Goal: Task Accomplishment & Management: Manage account settings

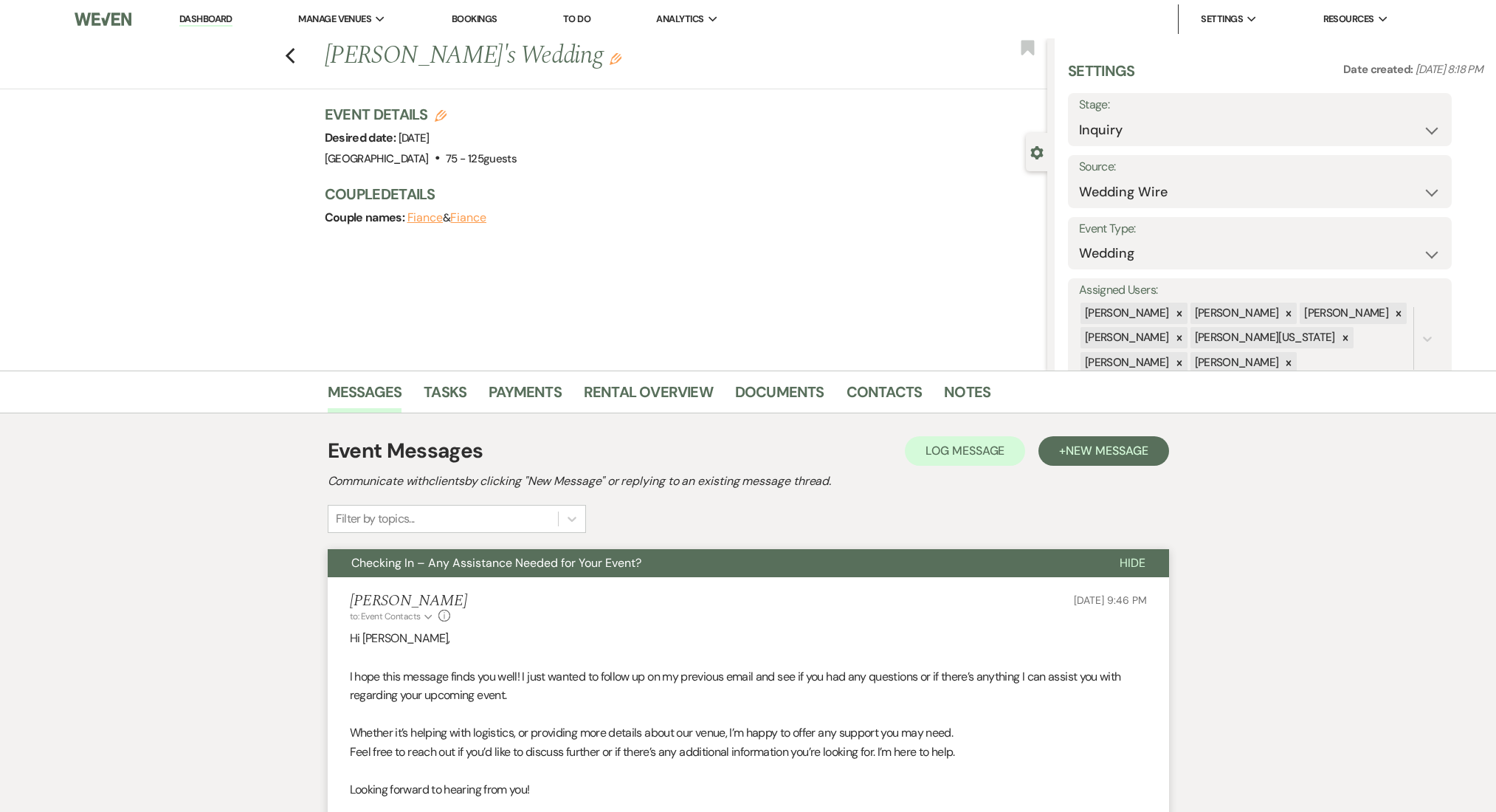
click at [207, 21] on link "Dashboard" at bounding box center [206, 20] width 53 height 14
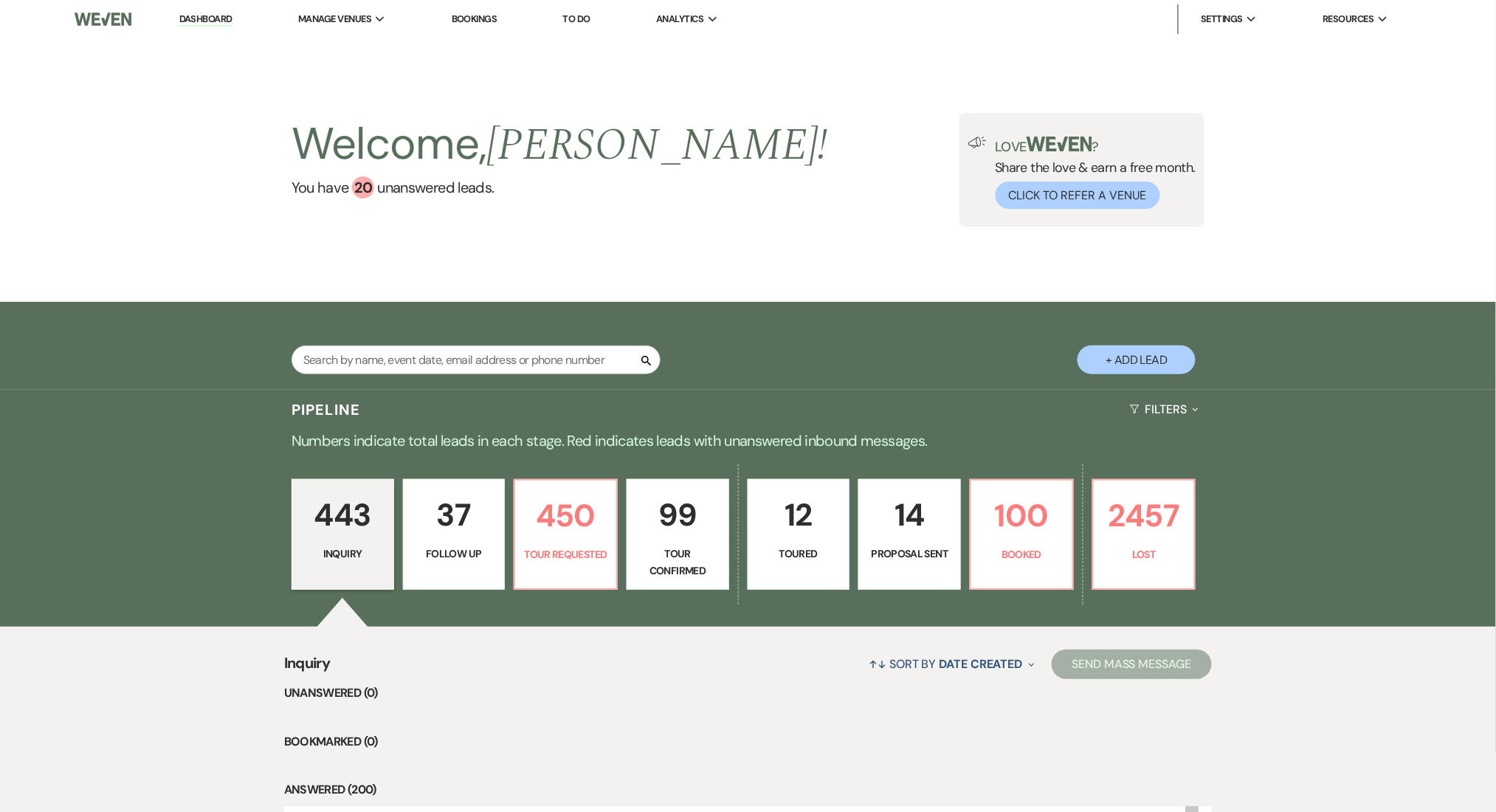
click at [450, 510] on p "37" at bounding box center [454, 515] width 83 height 50
select select "9"
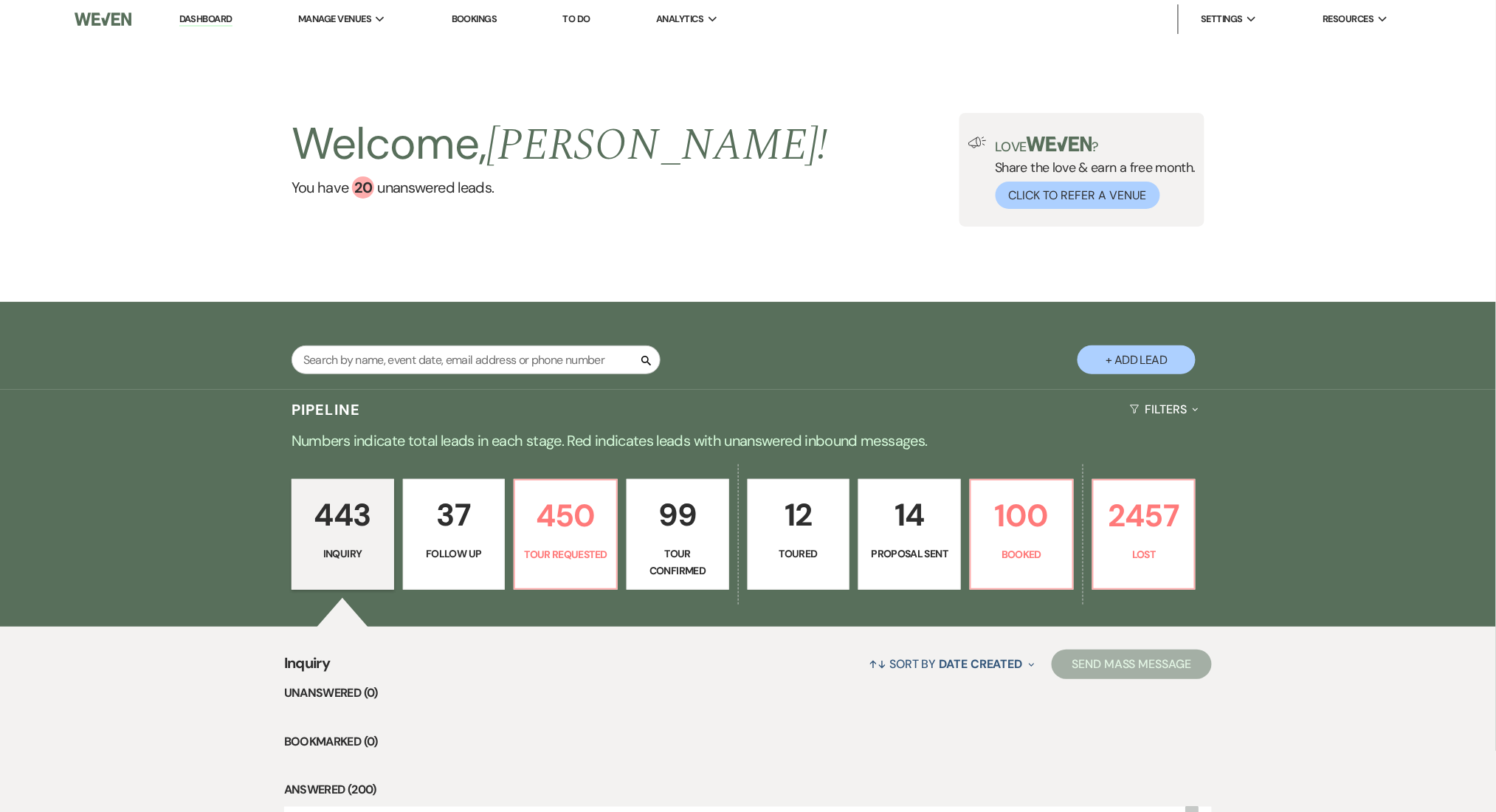
select select "9"
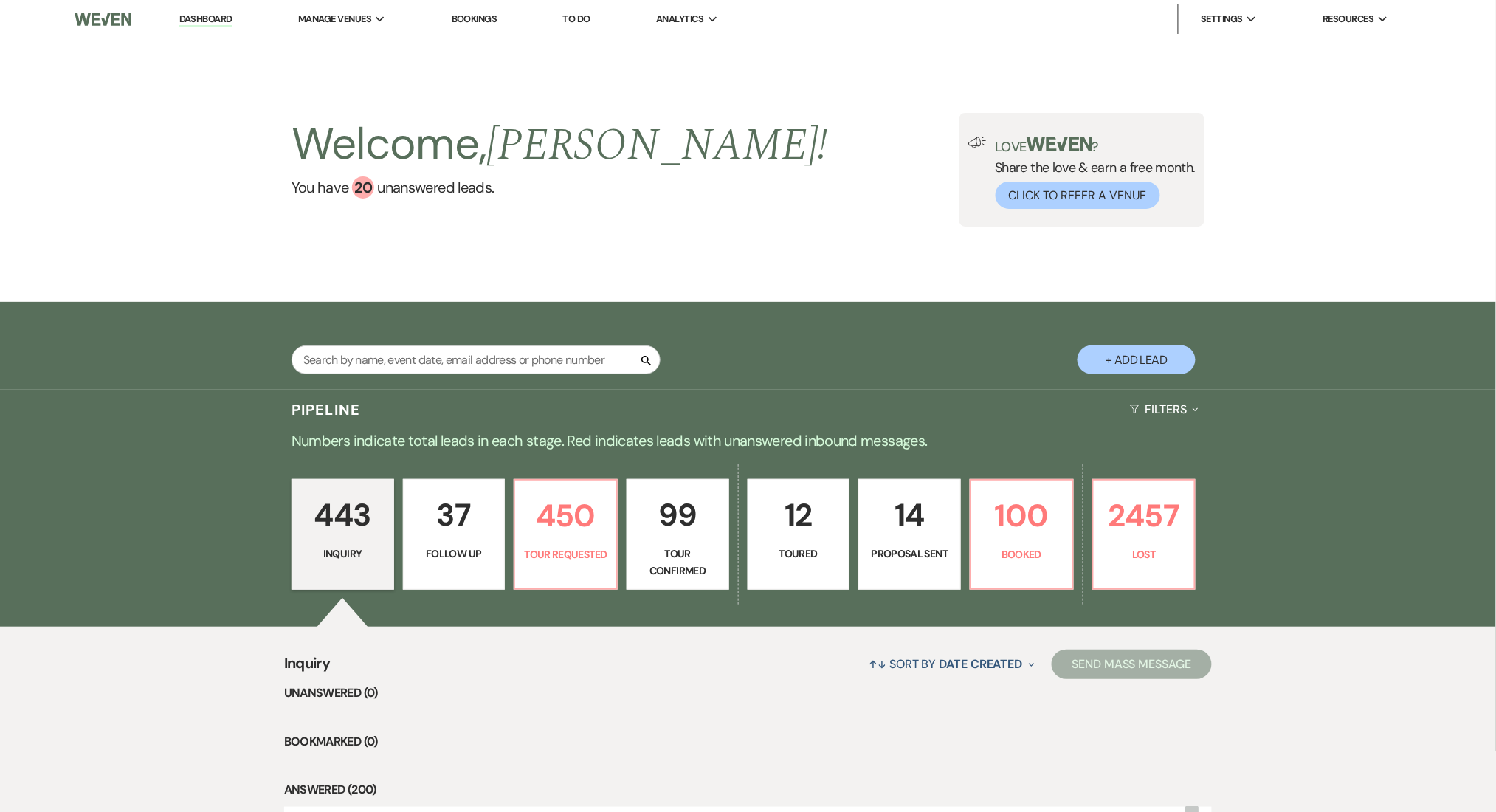
select select "9"
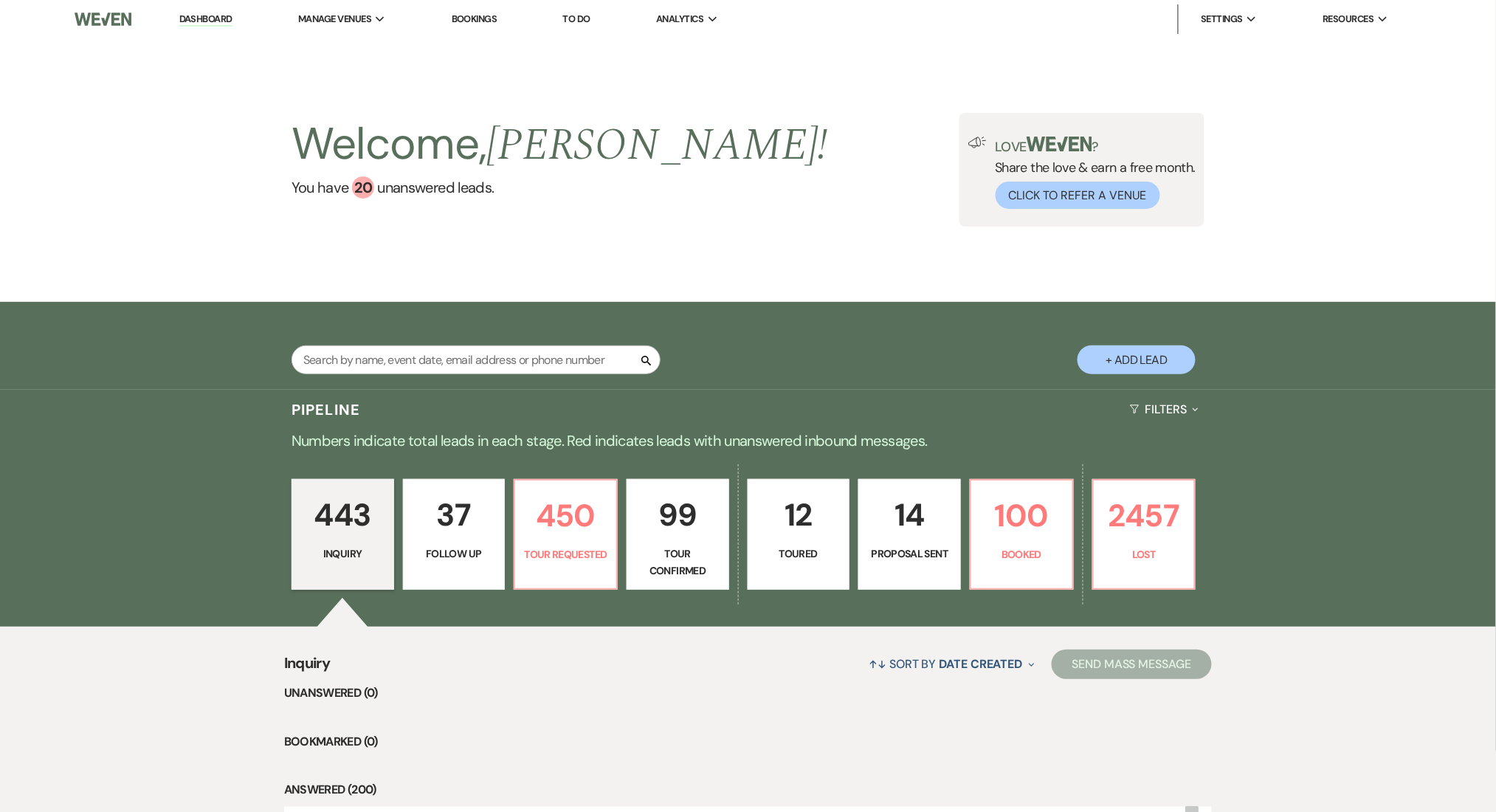
select select "9"
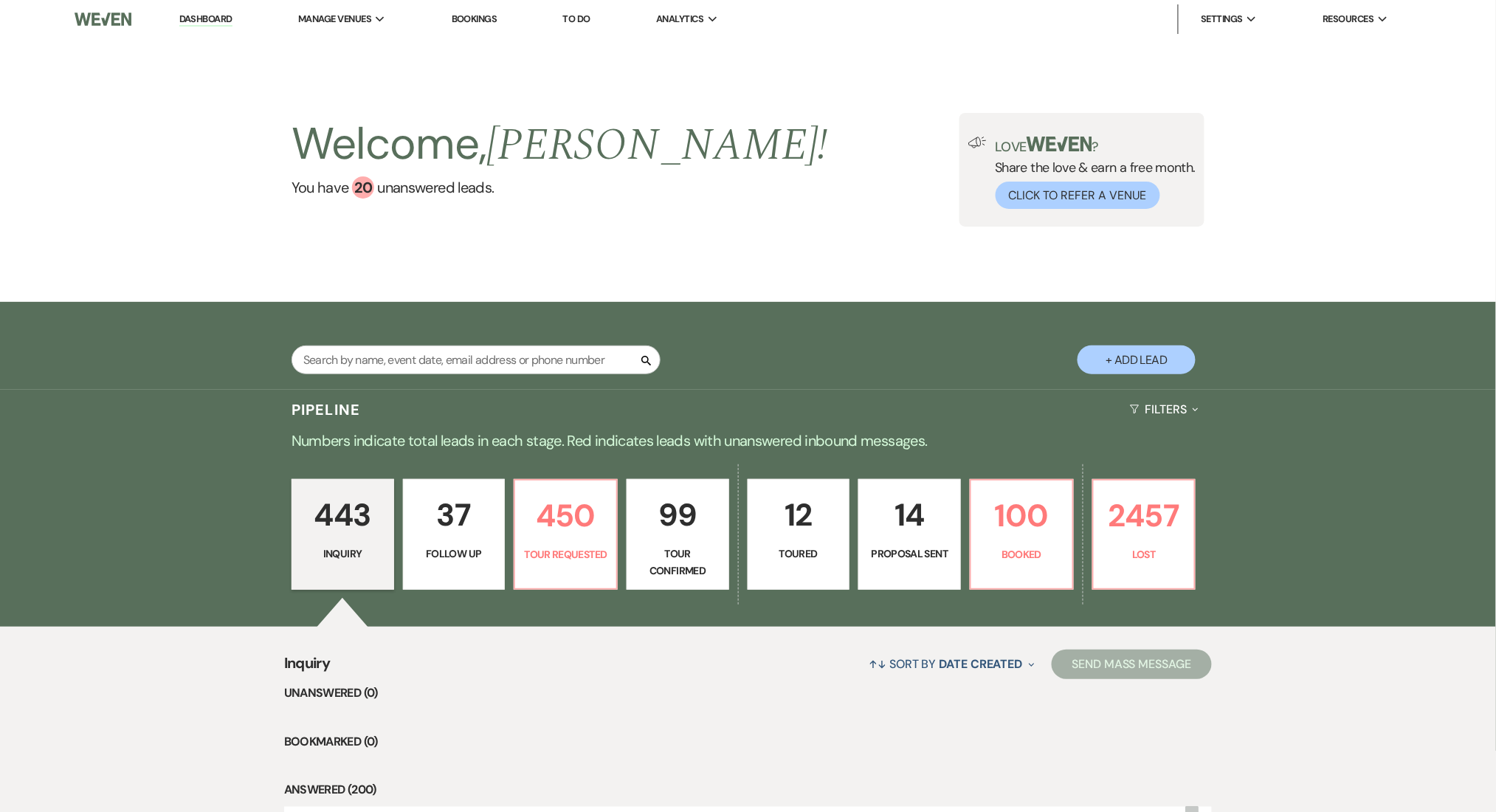
select select "9"
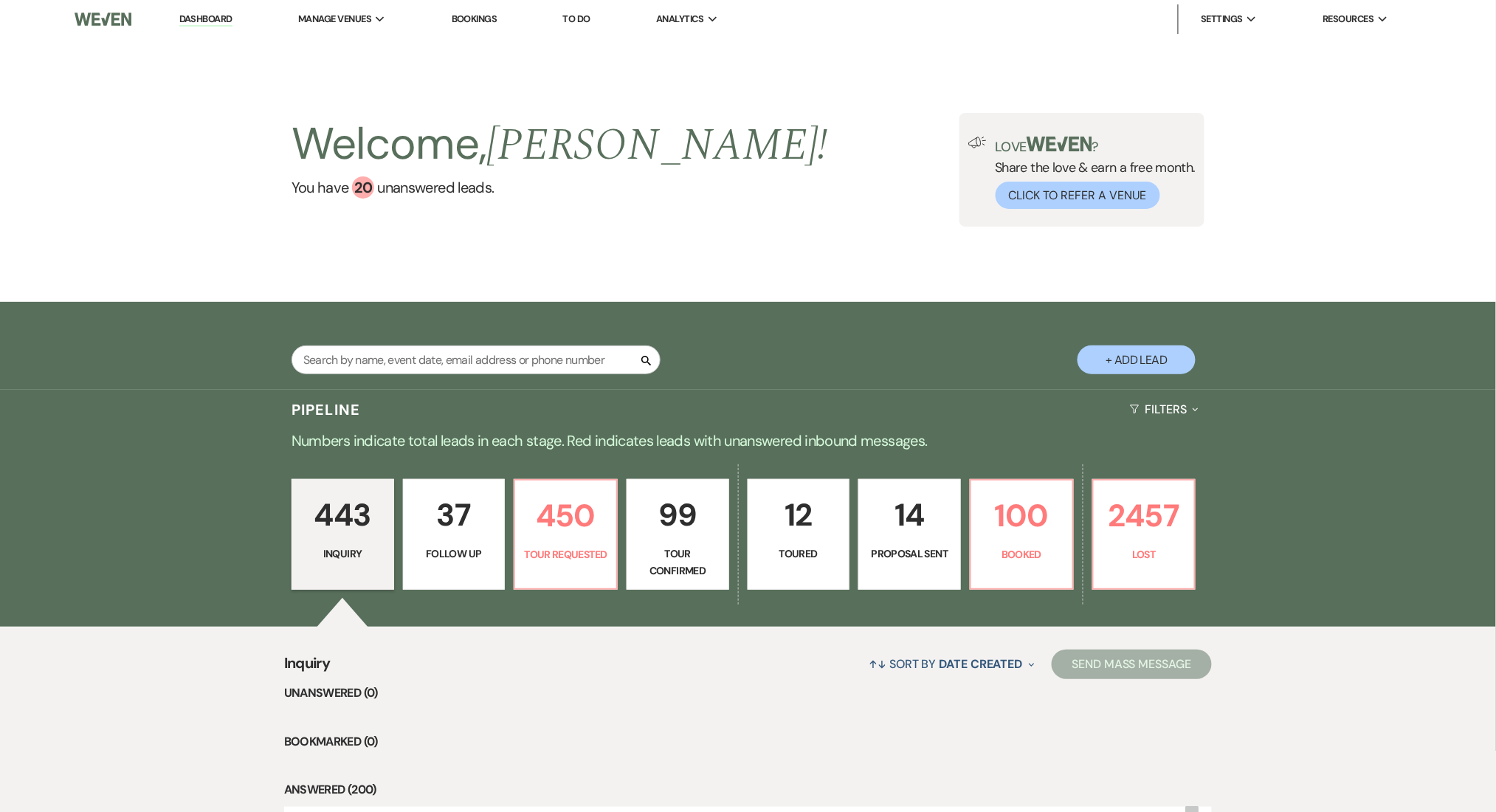
select select "9"
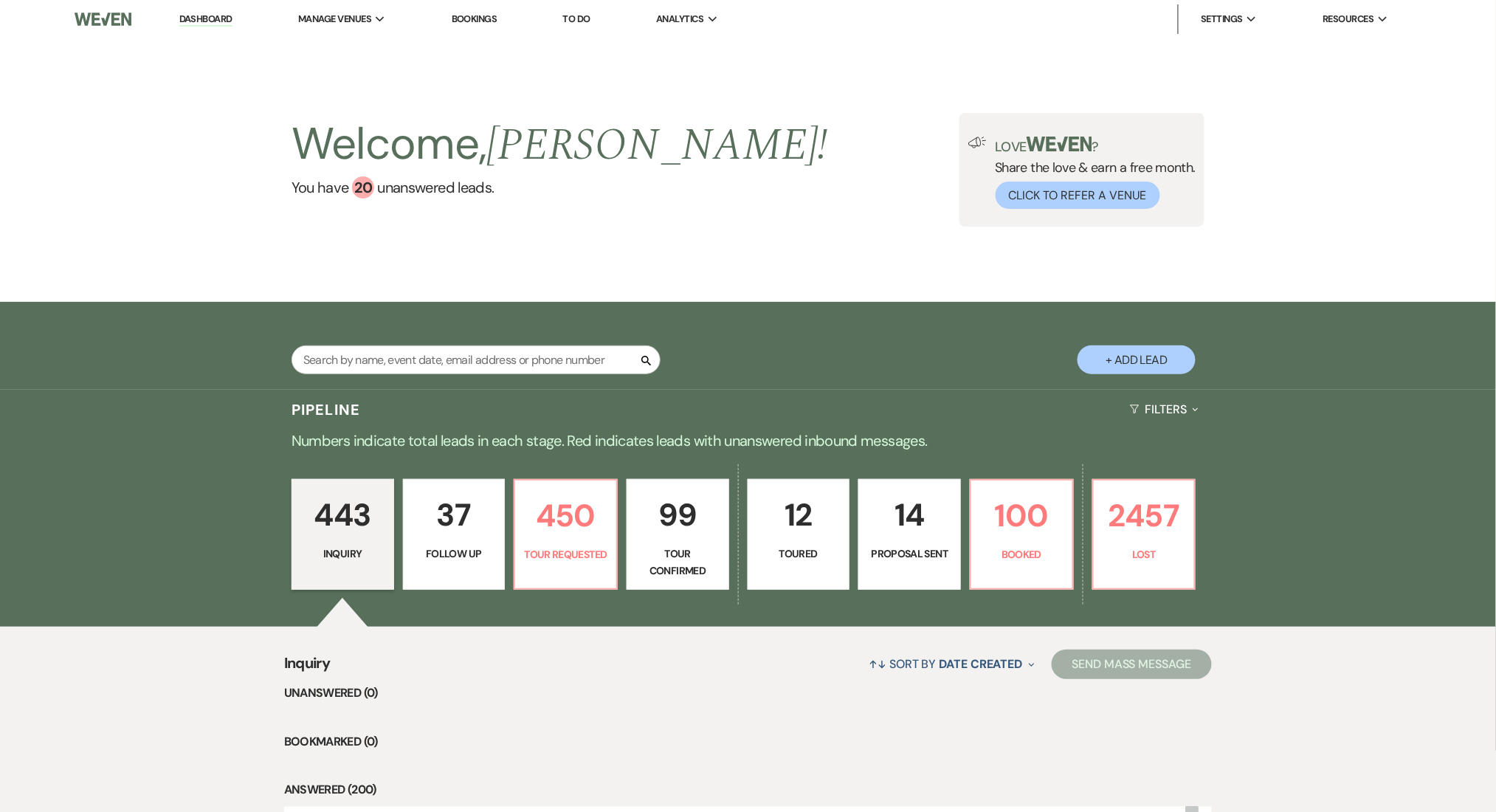
select select "9"
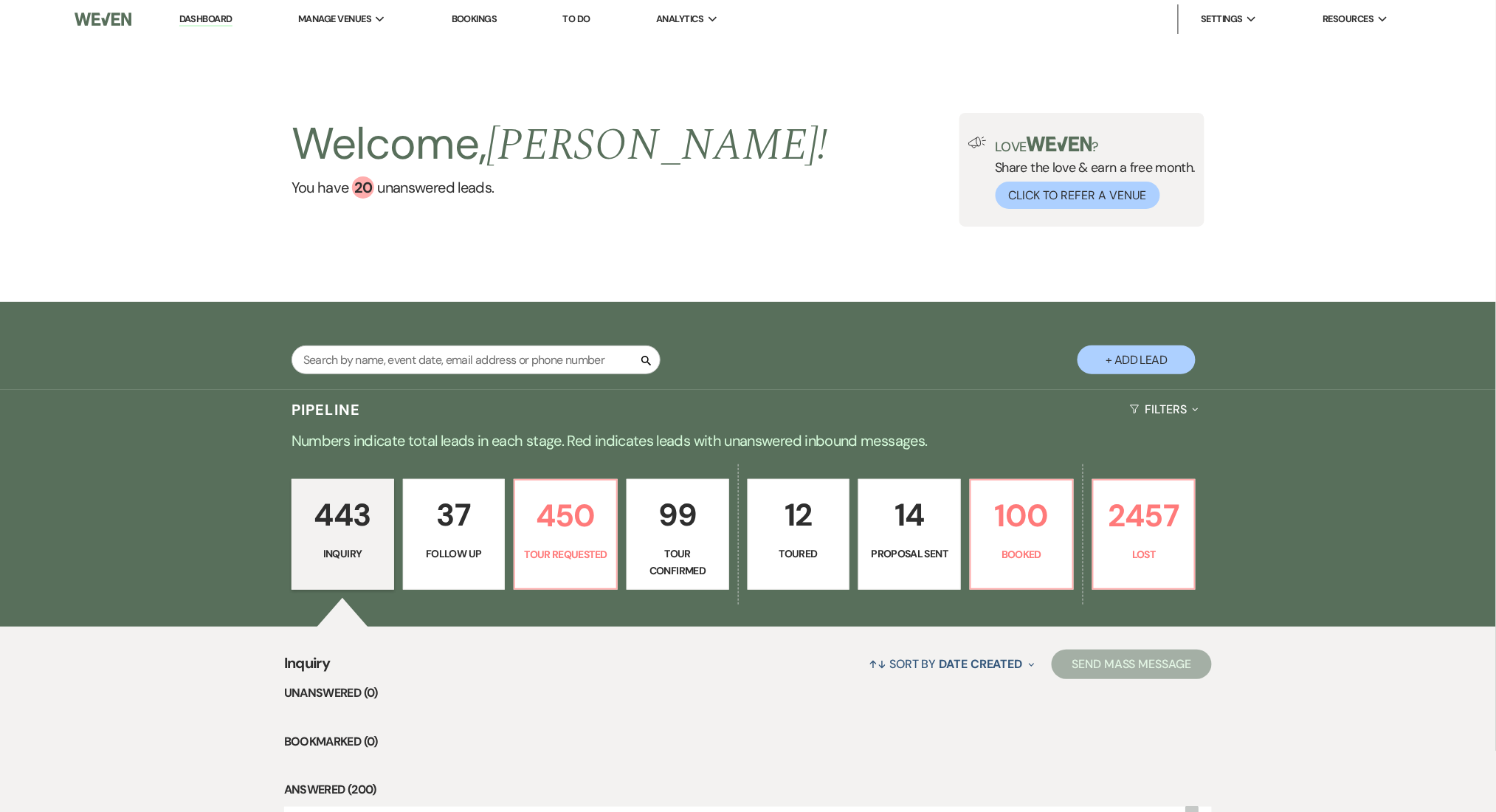
select select "9"
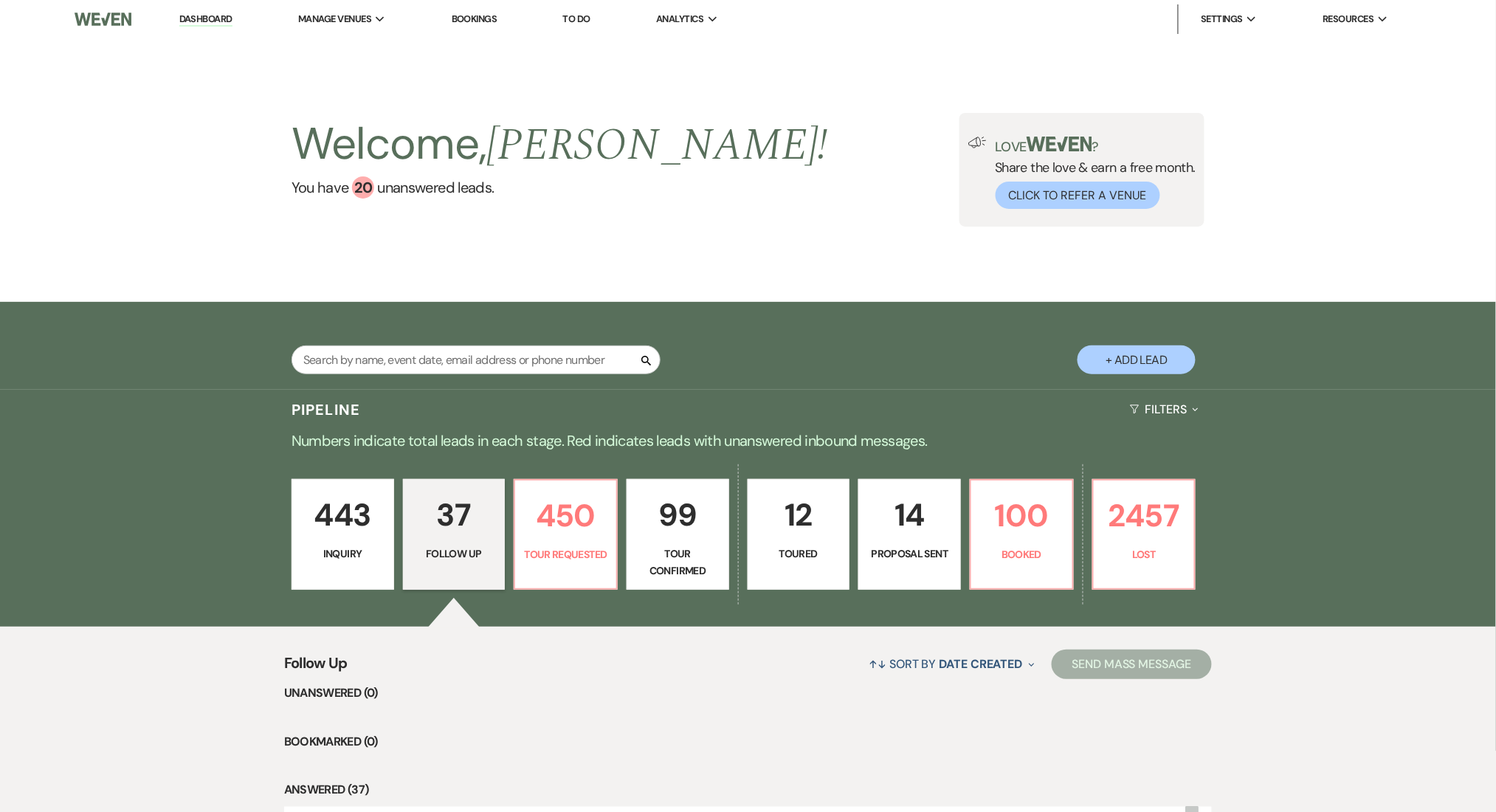
click at [725, 227] on div "Welcome, [PERSON_NAME] ! You have 20 unanswered lead s . Love ? Share the love …" at bounding box center [748, 169] width 1496 height 263
click at [214, 14] on link "Dashboard" at bounding box center [206, 20] width 53 height 14
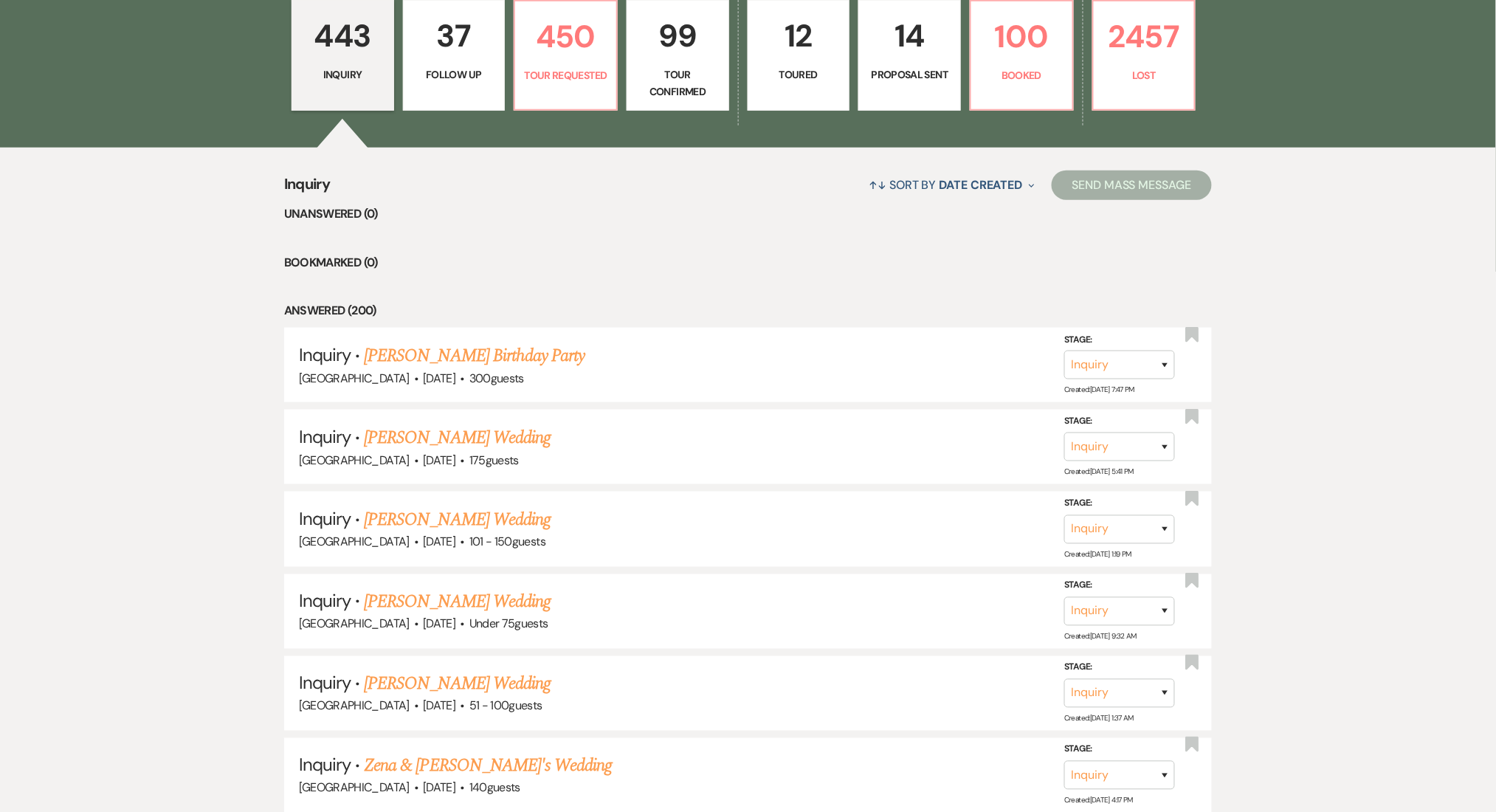
scroll to position [491, 0]
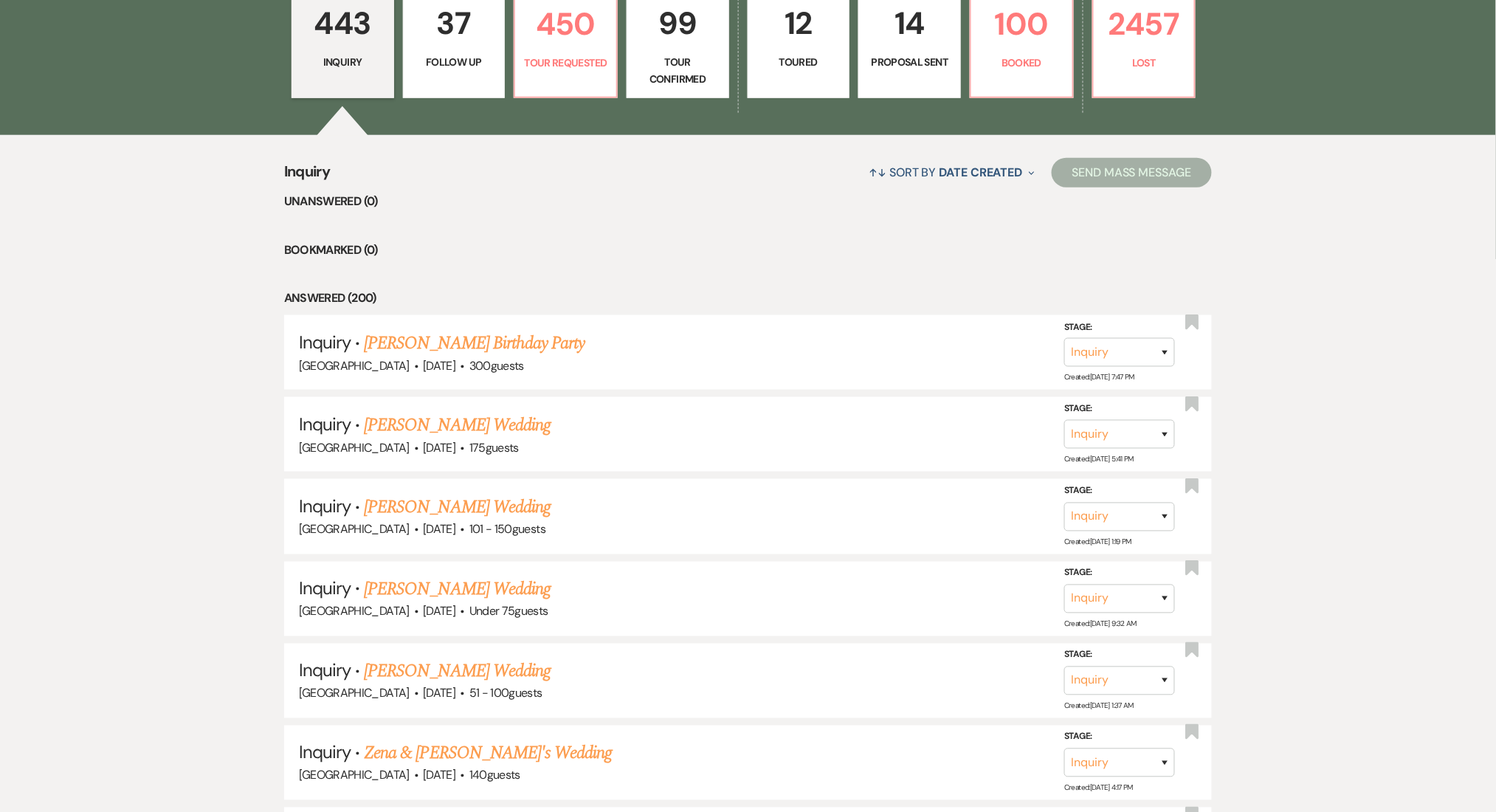
click at [458, 40] on p "37" at bounding box center [454, 23] width 83 height 50
select select "9"
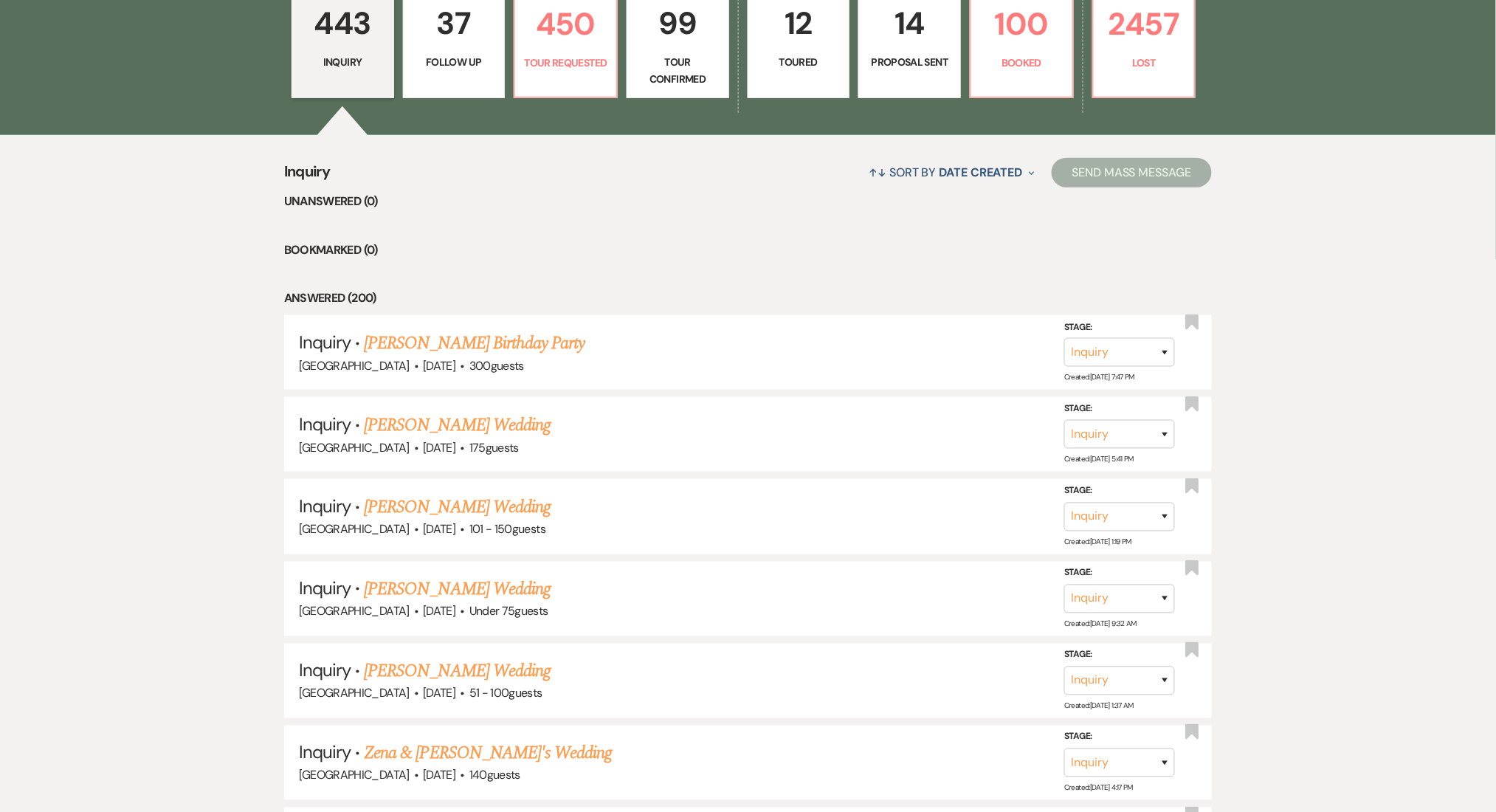
select select "9"
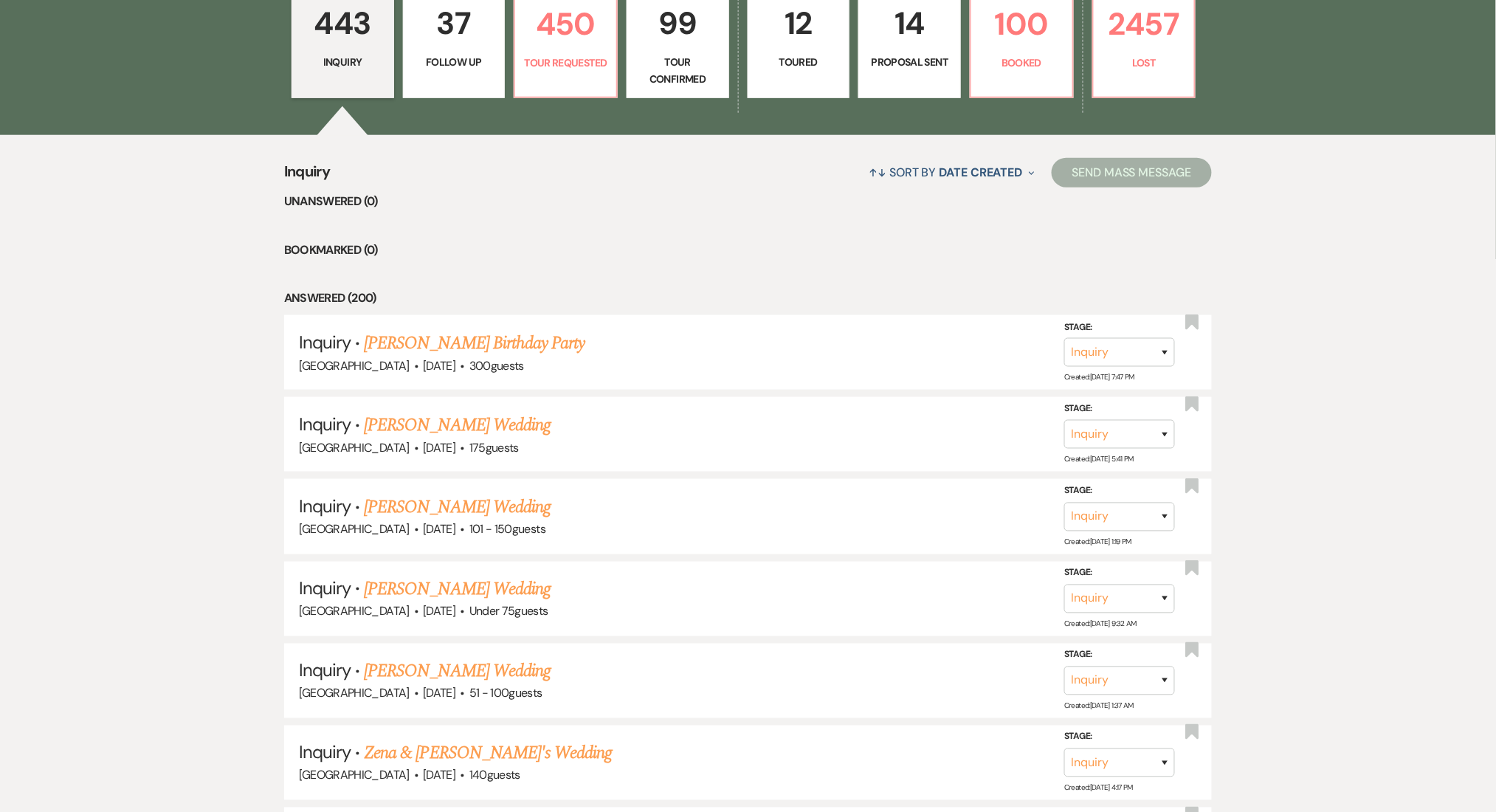
select select "9"
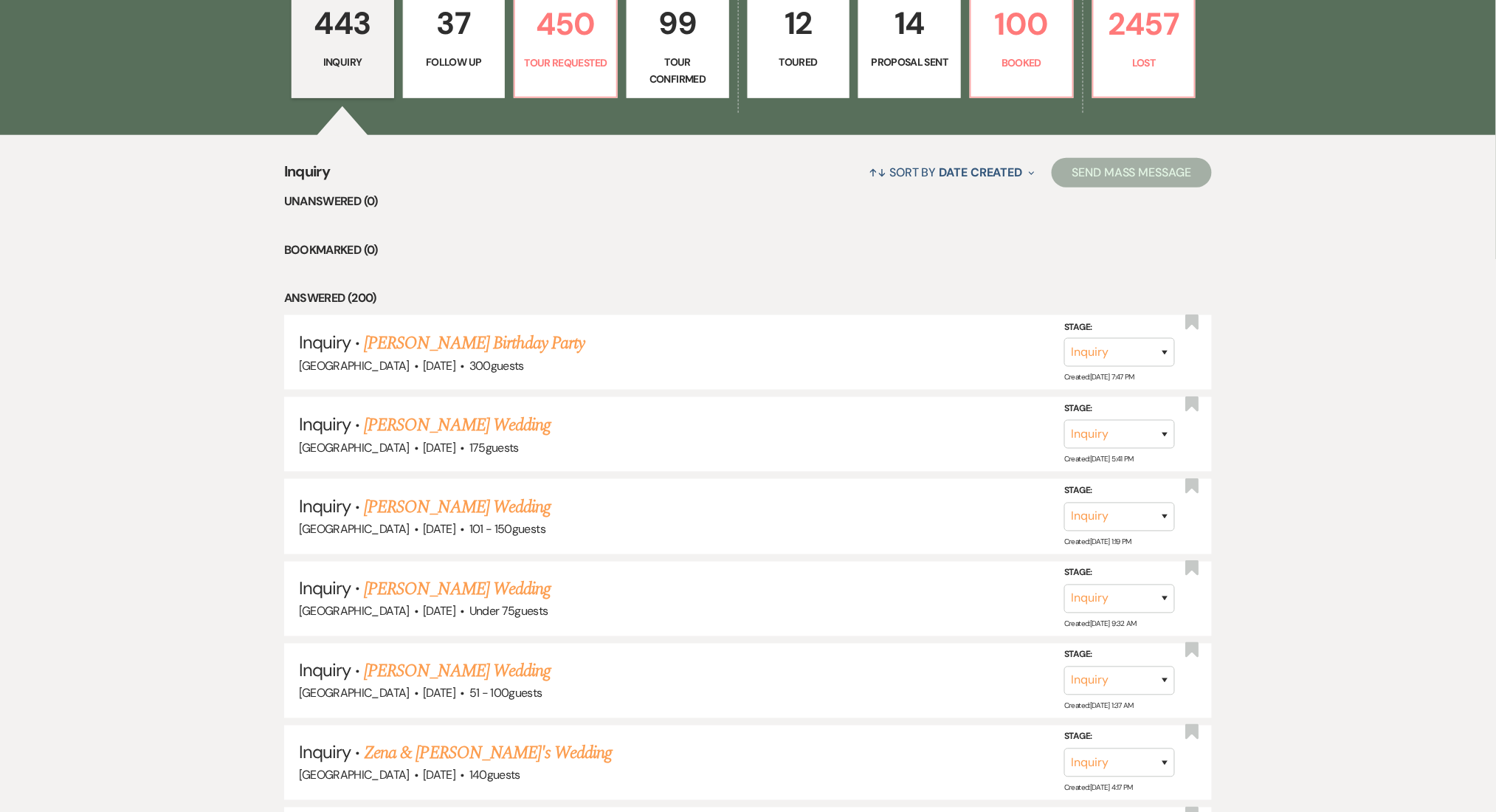
select select "9"
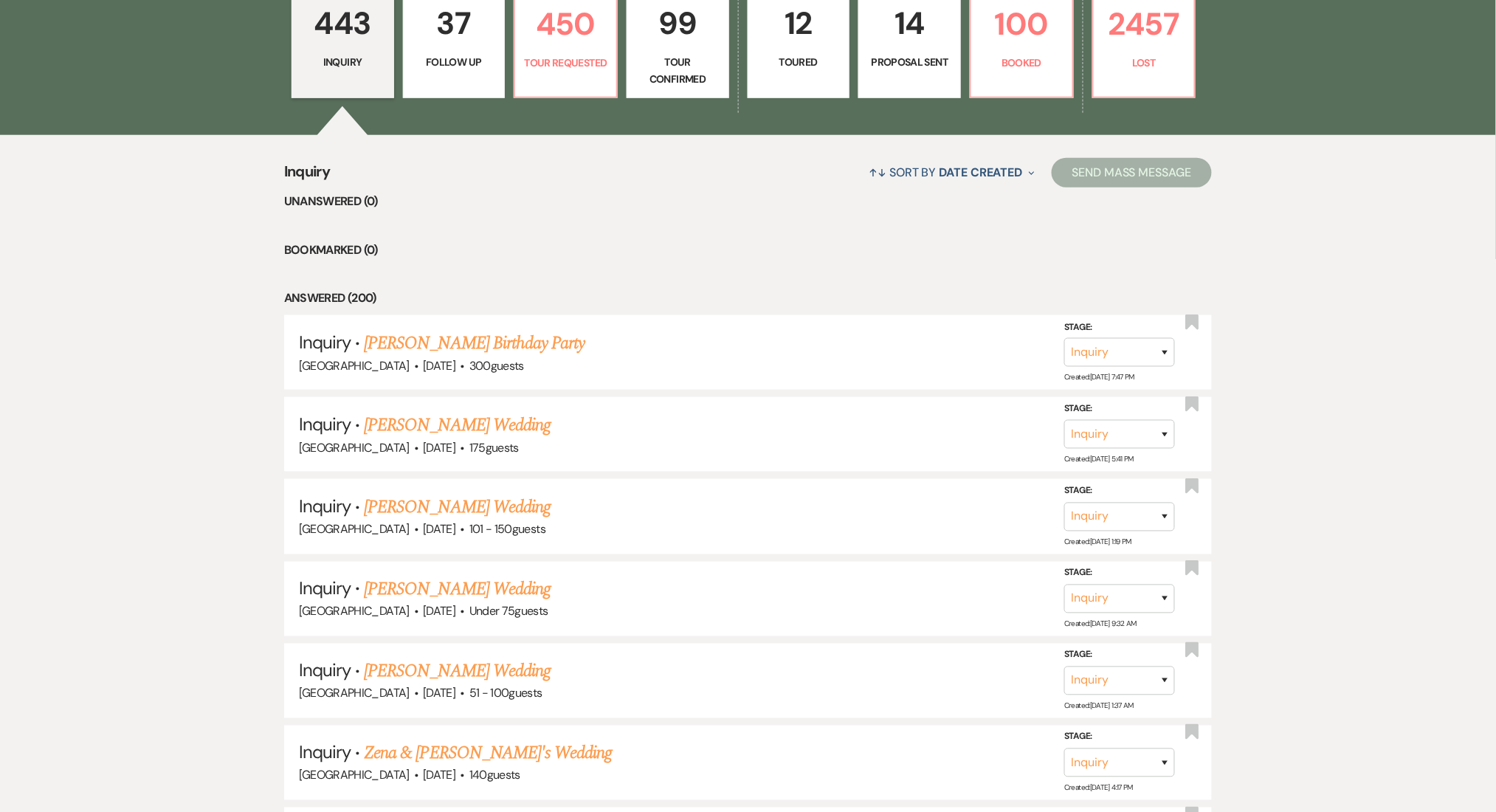
select select "9"
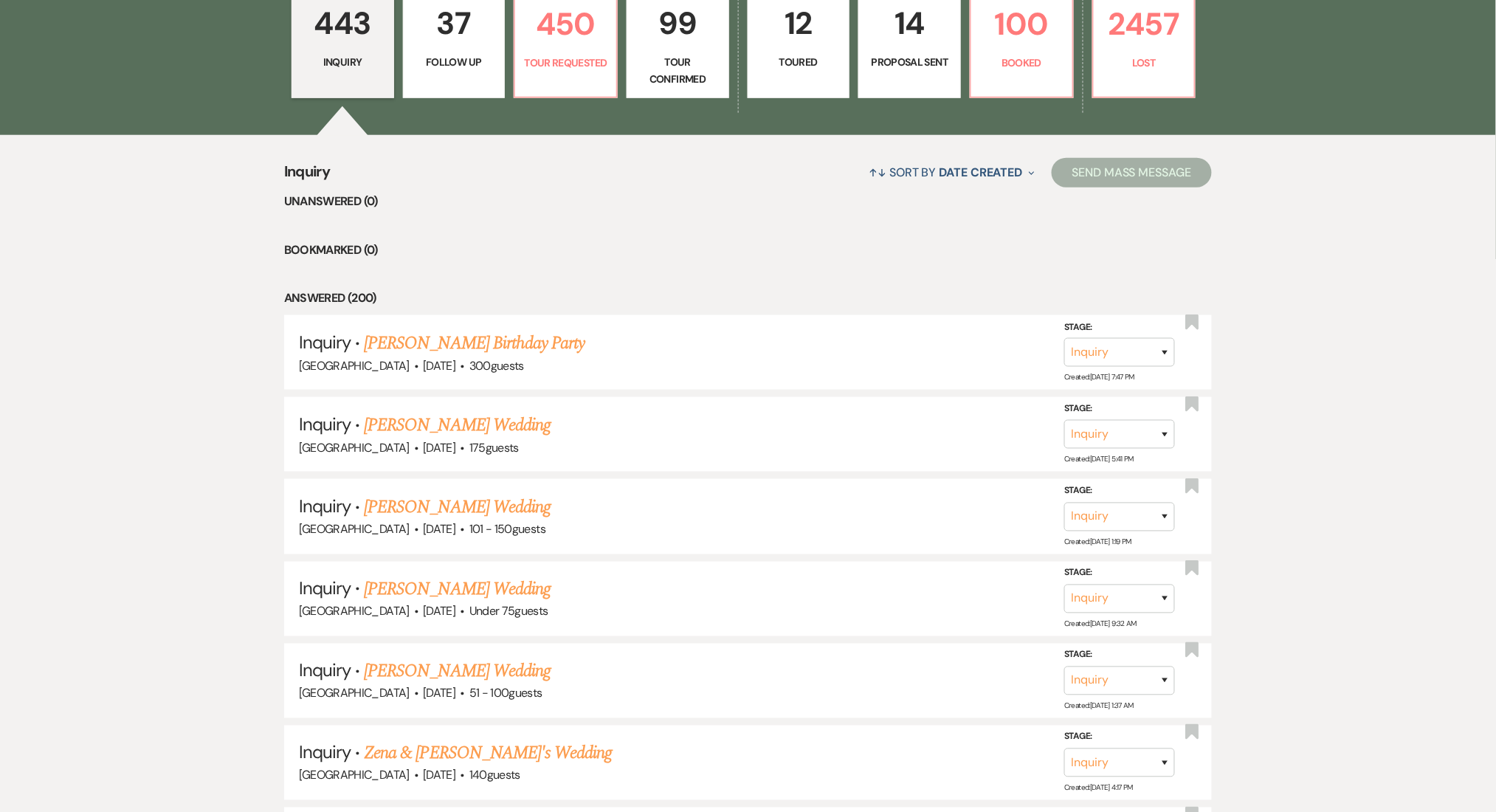
select select "9"
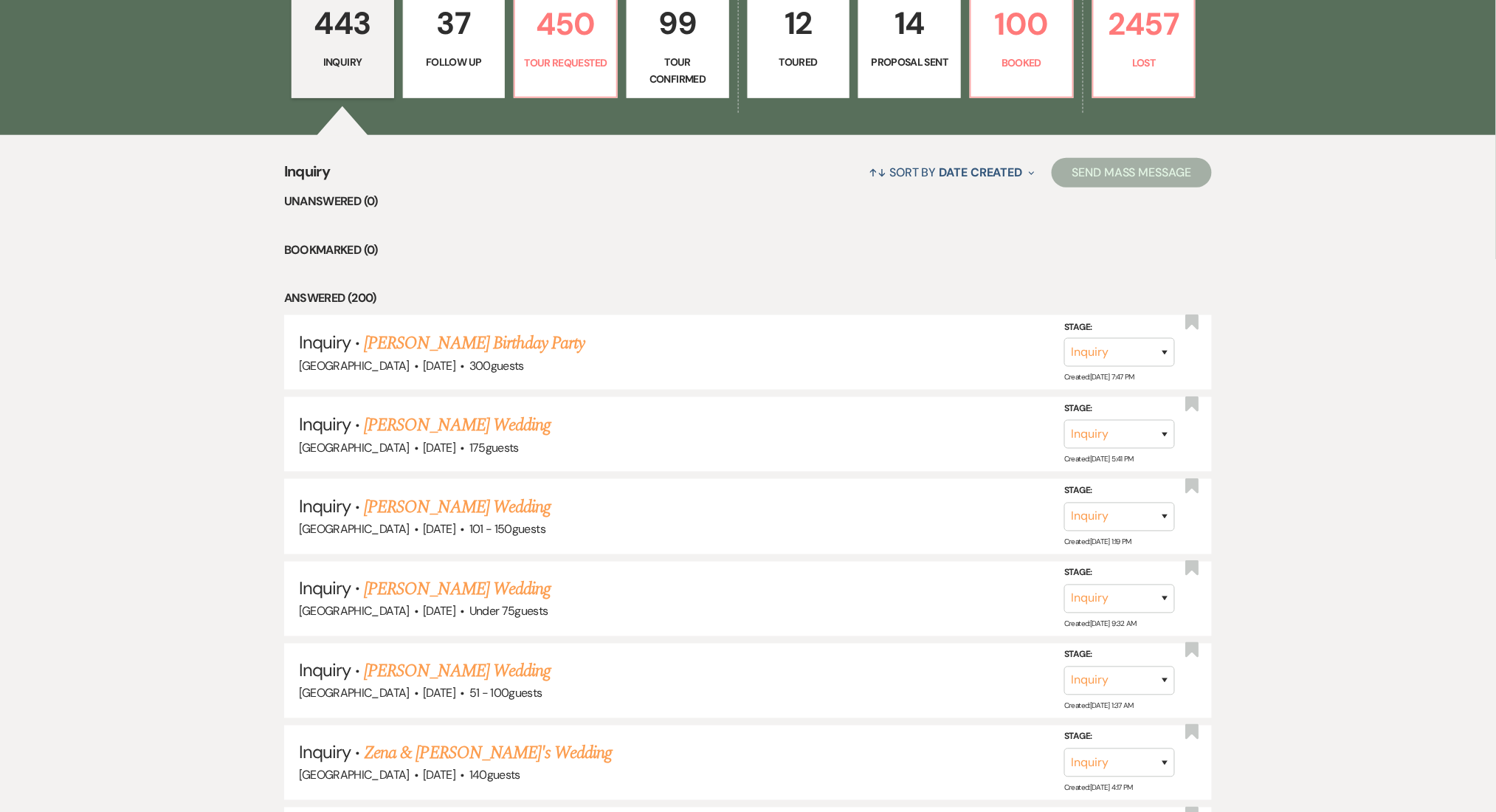
select select "9"
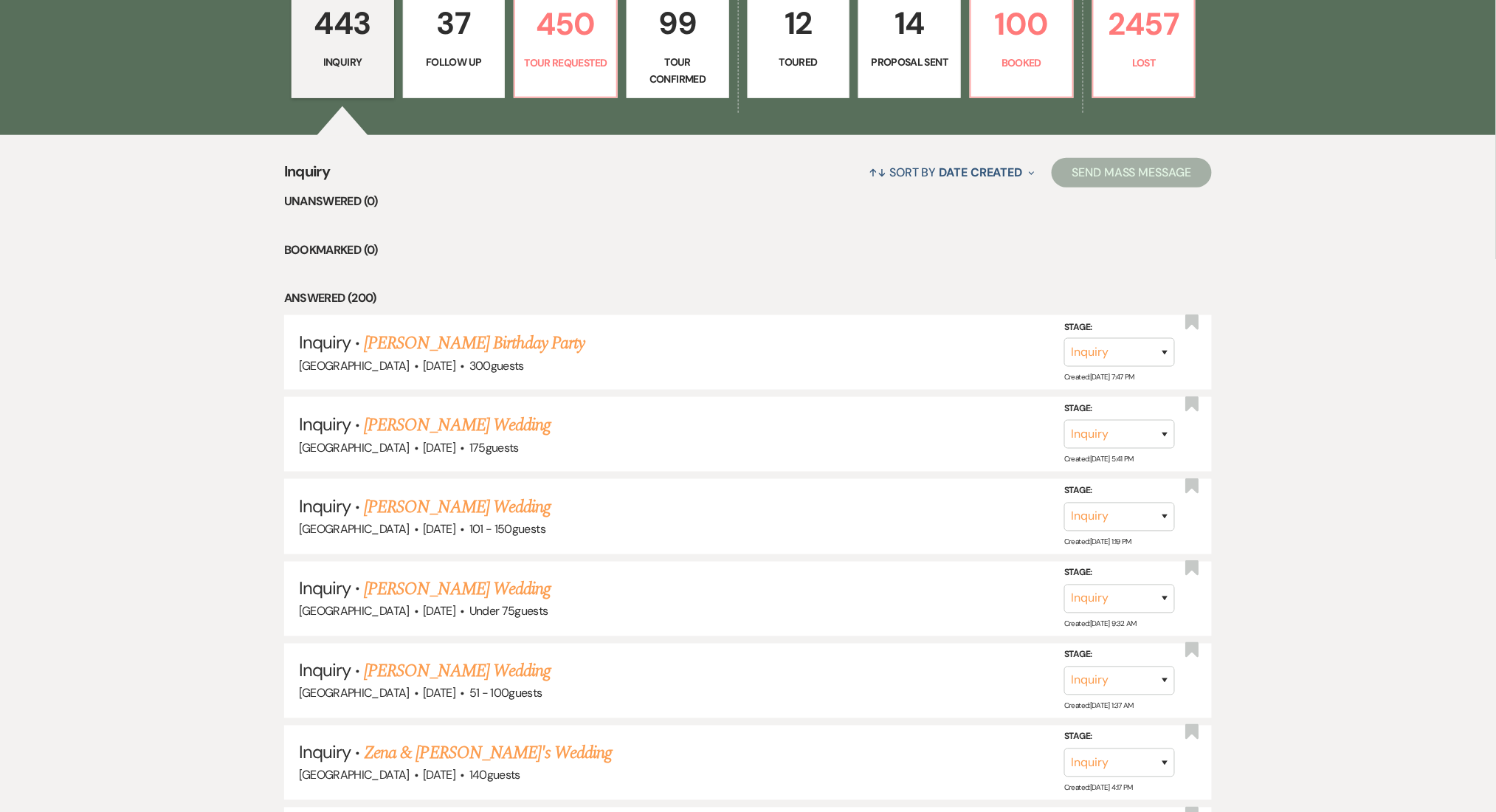
select select "9"
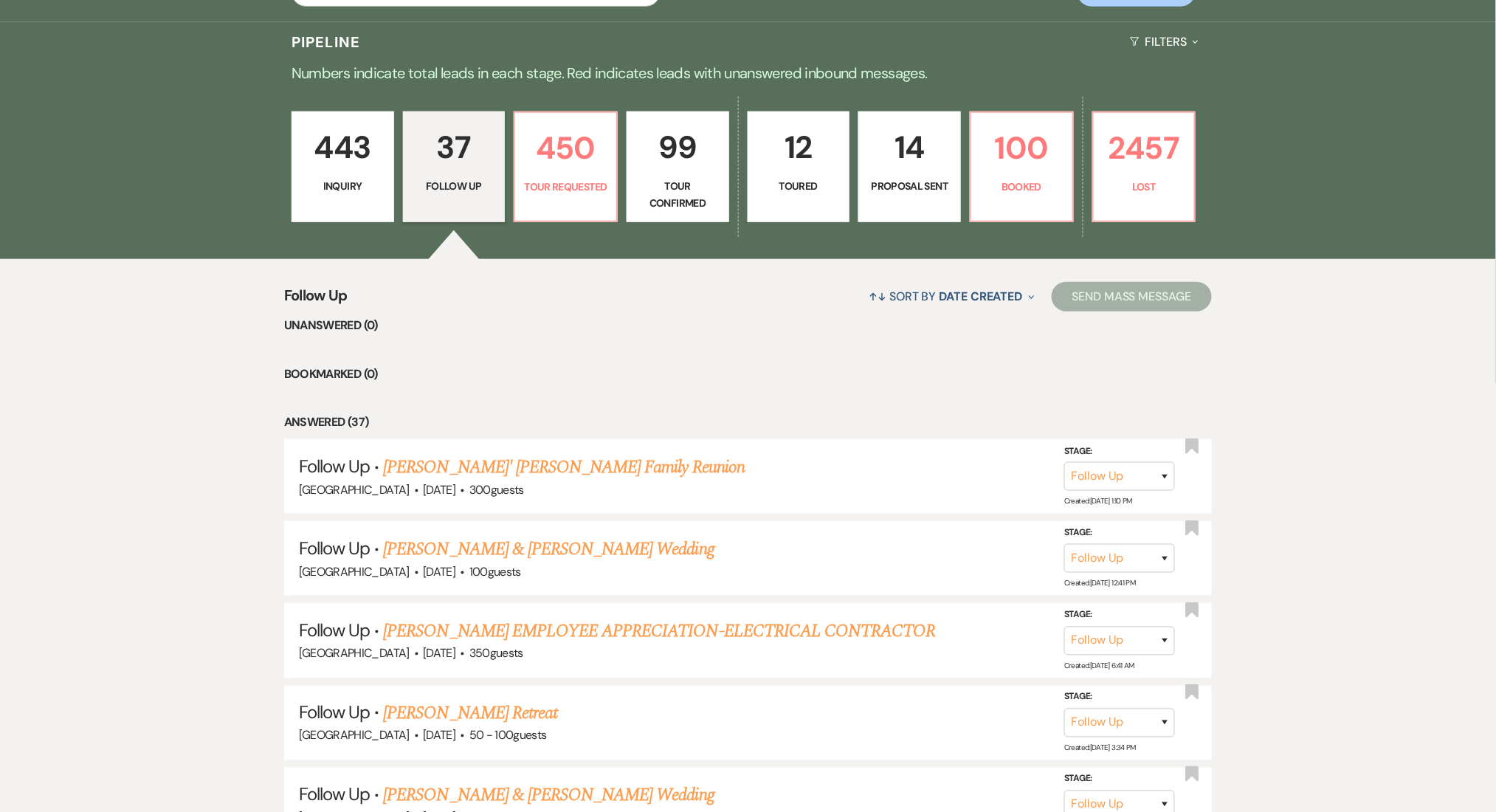
scroll to position [98, 0]
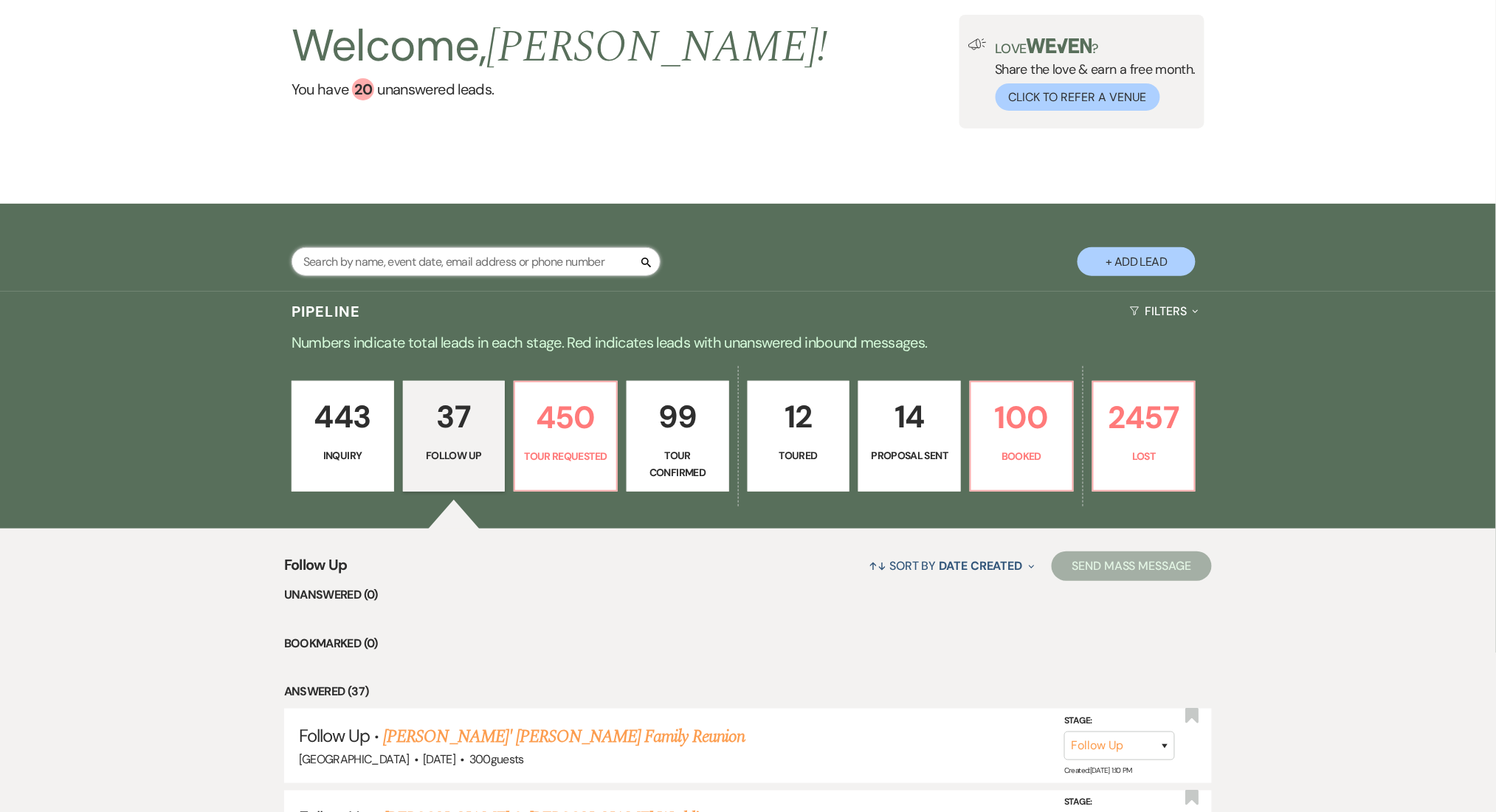
click at [379, 255] on input "text" at bounding box center [476, 262] width 369 height 28
paste input "[EMAIL_ADDRESS][DOMAIN_NAME]"
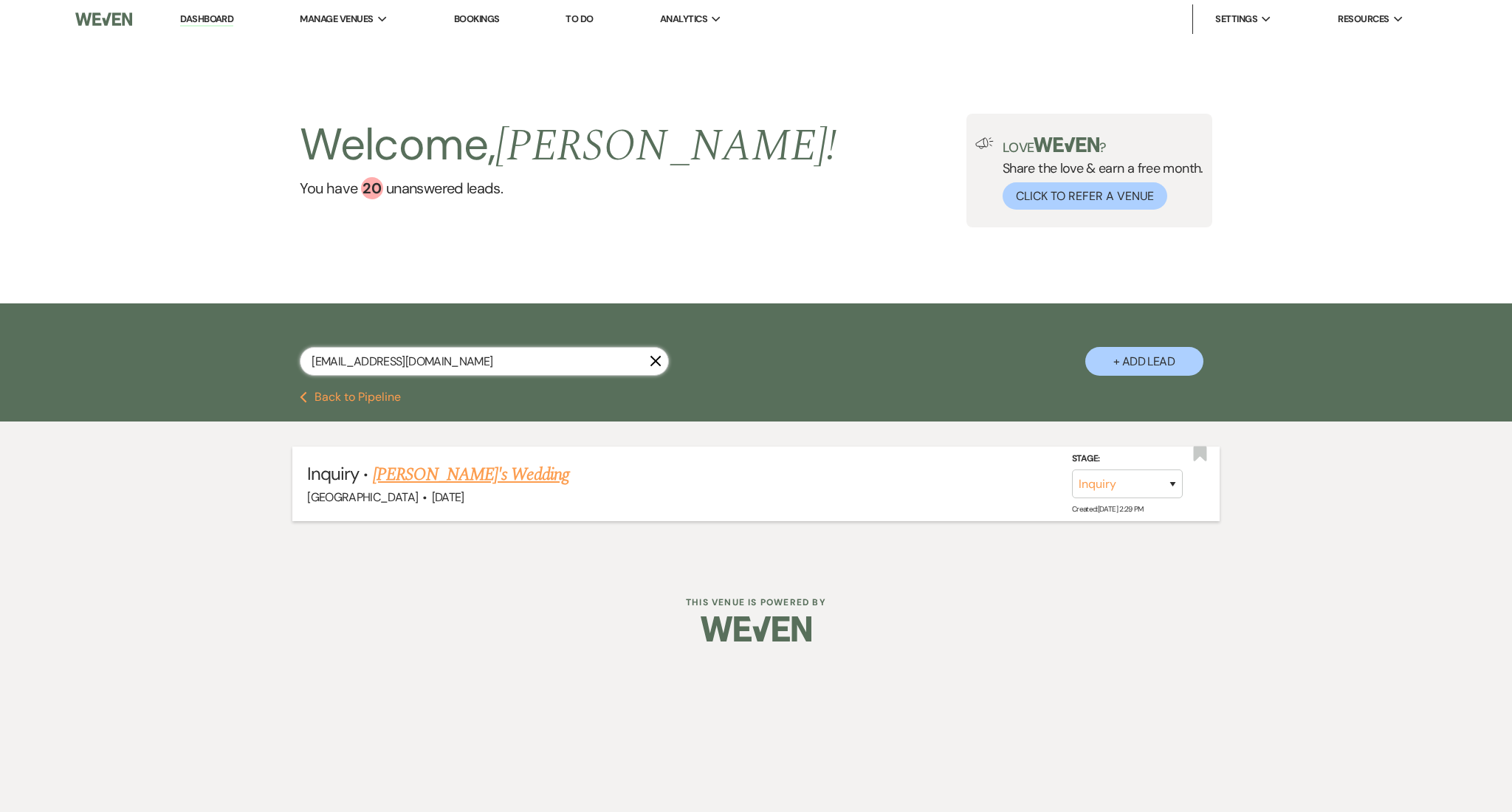
type input "[EMAIL_ADDRESS][DOMAIN_NAME]"
click at [484, 471] on link "[PERSON_NAME]'s Wedding" at bounding box center [470, 474] width 196 height 27
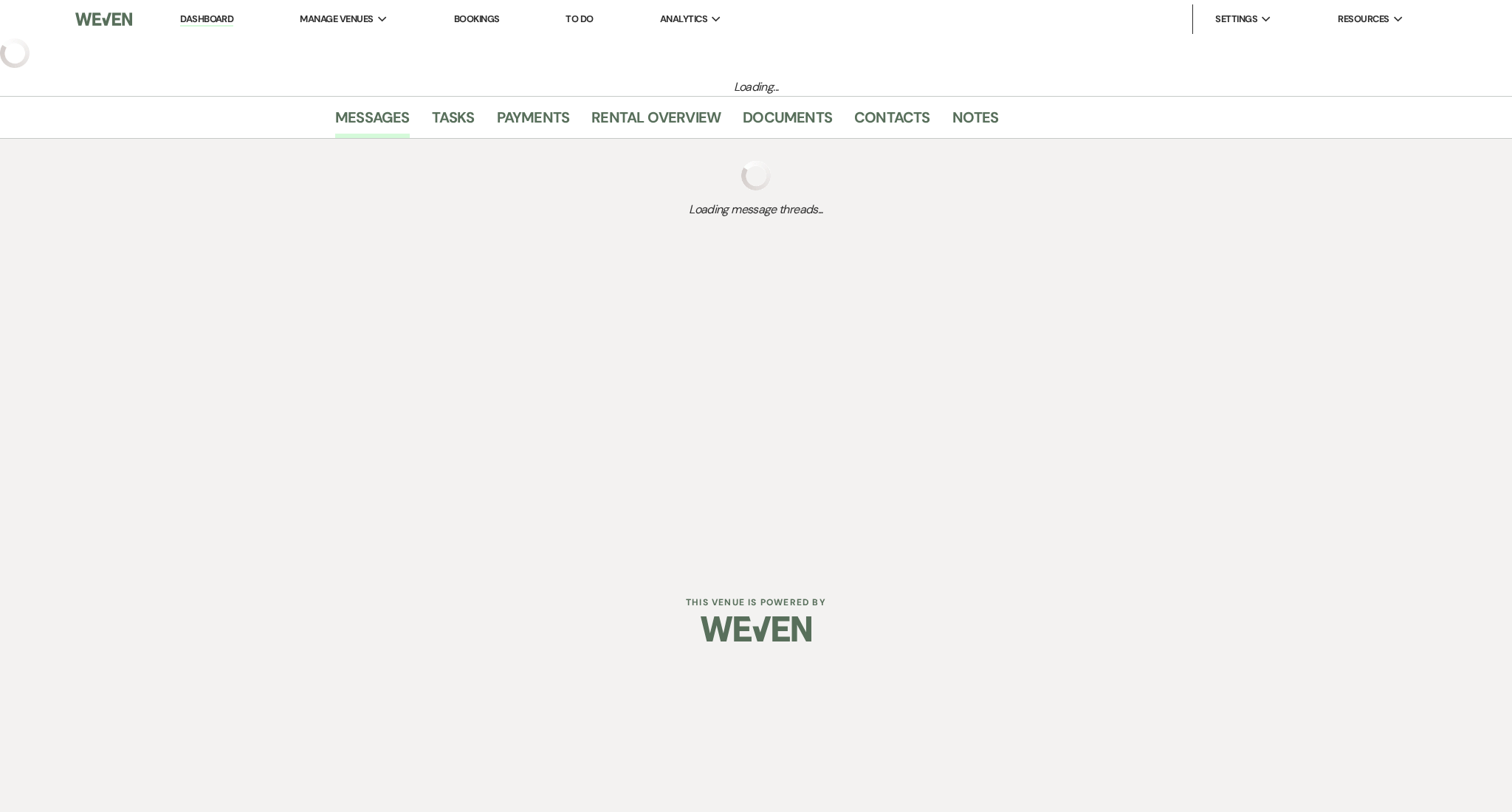
select select "2"
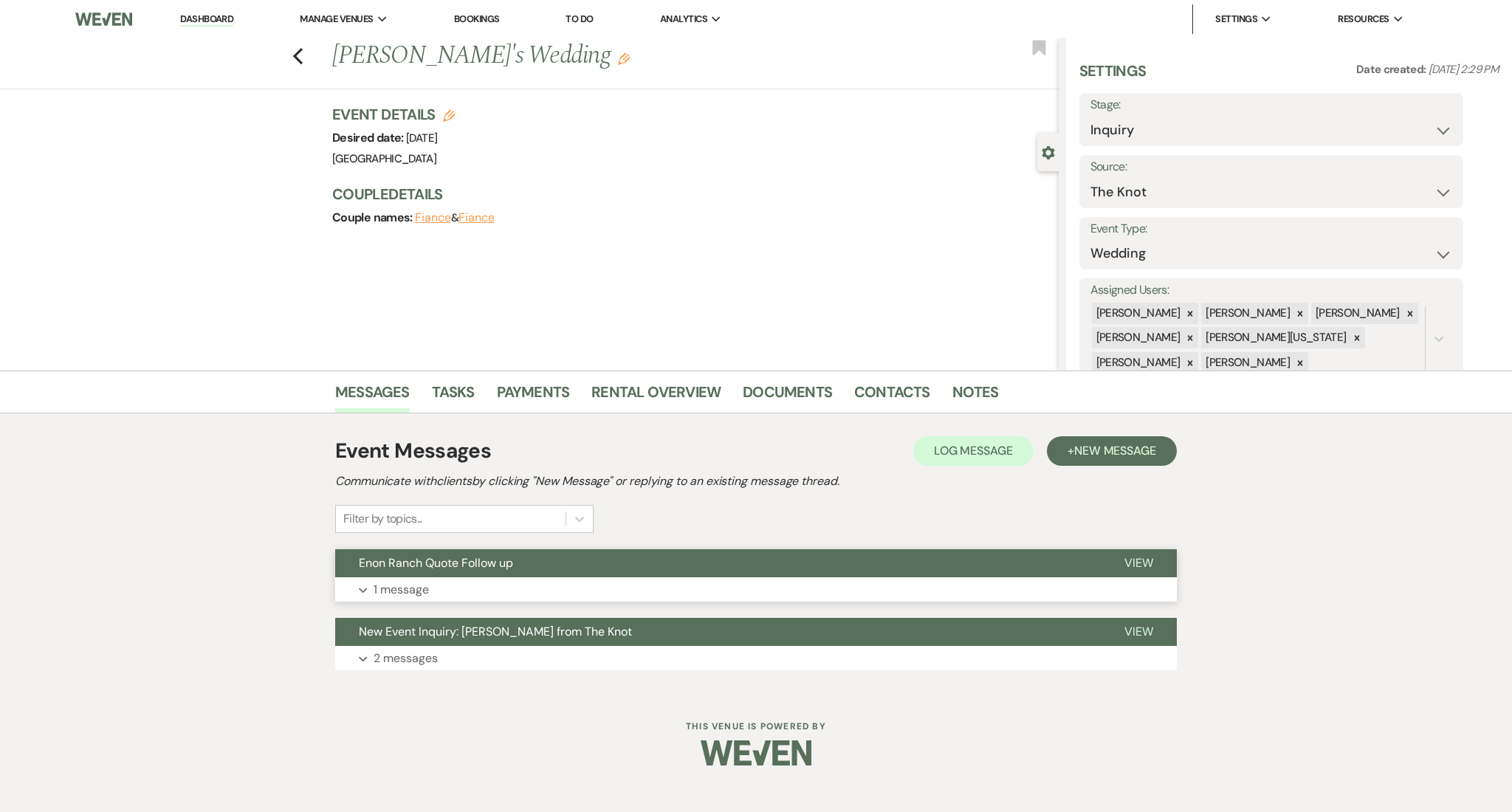
click at [462, 582] on button "Expand 1 message" at bounding box center [756, 589] width 842 height 25
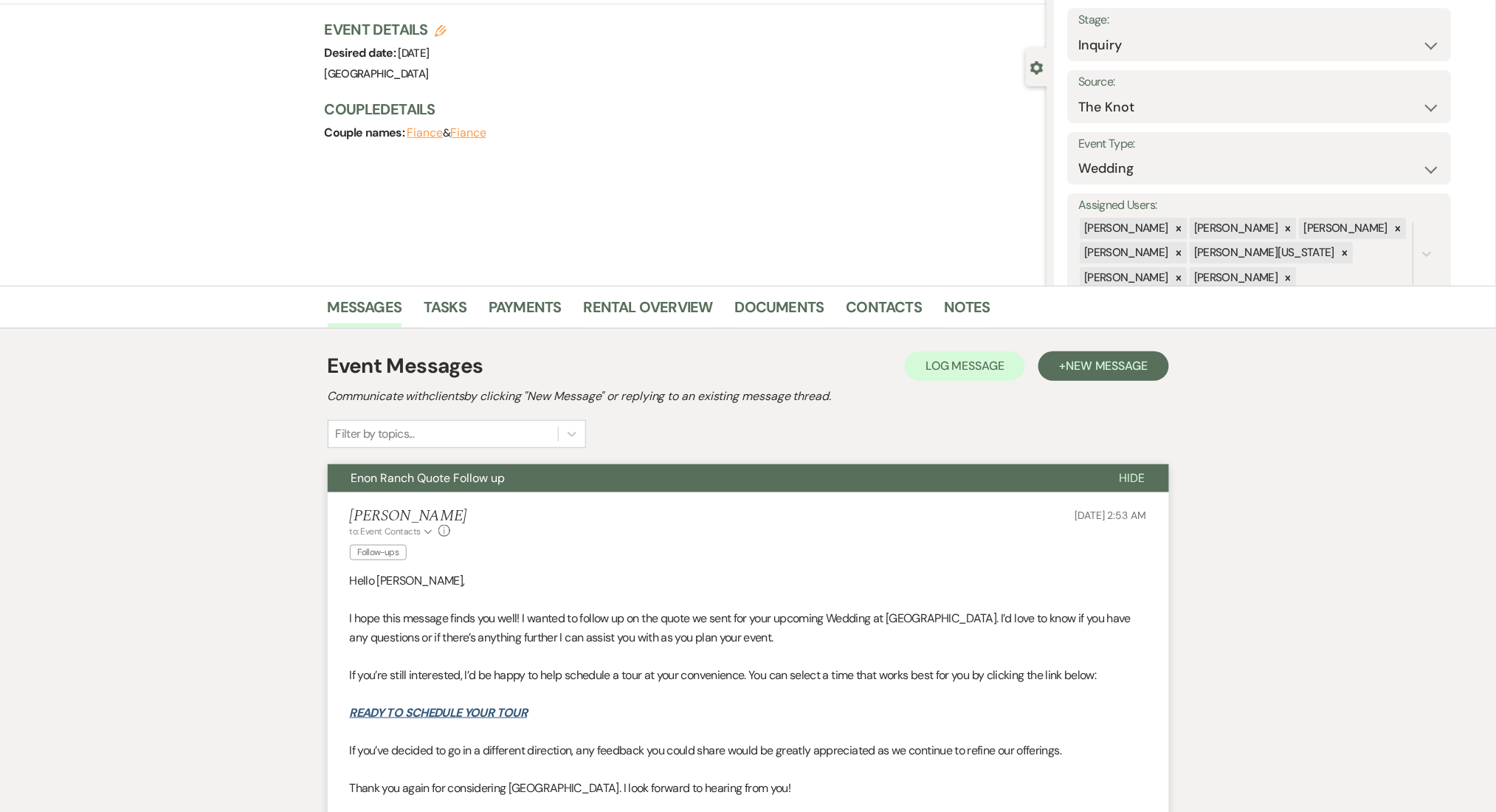
scroll to position [196, 0]
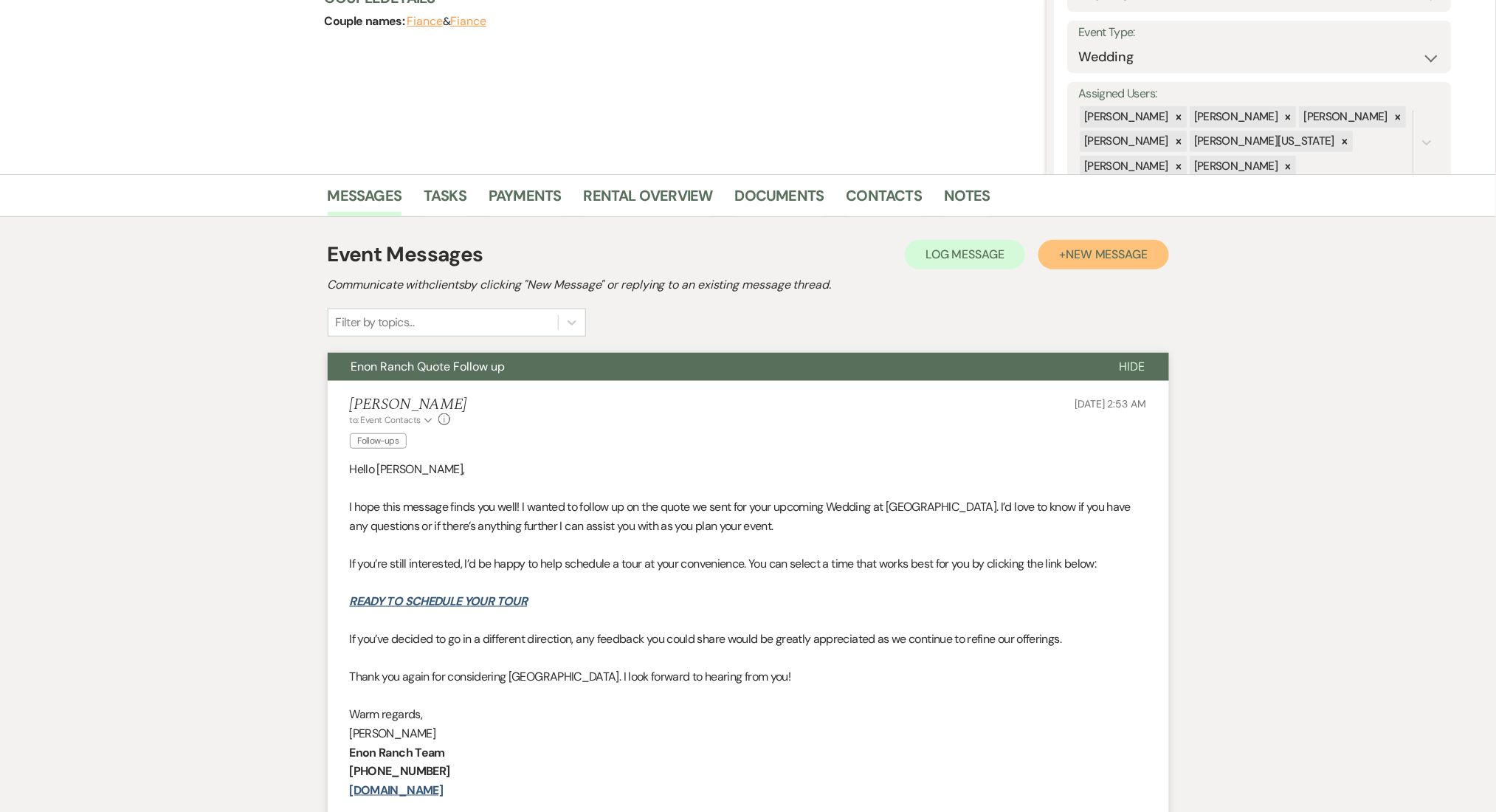
click at [1130, 265] on button "+ New Message" at bounding box center [1103, 254] width 130 height 29
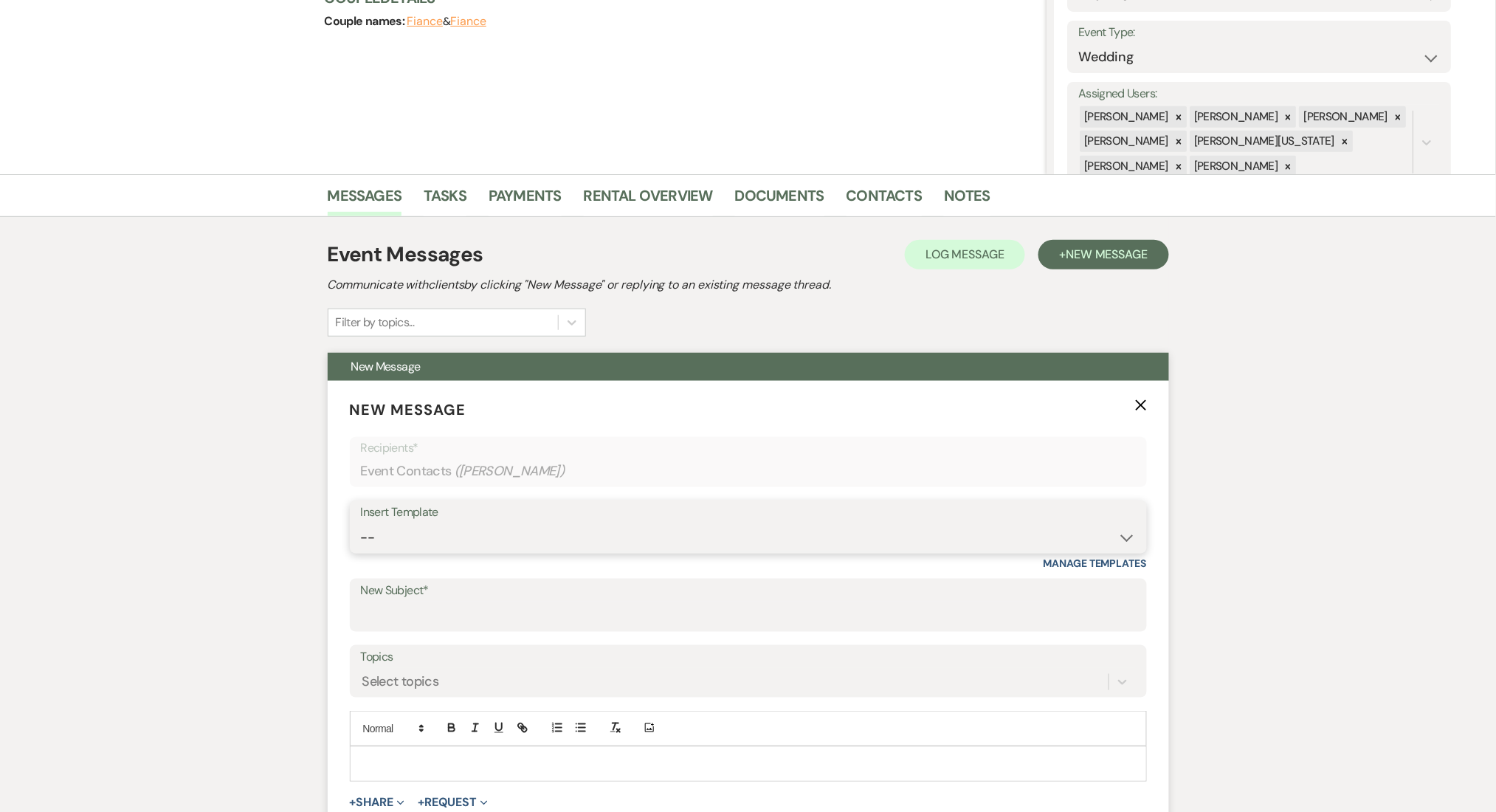
click at [569, 527] on select "-- Inquiry Follow Up Email #2 Contract Sending Template Payment Template Rental…" at bounding box center [748, 537] width 775 height 28
select select "4603"
click at [361, 523] on select "-- Inquiry Follow Up Email #2 Contract Sending Template Payment Template Rental…" at bounding box center [748, 537] width 775 height 28
type input "Checking In – Any Assistance Needed for Your Event?"
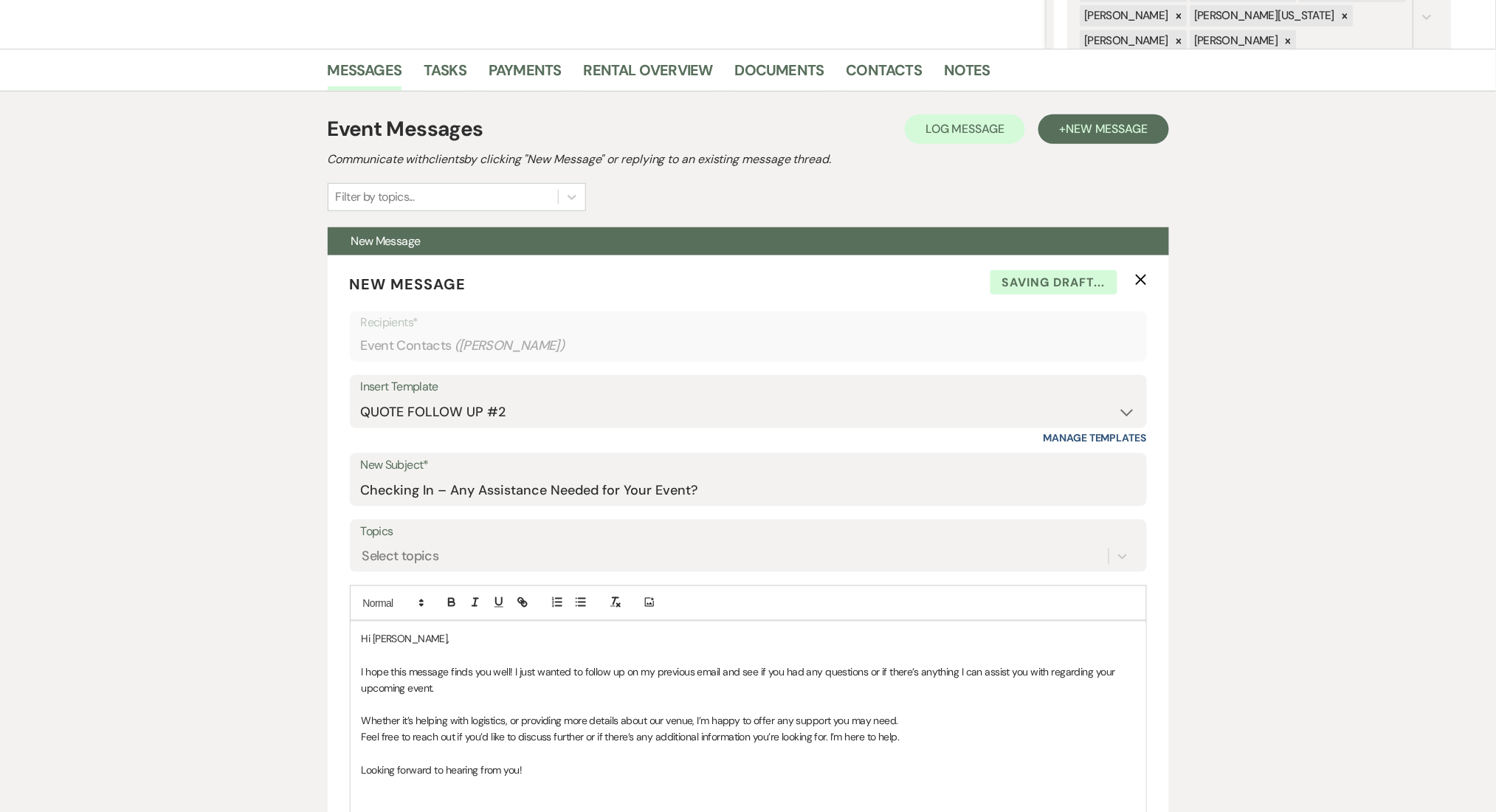
scroll to position [590, 0]
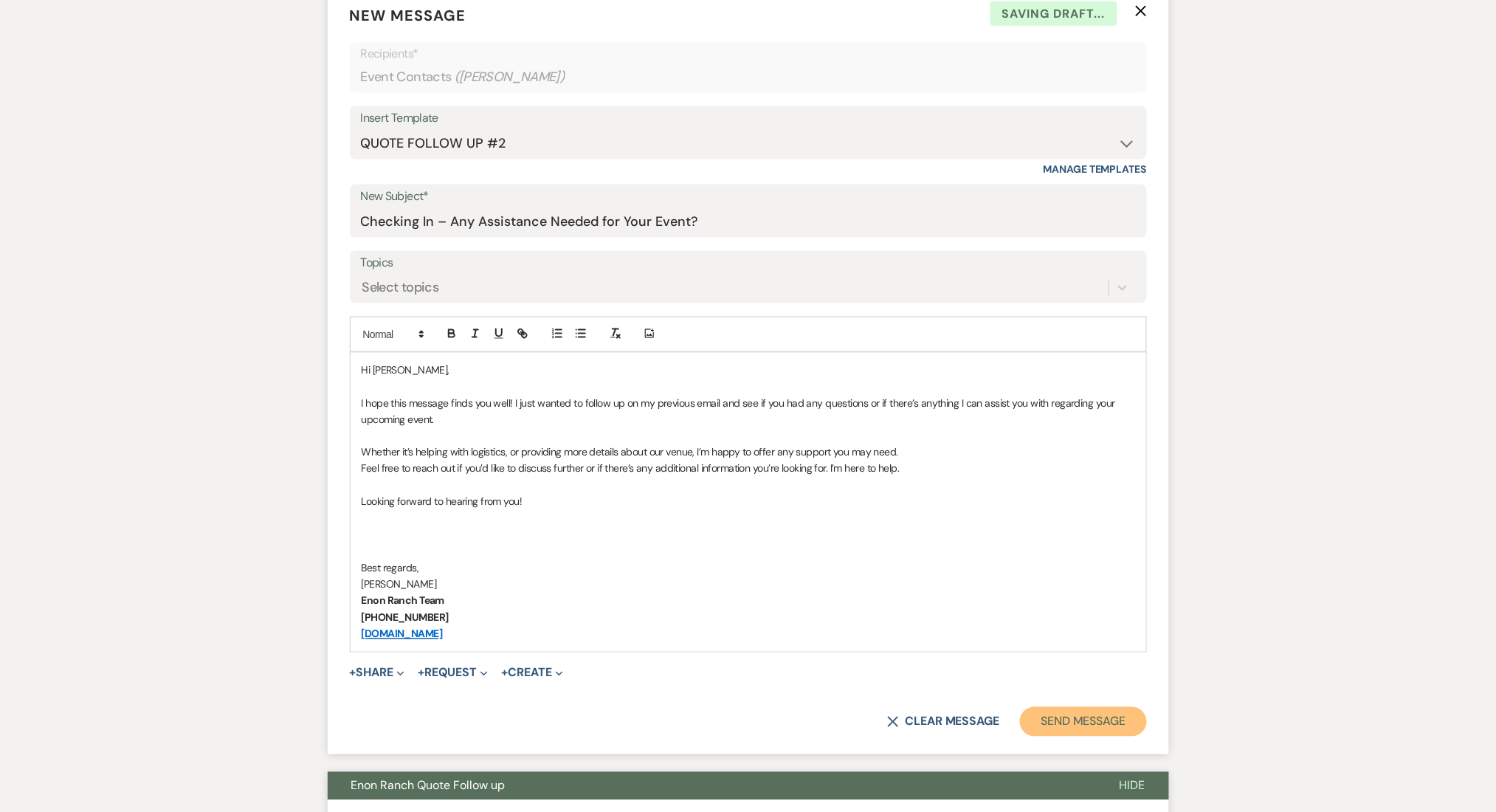
click at [1094, 721] on button "Send Message" at bounding box center [1083, 721] width 126 height 29
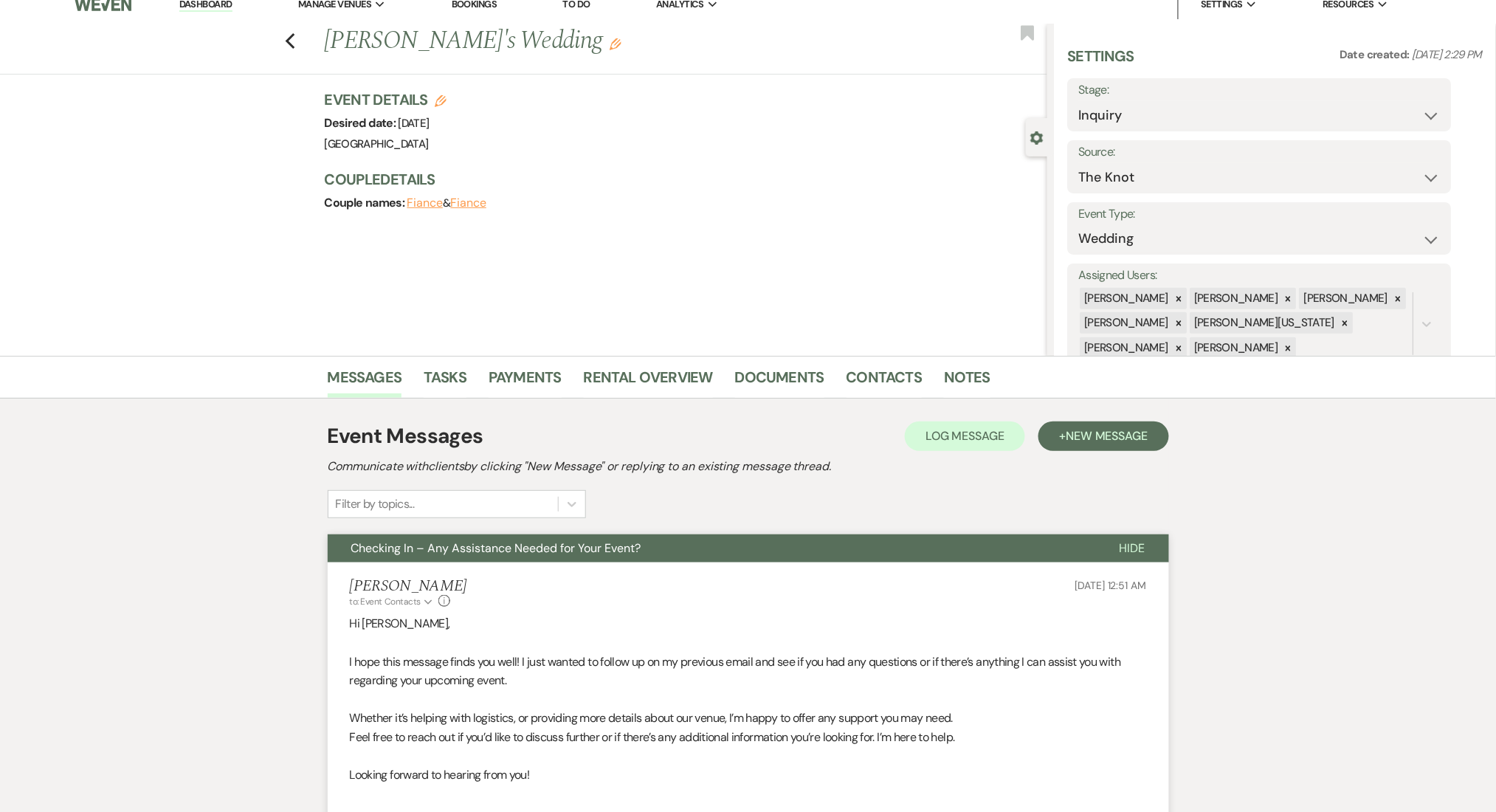
scroll to position [0, 0]
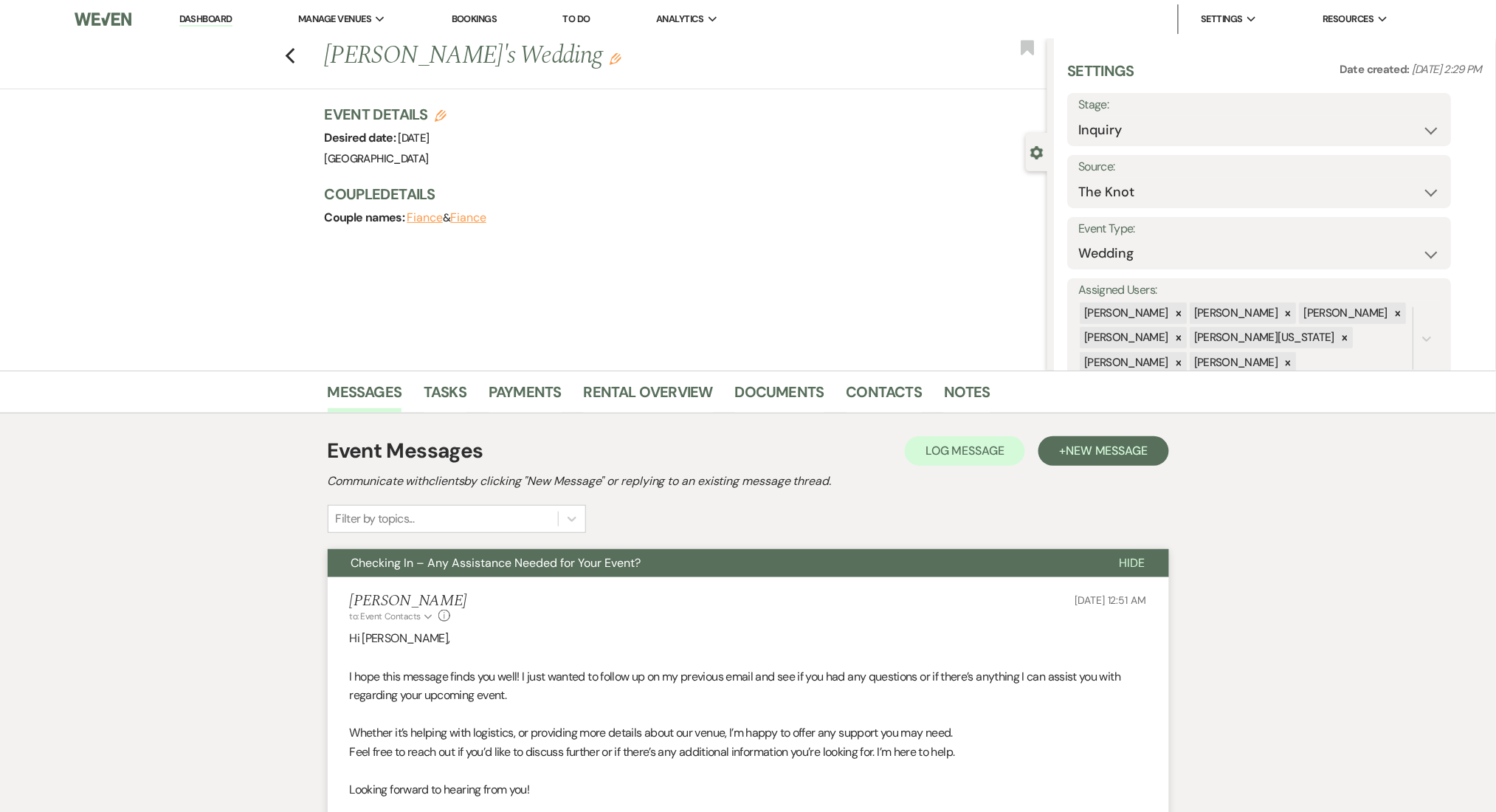
click at [310, 55] on div "Previous [PERSON_NAME]'s Wedding Edit Bookmark" at bounding box center [521, 63] width 1055 height 51
click at [296, 51] on icon "Previous" at bounding box center [290, 56] width 11 height 18
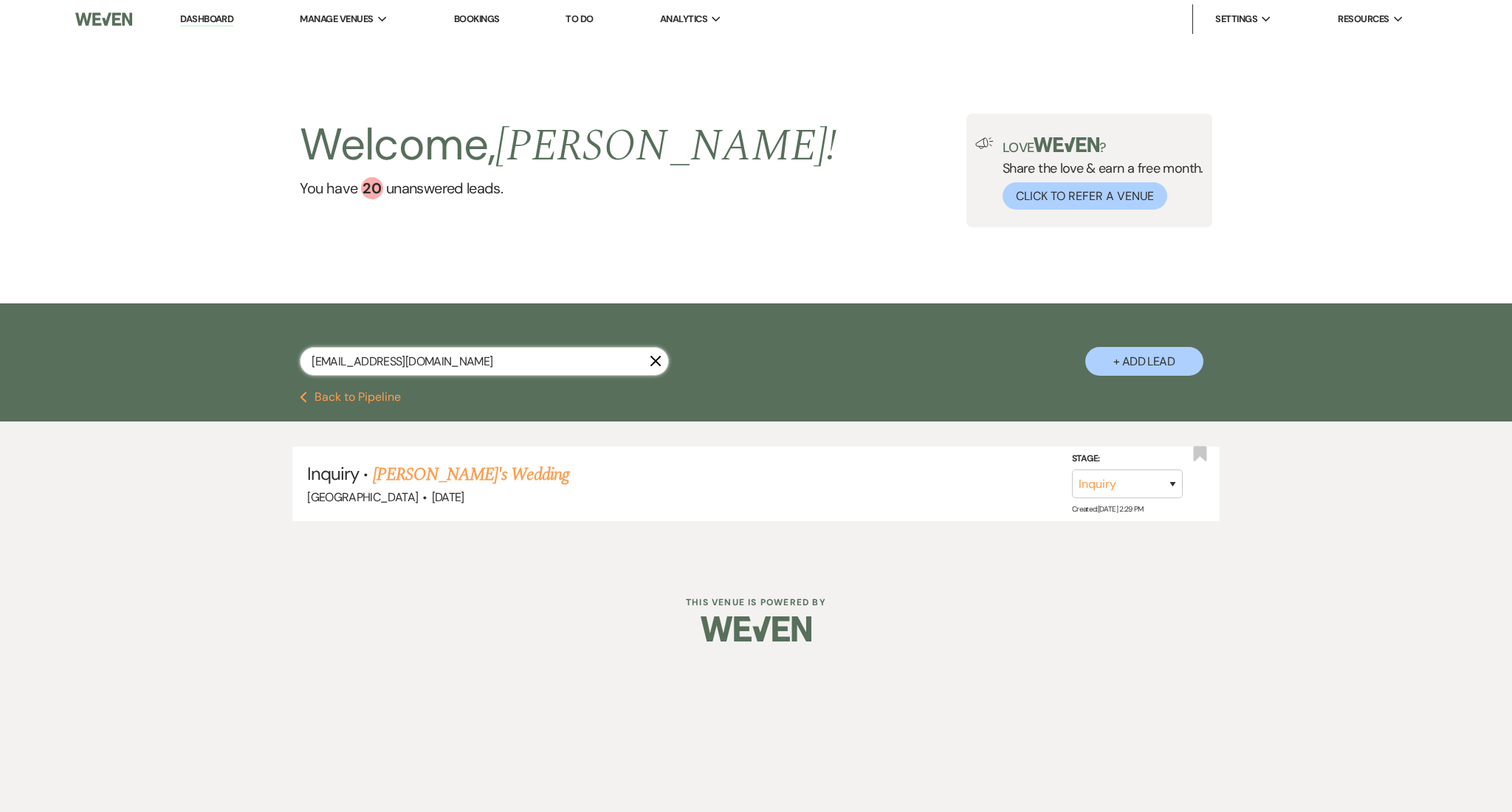
click at [469, 352] on input "[EMAIL_ADDRESS][DOMAIN_NAME]" at bounding box center [484, 361] width 369 height 28
paste input "[EMAIL_ADDRESS][DOMAIN_NAME]"
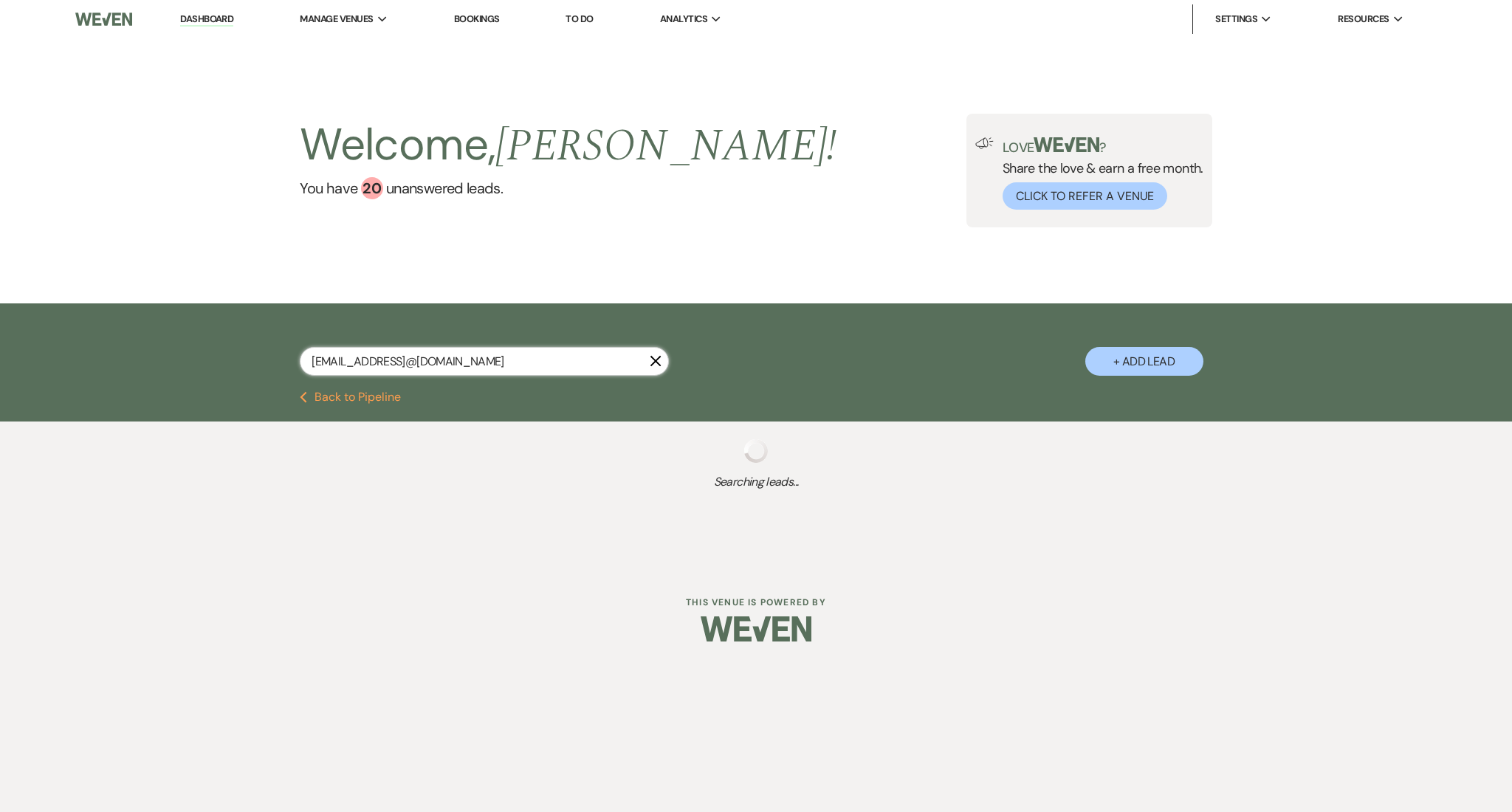
drag, startPoint x: 523, startPoint y: 371, endPoint x: 218, endPoint y: 371, distance: 305.0
click at [218, 371] on div "[EMAIL_ADDRESS]@[DOMAIN_NAME] X + Add Lead" at bounding box center [756, 347] width 1512 height 88
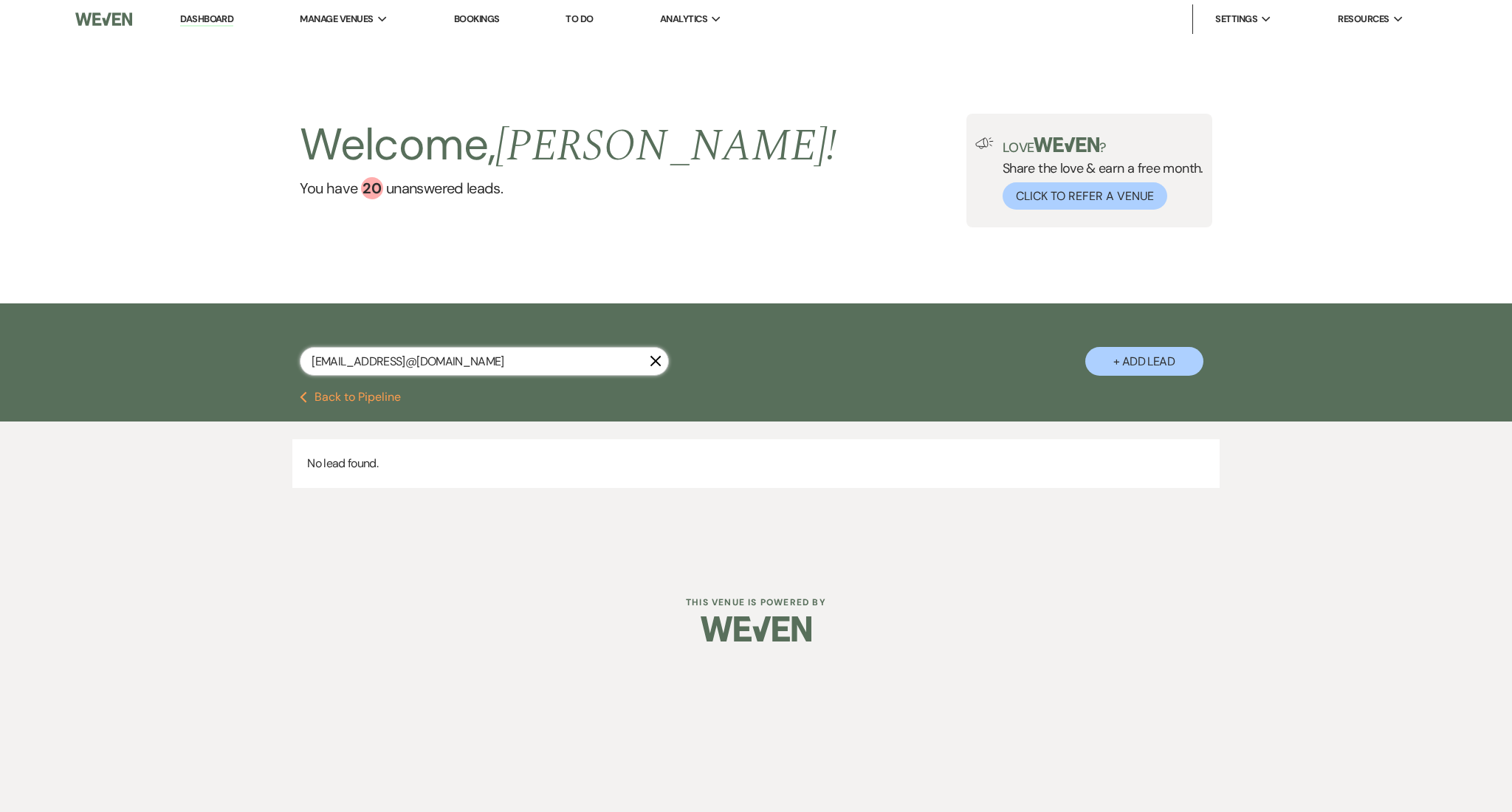
drag, startPoint x: 589, startPoint y: 369, endPoint x: 197, endPoint y: 371, distance: 392.0
click at [197, 371] on div "[EMAIL_ADDRESS]@[DOMAIN_NAME] X + Add Lead" at bounding box center [756, 347] width 1512 height 88
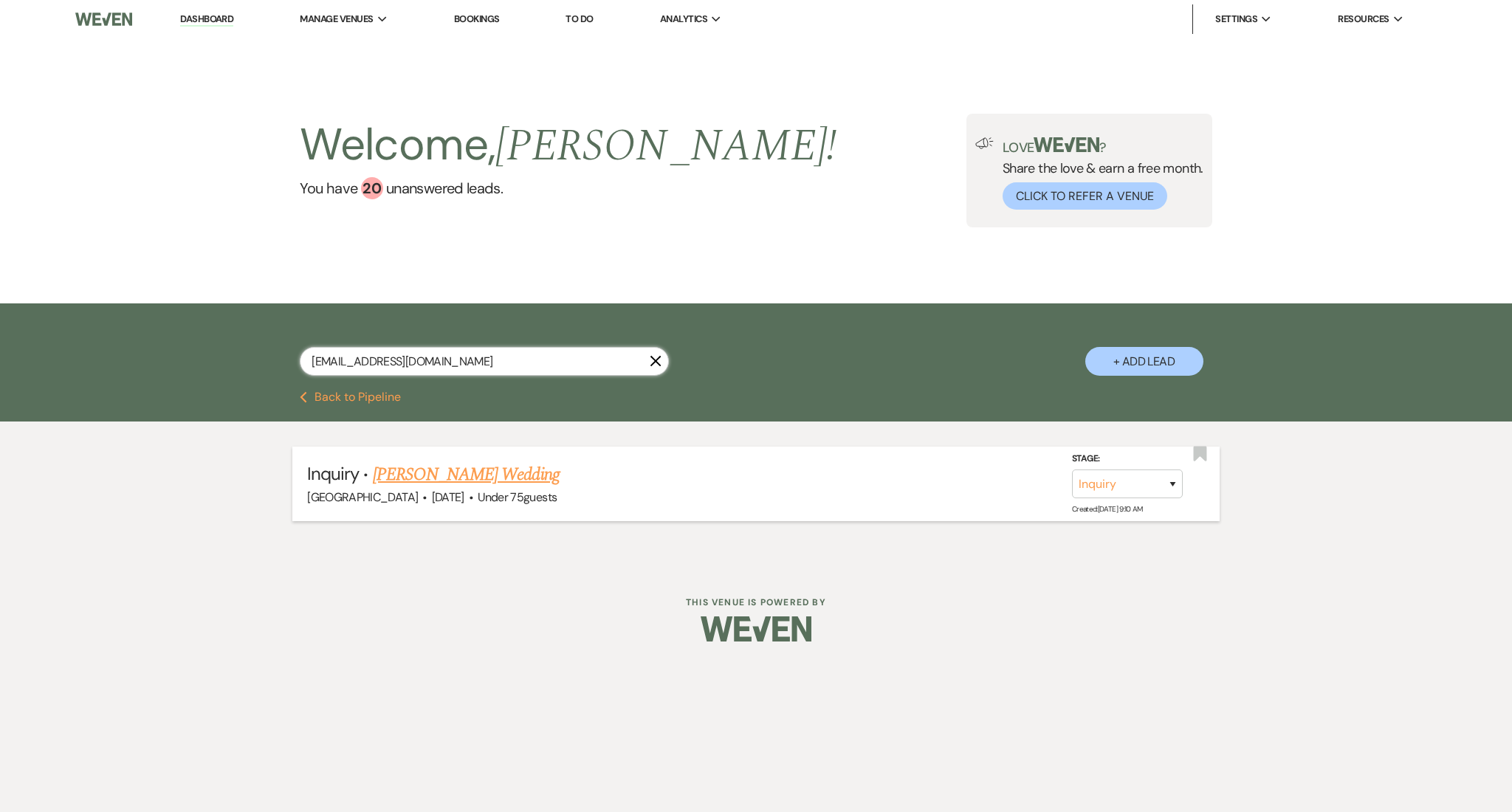
type input "[EMAIL_ADDRESS][DOMAIN_NAME]"
click at [454, 471] on link "[PERSON_NAME] Wedding" at bounding box center [466, 474] width 187 height 27
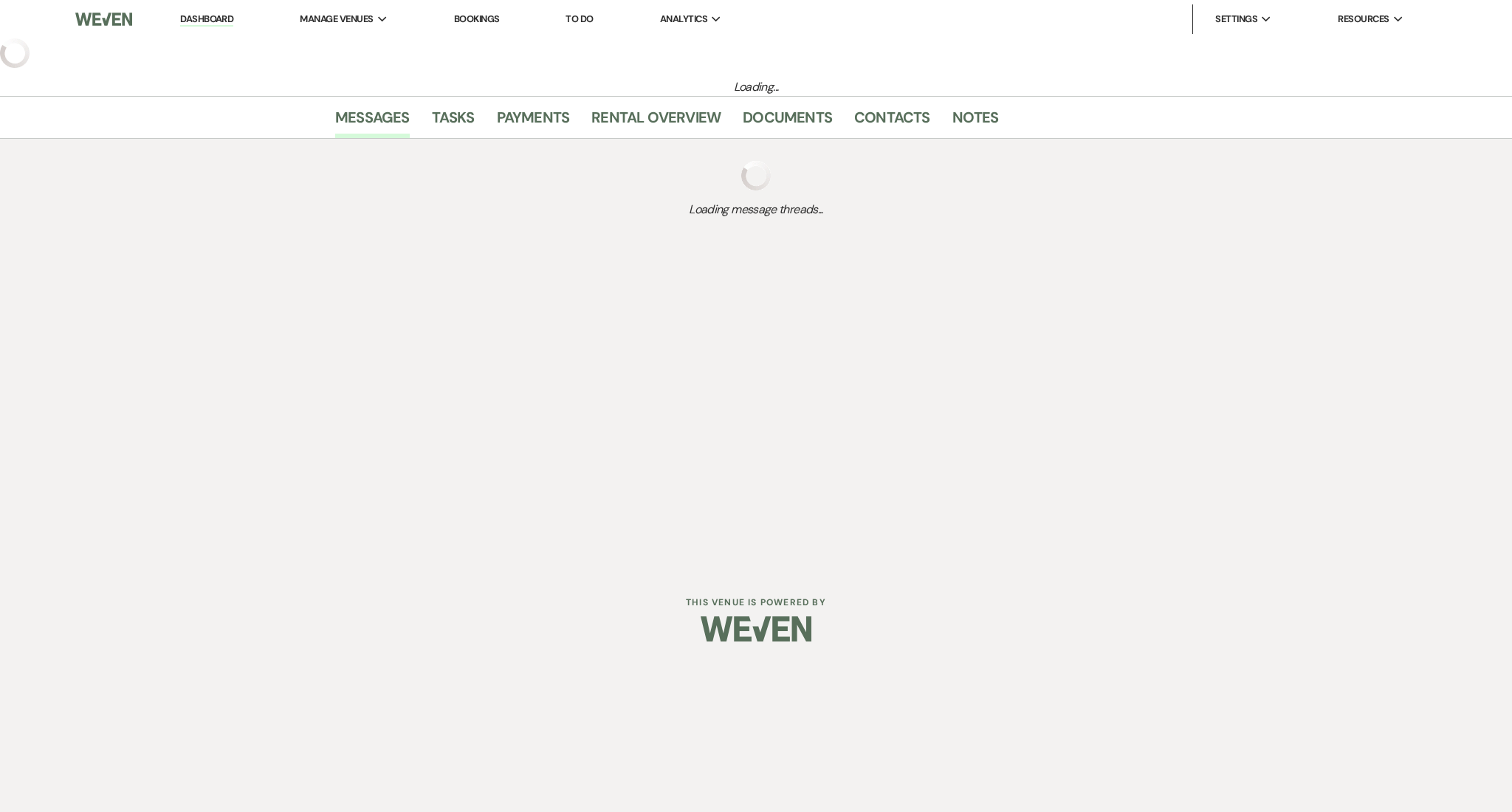
select select "3"
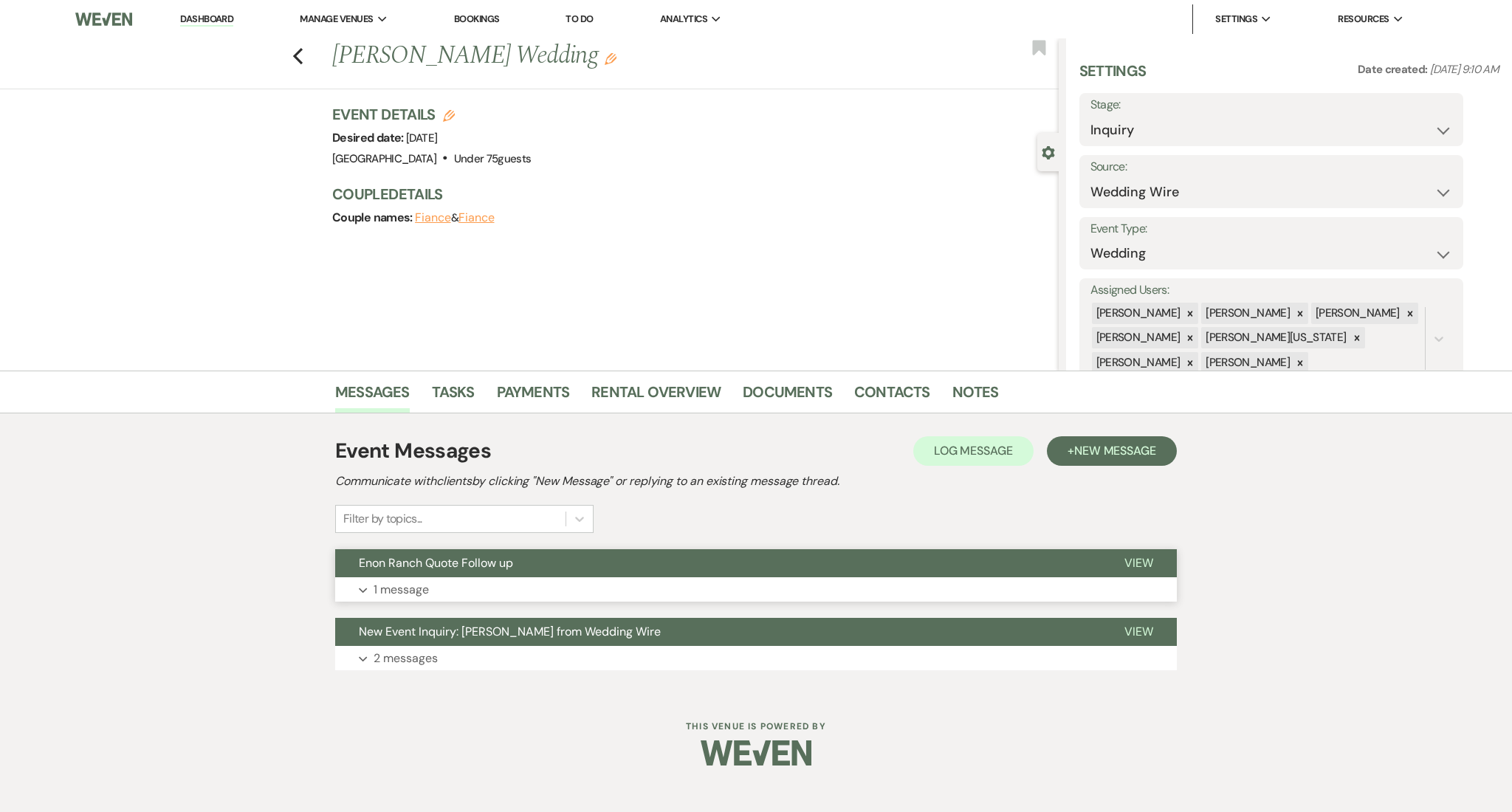
click at [434, 589] on button "Expand 1 message" at bounding box center [756, 589] width 842 height 25
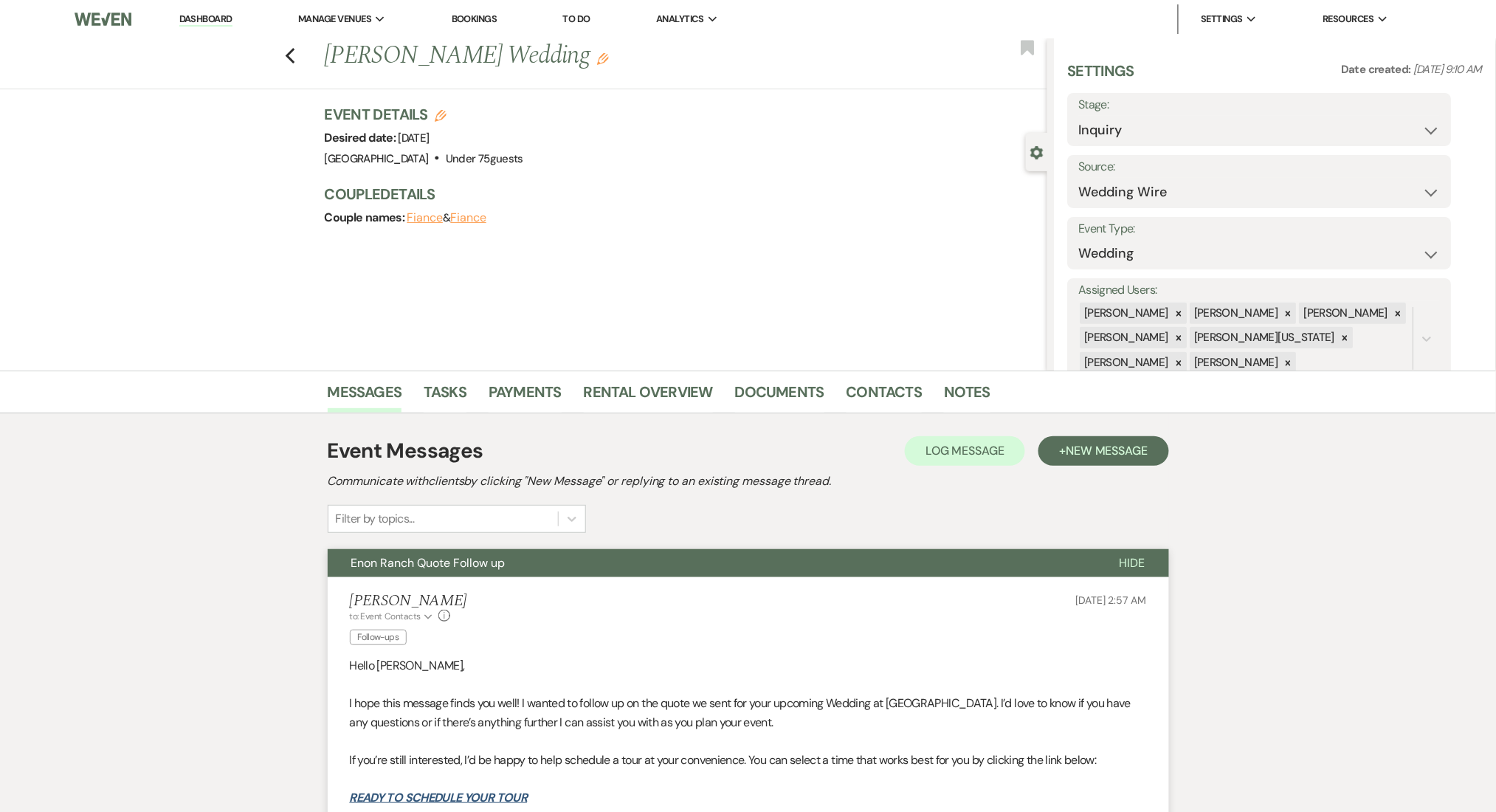
scroll to position [295, 0]
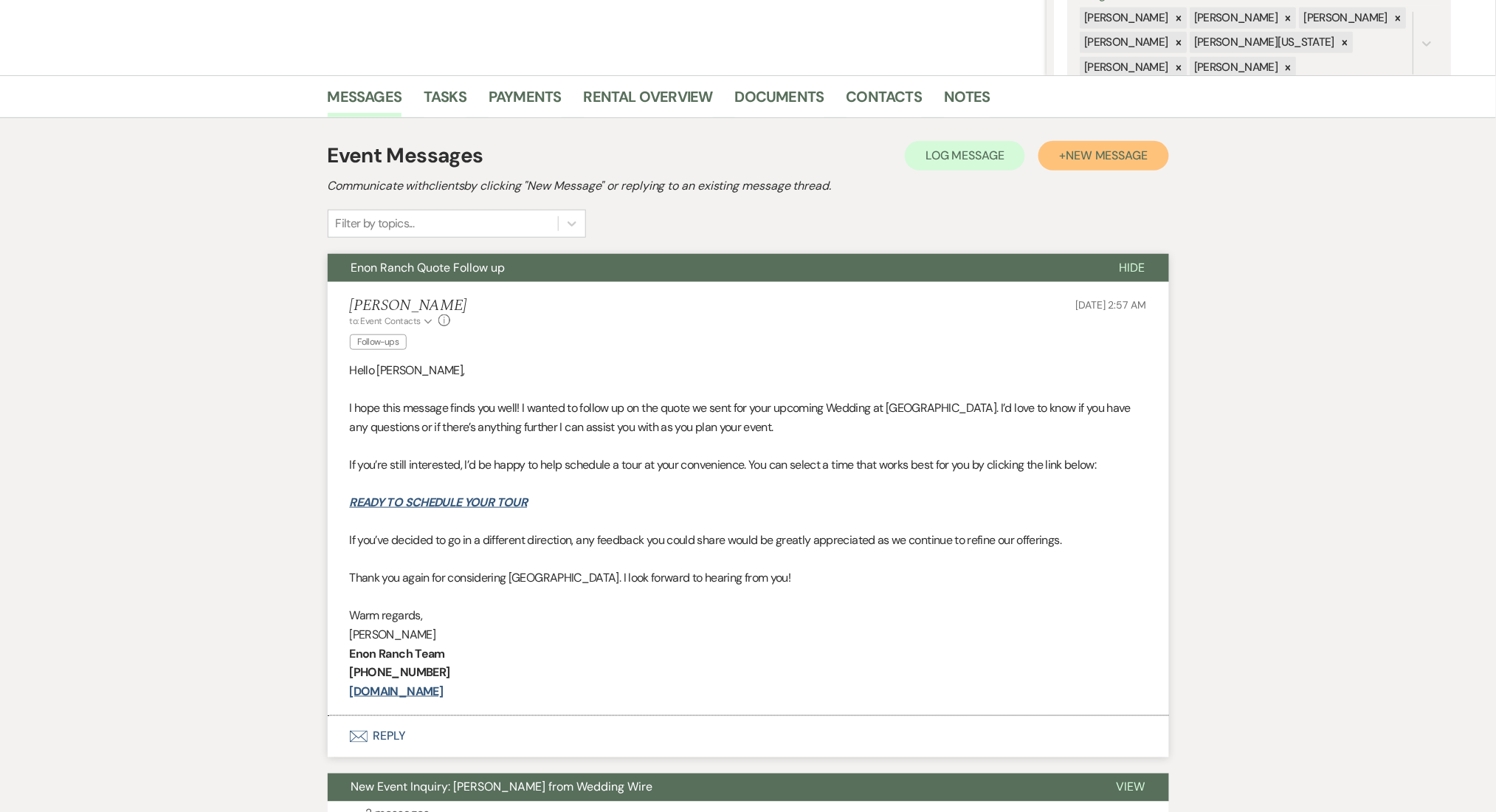
click at [1088, 147] on span "New Message" at bounding box center [1107, 154] width 82 height 15
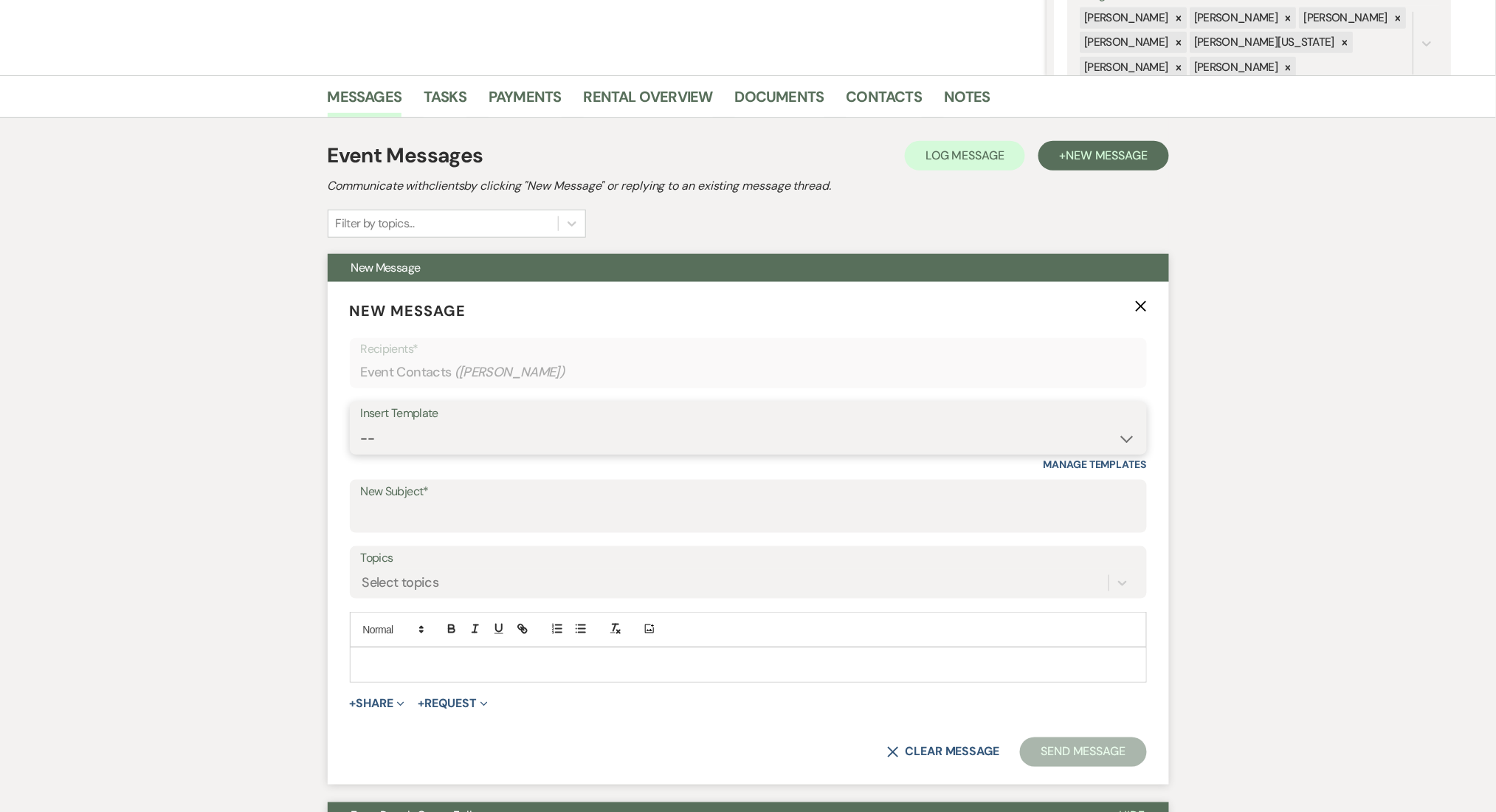
click at [497, 438] on select "-- Inquiry Follow Up Email #2 Contract Sending Template Payment Template Rental…" at bounding box center [748, 439] width 775 height 28
select select "4603"
click at [361, 425] on select "-- Inquiry Follow Up Email #2 Contract Sending Template Payment Template Rental…" at bounding box center [748, 439] width 775 height 28
type input "Checking In – Any Assistance Needed for Your Event?"
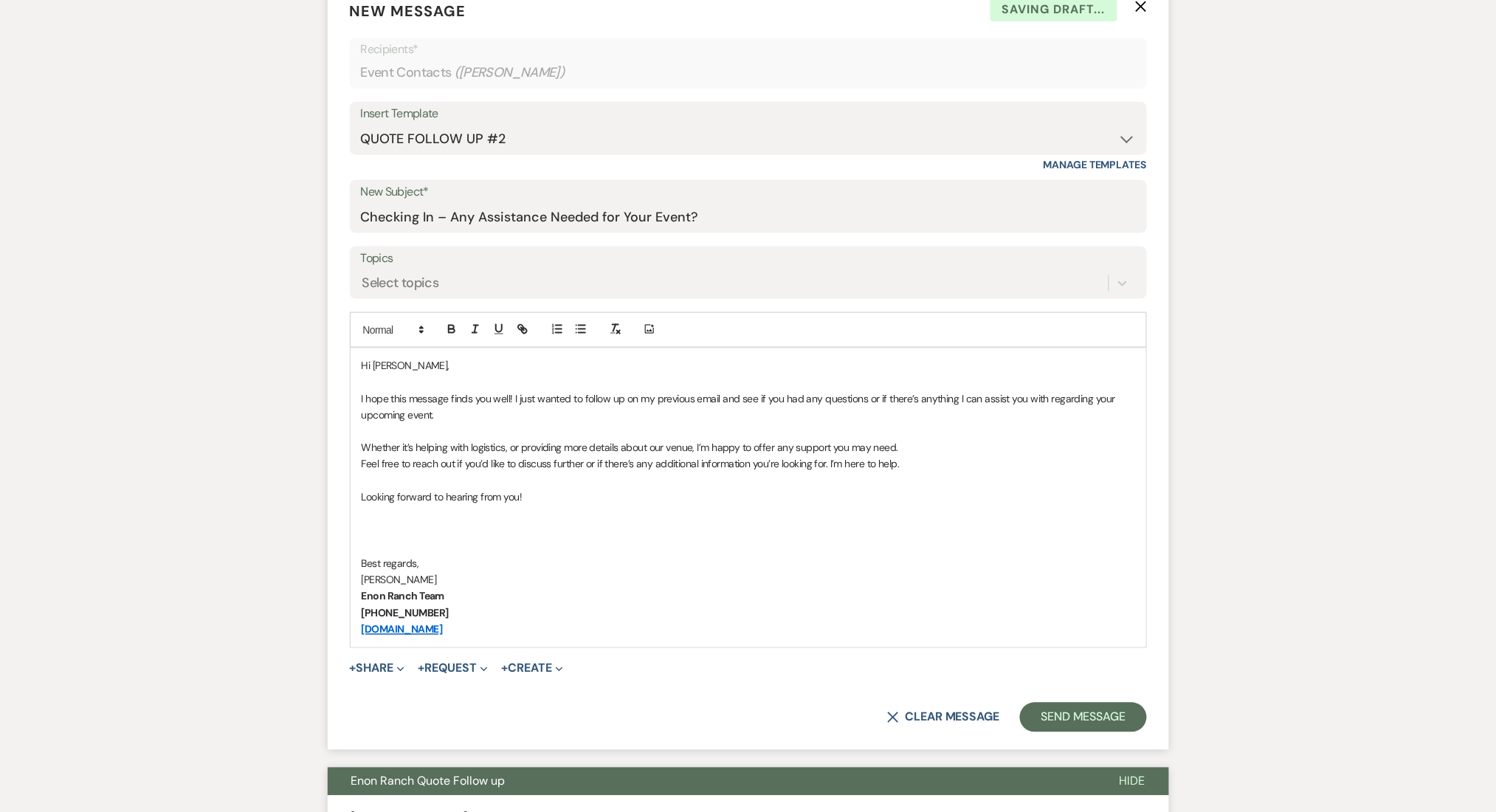
scroll to position [786, 0]
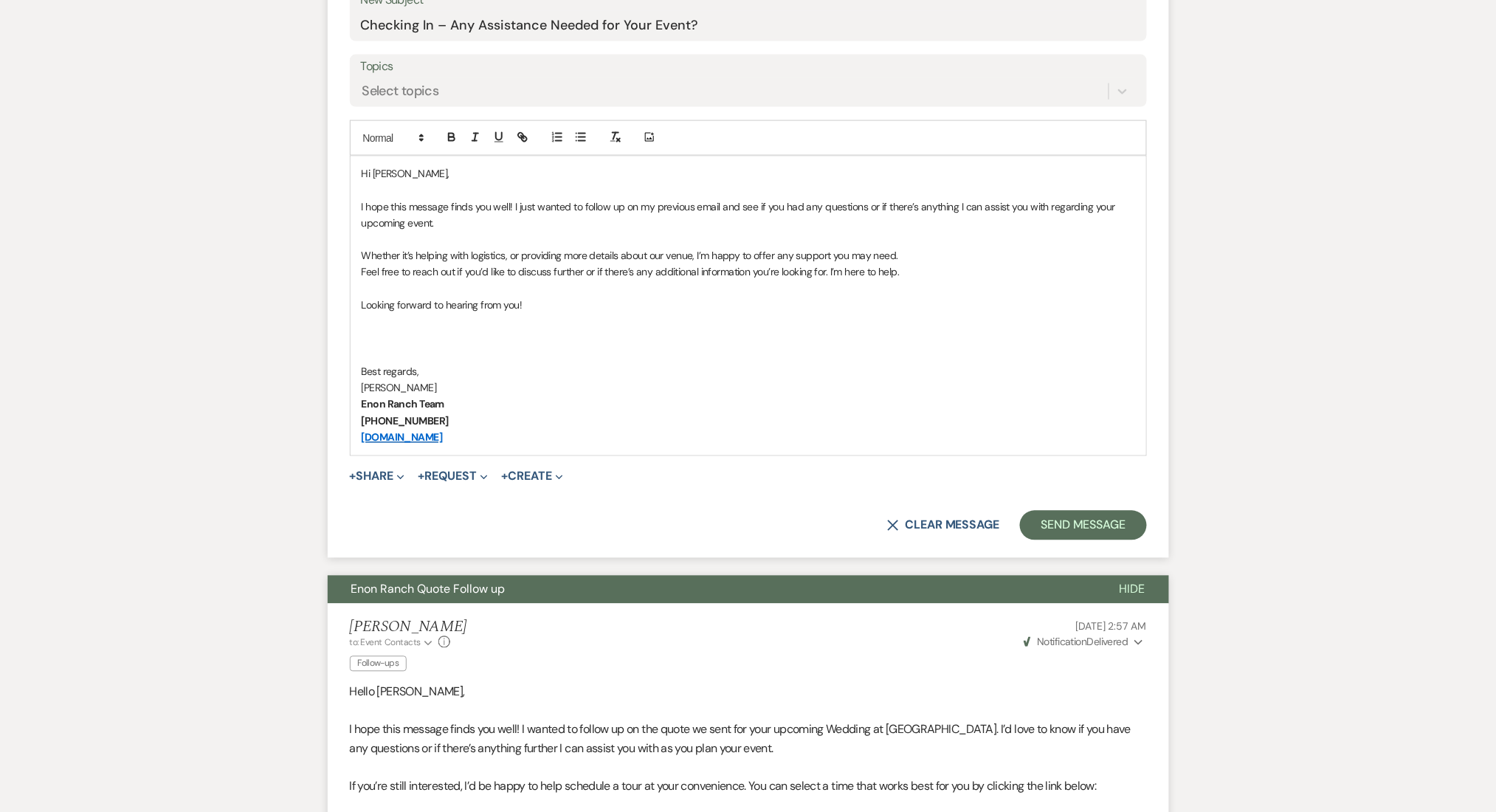
click at [1061, 503] on form "New Message X Saving draft... Recipients* Event Contacts ( [PERSON_NAME] ) Inse…" at bounding box center [748, 175] width 842 height 768
click at [1057, 518] on button "Send Message" at bounding box center [1083, 525] width 126 height 29
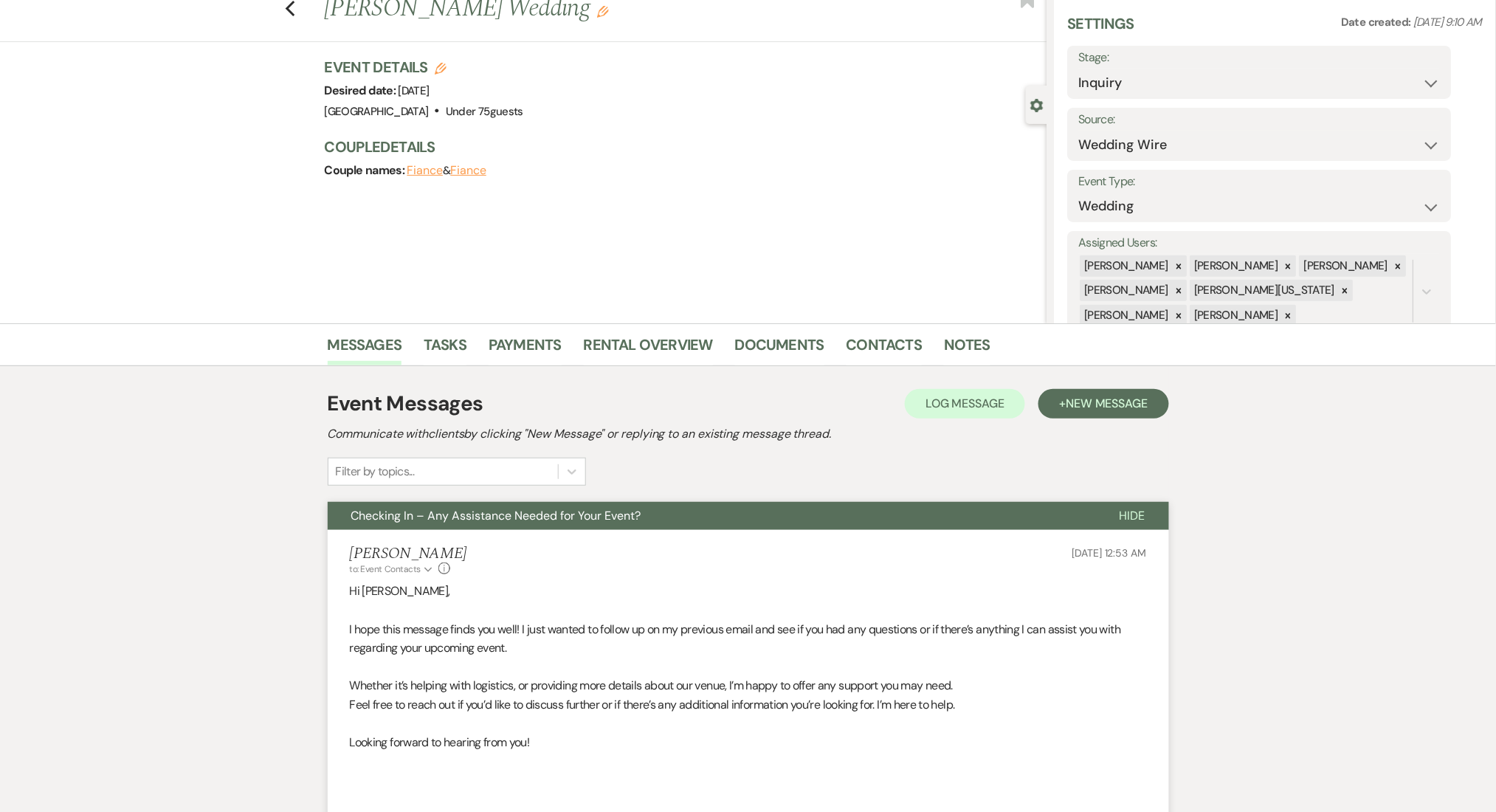
scroll to position [0, 0]
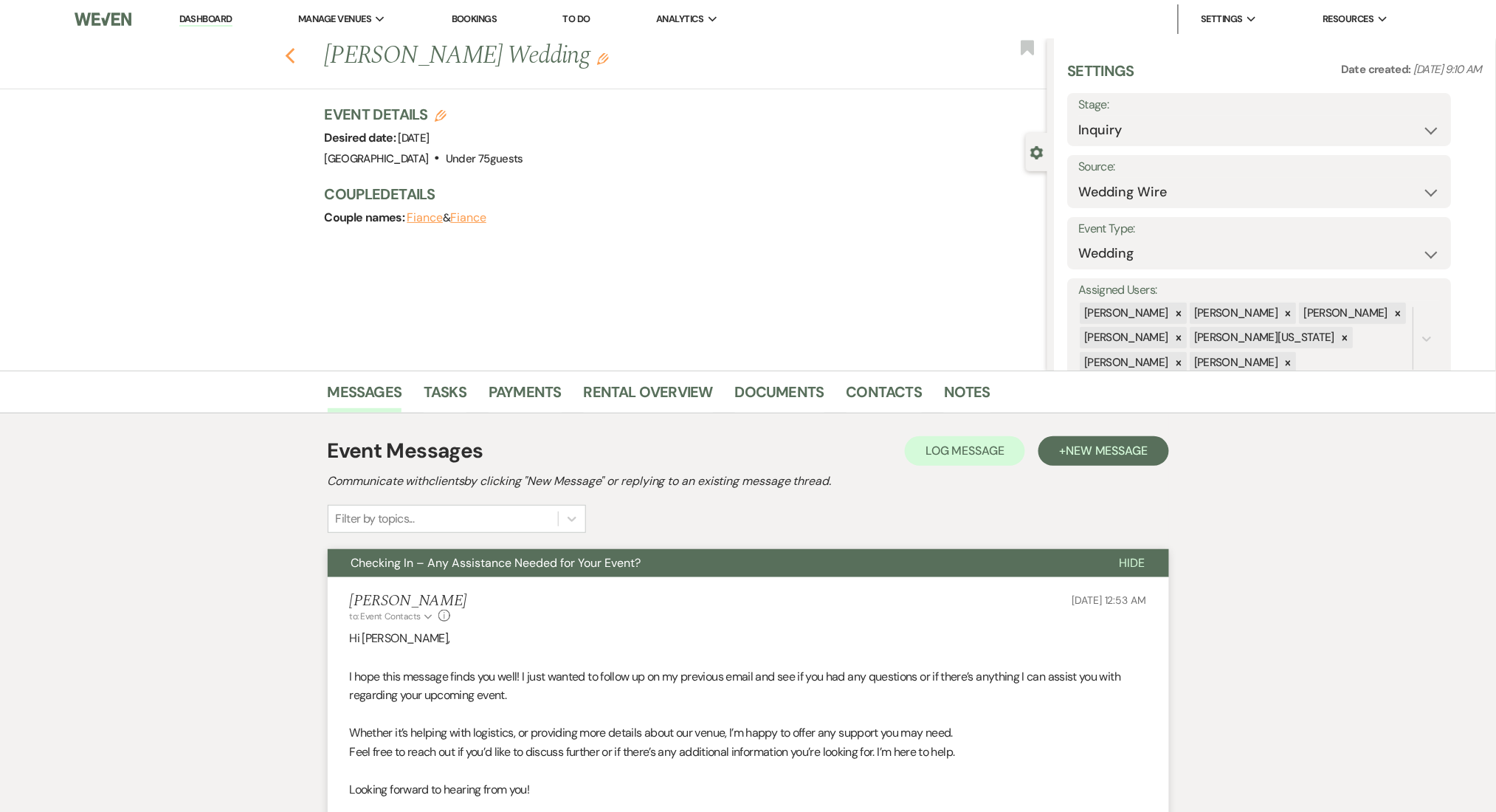
click at [296, 52] on icon "Previous" at bounding box center [290, 56] width 11 height 18
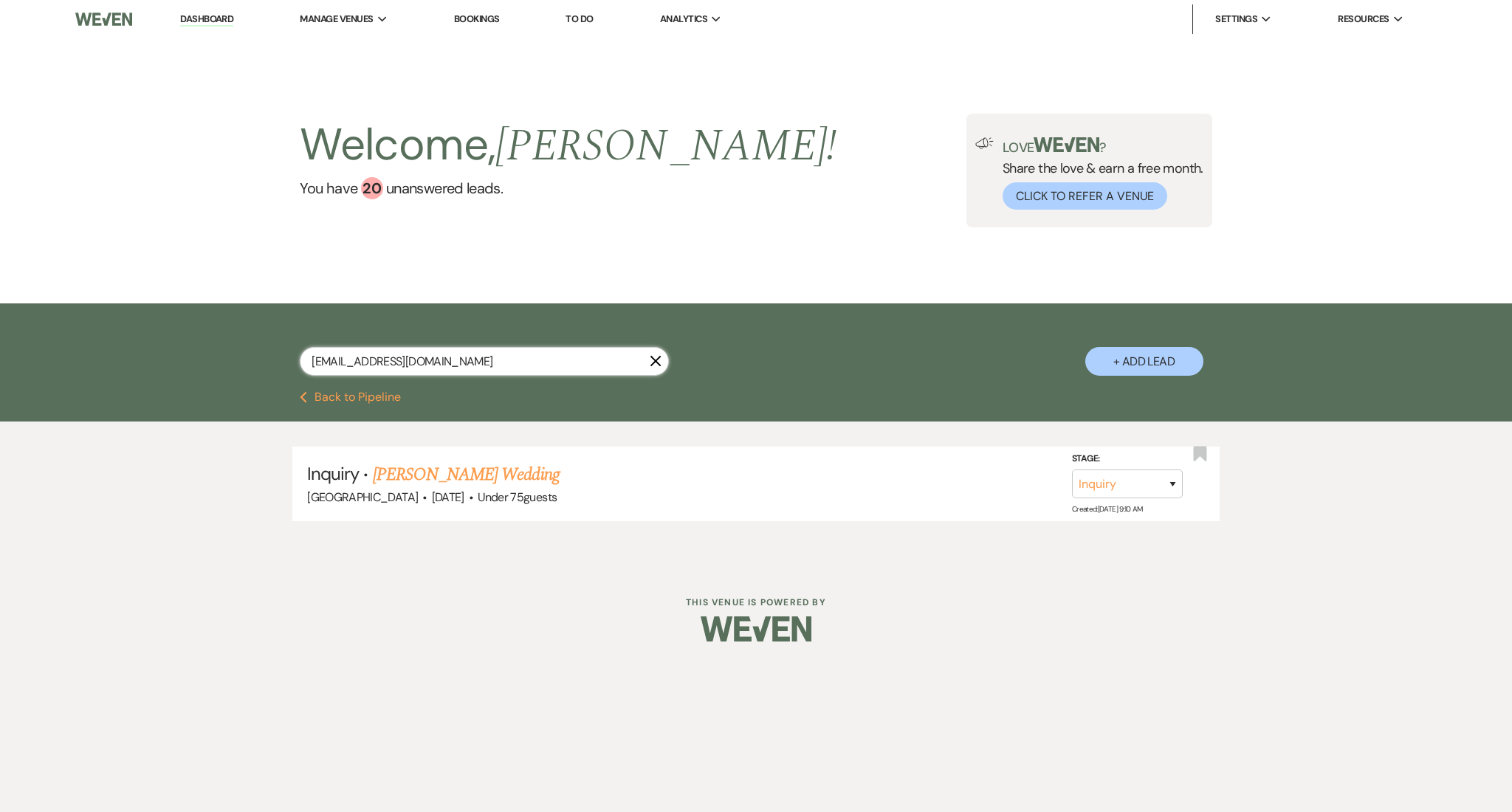
drag, startPoint x: 511, startPoint y: 359, endPoint x: 206, endPoint y: 346, distance: 305.3
click at [206, 346] on div "[EMAIL_ADDRESS][DOMAIN_NAME] X + Add Lead" at bounding box center [756, 347] width 1512 height 88
paste input "[EMAIL_ADDRESS]"
type input "[EMAIL_ADDRESS][DOMAIN_NAME]"
click at [476, 474] on link "[PERSON_NAME] Gala" at bounding box center [452, 474] width 161 height 27
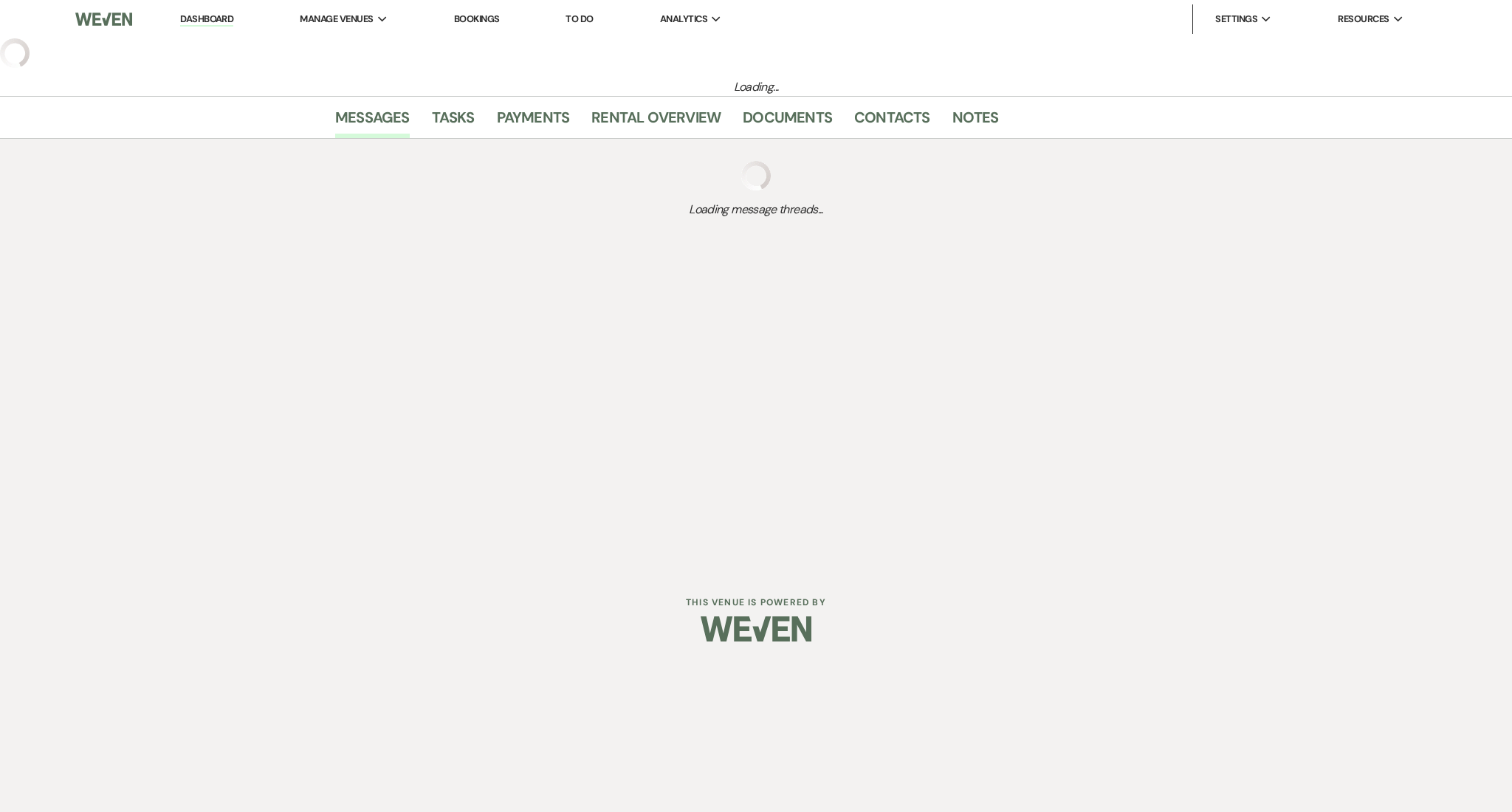
select select "26"
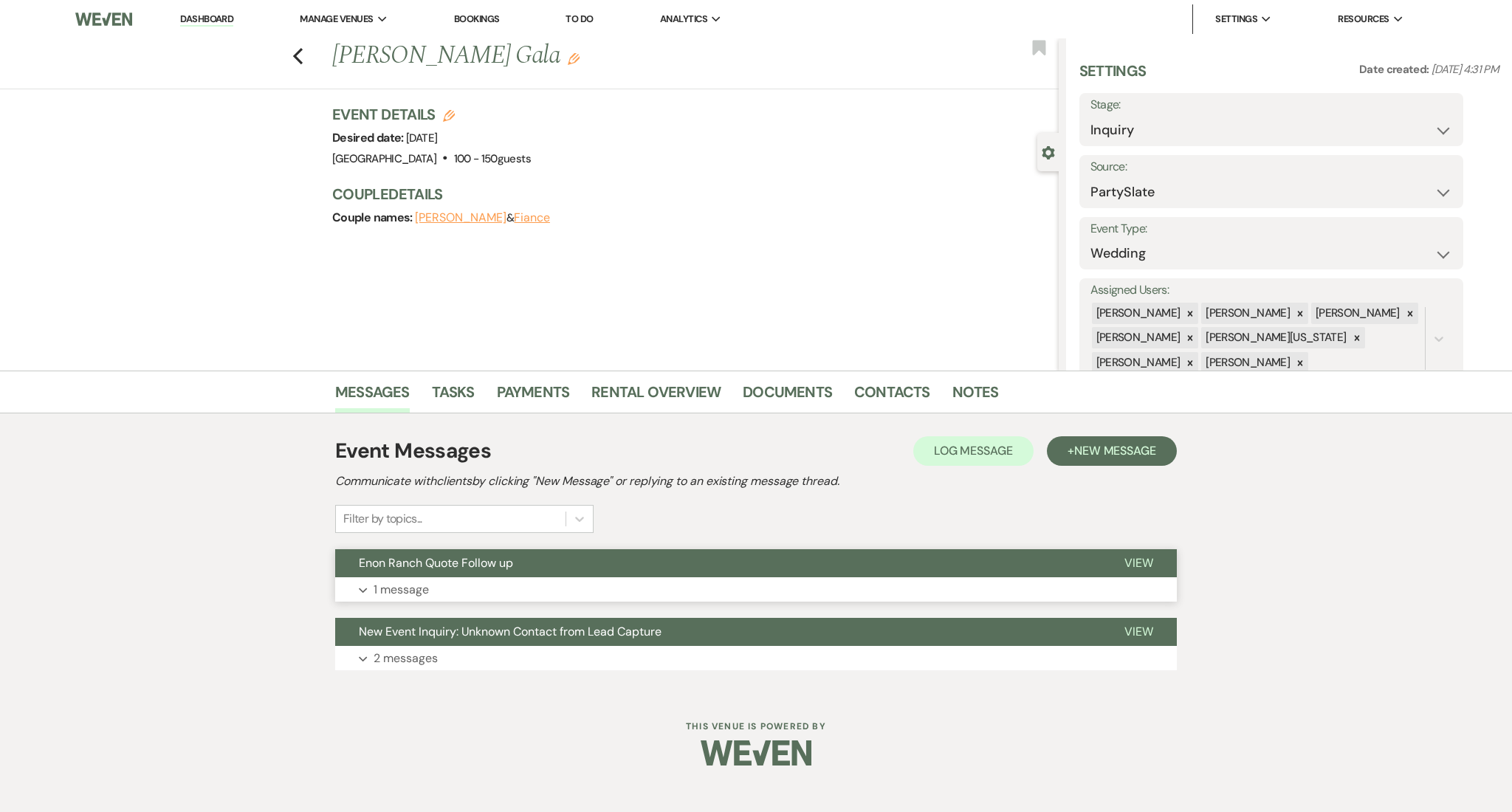
click at [574, 596] on button "Expand 1 message" at bounding box center [756, 589] width 842 height 25
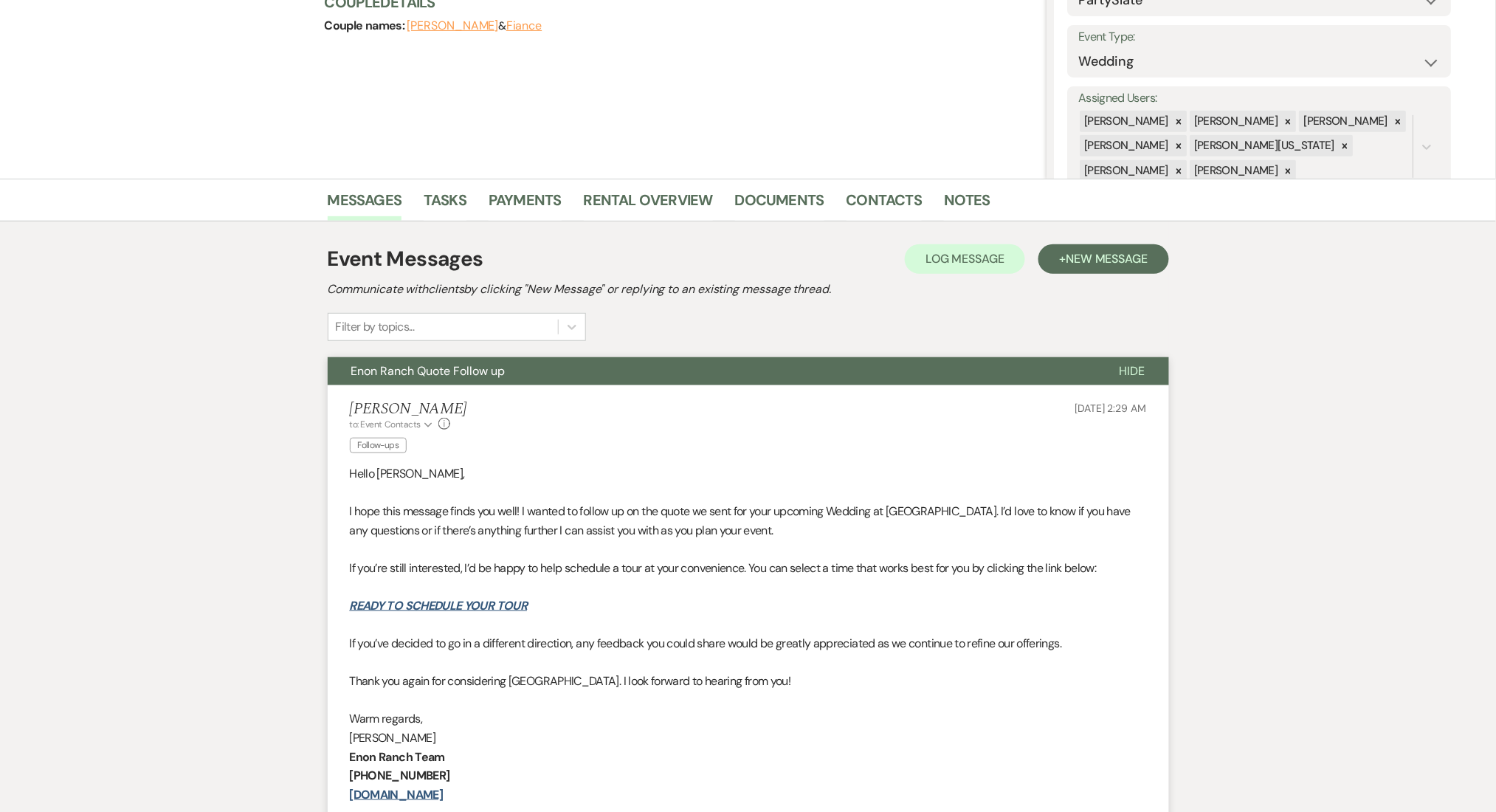
scroll to position [295, 0]
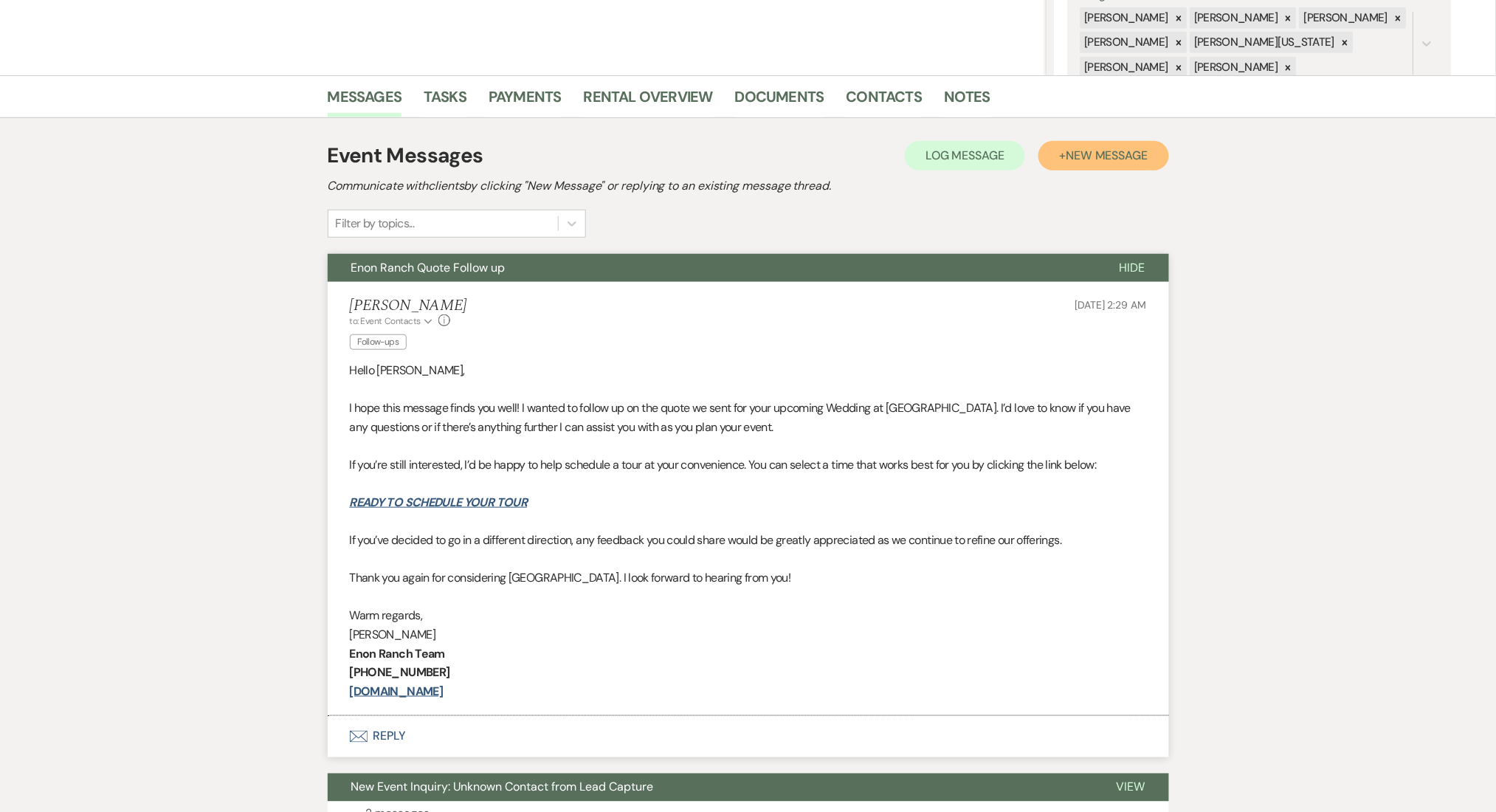
click at [1087, 143] on button "+ New Message" at bounding box center [1103, 155] width 130 height 29
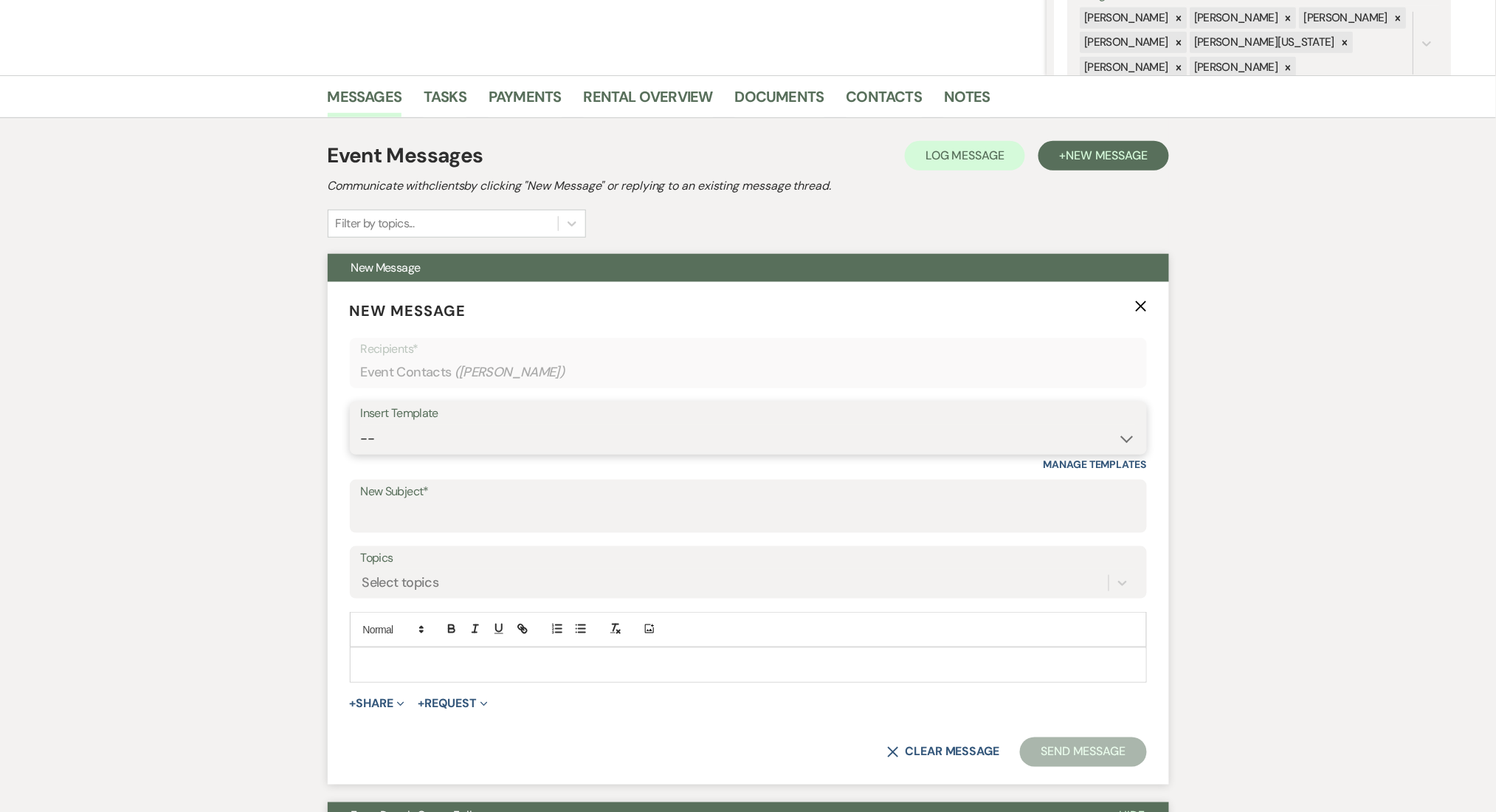
click at [499, 447] on select "-- Inquiry Follow Up Email #2 Contract Sending Template Payment Template Rental…" at bounding box center [748, 439] width 775 height 28
select select "4603"
click at [361, 425] on select "-- Inquiry Follow Up Email #2 Contract Sending Template Payment Template Rental…" at bounding box center [748, 439] width 775 height 28
type input "Checking In – Any Assistance Needed for Your Event?"
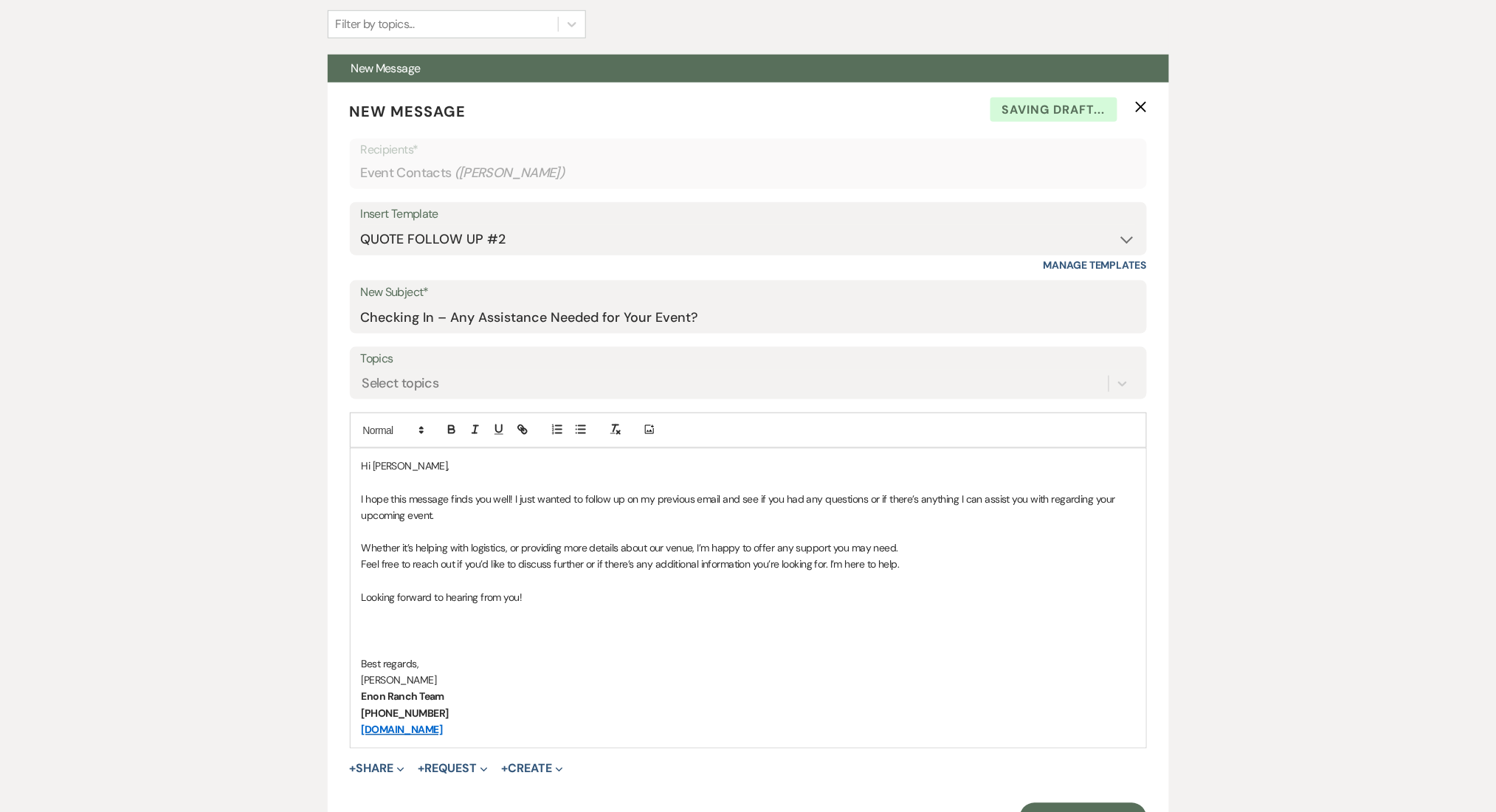
scroll to position [689, 0]
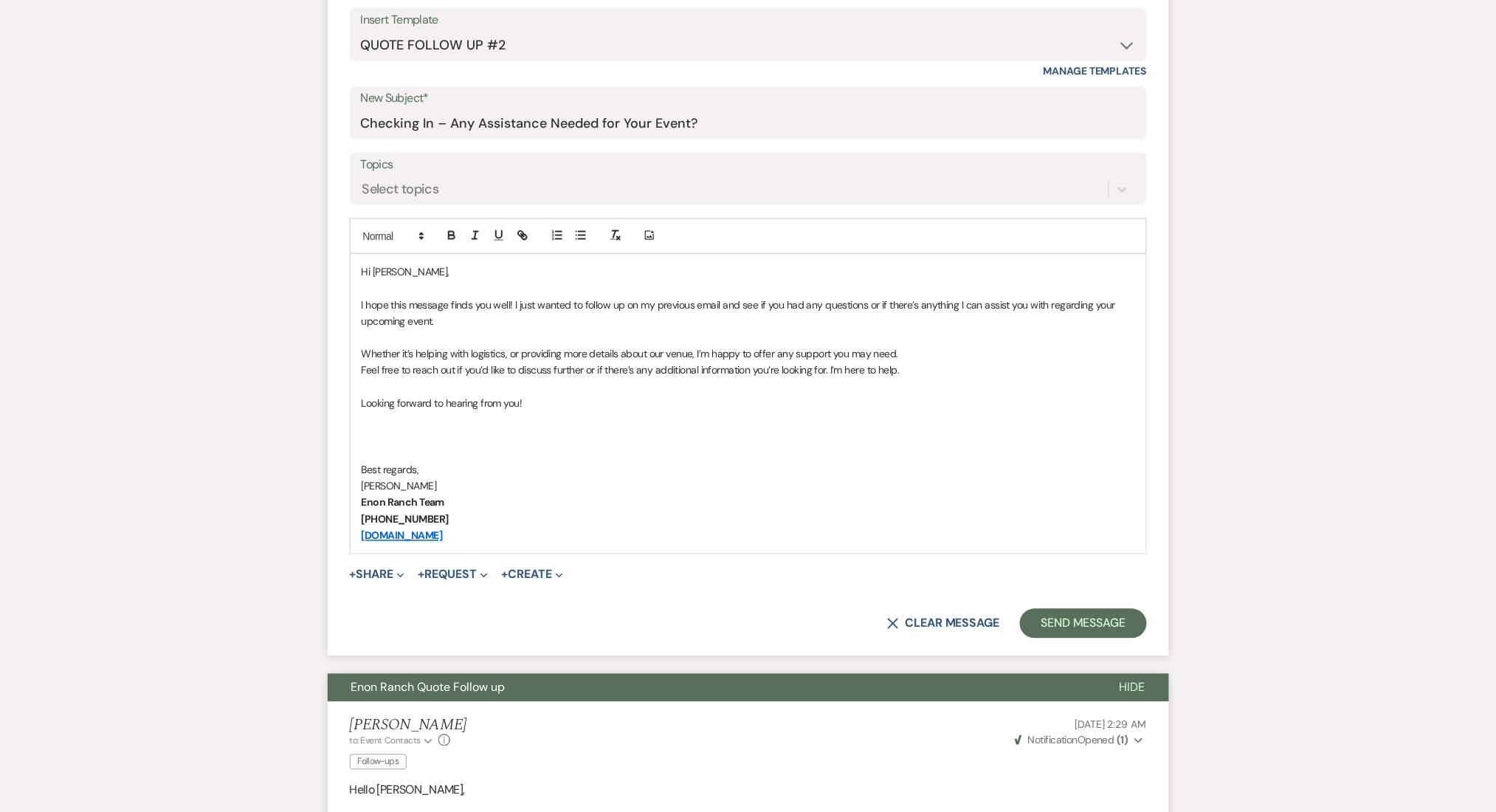
click at [1045, 604] on form "New Message X Saving draft... Recipients* Event Contacts ( [PERSON_NAME] ) Inse…" at bounding box center [748, 272] width 842 height 768
click at [1056, 624] on button "Send Message" at bounding box center [1083, 623] width 126 height 29
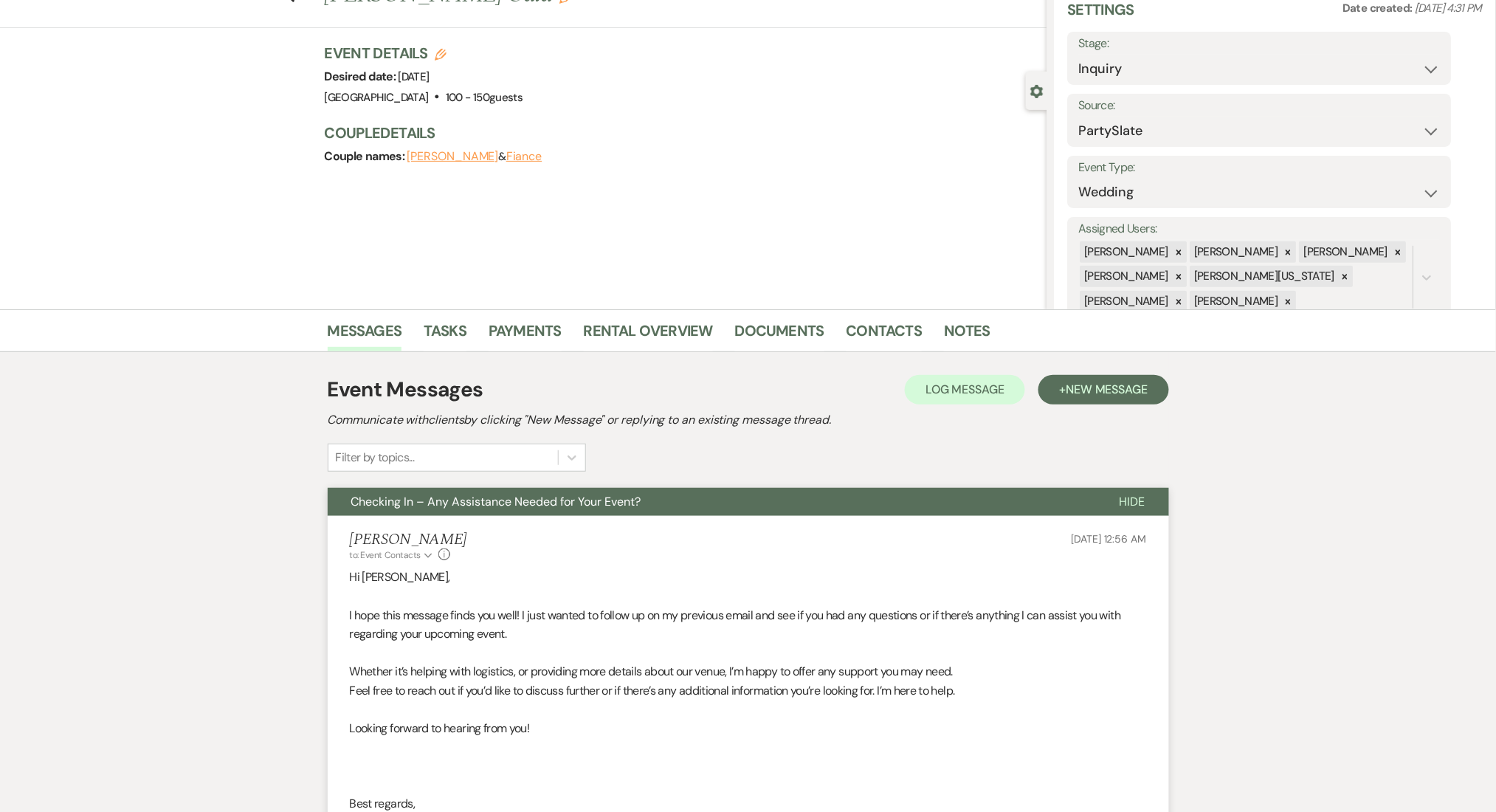
scroll to position [0, 0]
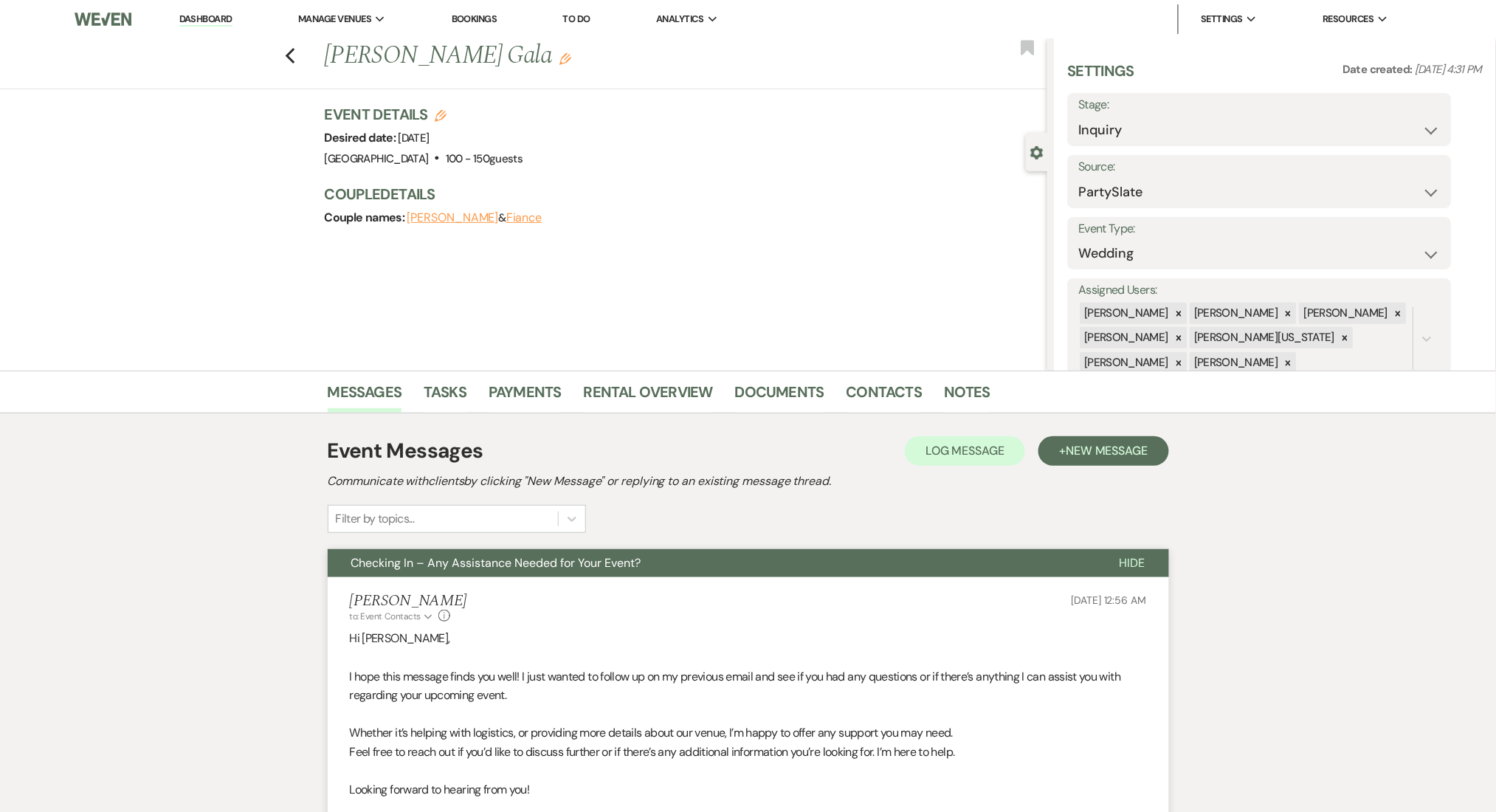
click at [305, 53] on div "Previous [PERSON_NAME] Gala Edit Bookmark" at bounding box center [521, 63] width 1055 height 51
click at [293, 50] on icon "Previous" at bounding box center [290, 56] width 11 height 18
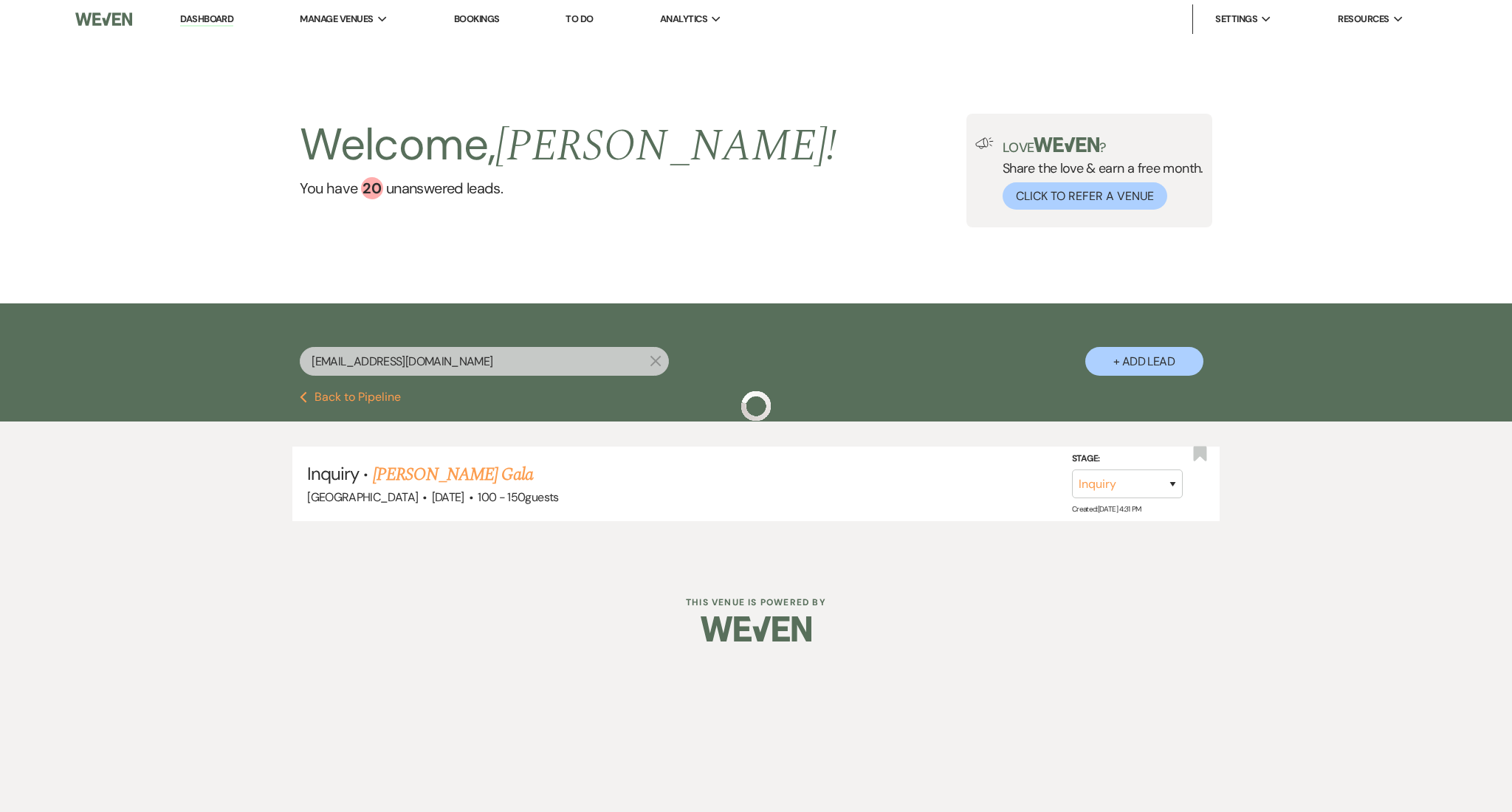
click at [429, 358] on input "[EMAIL_ADDRESS][DOMAIN_NAME]" at bounding box center [484, 361] width 369 height 28
click at [339, 370] on input "[EMAIL_ADDRESS][DOMAIN_NAME]" at bounding box center [484, 361] width 369 height 28
paste input "polly040684"
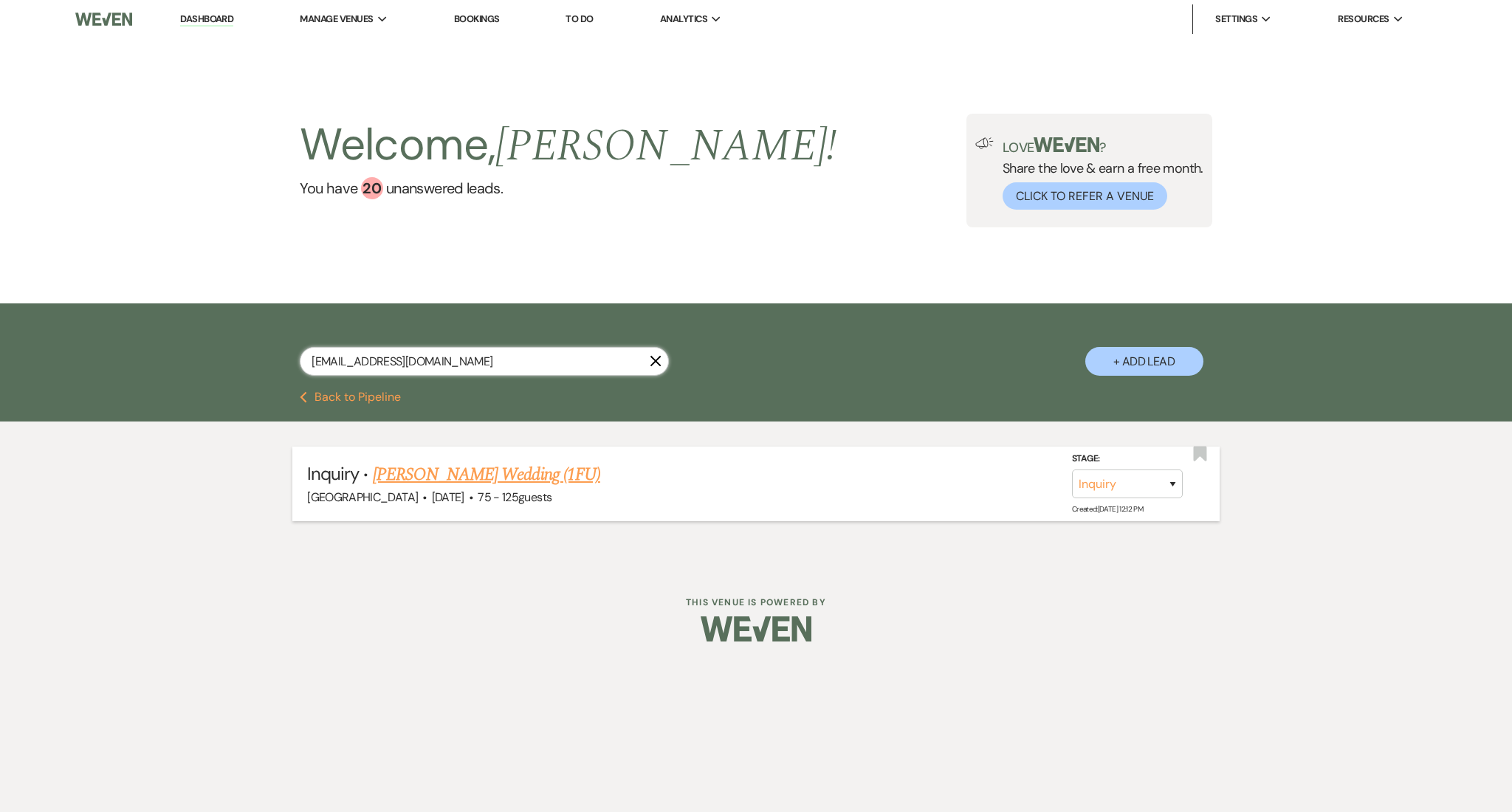
type input "[EMAIL_ADDRESS][DOMAIN_NAME]"
click at [468, 473] on link "[PERSON_NAME] Wedding (1FU)" at bounding box center [486, 474] width 227 height 27
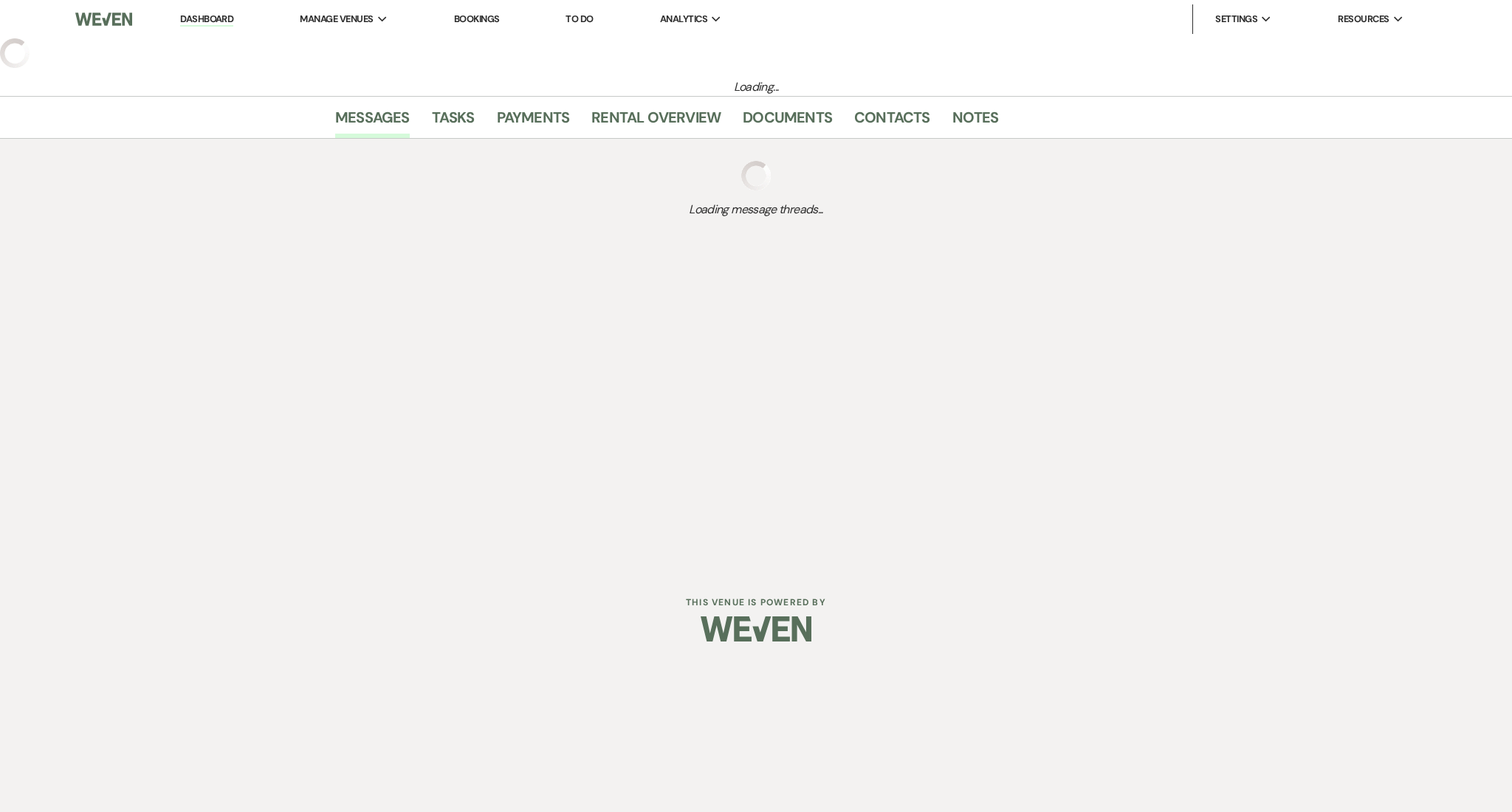
select select "3"
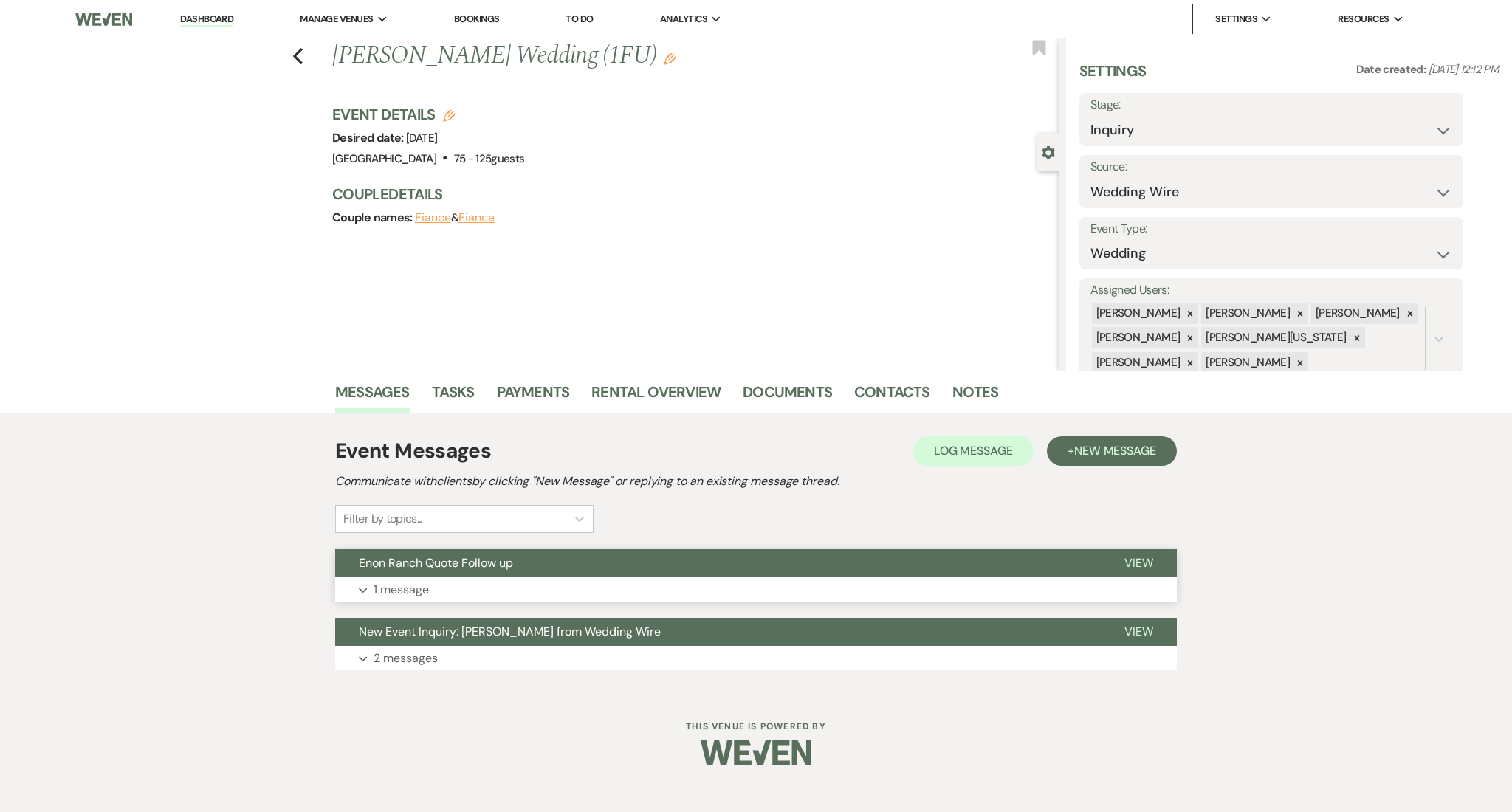
click at [478, 579] on button "Expand 1 message" at bounding box center [756, 589] width 842 height 25
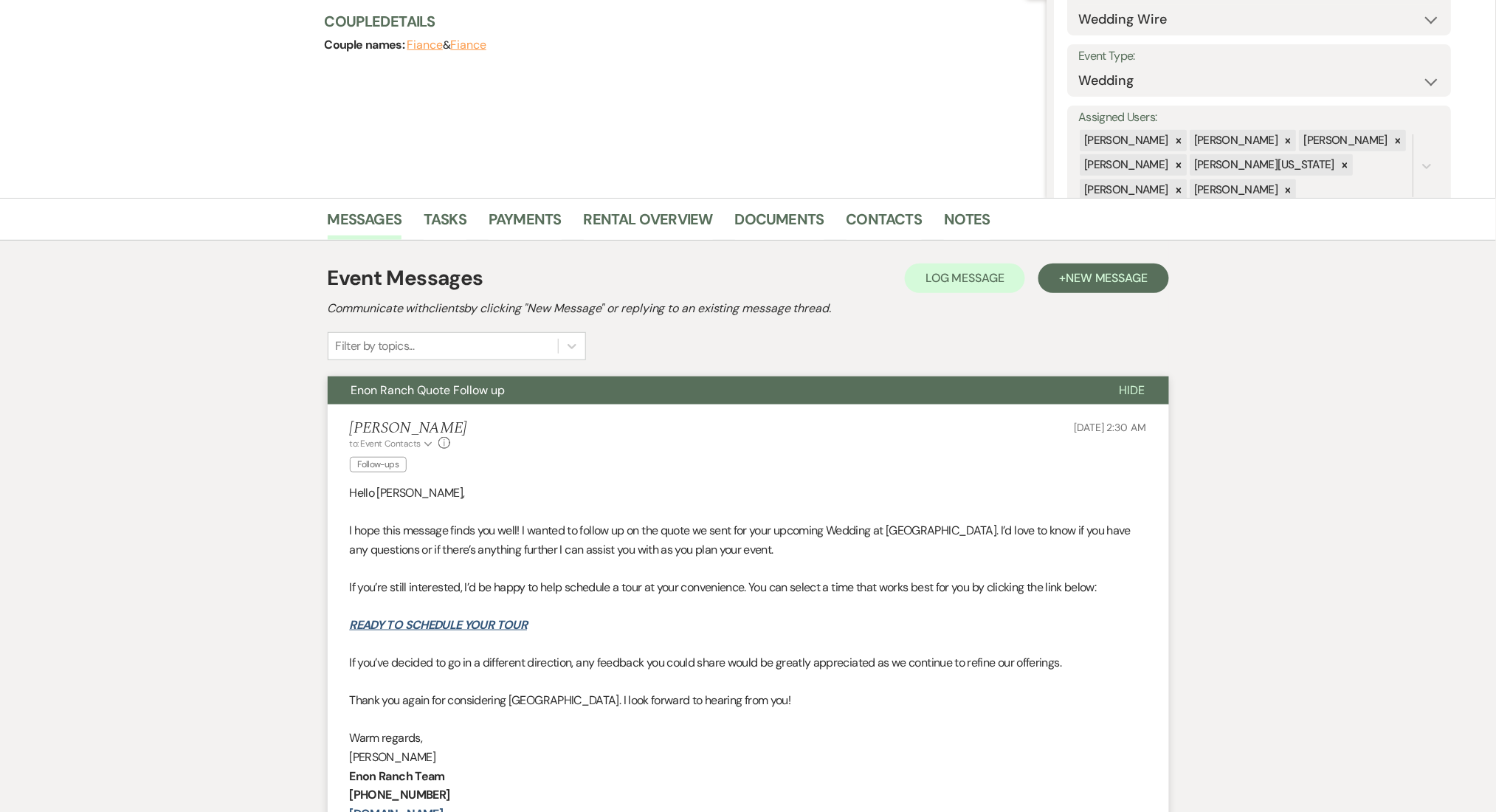
scroll to position [295, 0]
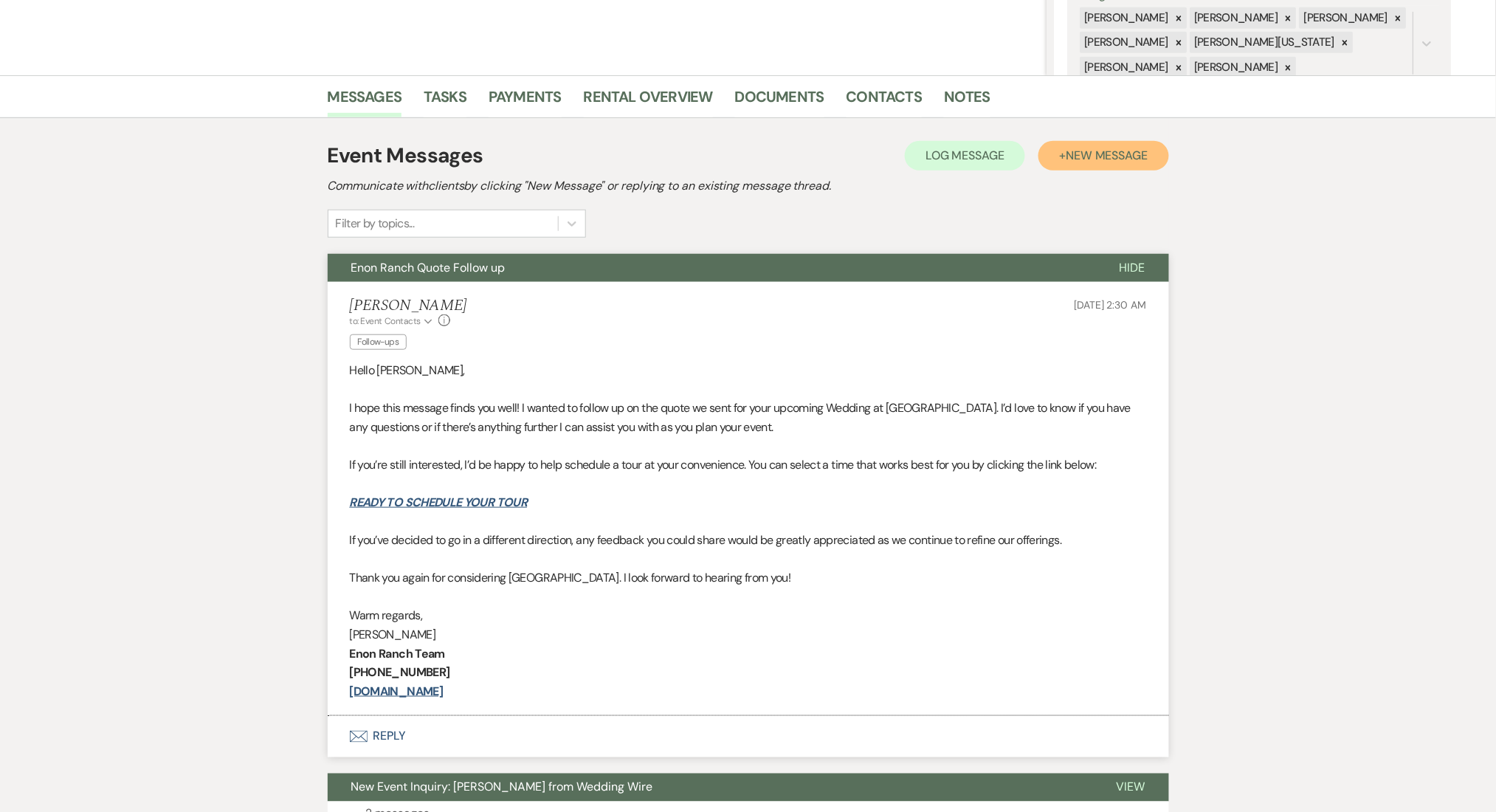
click at [1088, 147] on span "New Message" at bounding box center [1107, 154] width 82 height 15
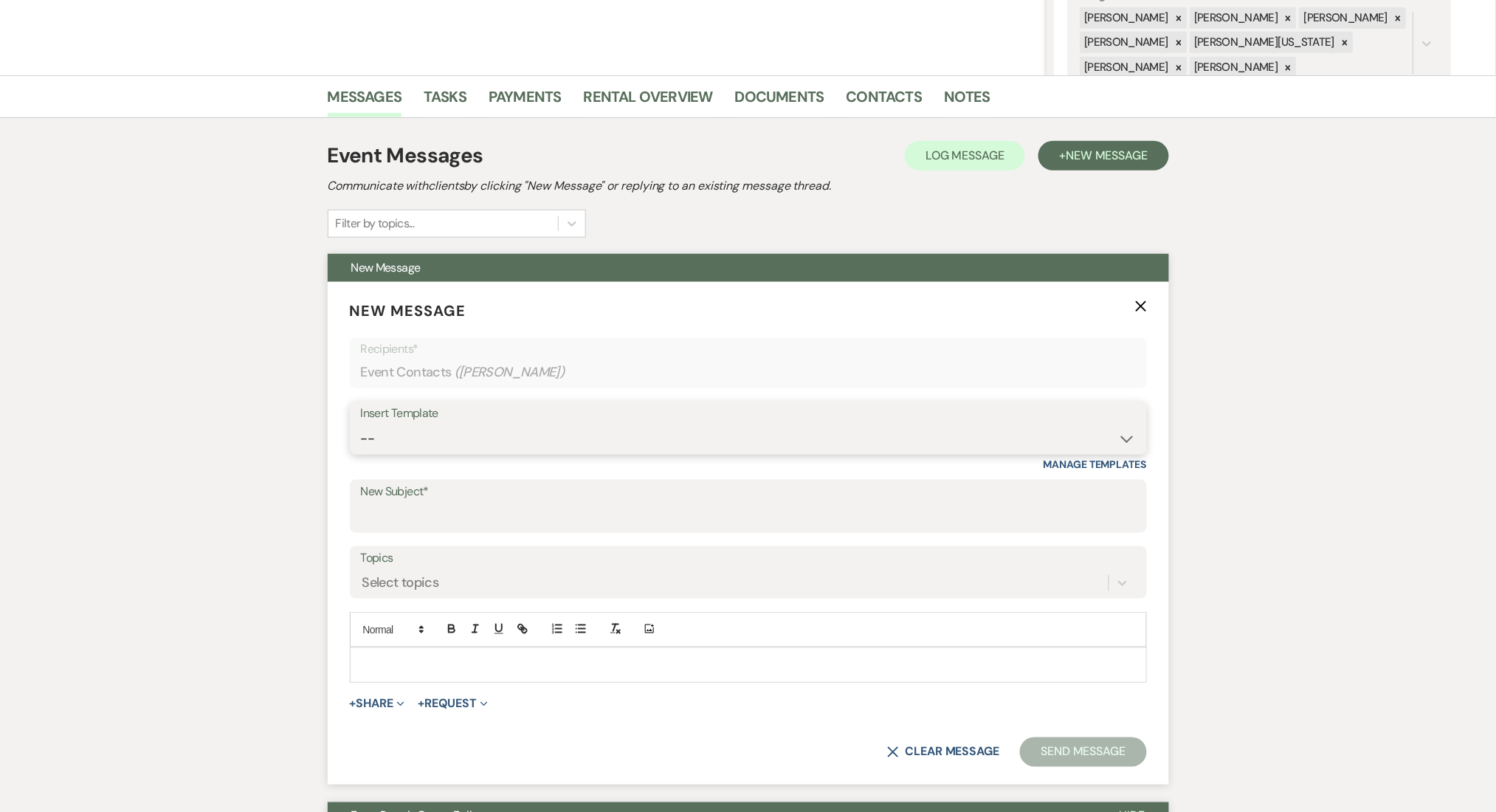
click at [659, 436] on select "-- Inquiry Follow Up Email #2 Contract Sending Template Payment Template Rental…" at bounding box center [748, 439] width 775 height 28
select select "4603"
click at [361, 425] on select "-- Inquiry Follow Up Email #2 Contract Sending Template Payment Template Rental…" at bounding box center [748, 439] width 775 height 28
type input "Checking In – Any Assistance Needed for Your Event?"
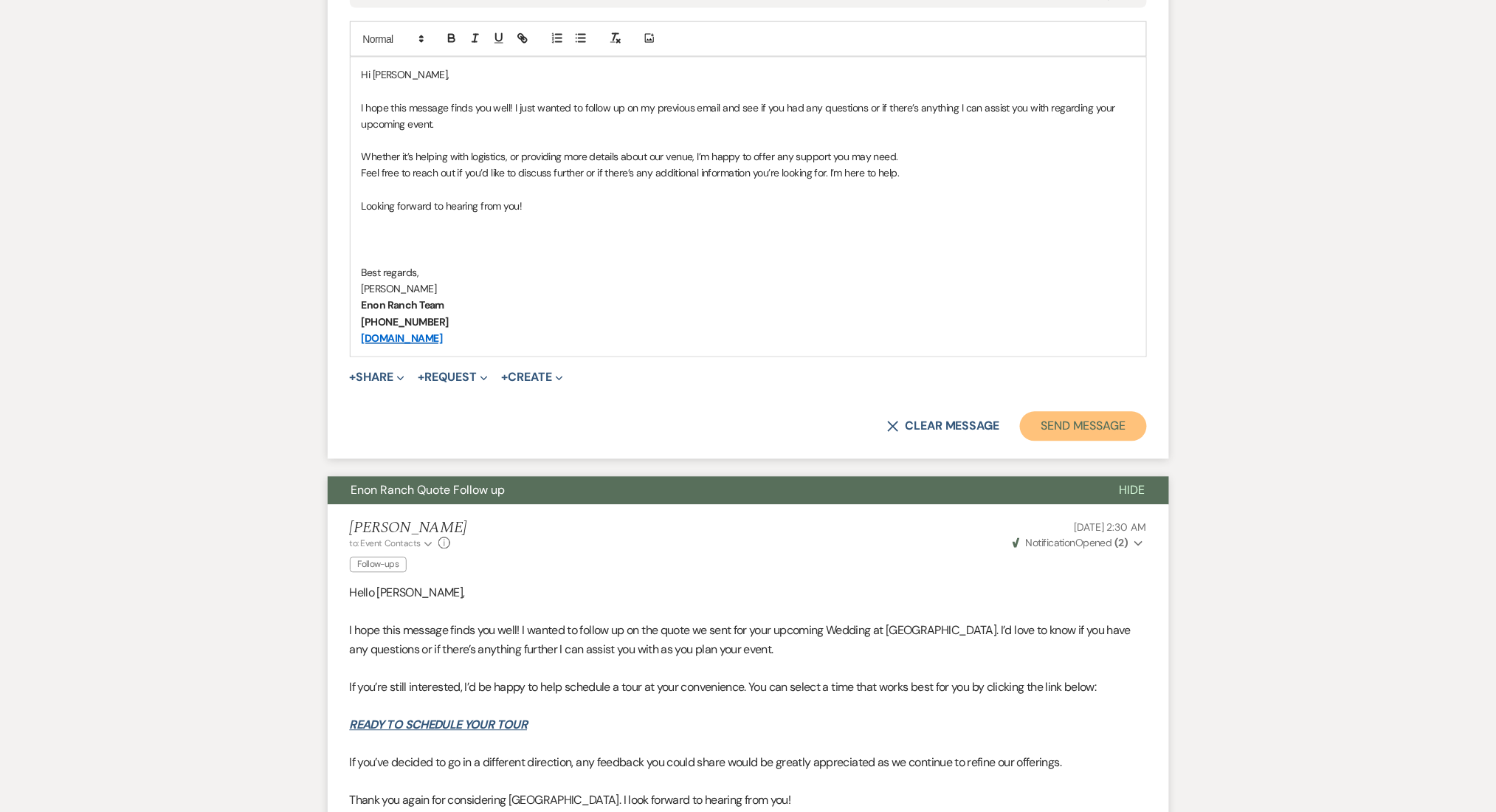
click at [1096, 433] on button "Send Message" at bounding box center [1083, 426] width 126 height 29
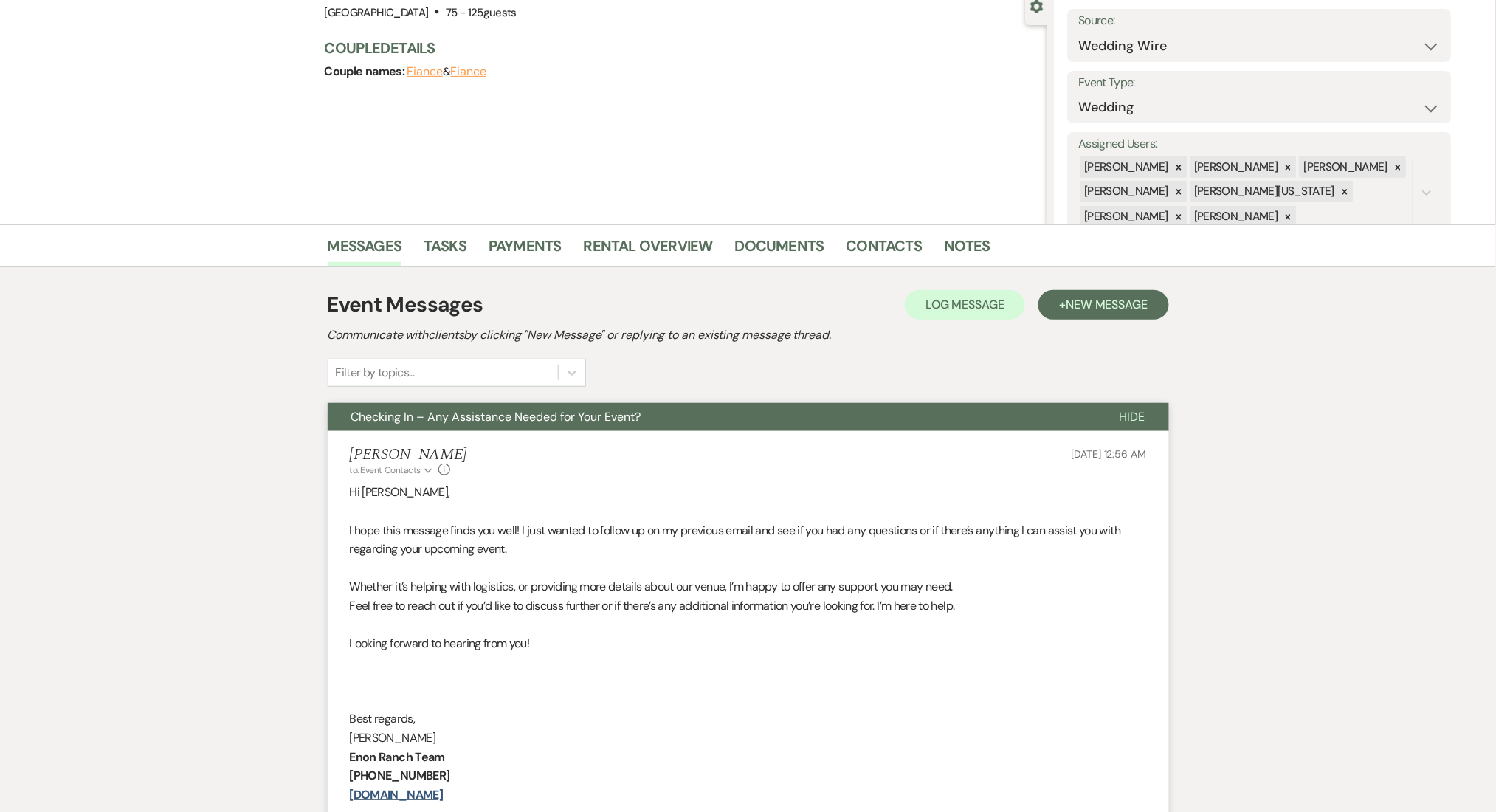
scroll to position [0, 0]
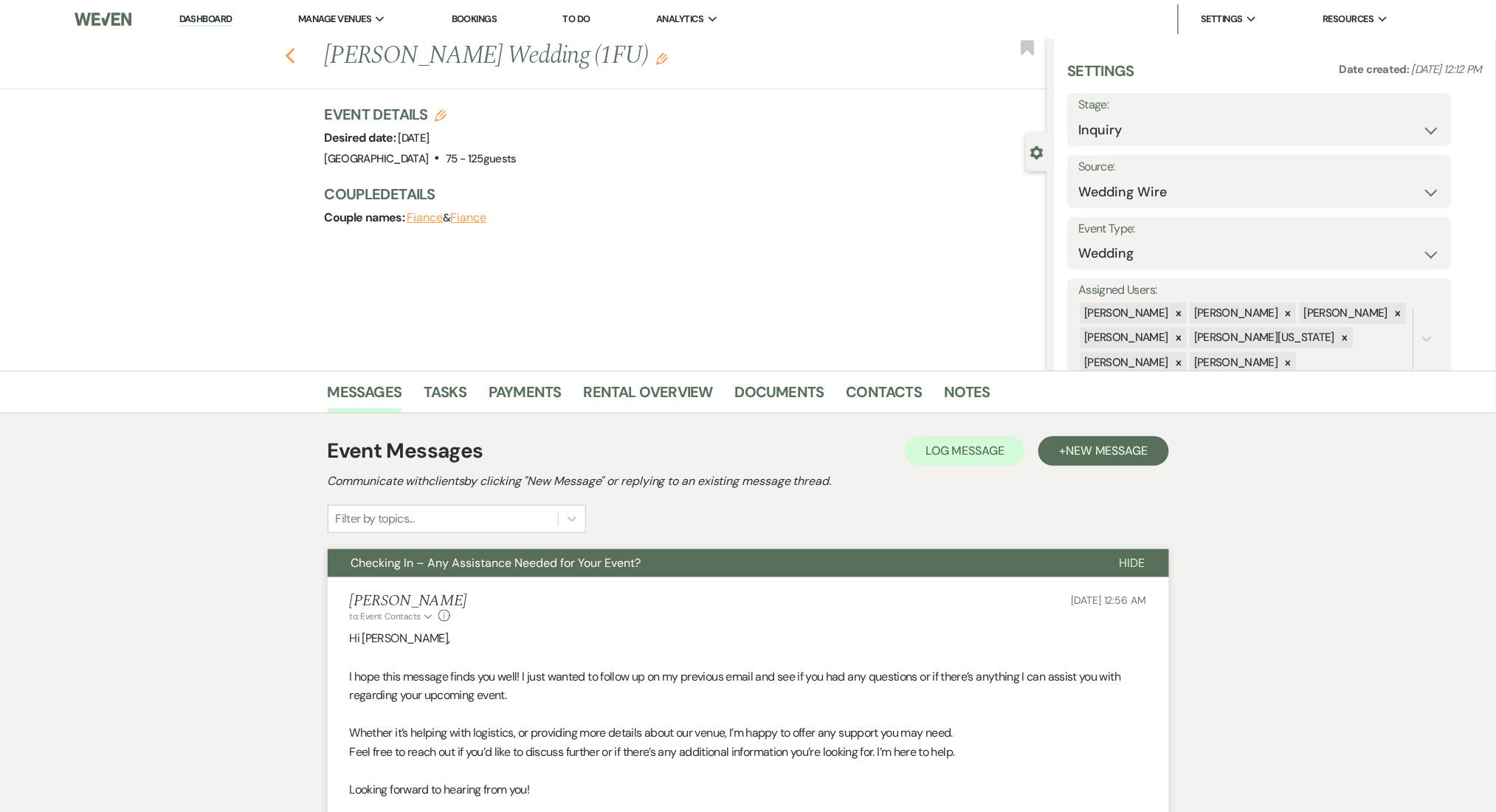
click at [294, 52] on use "button" at bounding box center [289, 56] width 10 height 16
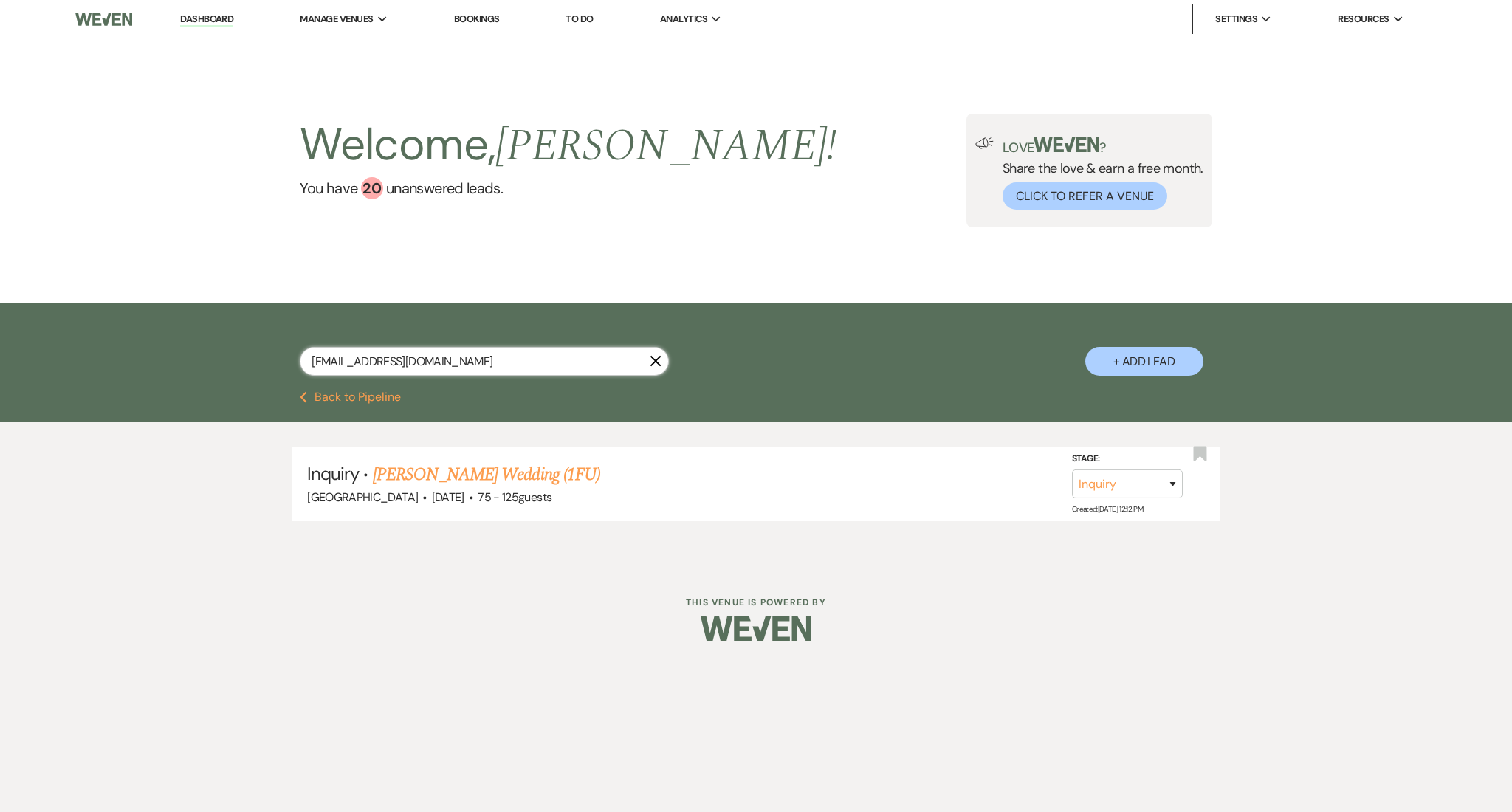
drag, startPoint x: 522, startPoint y: 365, endPoint x: 266, endPoint y: 357, distance: 256.1
click at [266, 357] on div "[EMAIL_ADDRESS][DOMAIN_NAME] X + Add Lead" at bounding box center [756, 348] width 1063 height 77
paste input "smritisingh8716"
type input "[EMAIL_ADDRESS][DOMAIN_NAME]"
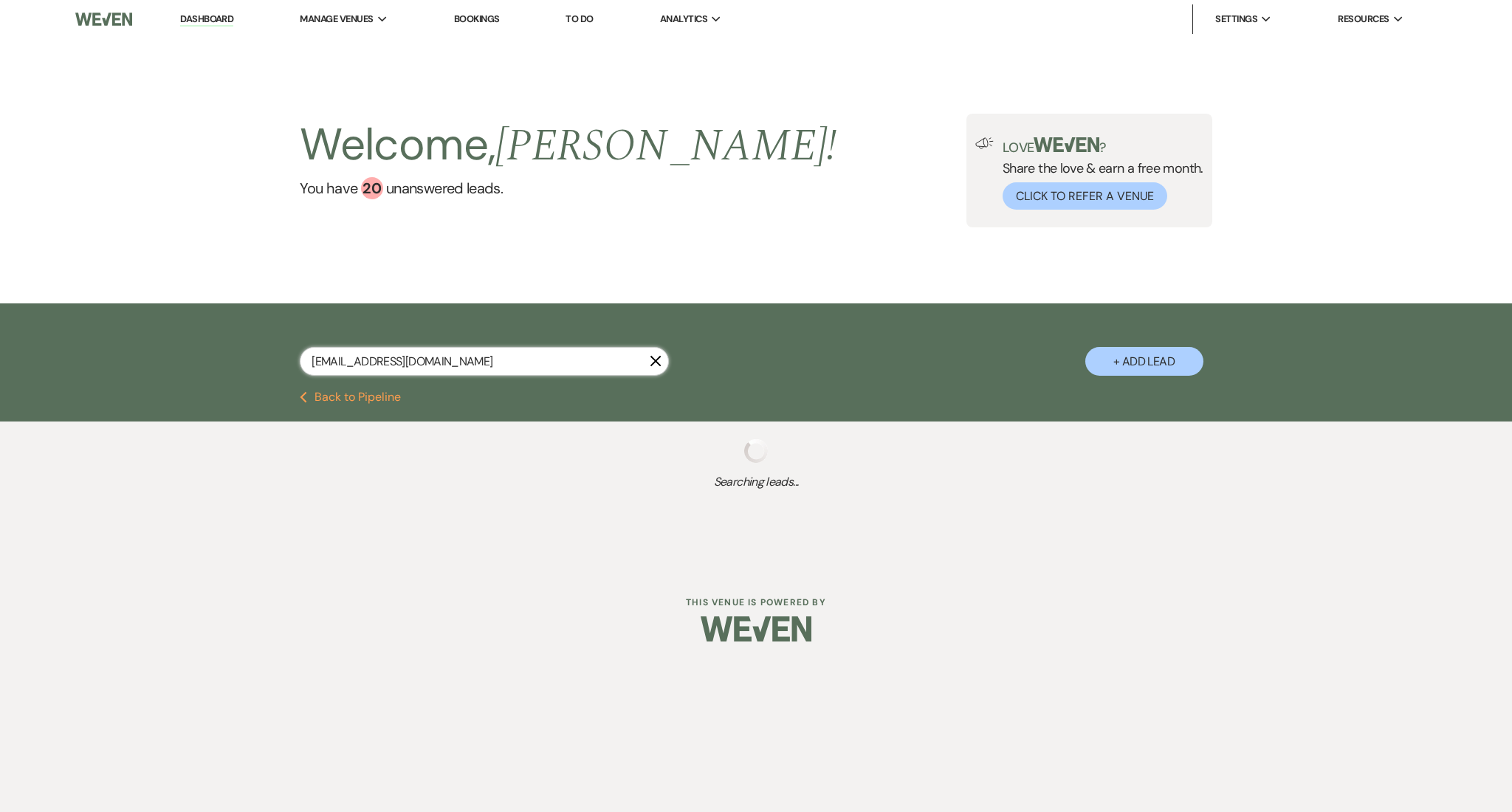
select select "9"
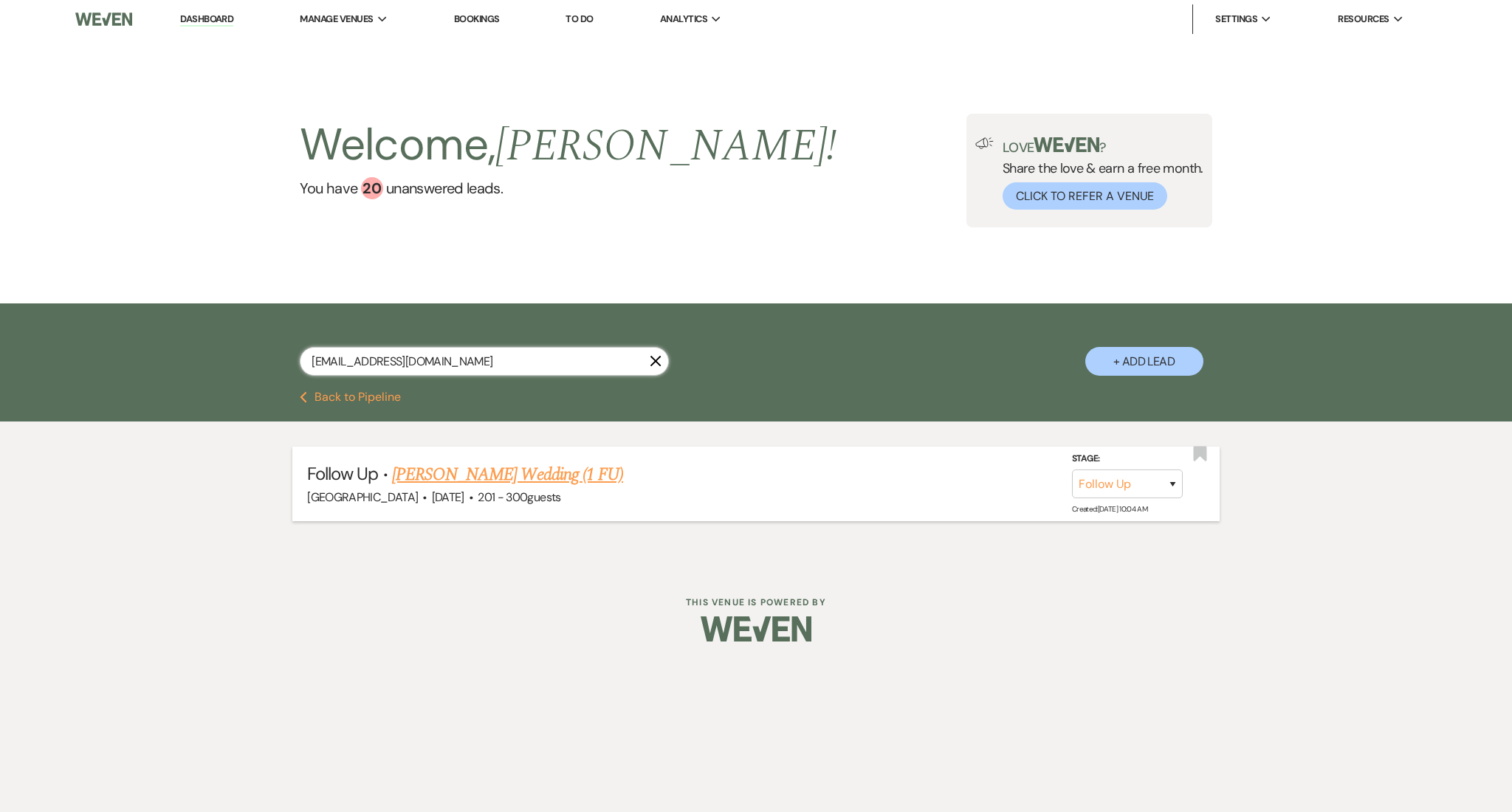
type input "[EMAIL_ADDRESS][DOMAIN_NAME]"
click at [526, 473] on link "[PERSON_NAME] Wedding (1 FU)" at bounding box center [507, 474] width 231 height 27
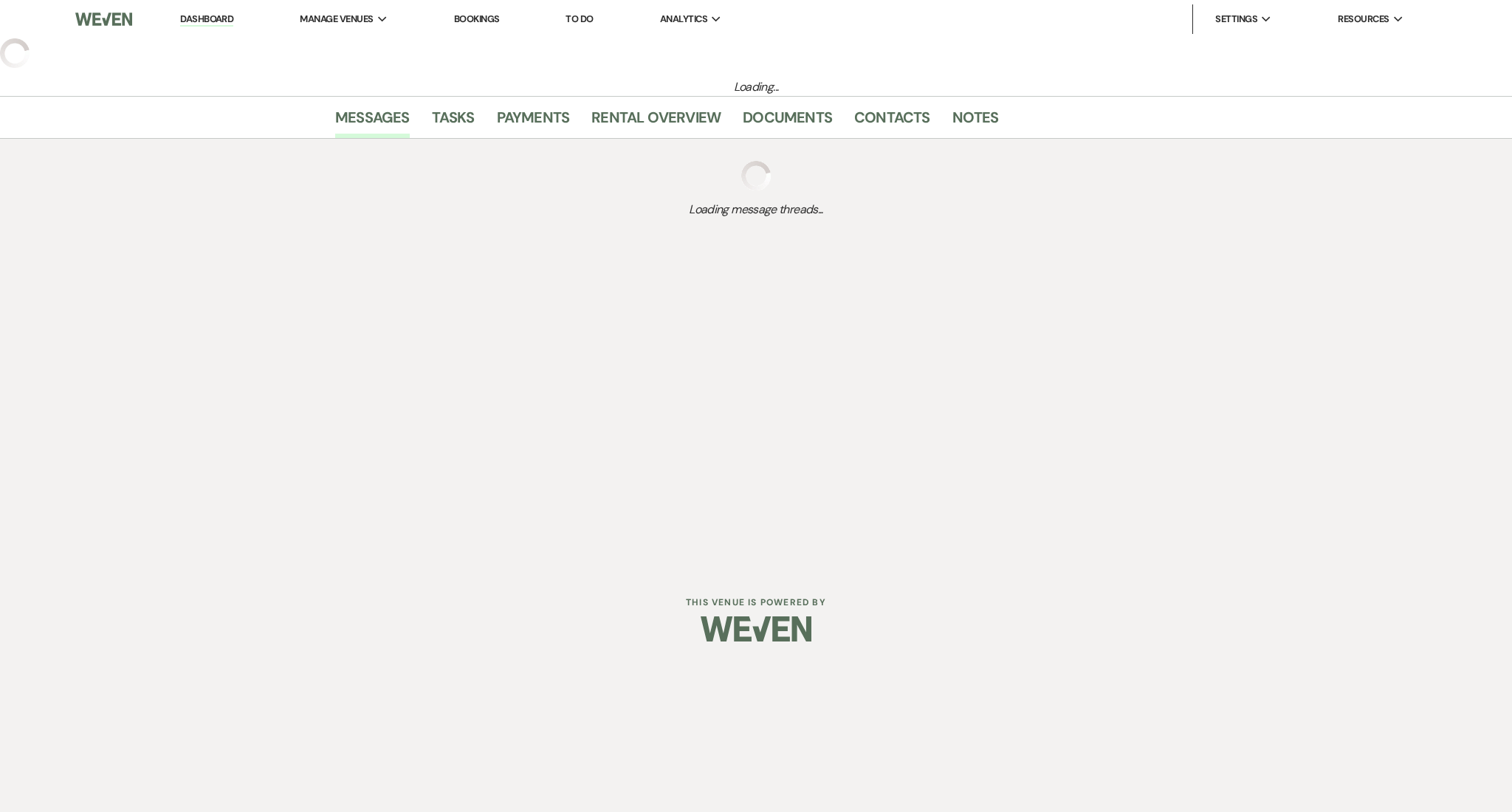
select select "9"
select select "2"
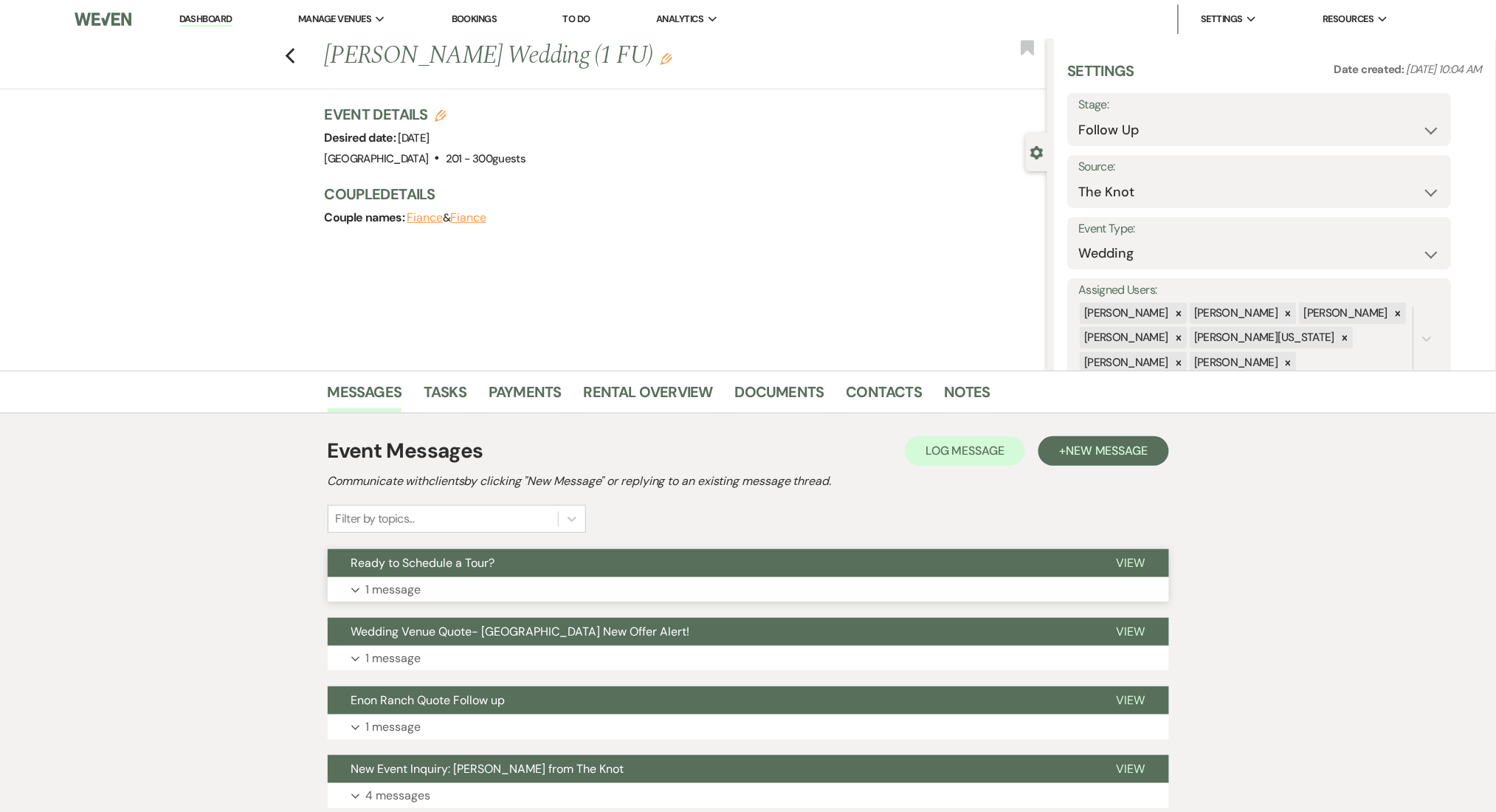
click at [542, 569] on button "Ready to Schedule a Tour?" at bounding box center [710, 563] width 765 height 28
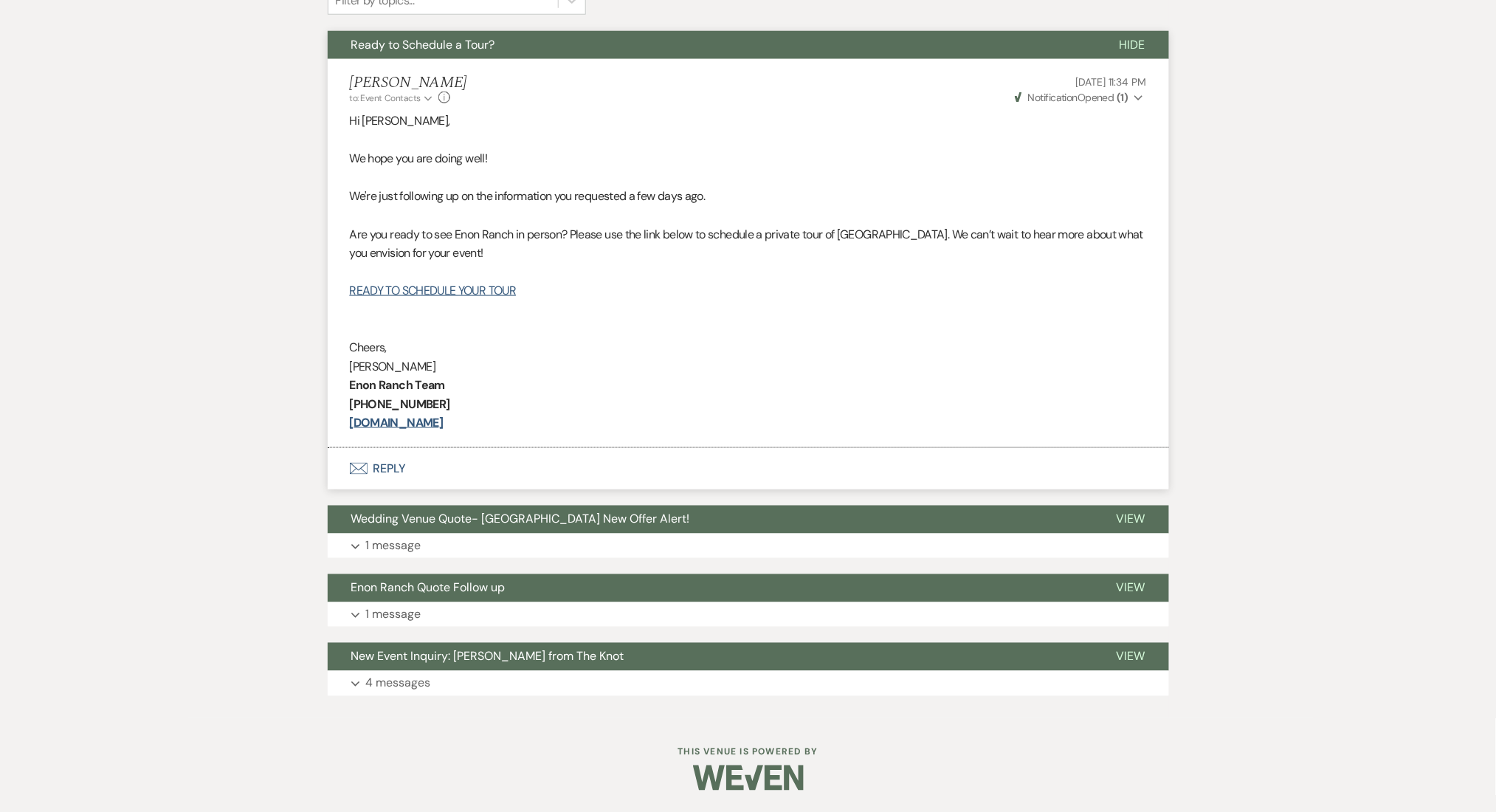
scroll to position [223, 0]
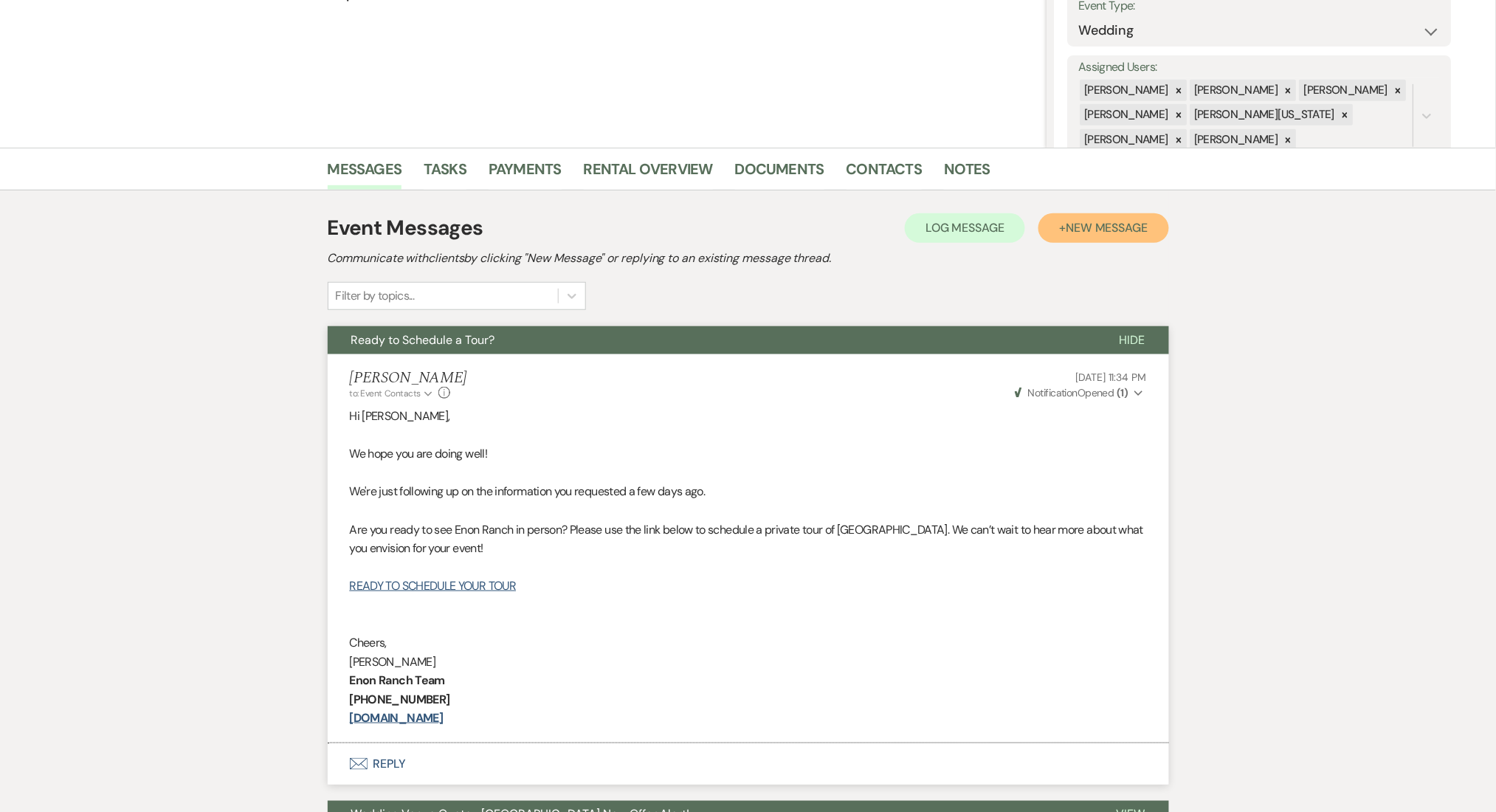
click at [1116, 215] on button "+ New Message" at bounding box center [1103, 228] width 130 height 29
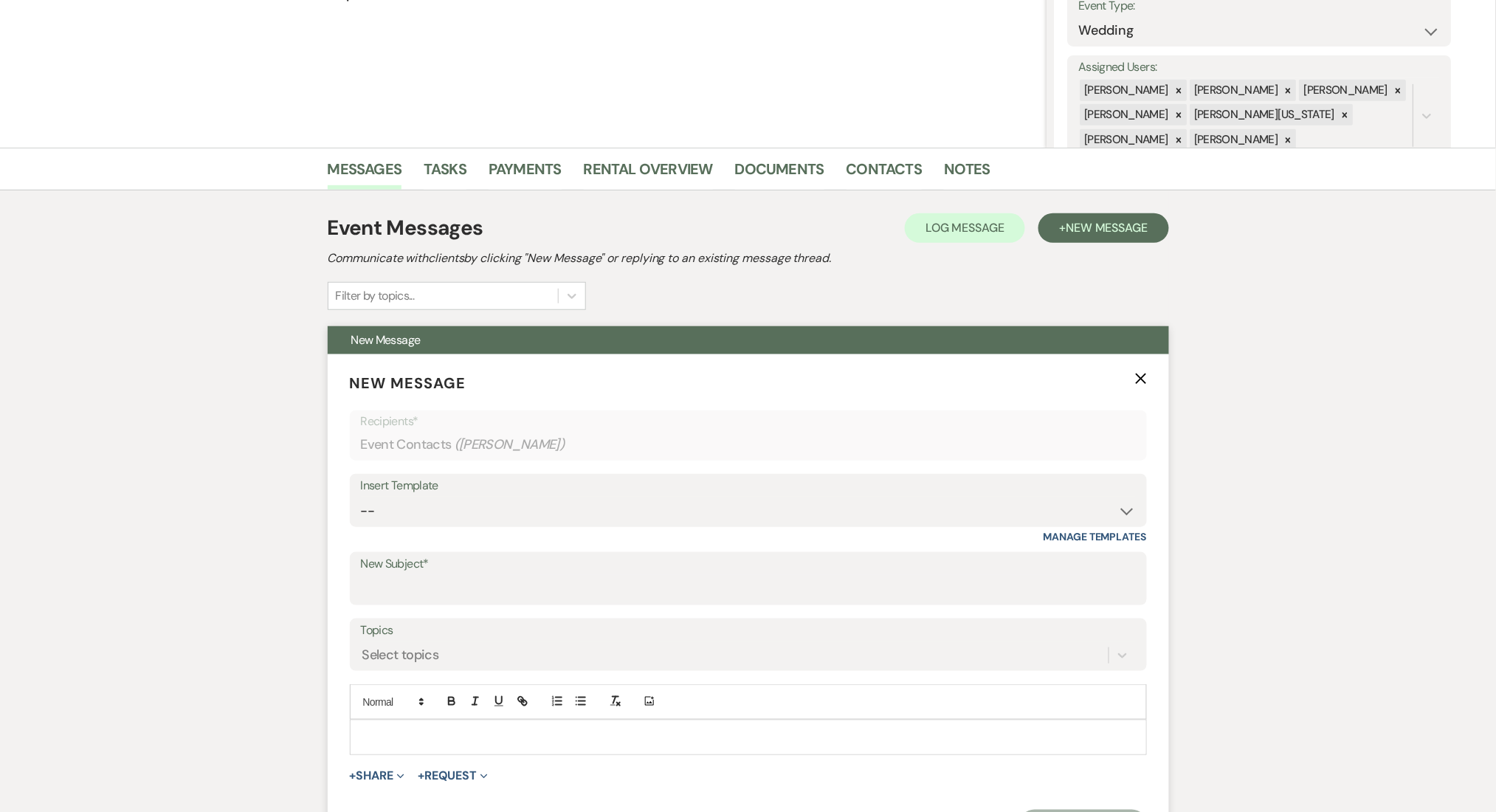
click at [499, 528] on div "Insert Template -- Inquiry Follow Up Email #2 Contract Sending Template Payment…" at bounding box center [748, 508] width 797 height 69
click at [509, 510] on select "-- Inquiry Follow Up Email #2 Contract Sending Template Payment Template Rental…" at bounding box center [748, 511] width 775 height 28
select select "1711"
click at [361, 496] on select "-- Inquiry Follow Up Email #2 Contract Sending Template Payment Template Rental…" at bounding box center [748, 511] width 775 height 28
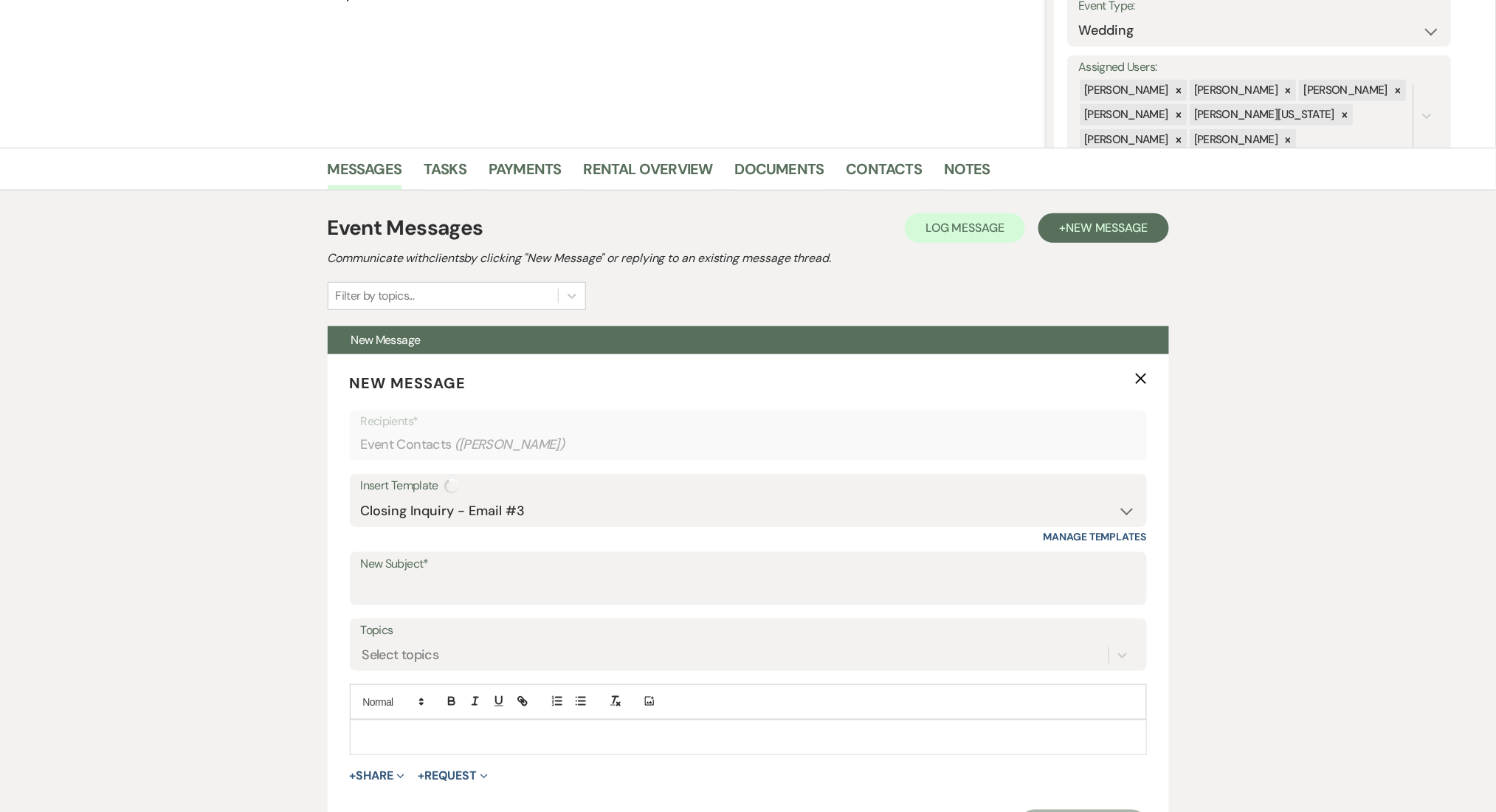
type input "Enon Ranch Inquiry Follow-Up"
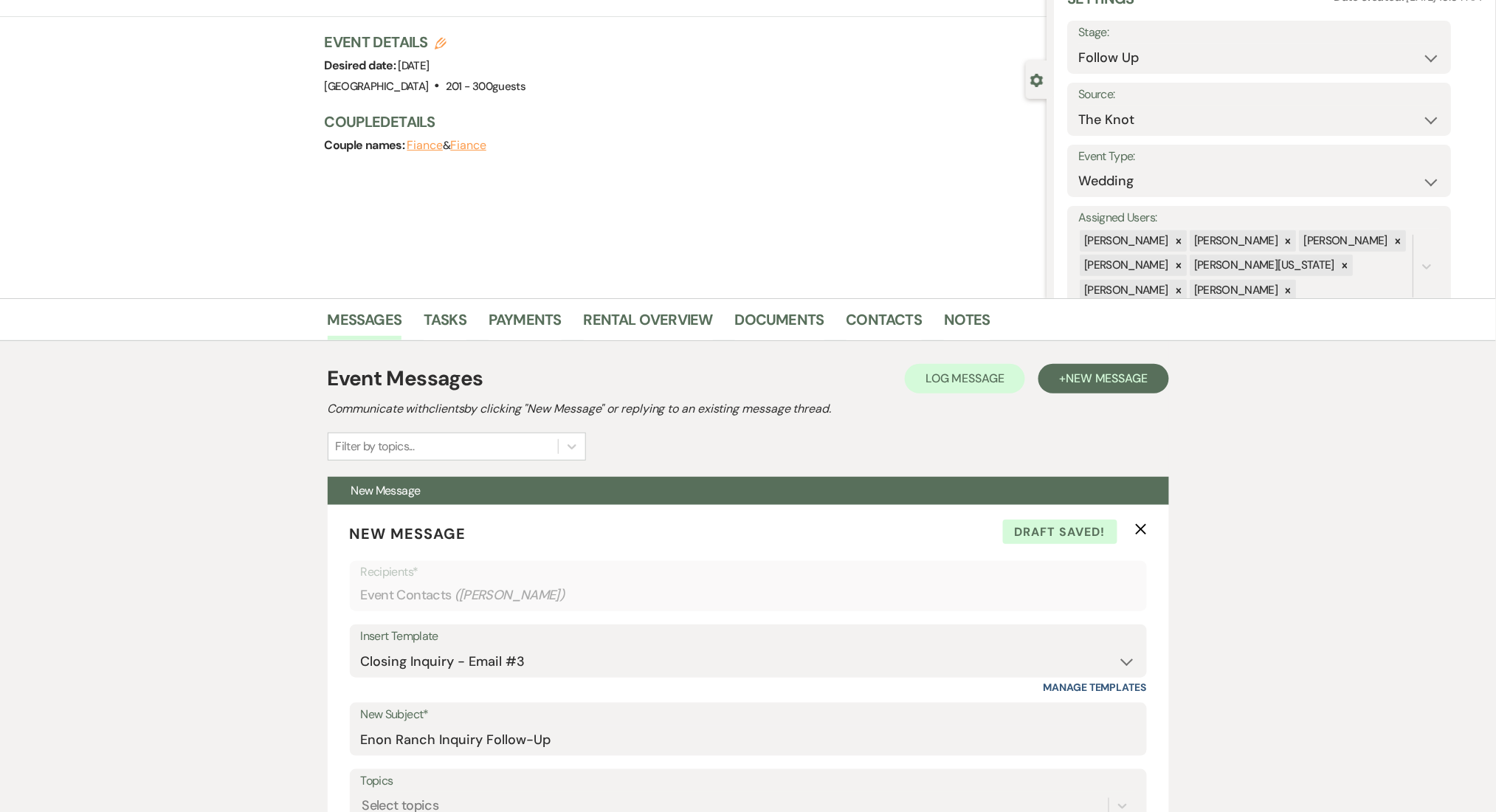
scroll to position [0, 0]
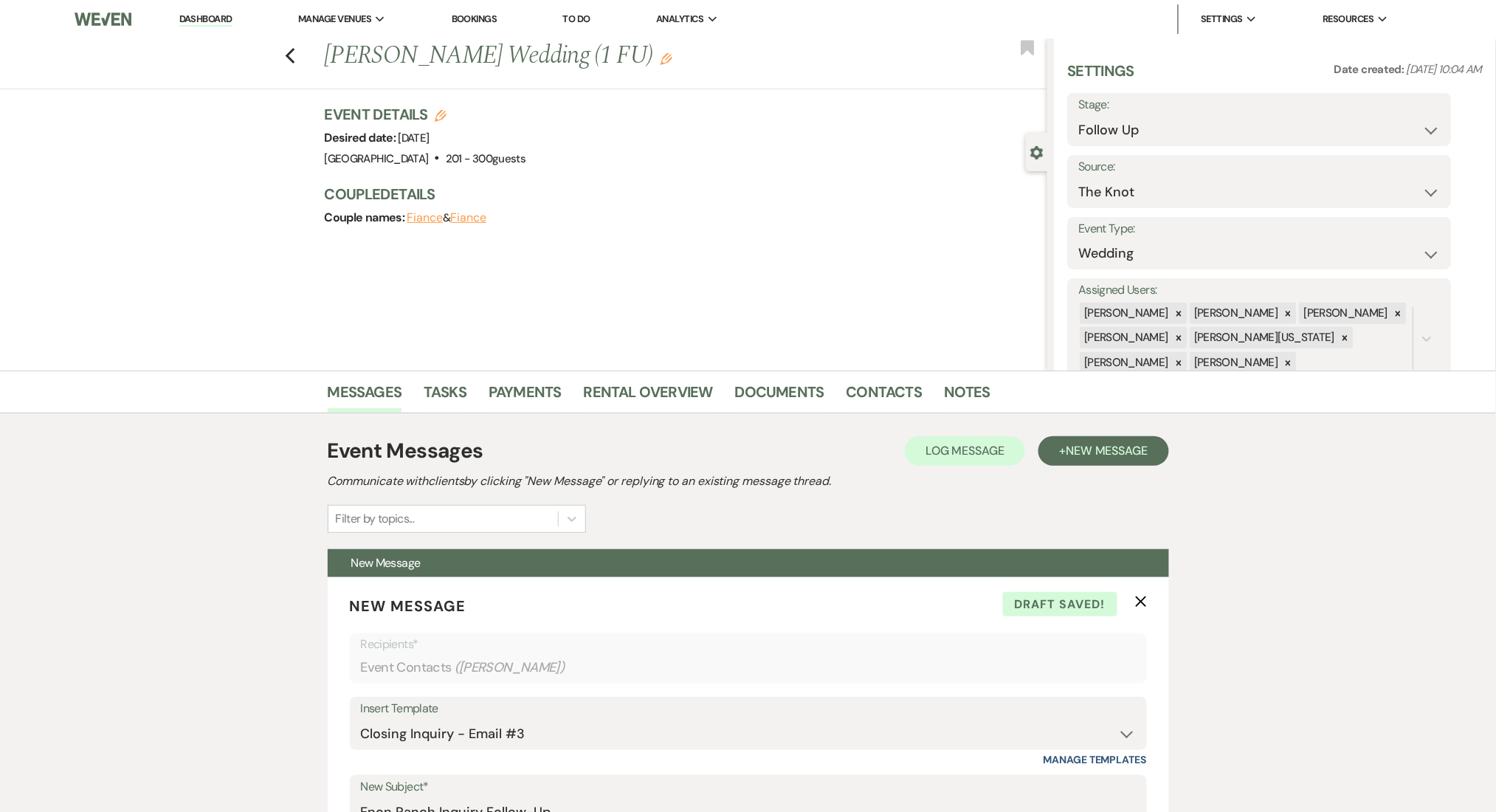
drag, startPoint x: 239, startPoint y: 18, endPoint x: 220, endPoint y: 17, distance: 19.0
click at [234, 17] on li "Dashboard" at bounding box center [206, 19] width 68 height 29
click at [220, 17] on link "Dashboard" at bounding box center [206, 20] width 53 height 14
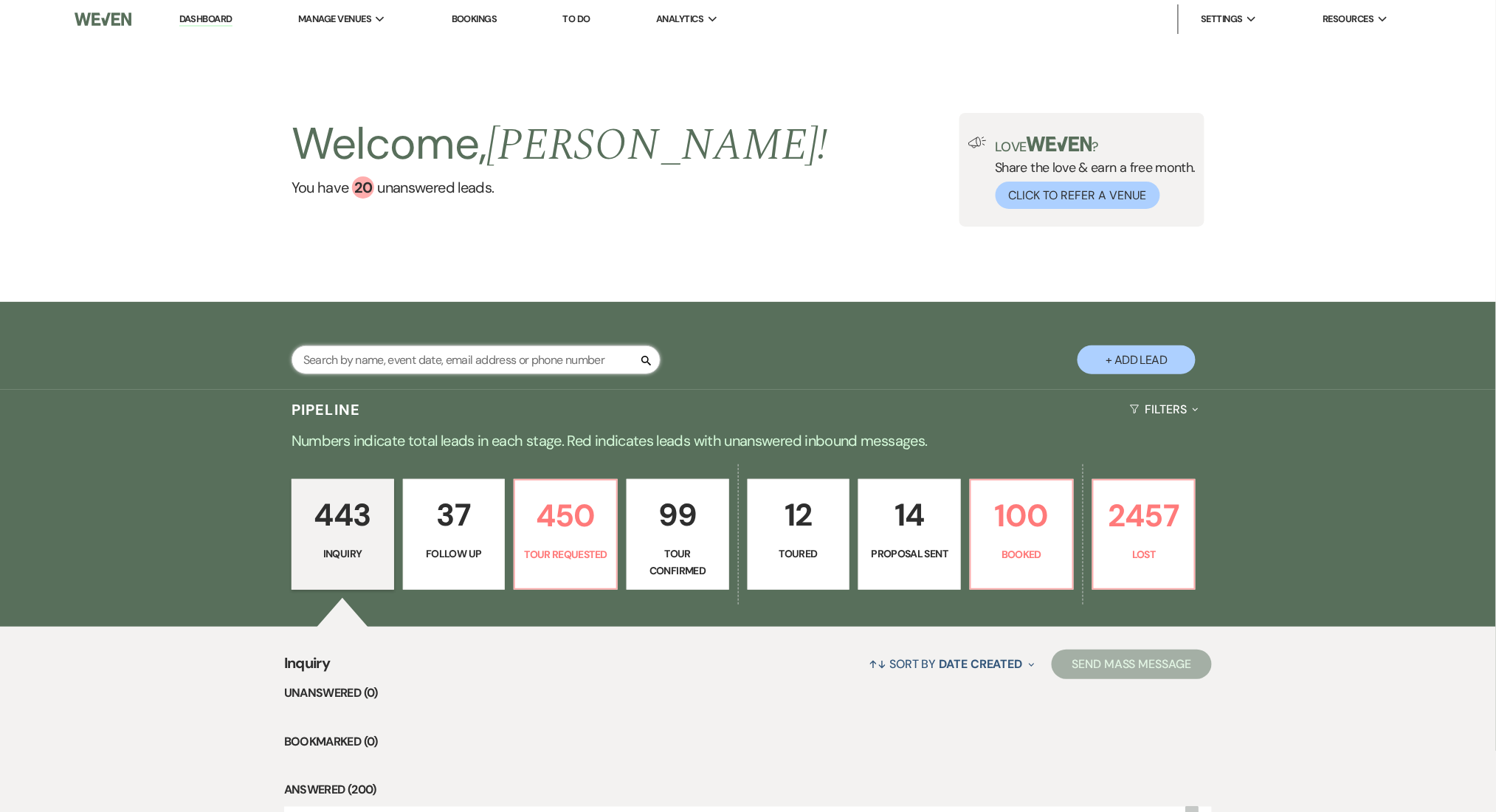
click at [399, 355] on input "text" at bounding box center [476, 360] width 369 height 28
paste input "[EMAIL_ADDRESS][DOMAIN_NAME]"
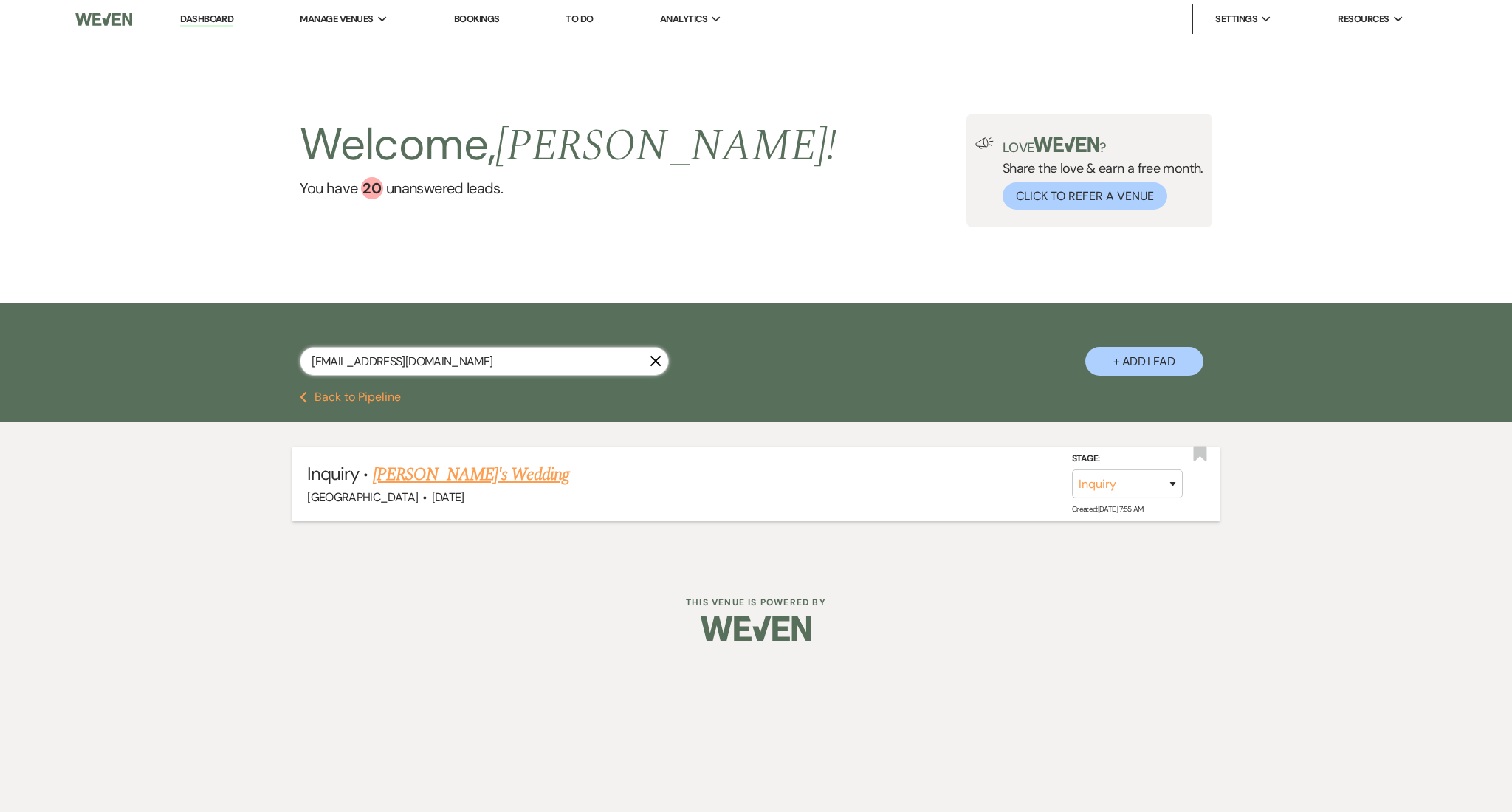
type input "[EMAIL_ADDRESS][DOMAIN_NAME]"
click at [435, 477] on link "[PERSON_NAME]'s Wedding" at bounding box center [470, 474] width 196 height 27
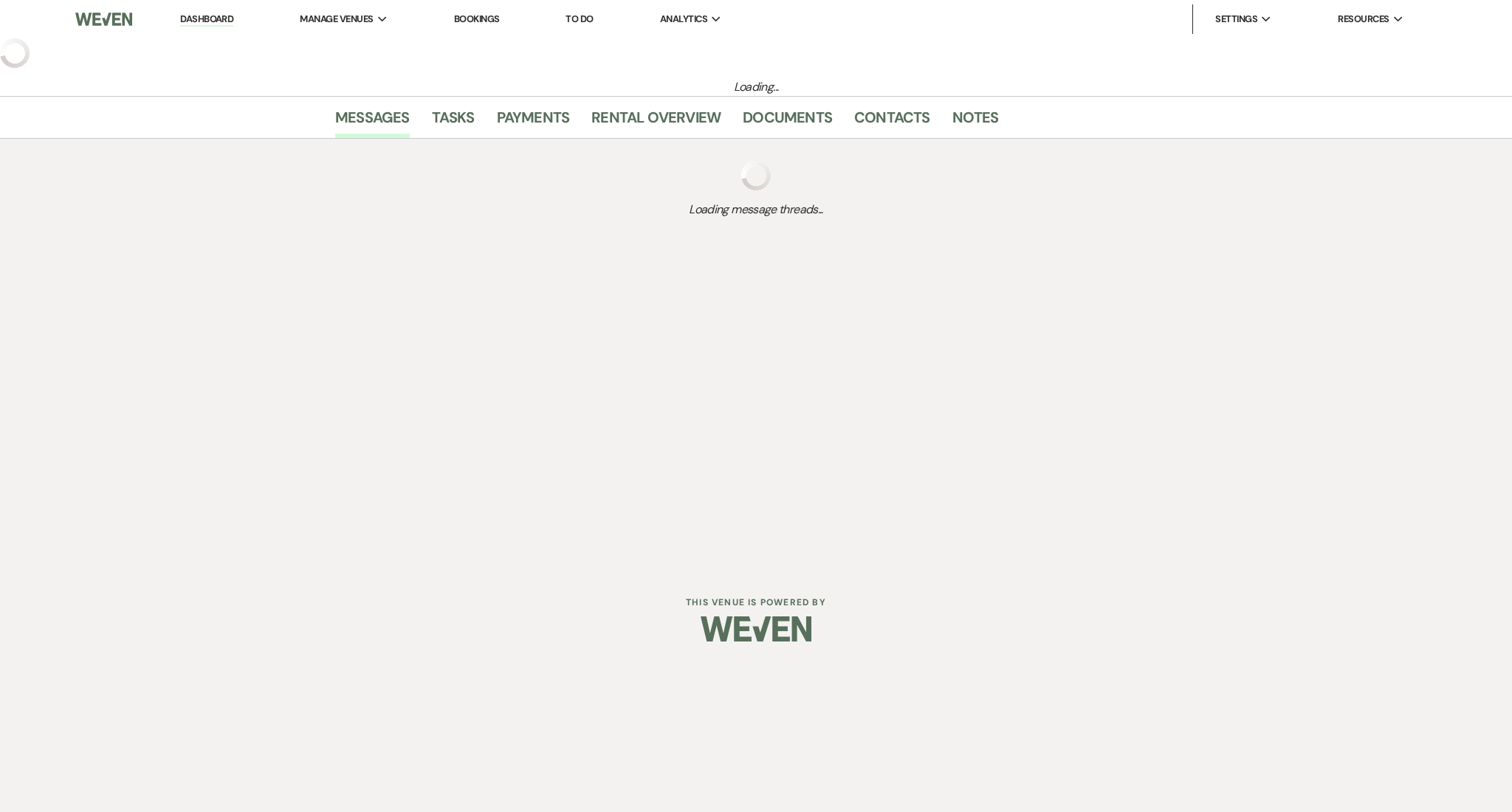
select select "2"
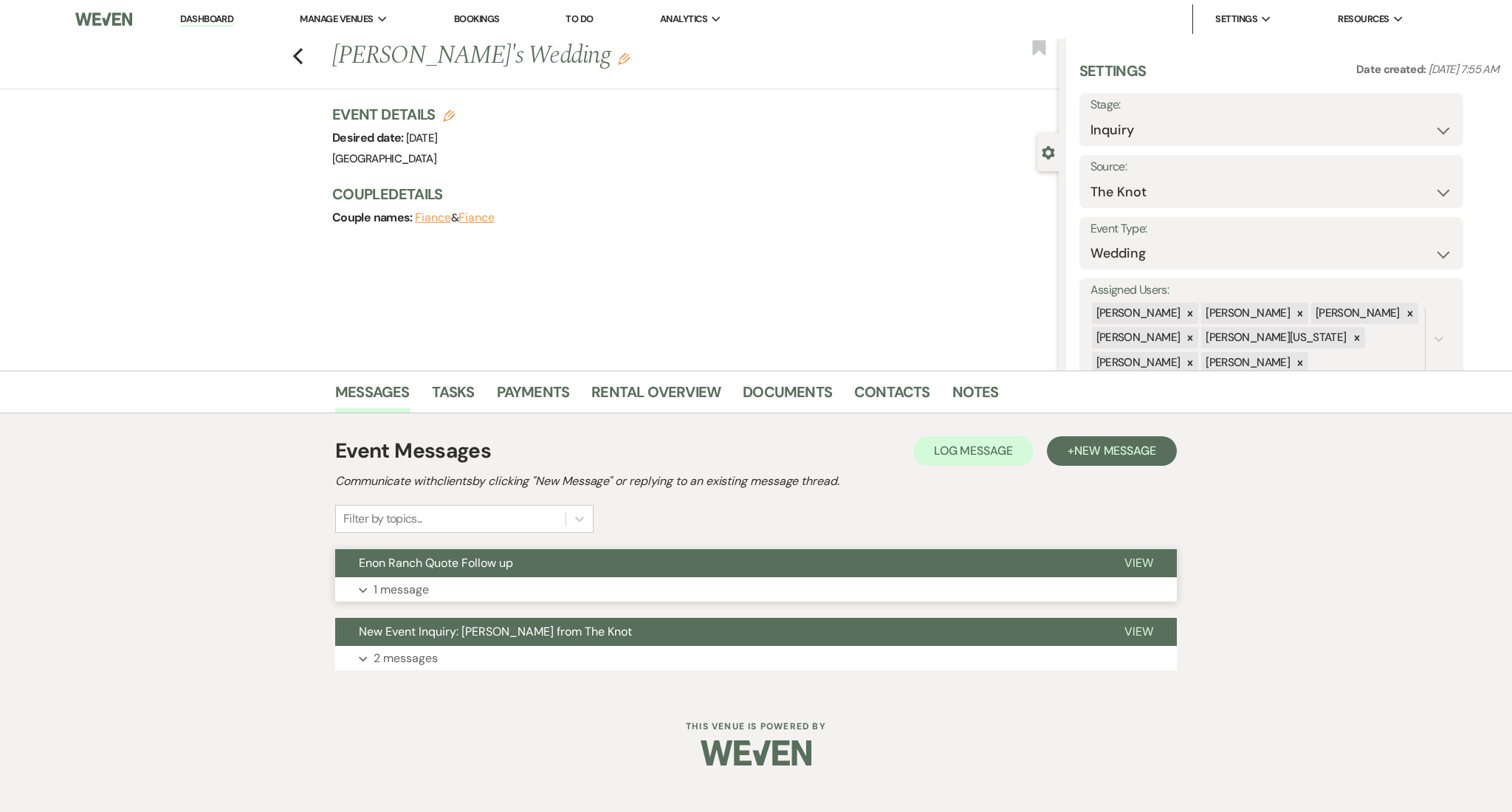
click at [694, 582] on button "Expand 1 message" at bounding box center [756, 589] width 842 height 25
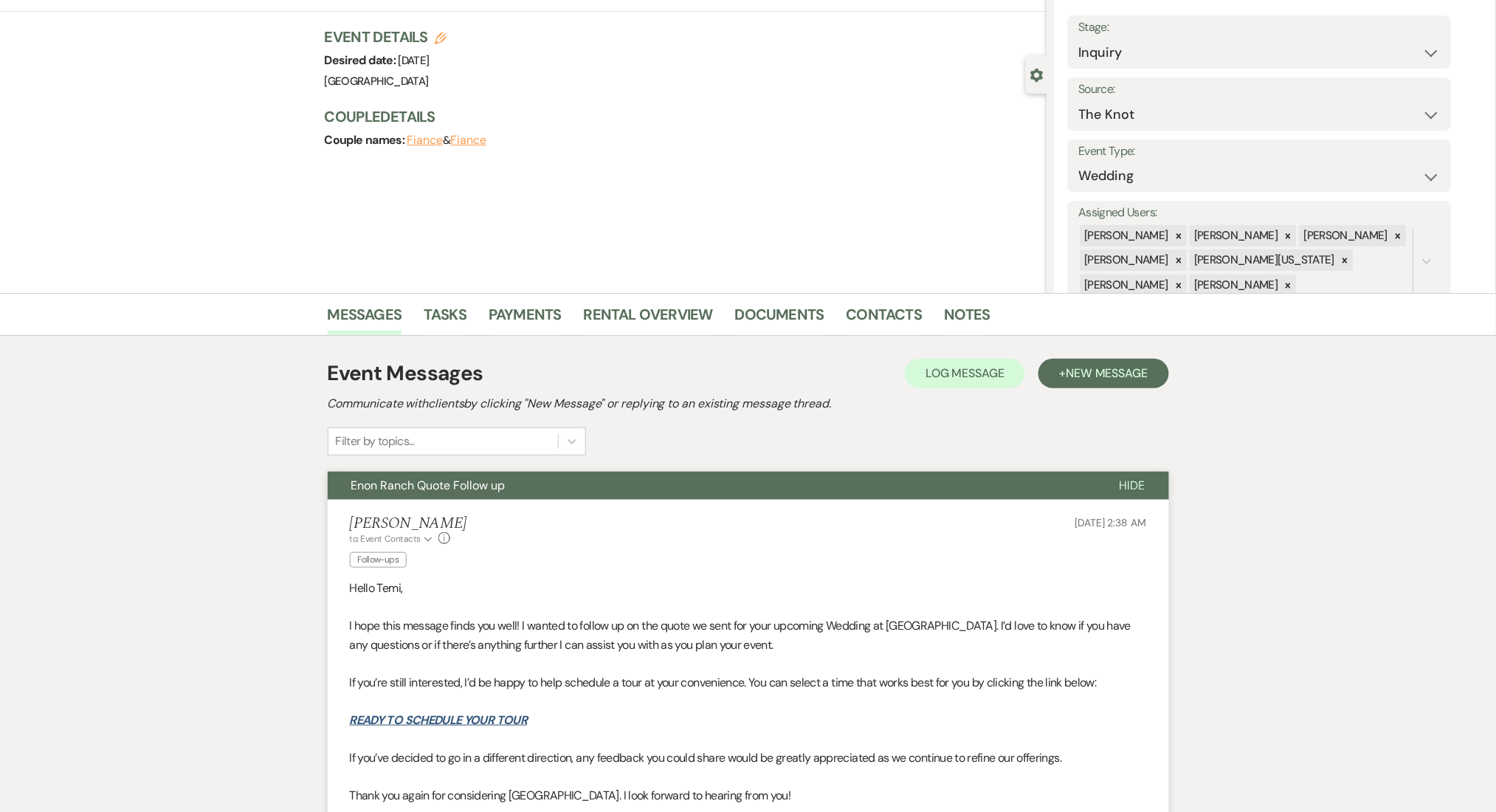
scroll to position [295, 0]
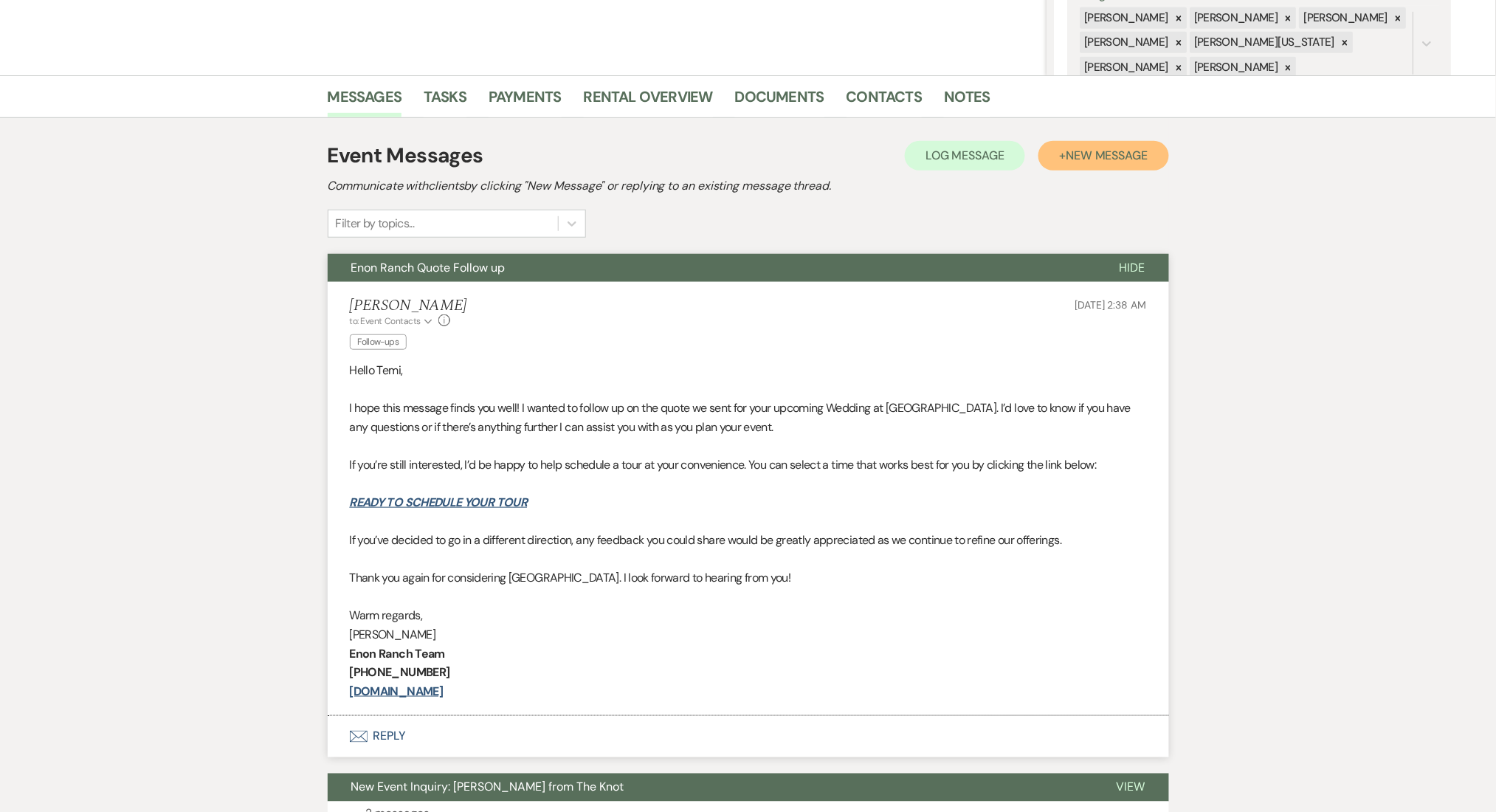
click at [1088, 144] on button "+ New Message" at bounding box center [1103, 155] width 130 height 29
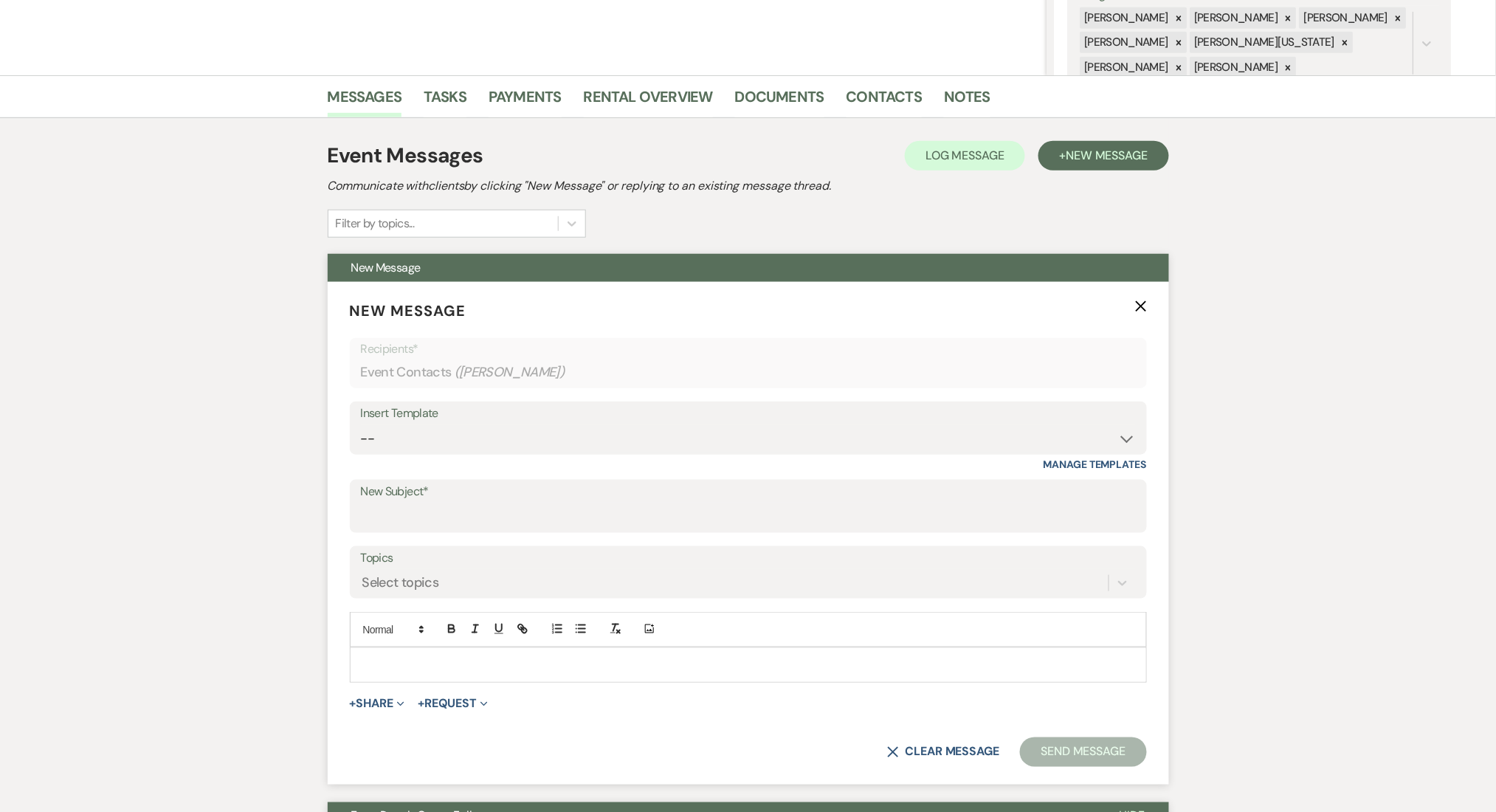
click at [466, 462] on div "Insert Template -- Inquiry Follow Up Email #2 Contract Sending Template Payment…" at bounding box center [748, 436] width 797 height 69
click at [474, 442] on select "-- Inquiry Follow Up Email #2 Contract Sending Template Payment Template Rental…" at bounding box center [748, 439] width 775 height 28
select select "4603"
click at [361, 425] on select "-- Inquiry Follow Up Email #2 Contract Sending Template Payment Template Rental…" at bounding box center [748, 439] width 775 height 28
type input "Checking In – Any Assistance Needed for Your Event?"
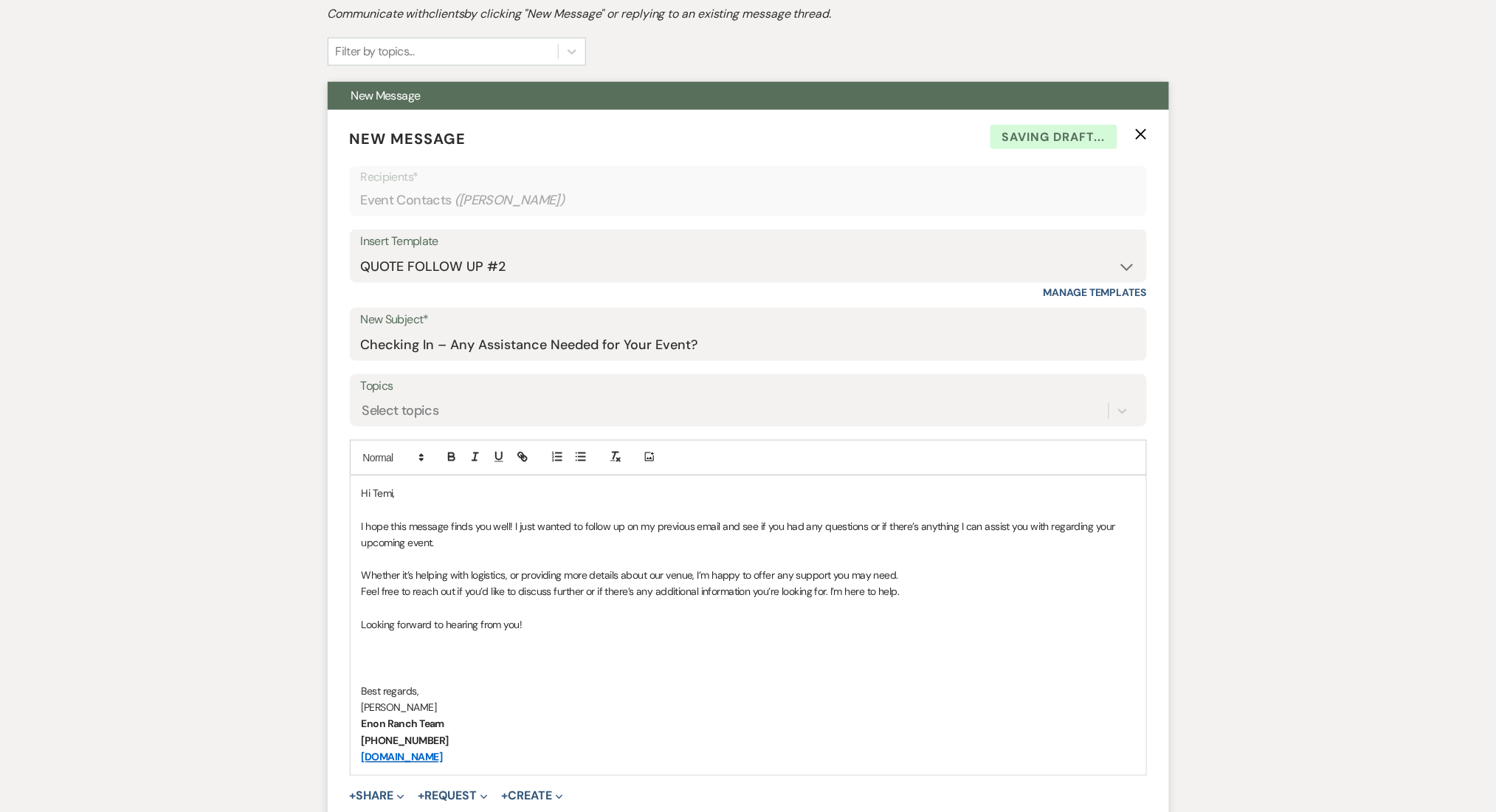
scroll to position [590, 0]
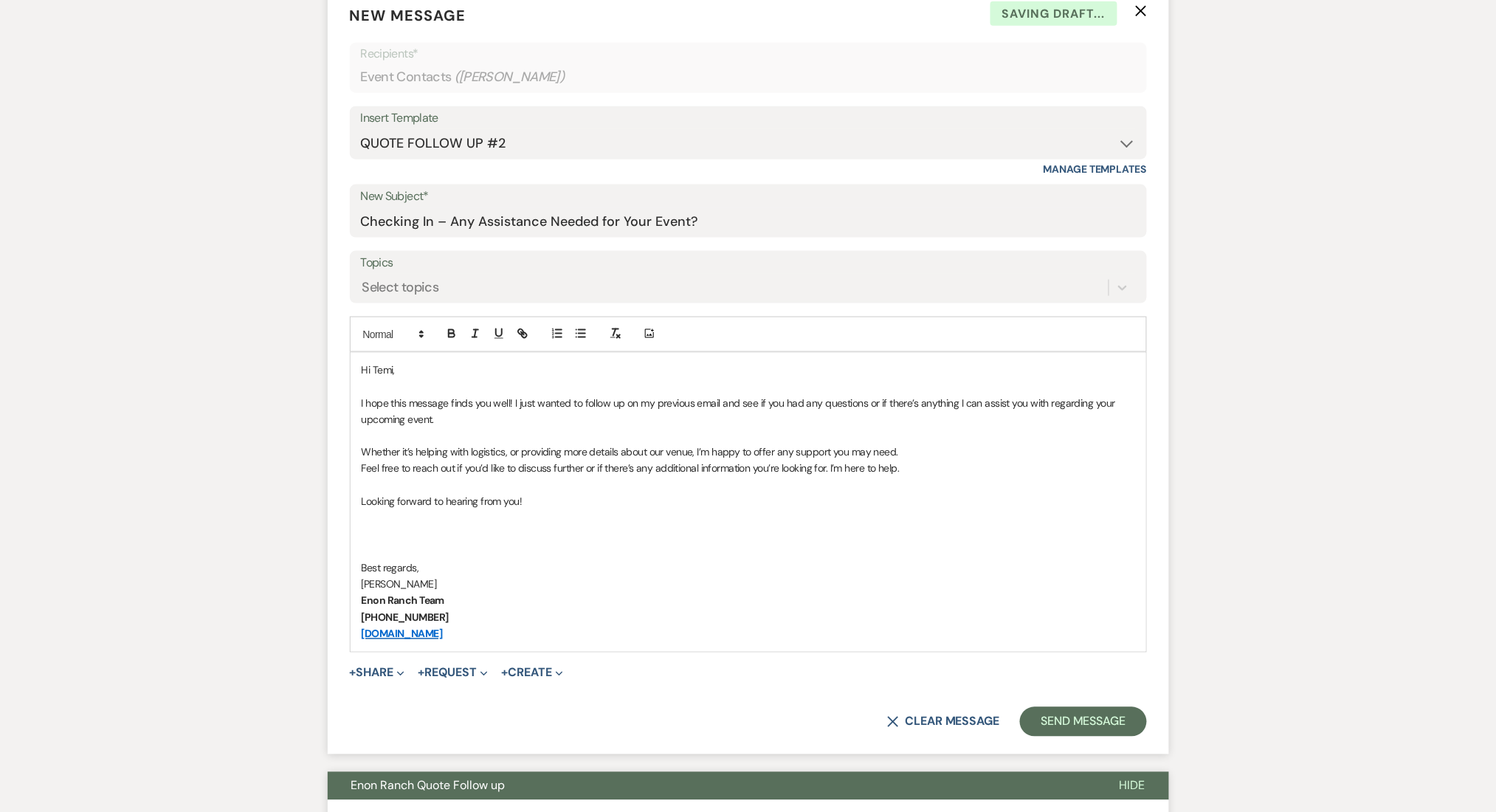
click at [1053, 696] on form "New Message X Saving draft... Recipients* Event Contacts ( Temi Jatty ) Insert …" at bounding box center [748, 371] width 842 height 768
click at [1059, 730] on button "Send Message" at bounding box center [1083, 721] width 126 height 29
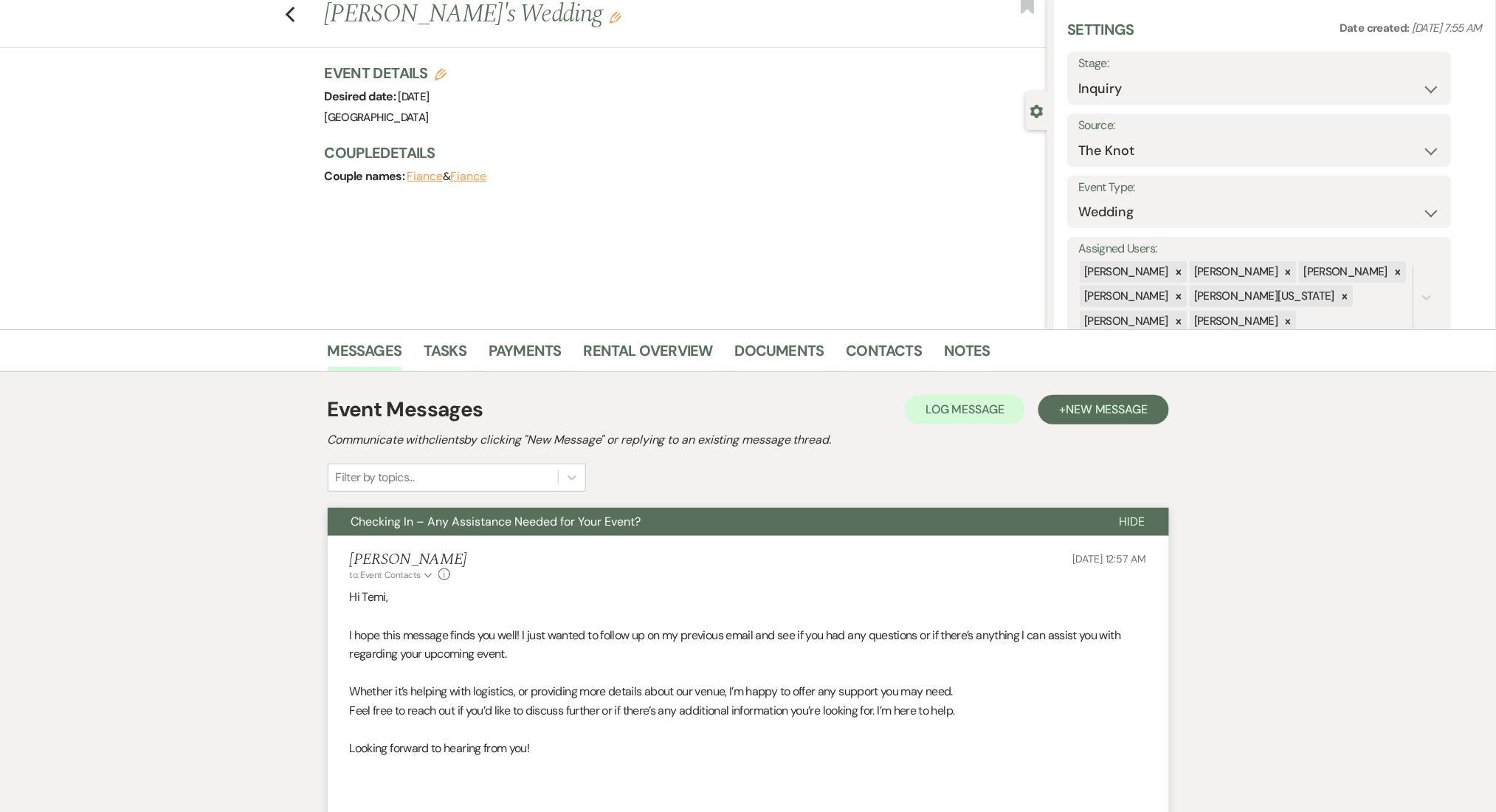
scroll to position [0, 0]
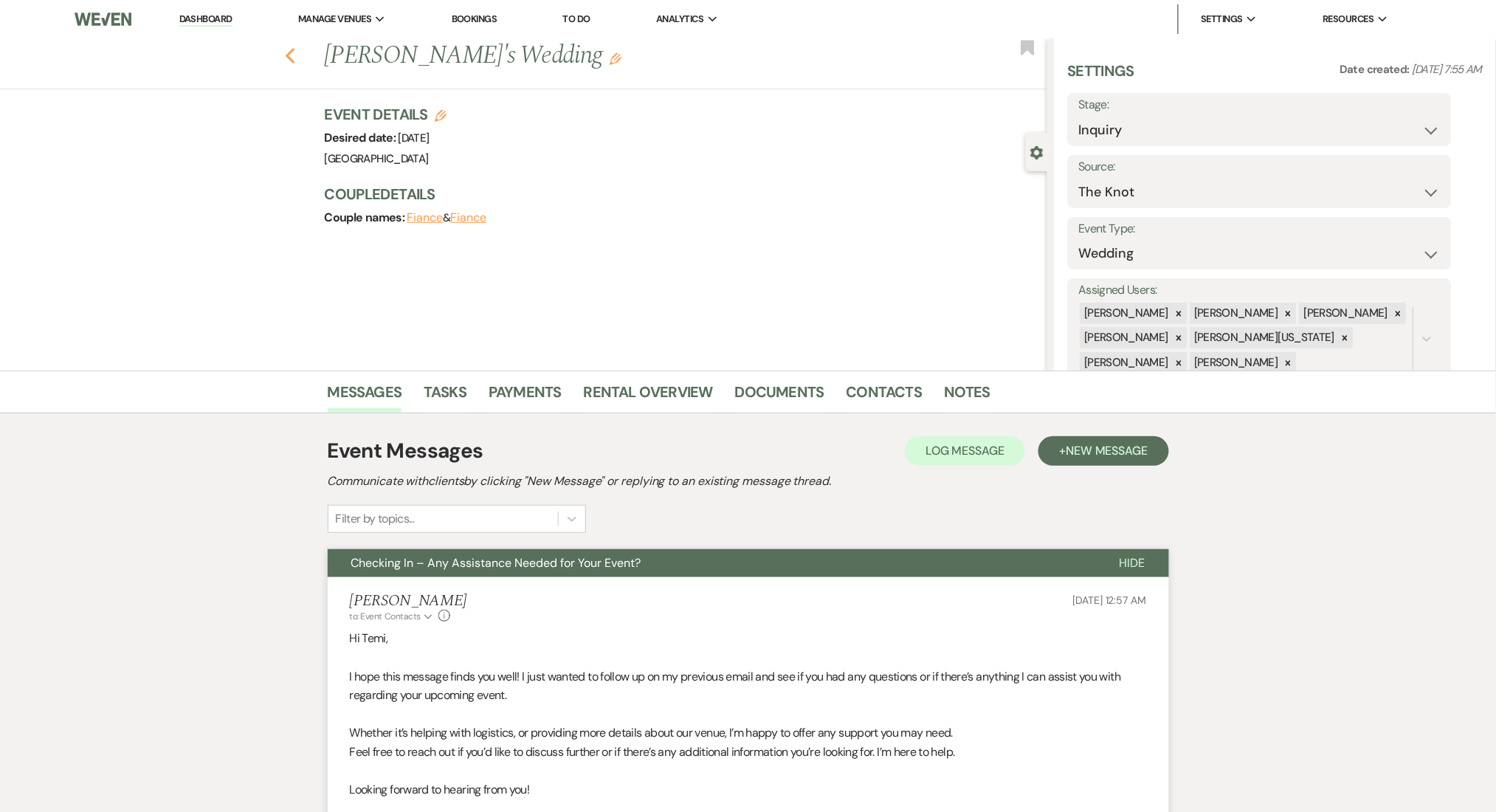
click at [296, 49] on icon "Previous" at bounding box center [290, 56] width 11 height 18
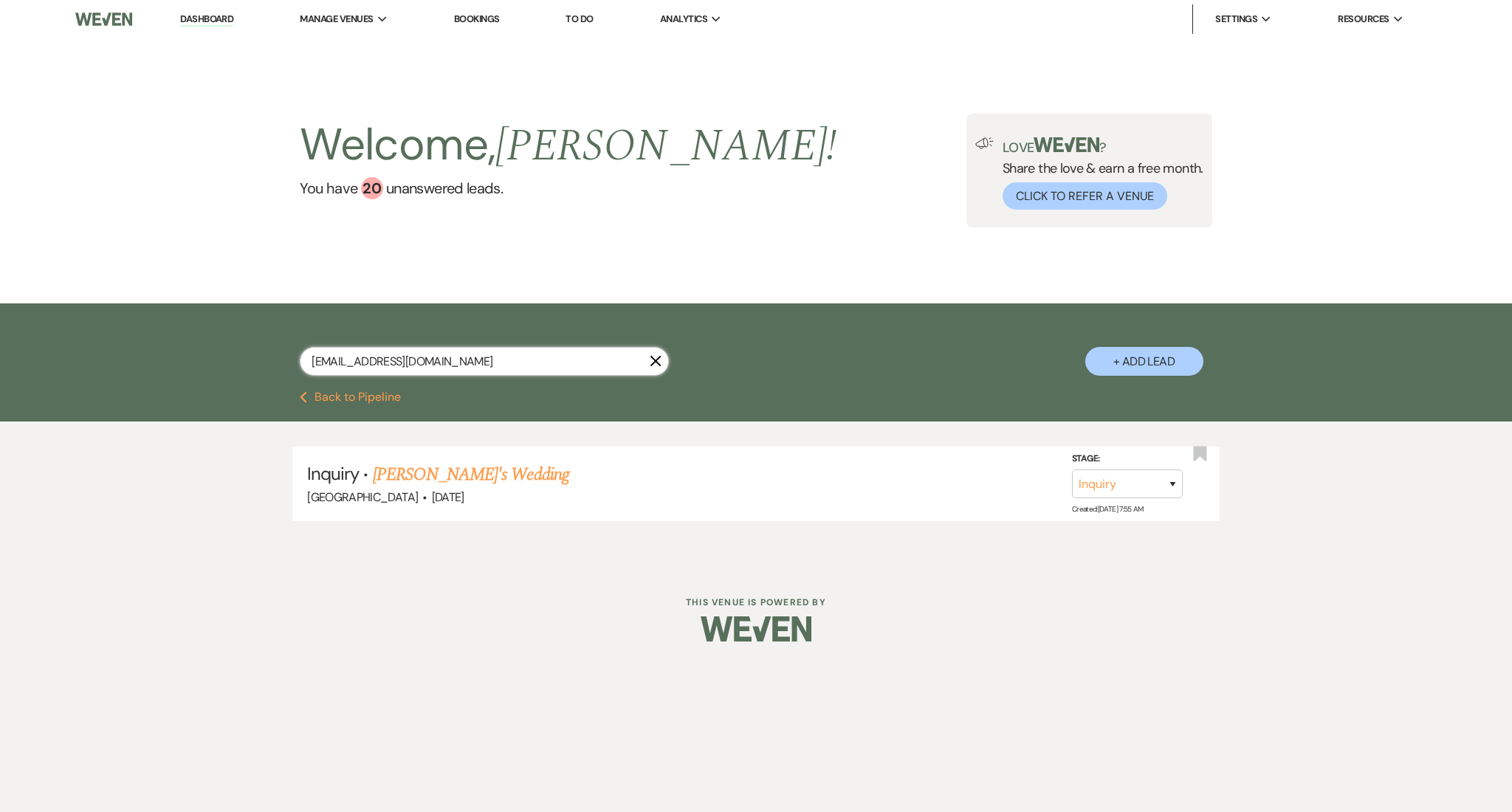
drag, startPoint x: 432, startPoint y: 351, endPoint x: 226, endPoint y: 336, distance: 206.5
click at [226, 336] on div "[EMAIL_ADDRESS][DOMAIN_NAME] X + Add Lead" at bounding box center [756, 348] width 1063 height 77
paste input "costcovive"
type input "[EMAIL_ADDRESS][DOMAIN_NAME]"
click at [464, 472] on link "Covive Cost's Wedding" at bounding box center [446, 474] width 147 height 27
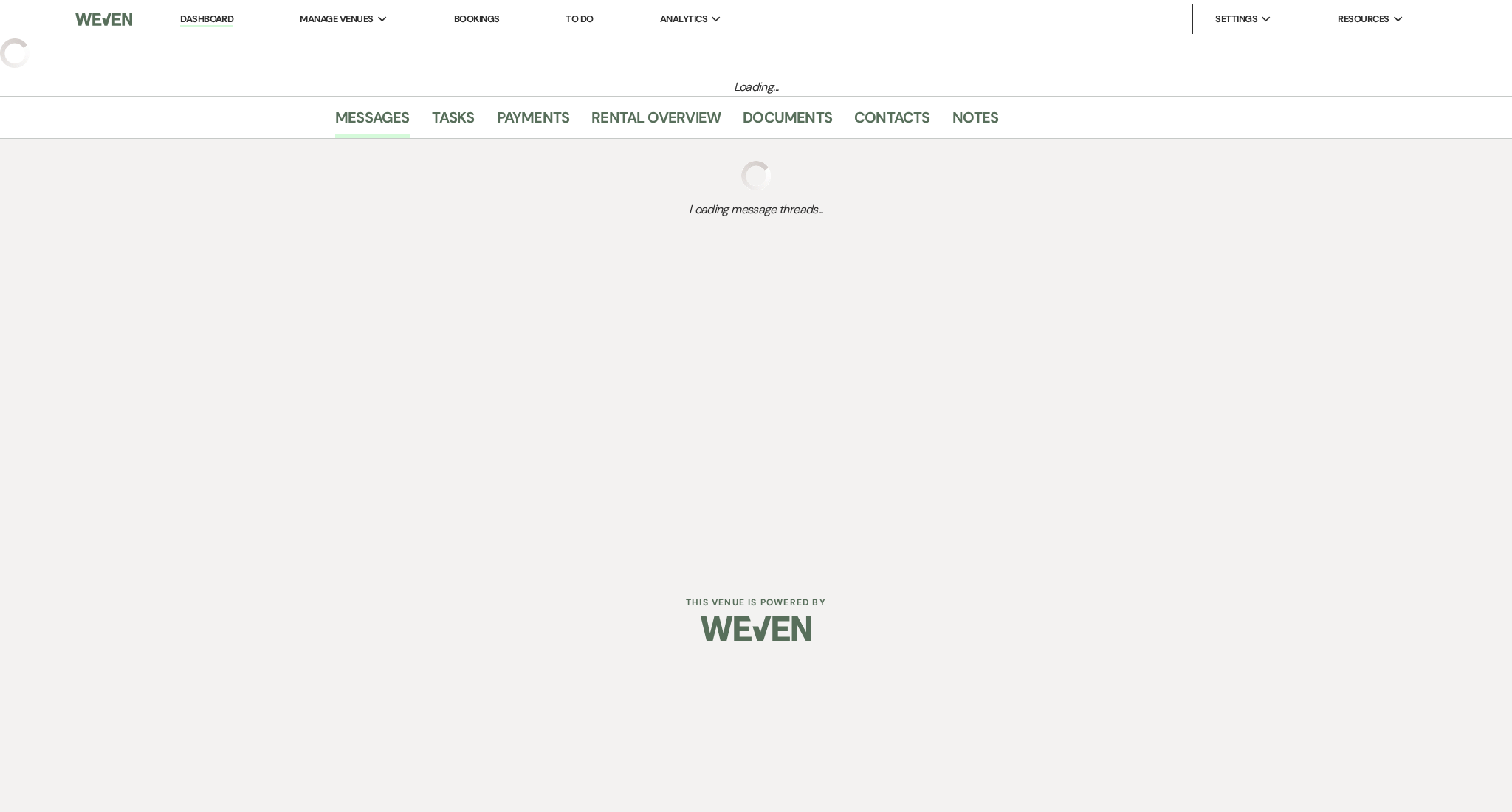
select select "2"
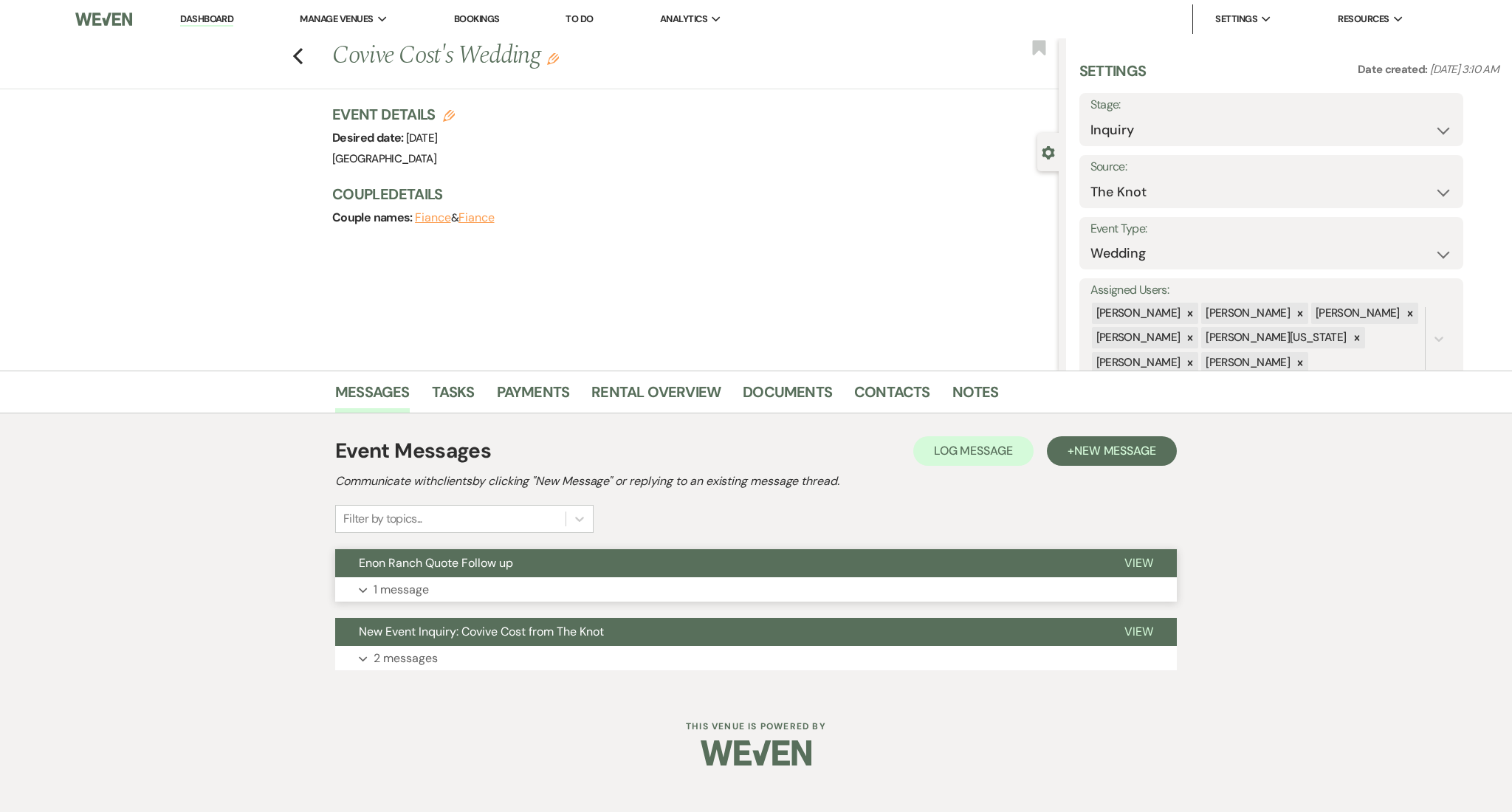
click at [508, 589] on button "Expand 1 message" at bounding box center [756, 589] width 842 height 25
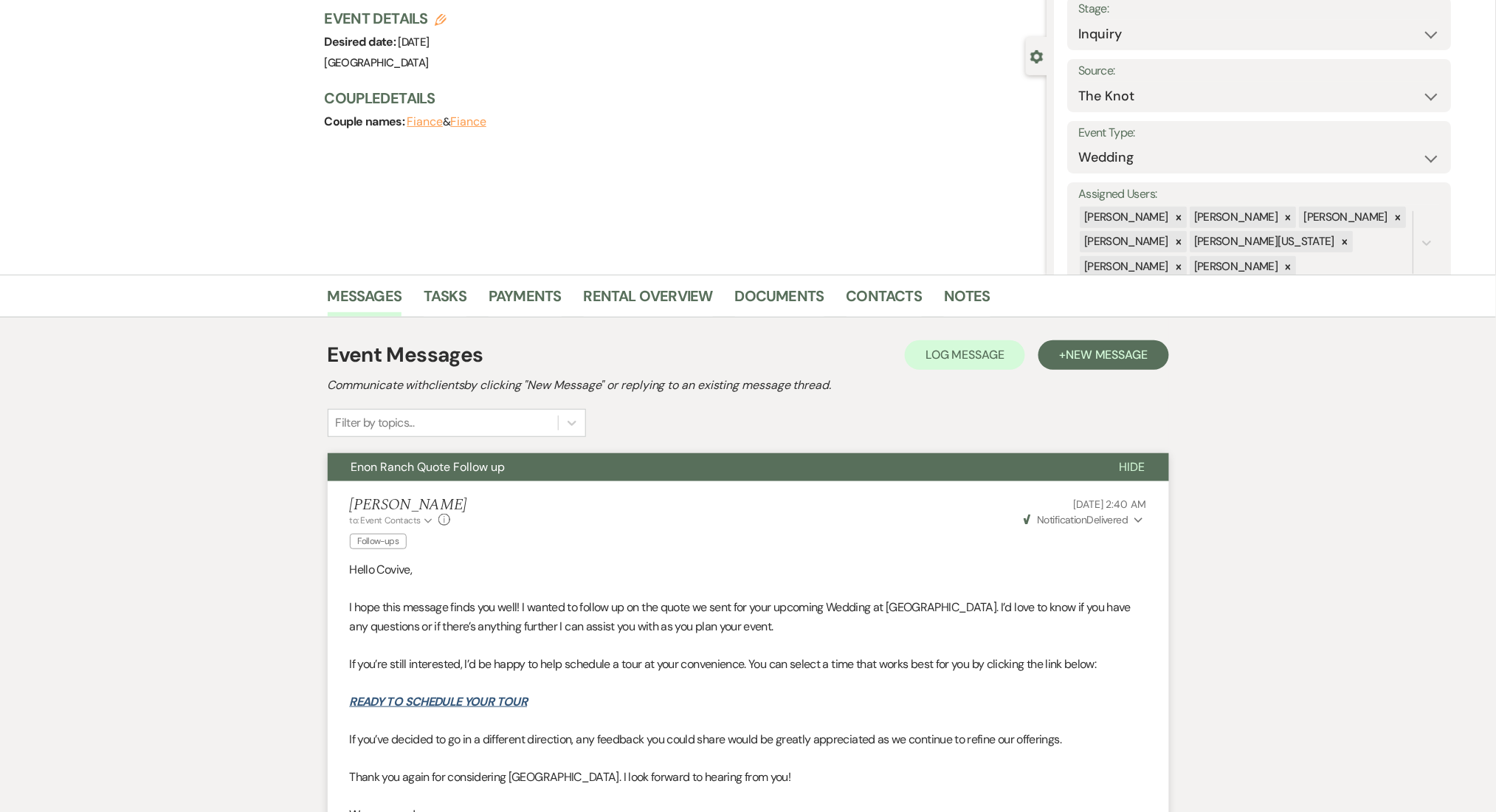
scroll to position [98, 0]
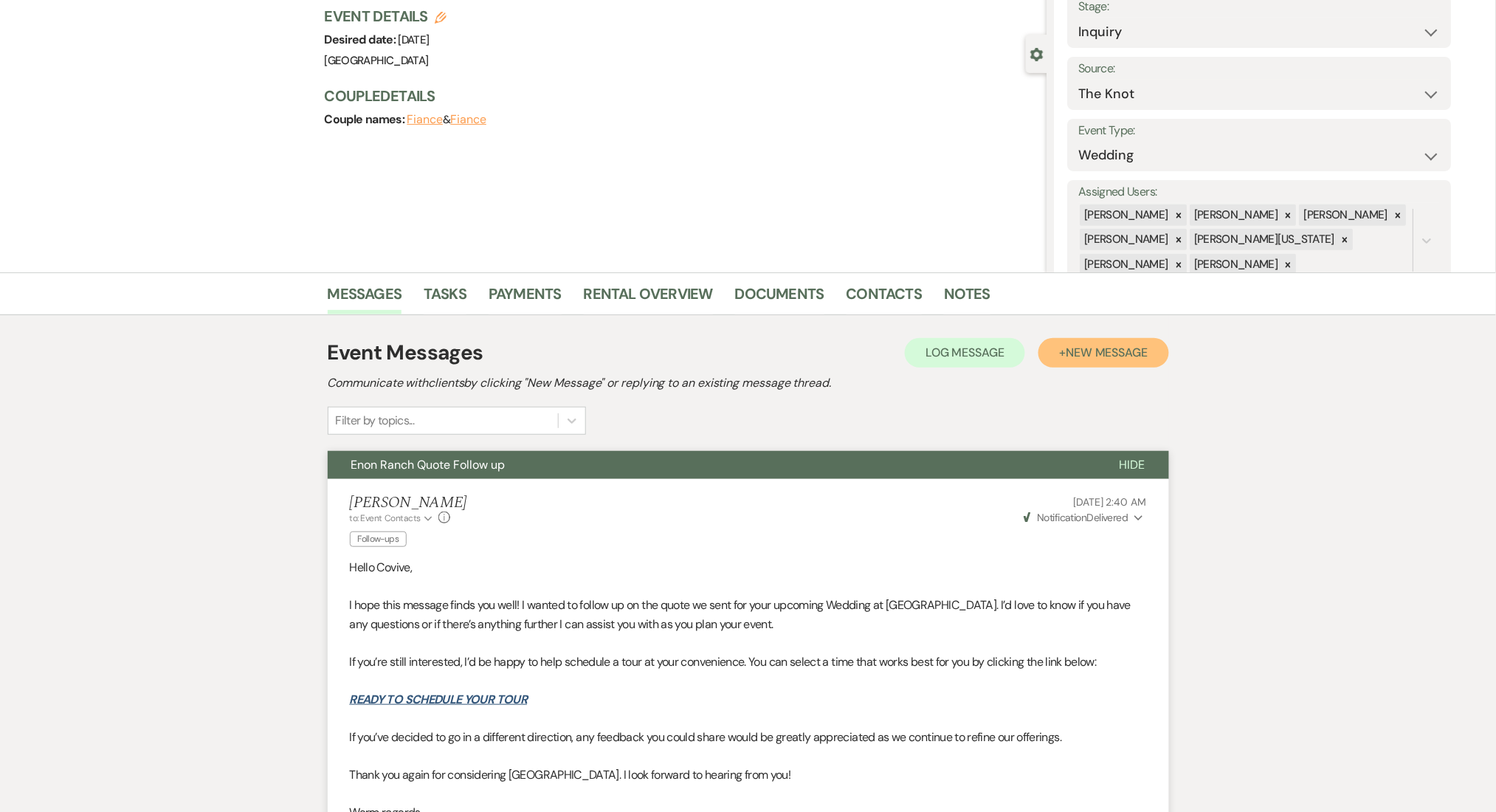
click at [1107, 355] on span "New Message" at bounding box center [1107, 352] width 82 height 15
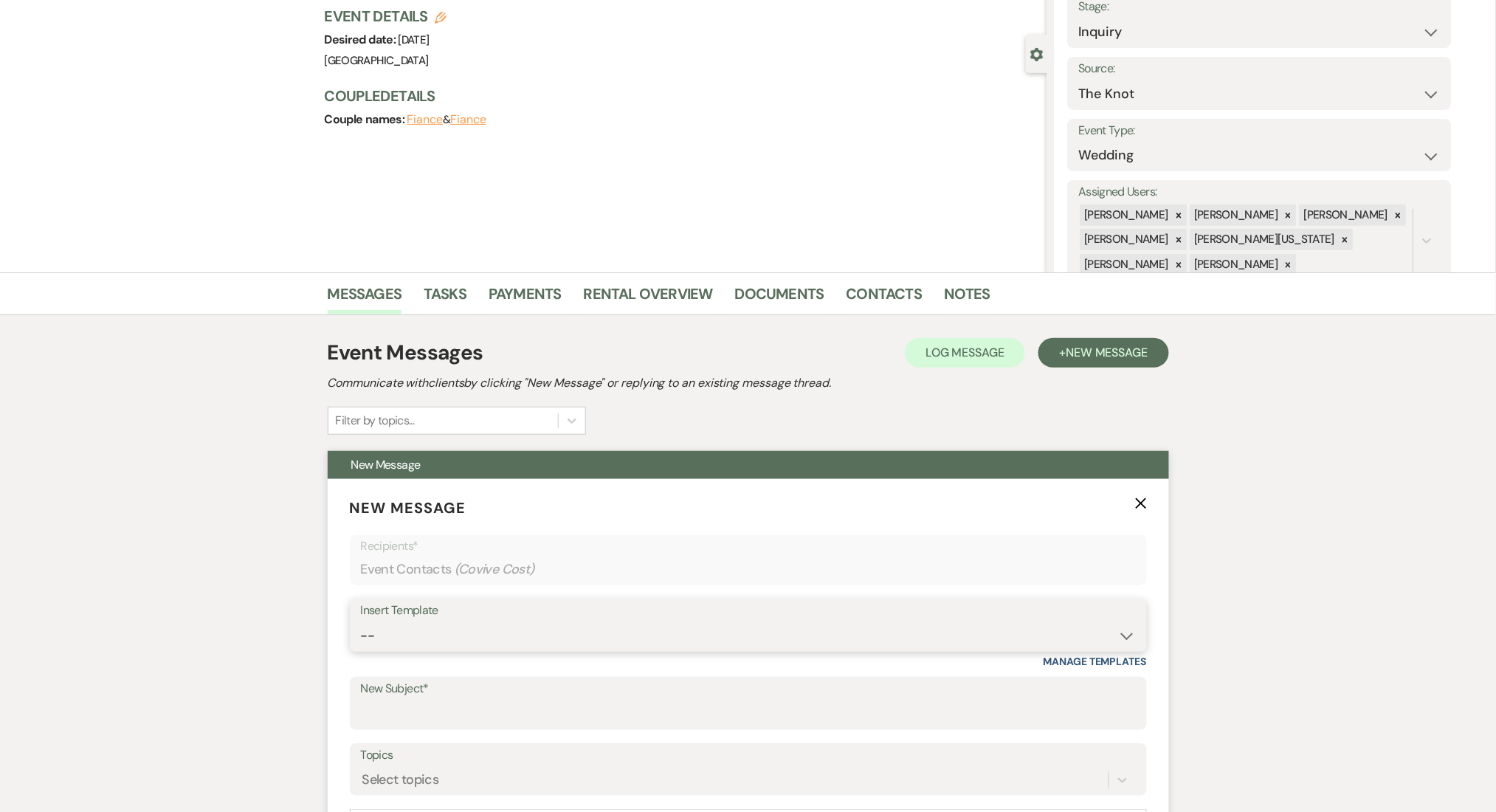
click at [589, 629] on select "-- Inquiry Follow Up Email #2 Contract Sending Template Payment Template Rental…" at bounding box center [748, 636] width 775 height 28
select select "4603"
click at [361, 621] on select "-- Inquiry Follow Up Email #2 Contract Sending Template Payment Template Rental…" at bounding box center [748, 636] width 775 height 28
type input "Checking In – Any Assistance Needed for Your Event?"
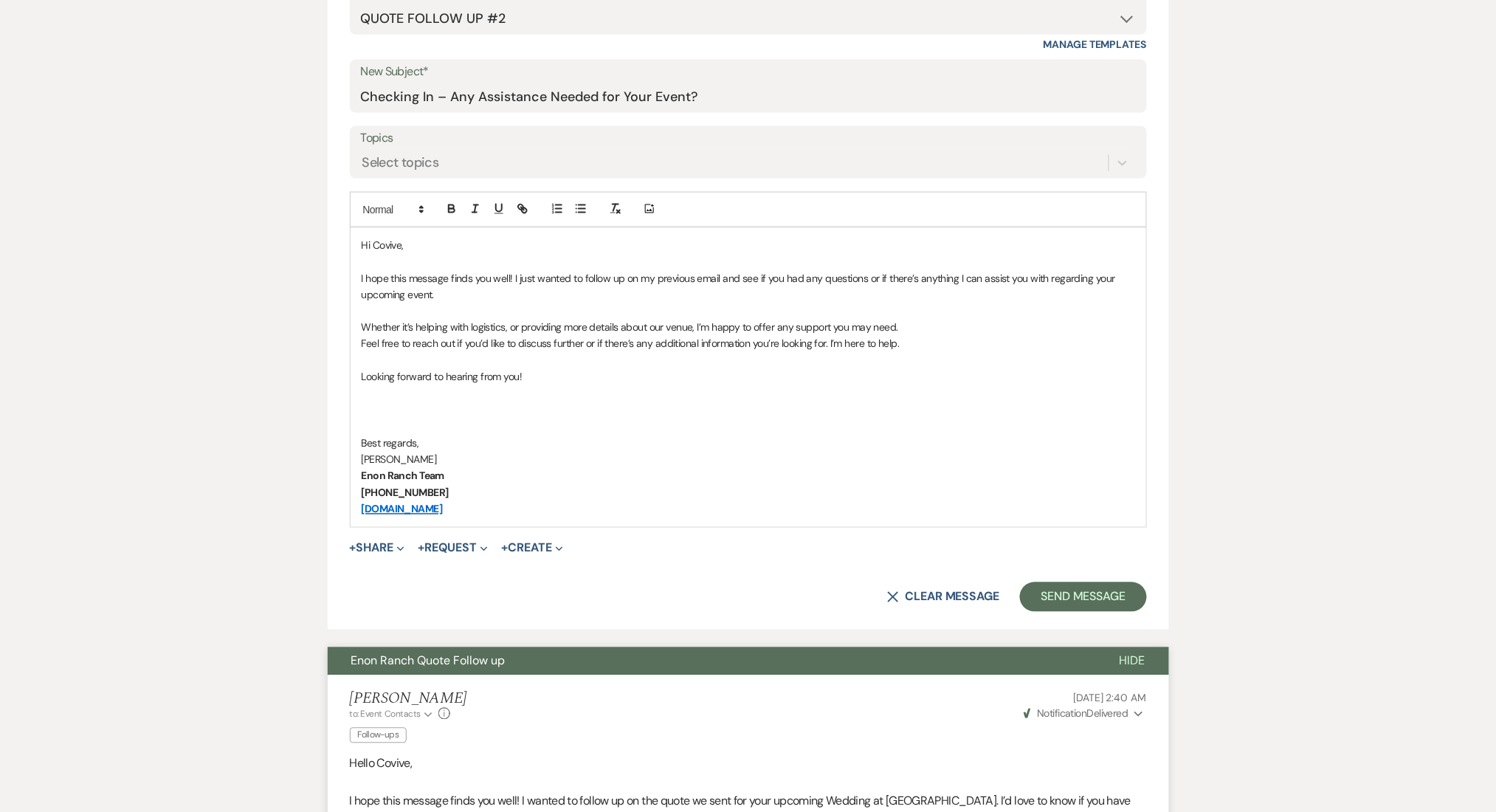
scroll to position [786, 0]
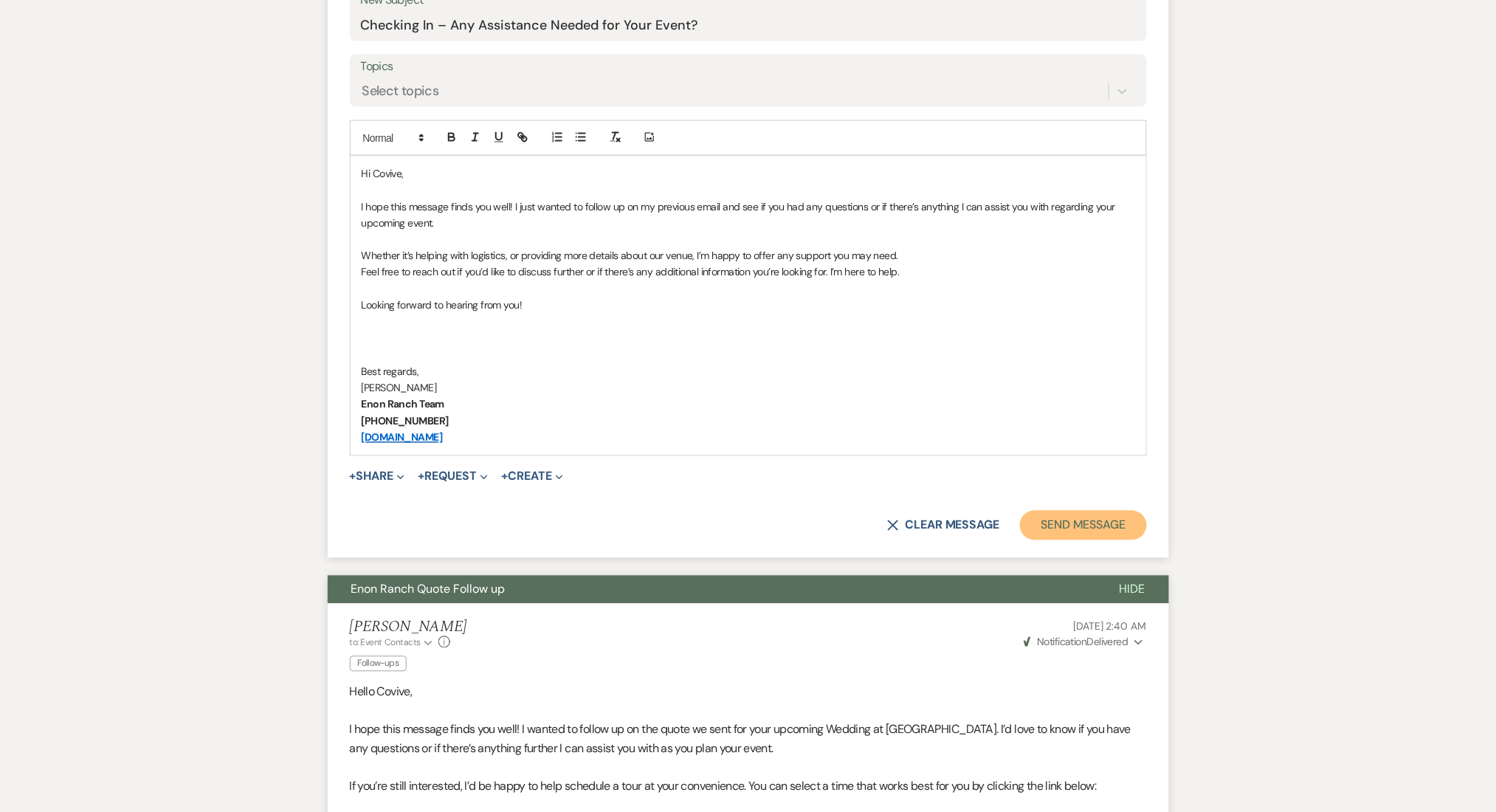
click at [1083, 511] on button "Send Message" at bounding box center [1083, 525] width 126 height 29
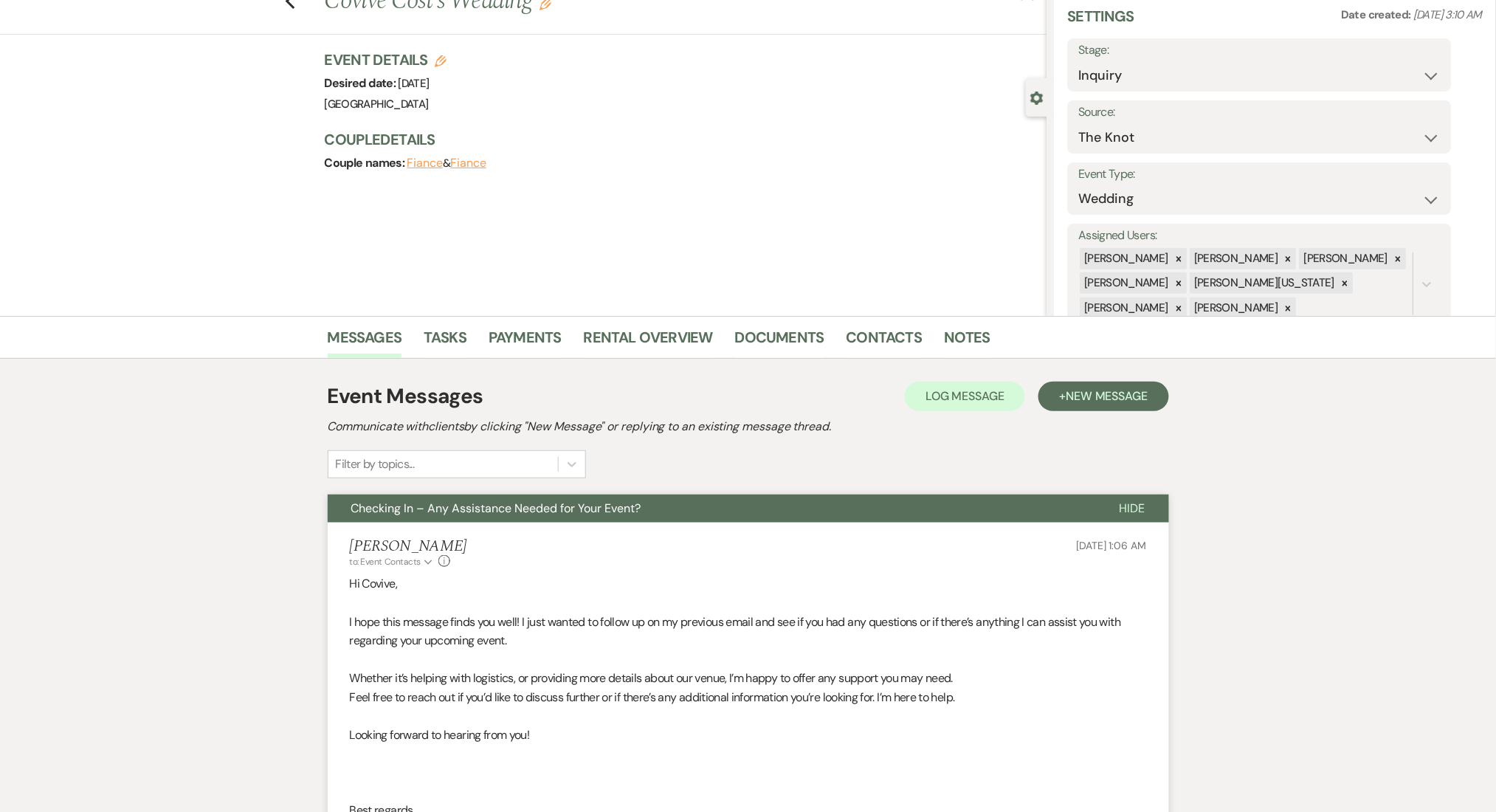
scroll to position [0, 0]
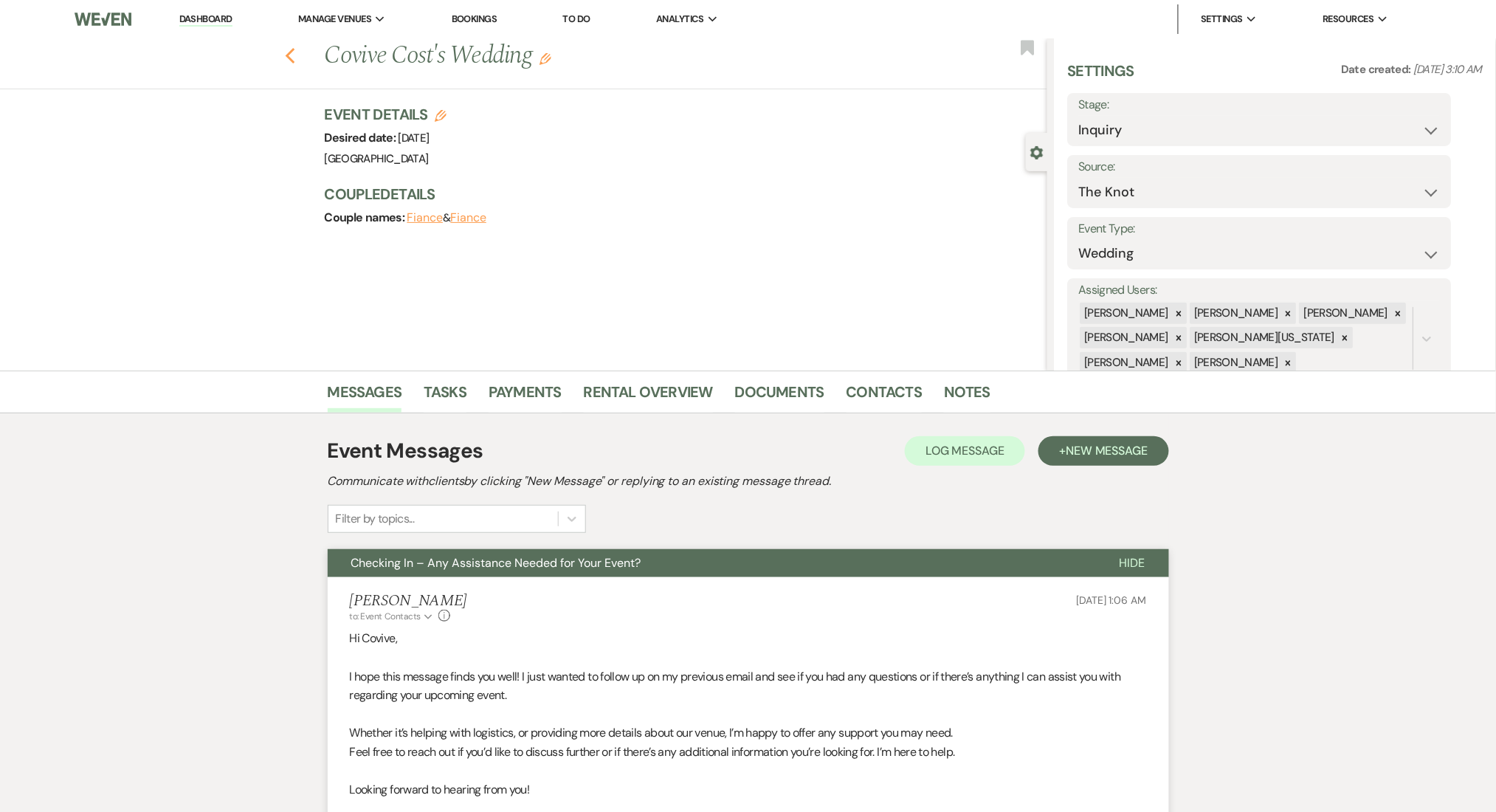
click at [296, 63] on icon "Previous" at bounding box center [290, 56] width 11 height 18
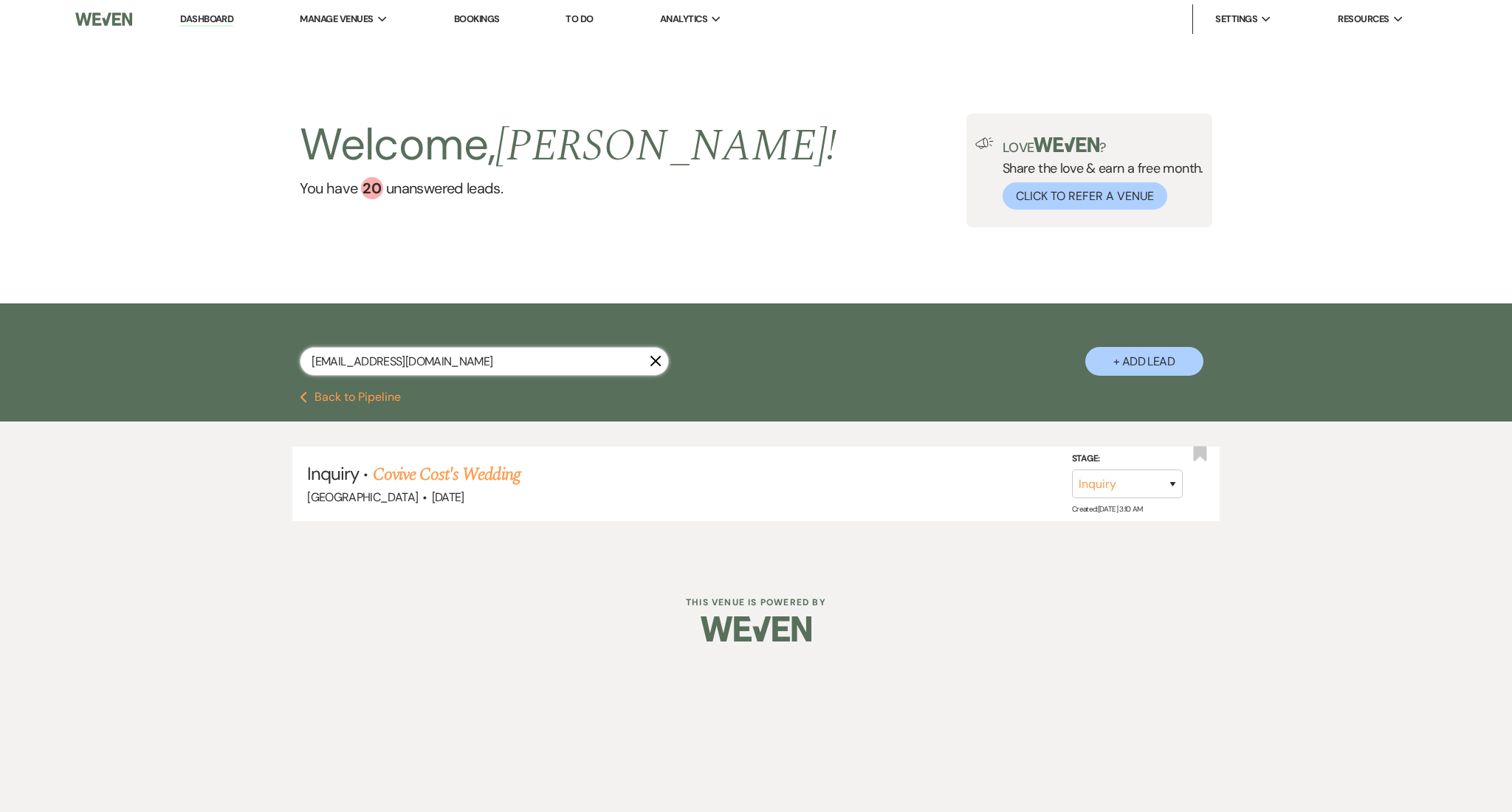
drag, startPoint x: 435, startPoint y: 364, endPoint x: 286, endPoint y: 341, distance: 150.8
click at [286, 341] on div "[EMAIL_ADDRESS][DOMAIN_NAME] X + Add Lead" at bounding box center [756, 348] width 1063 height 77
paste input "hristina.dehnk"
type input "[PERSON_NAME][EMAIL_ADDRESS][PERSON_NAME][DOMAIN_NAME]"
click at [477, 478] on link "[PERSON_NAME] Wedding" at bounding box center [466, 474] width 187 height 27
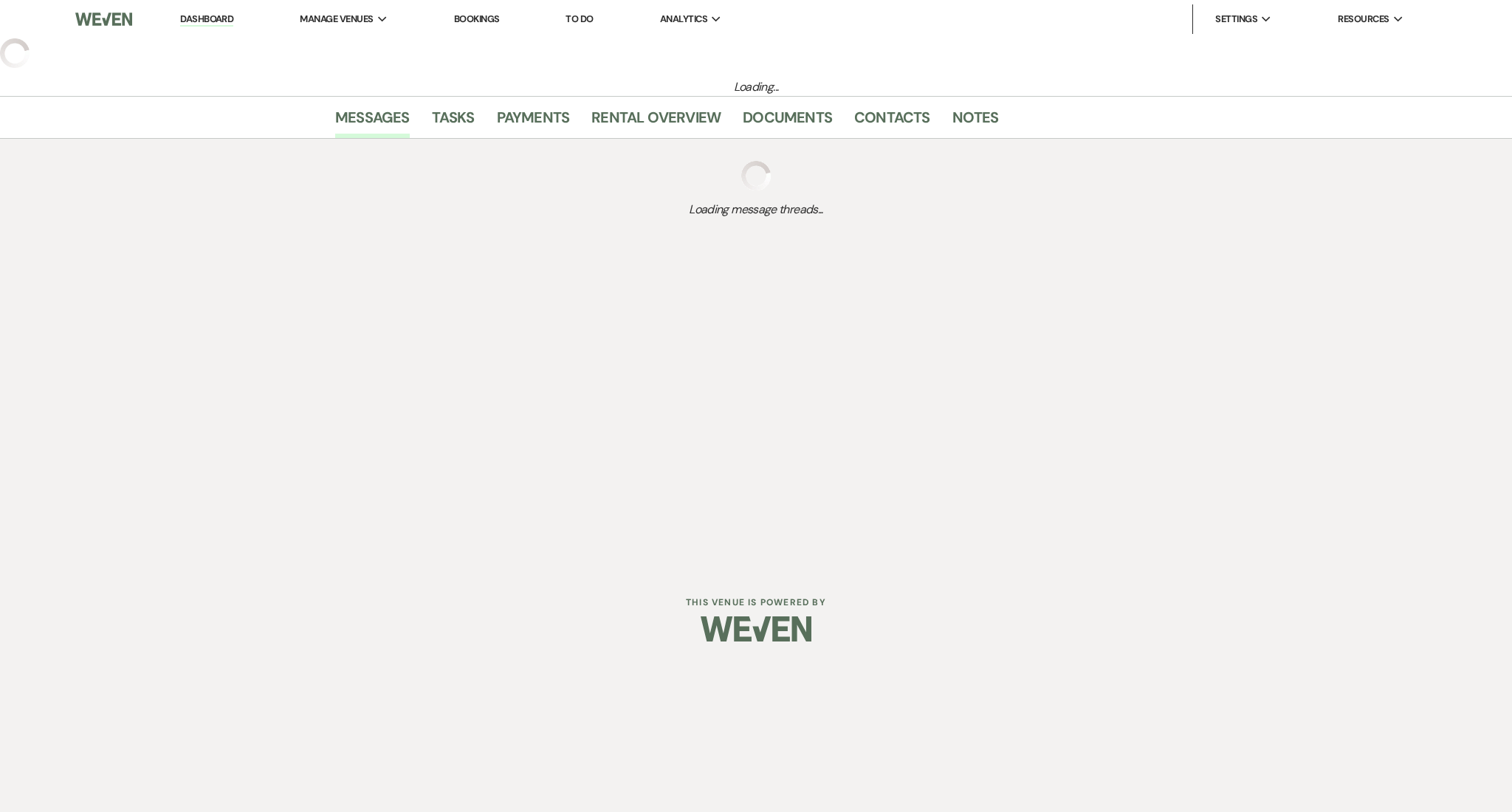
select select "2"
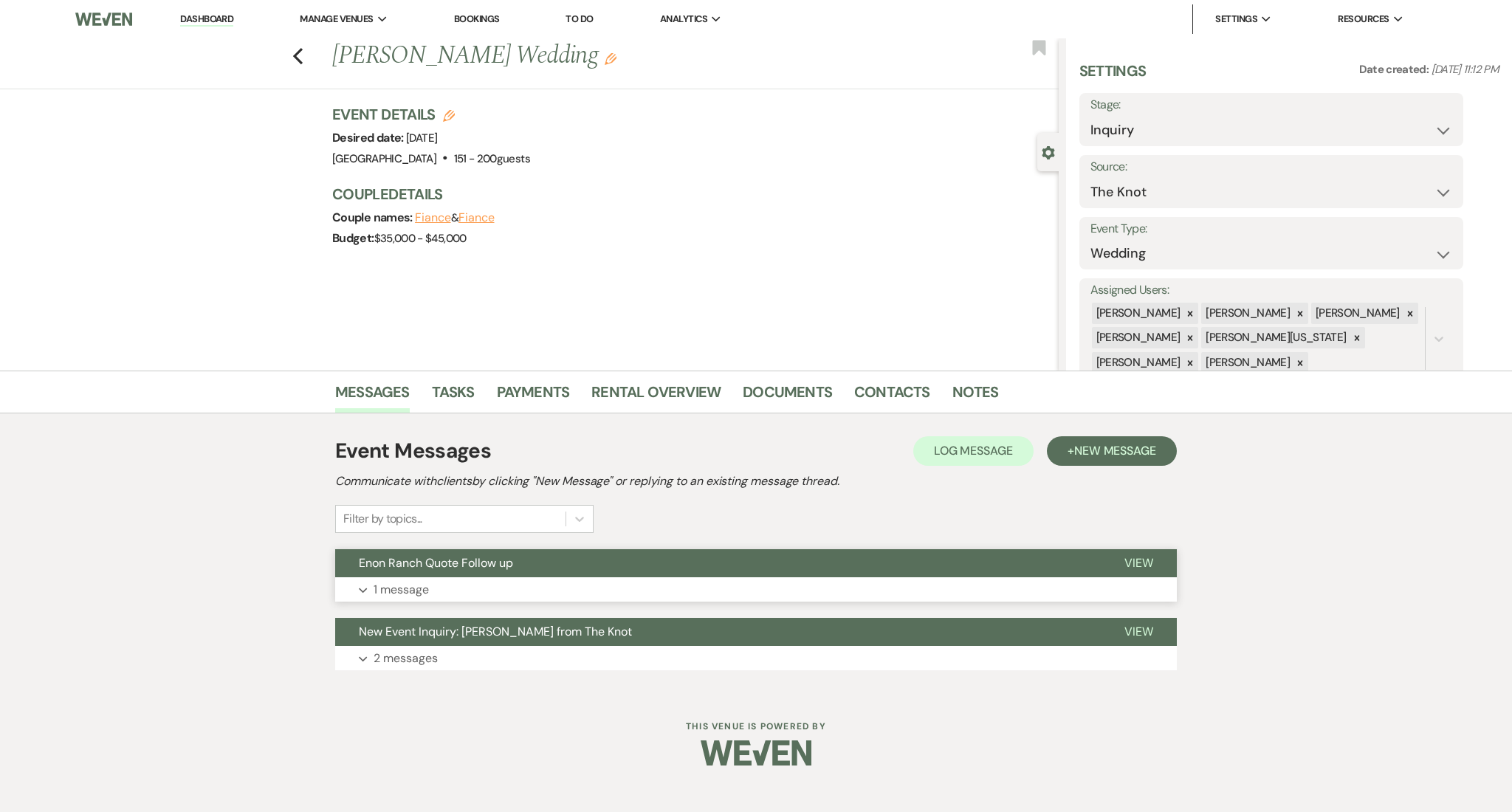
click at [646, 570] on button "Enon Ranch Quote Follow up" at bounding box center [717, 563] width 765 height 28
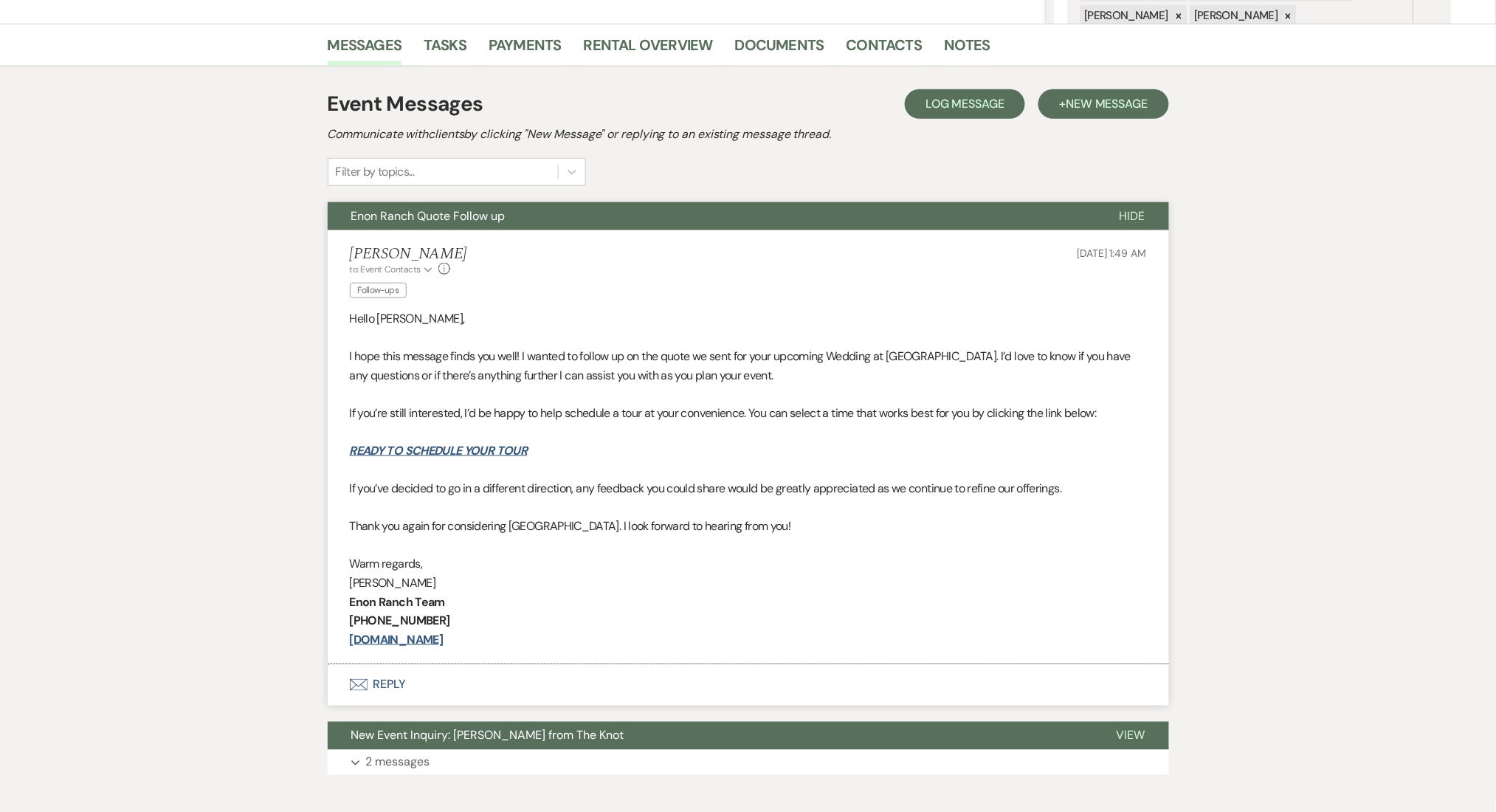
scroll to position [98, 0]
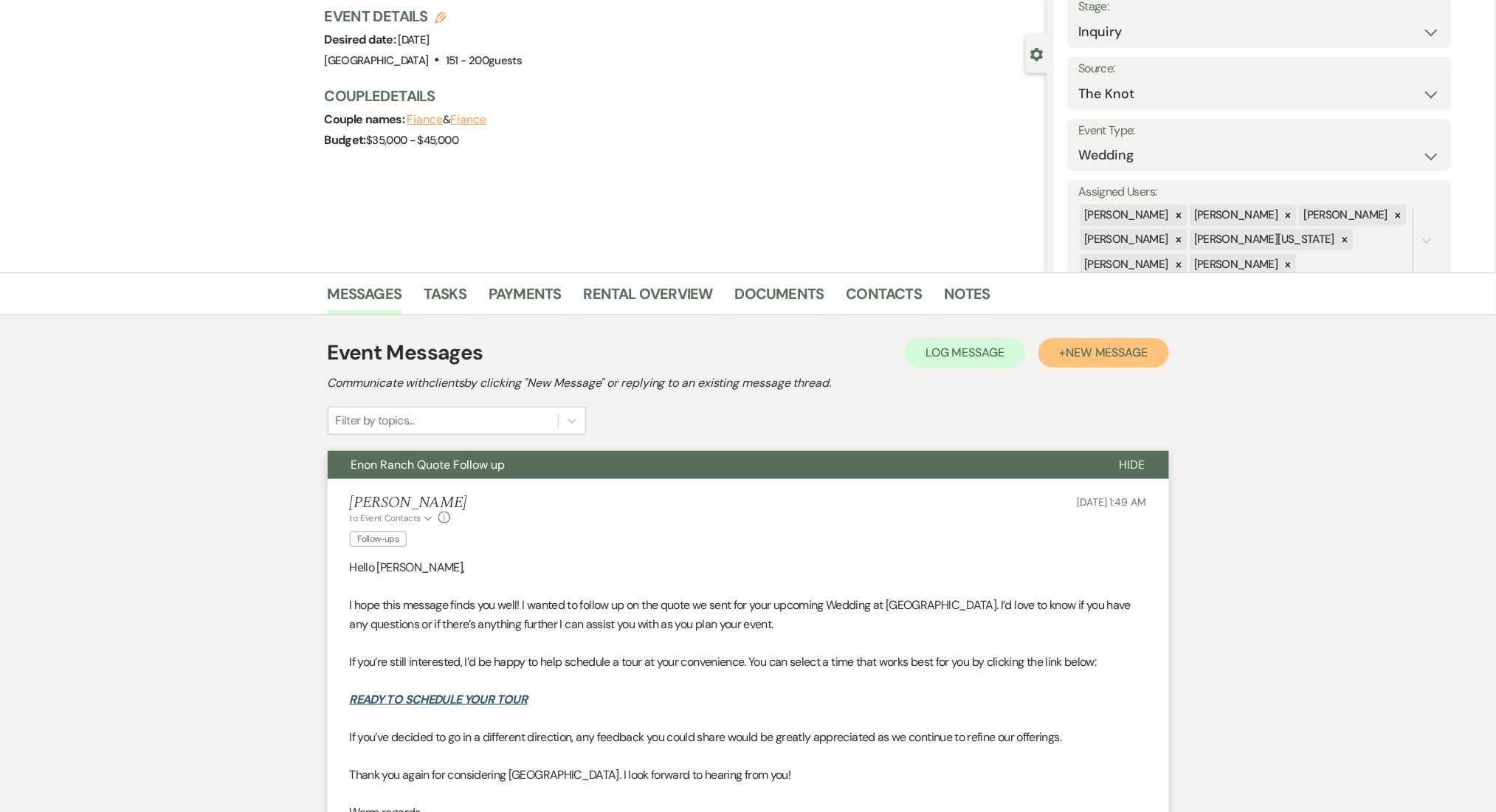
click at [1068, 359] on button "+ New Message" at bounding box center [1103, 352] width 130 height 29
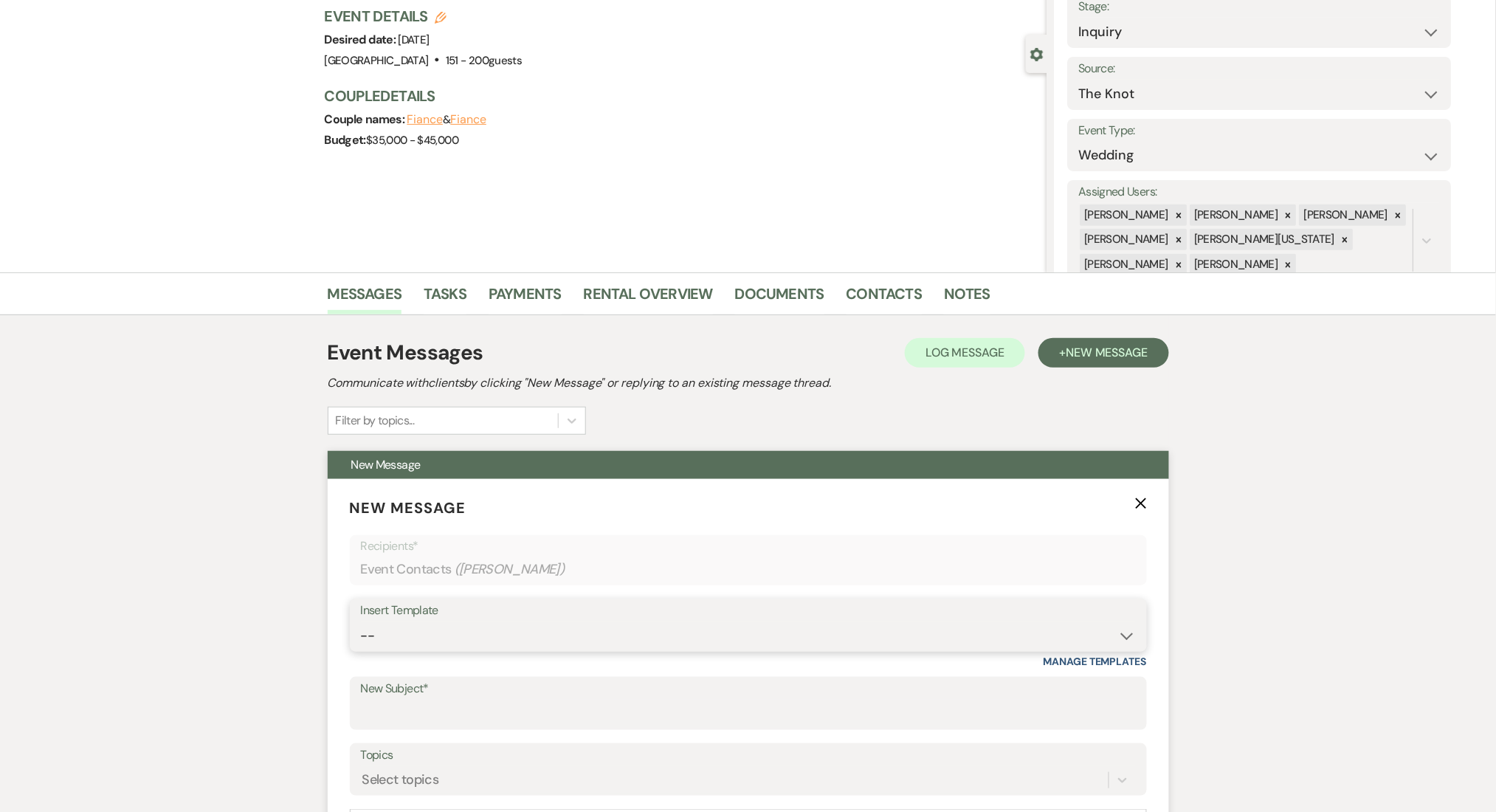
click at [515, 636] on select "-- Inquiry Follow Up Email #2 Contract Sending Template Payment Template Rental…" at bounding box center [748, 636] width 775 height 28
select select "4603"
click at [361, 621] on select "-- Inquiry Follow Up Email #2 Contract Sending Template Payment Template Rental…" at bounding box center [748, 636] width 775 height 28
type input "Checking In – Any Assistance Needed for Your Event?"
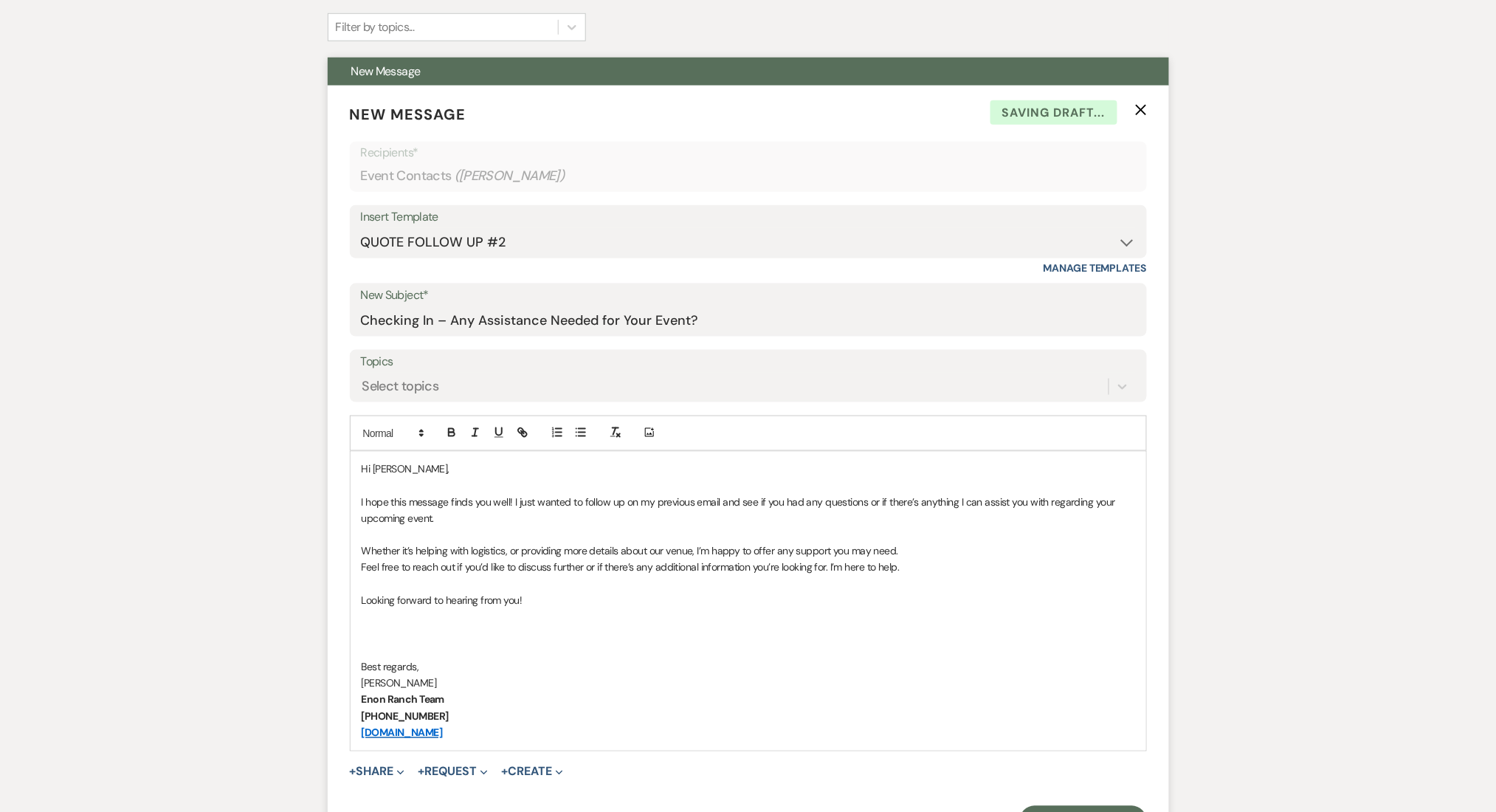
scroll to position [786, 0]
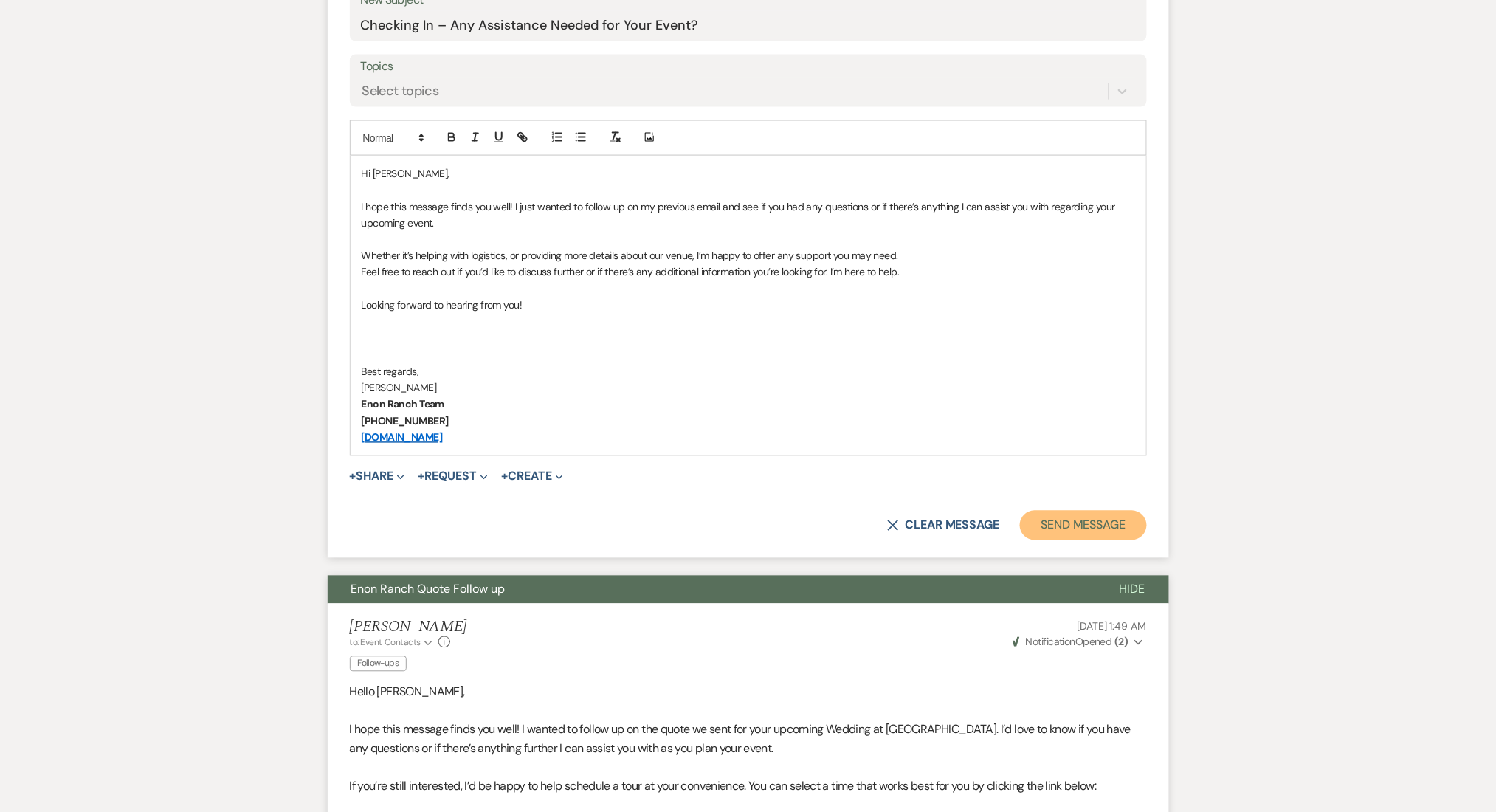
click at [1091, 524] on button "Send Message" at bounding box center [1083, 525] width 126 height 29
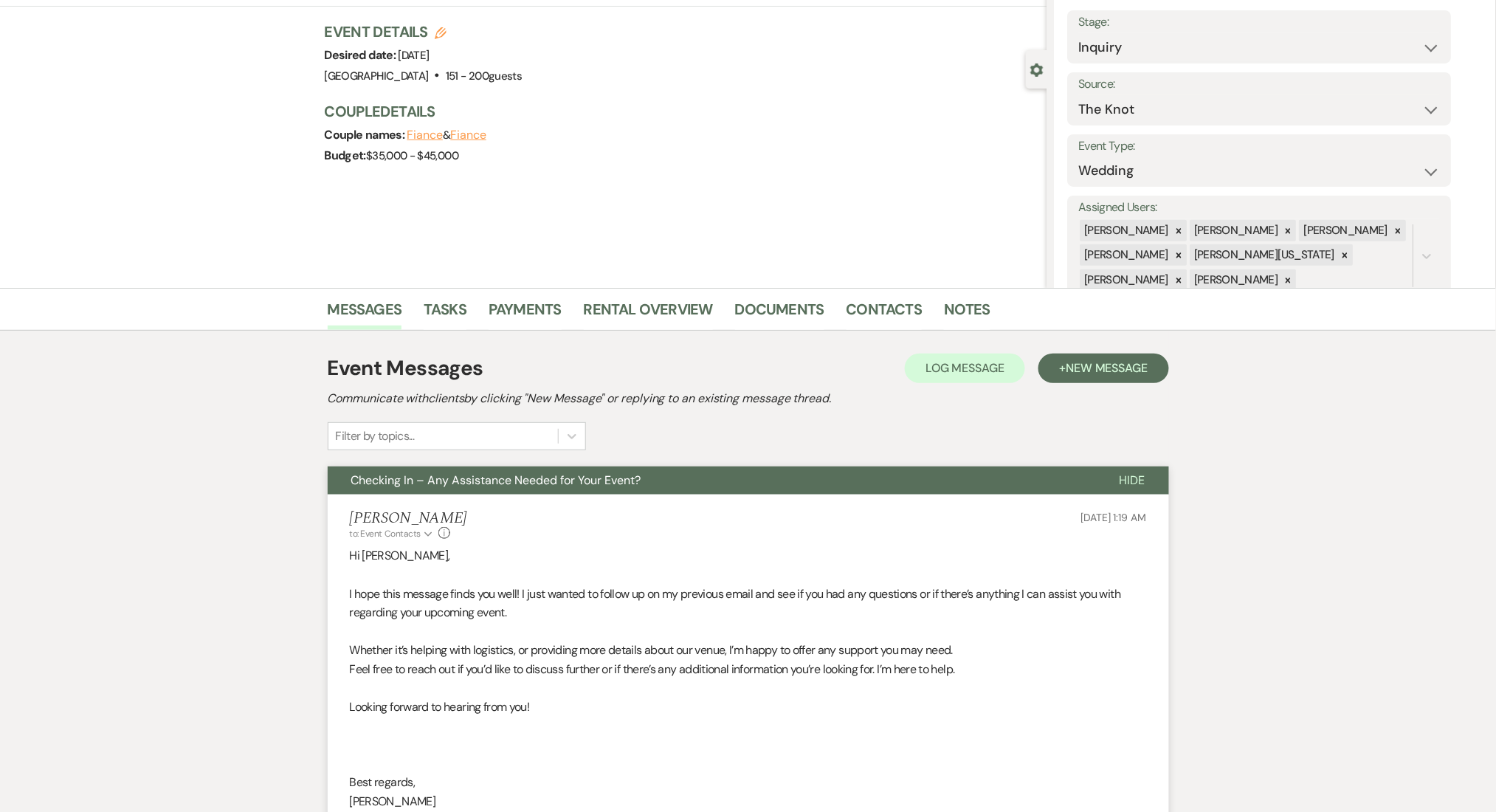
scroll to position [0, 0]
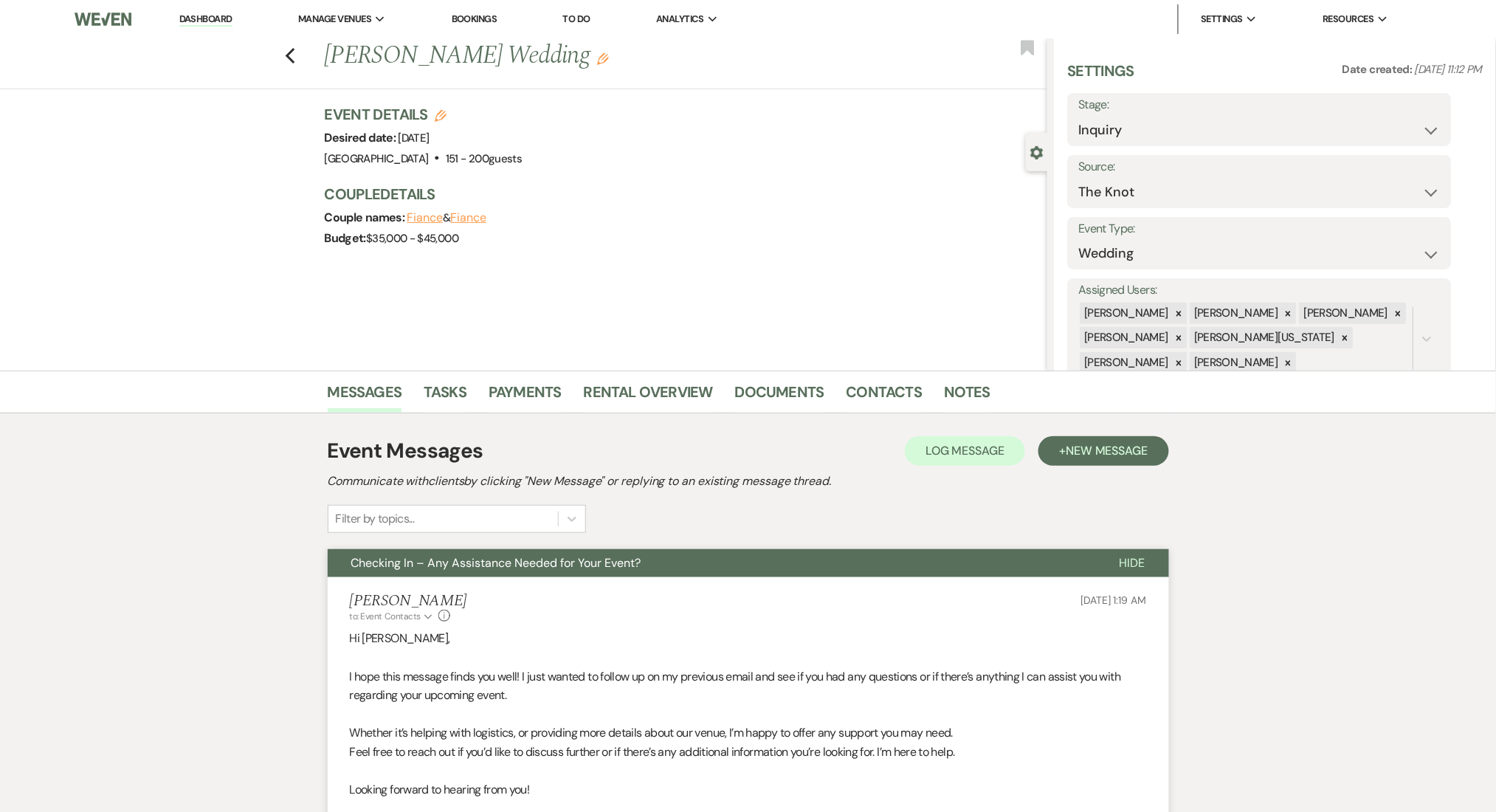
click at [289, 58] on div "Previous [PERSON_NAME] Wedding Edit Bookmark" at bounding box center [521, 63] width 1055 height 51
click at [294, 54] on use "button" at bounding box center [289, 56] width 10 height 16
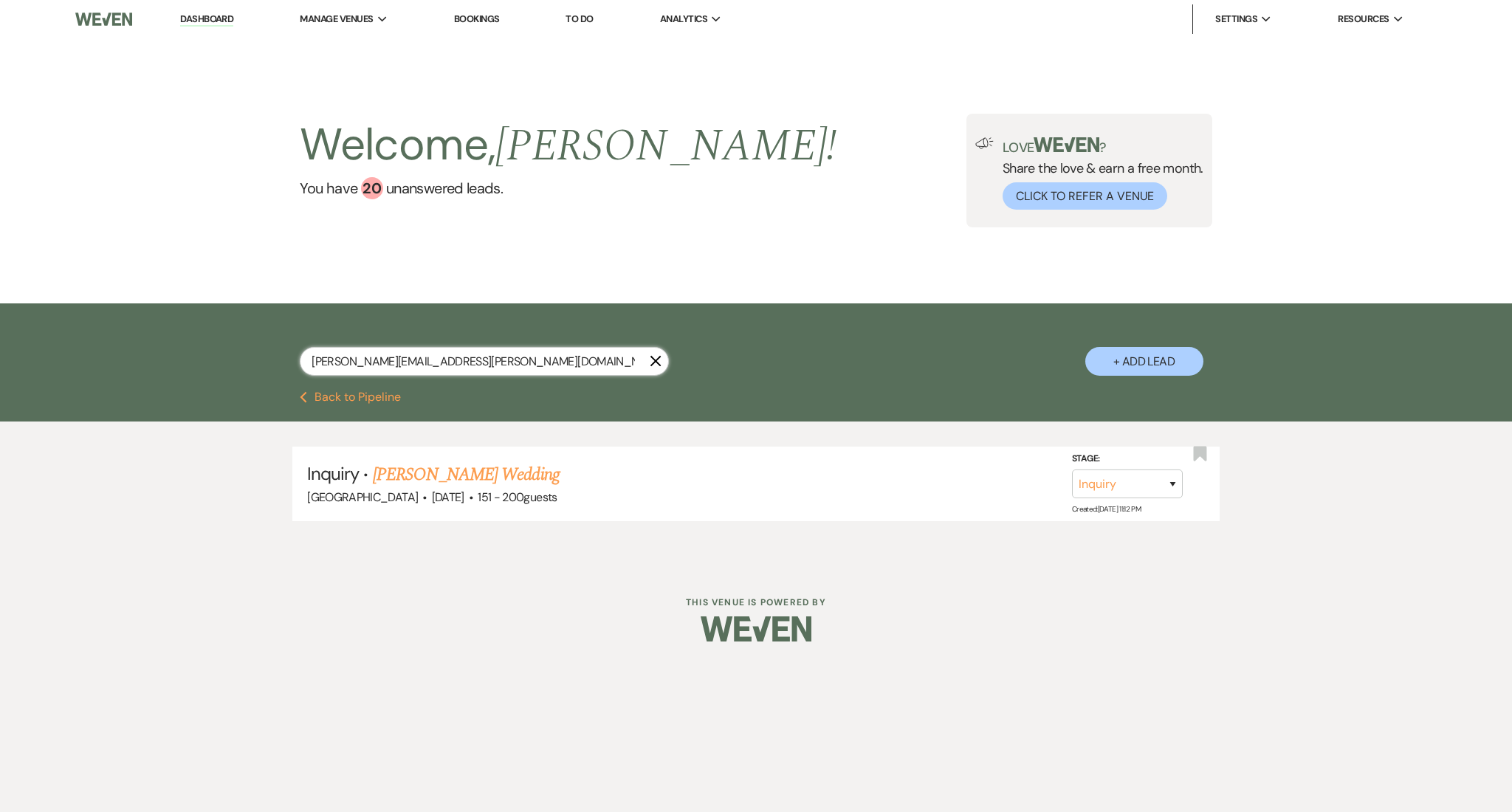
drag, startPoint x: 511, startPoint y: 362, endPoint x: 252, endPoint y: 340, distance: 259.9
click at [252, 340] on div "[PERSON_NAME][EMAIL_ADDRESS][PERSON_NAME][DOMAIN_NAME] X + Add Lead" at bounding box center [756, 348] width 1063 height 77
paste input "ebonni2006@hot"
type input "[EMAIL_ADDRESS][DOMAIN_NAME]"
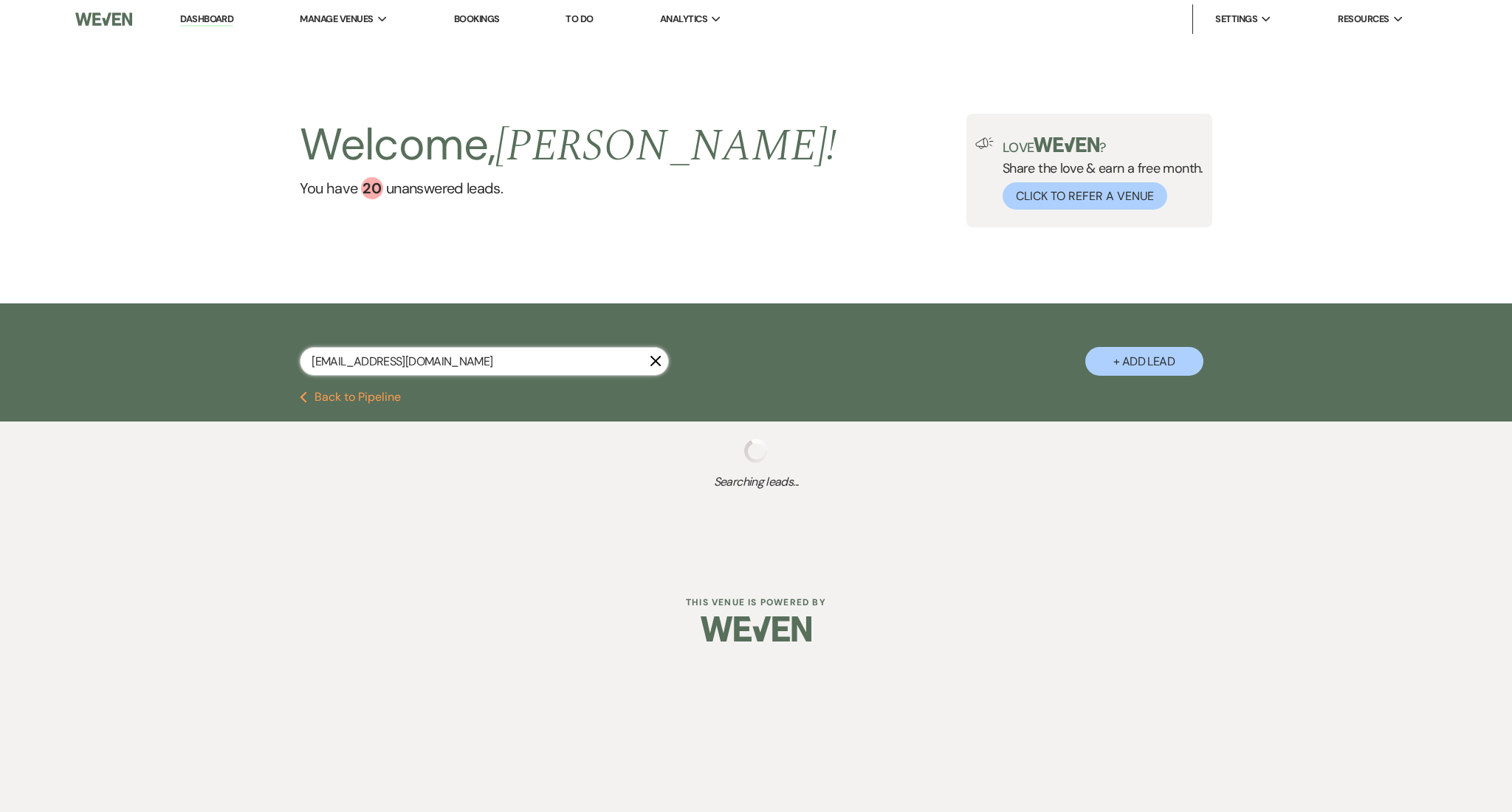
select select "8"
select select "4"
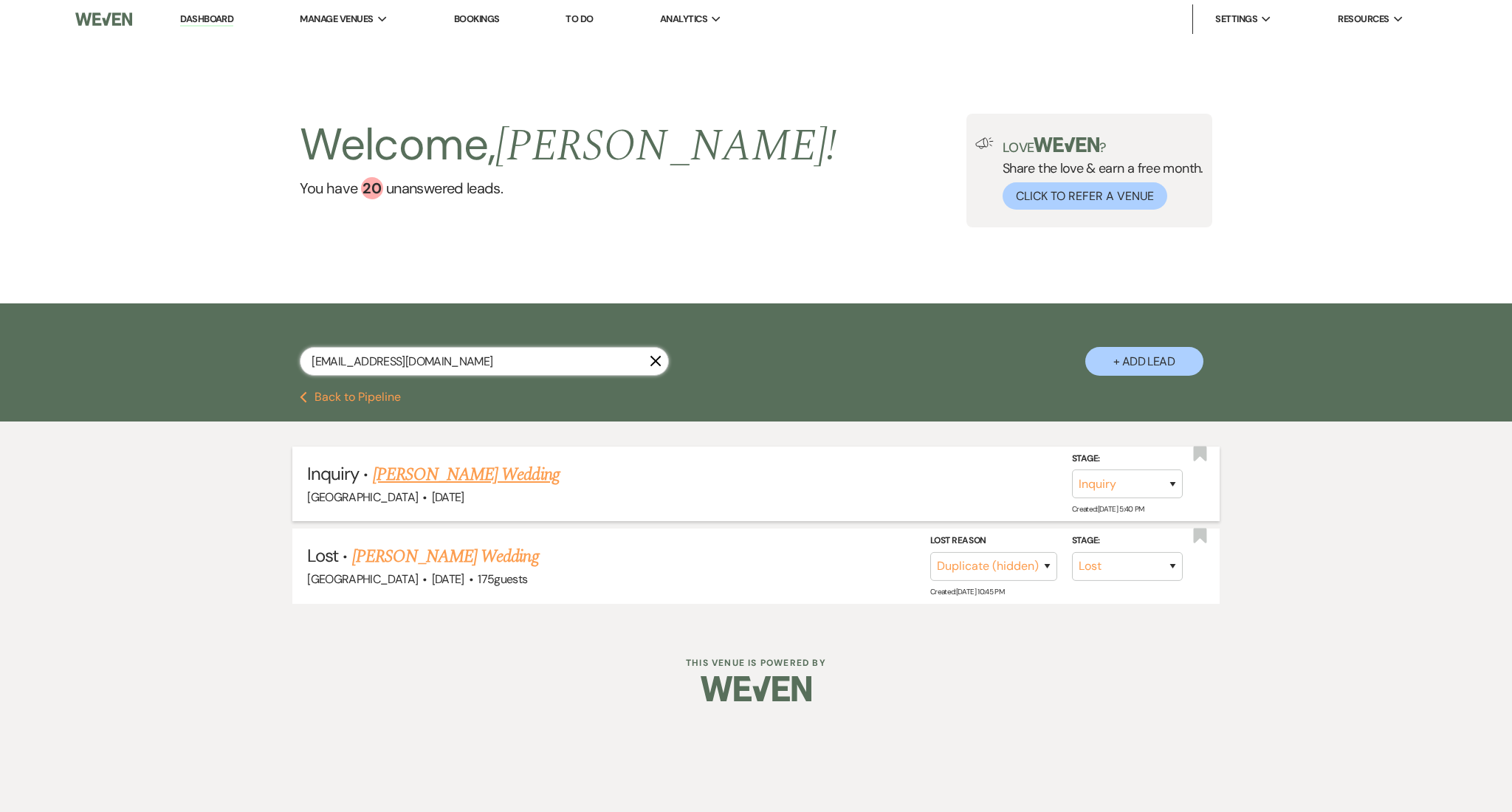
type input "[EMAIL_ADDRESS][DOMAIN_NAME]"
click at [497, 477] on link "[PERSON_NAME] Wedding" at bounding box center [466, 474] width 187 height 27
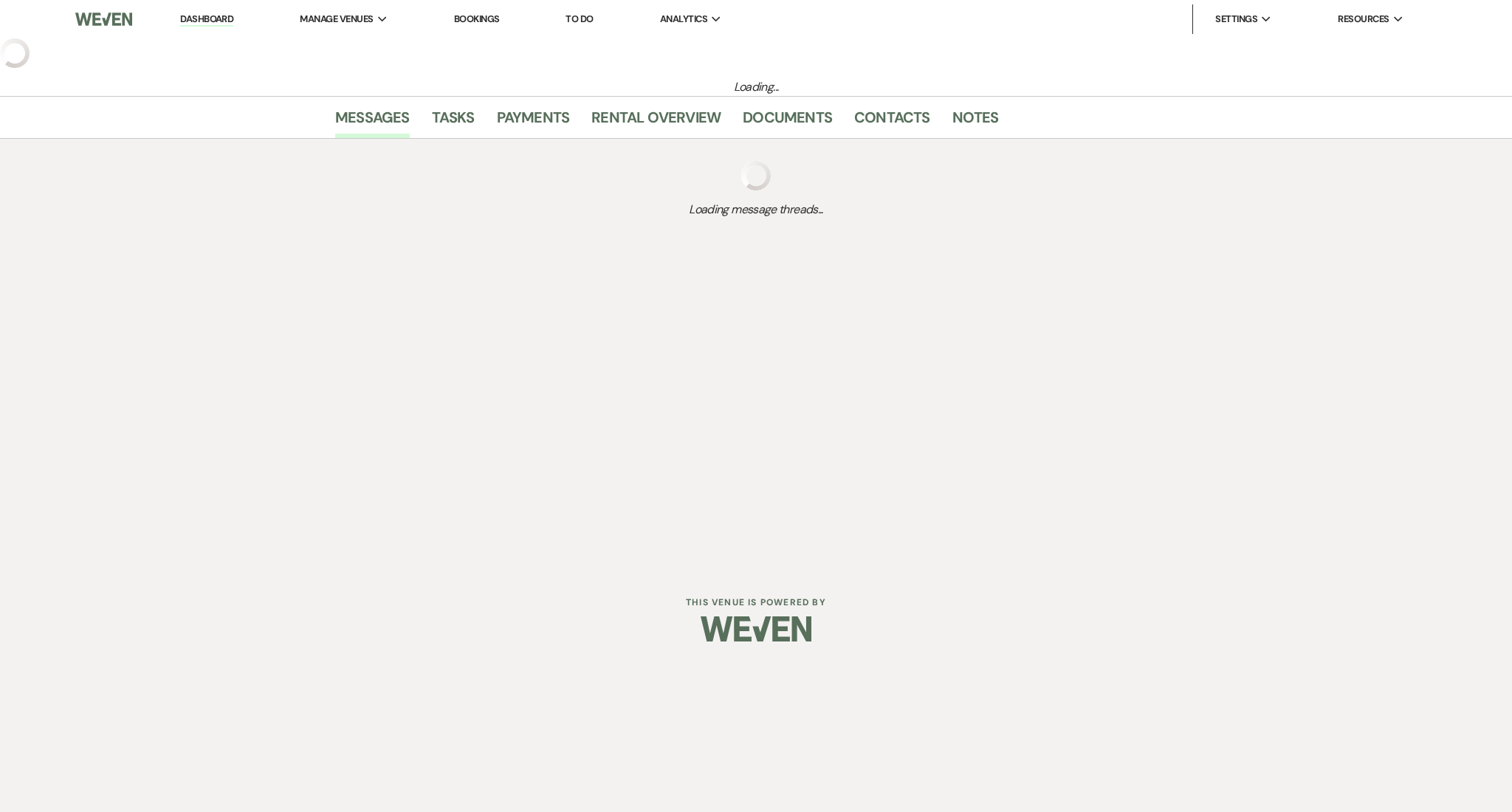
select select "2"
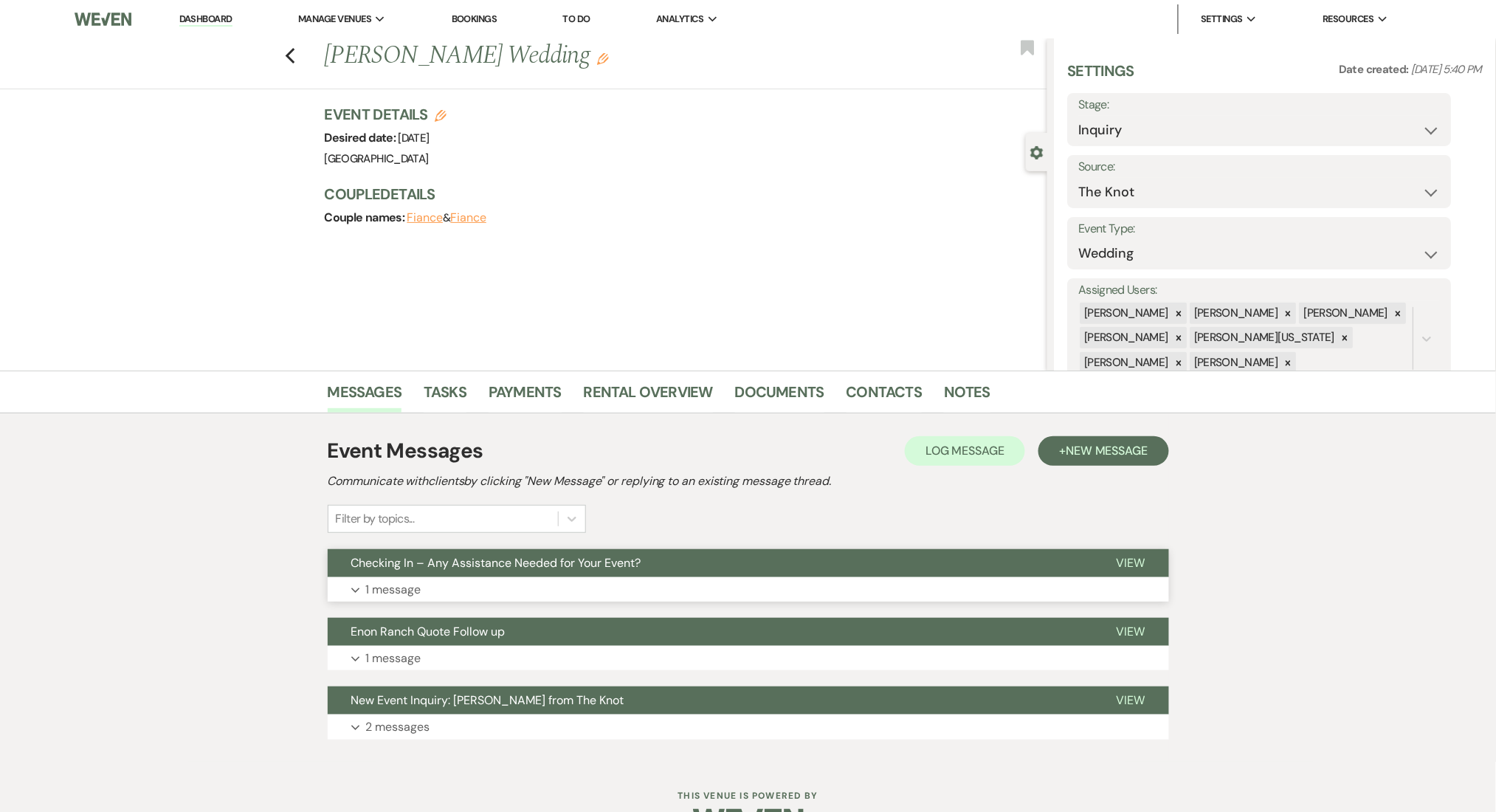
click at [693, 588] on button "Expand 1 message" at bounding box center [748, 589] width 842 height 25
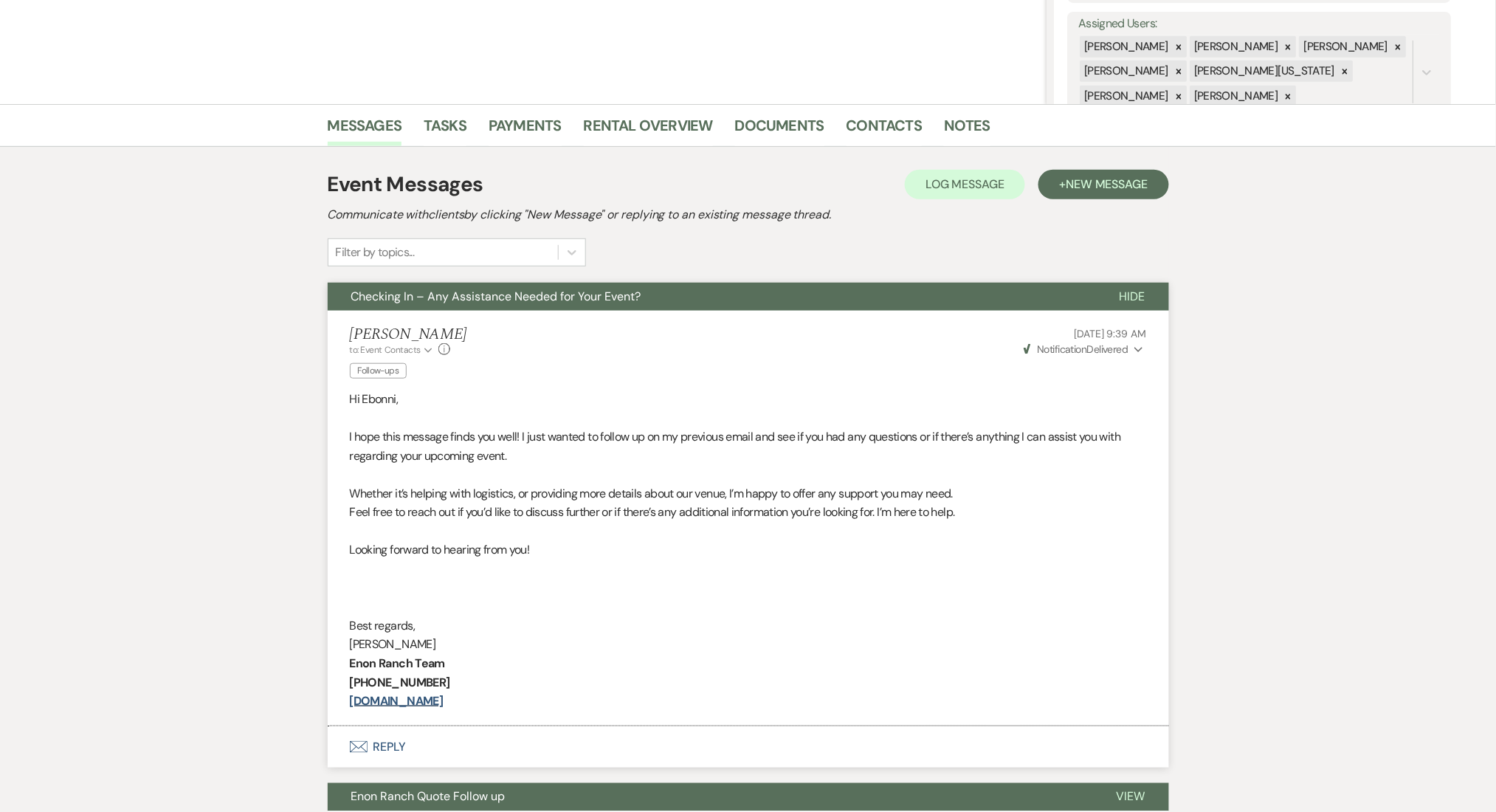
scroll to position [98, 0]
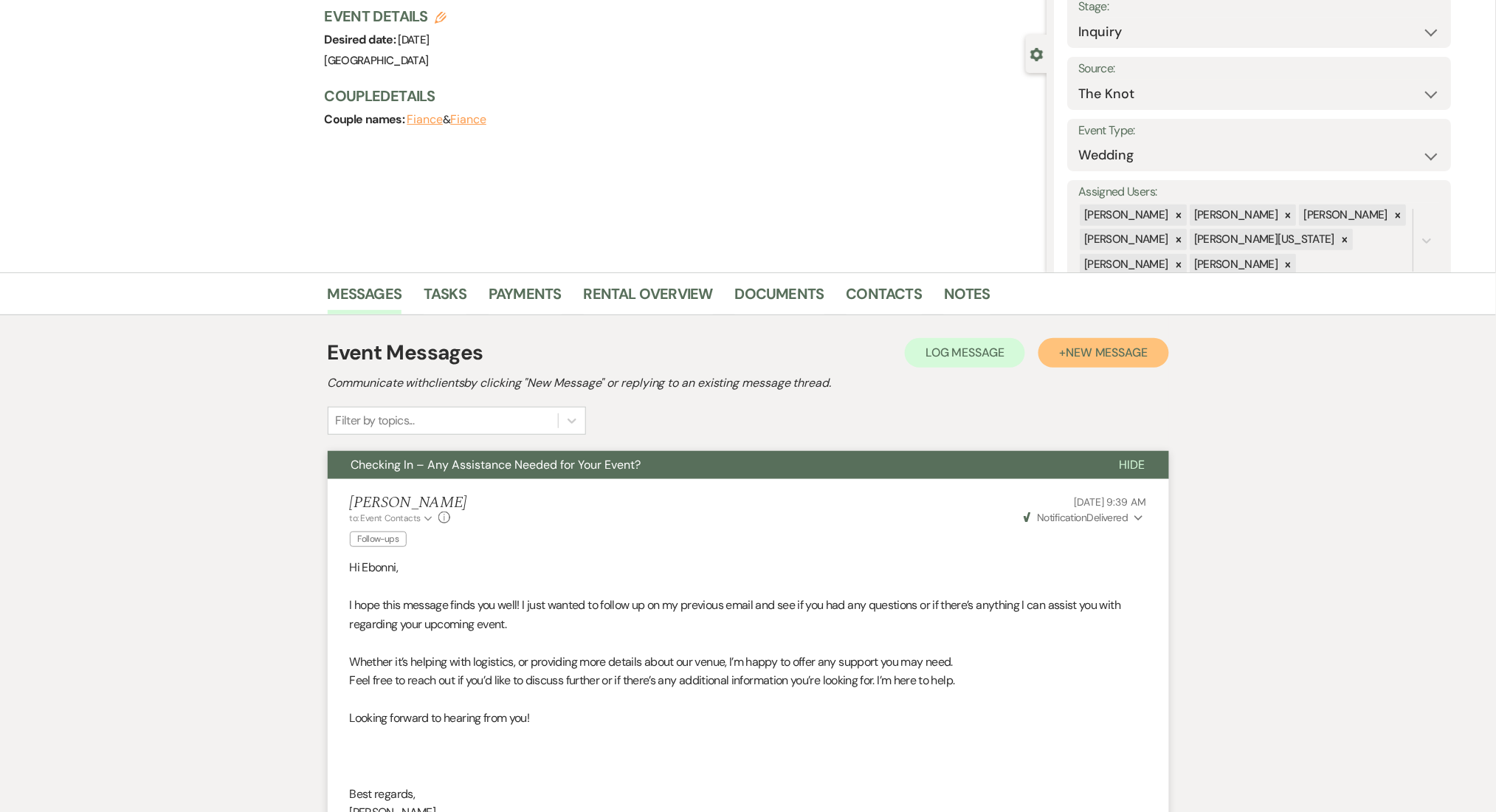
click at [1077, 358] on span "New Message" at bounding box center [1107, 352] width 82 height 15
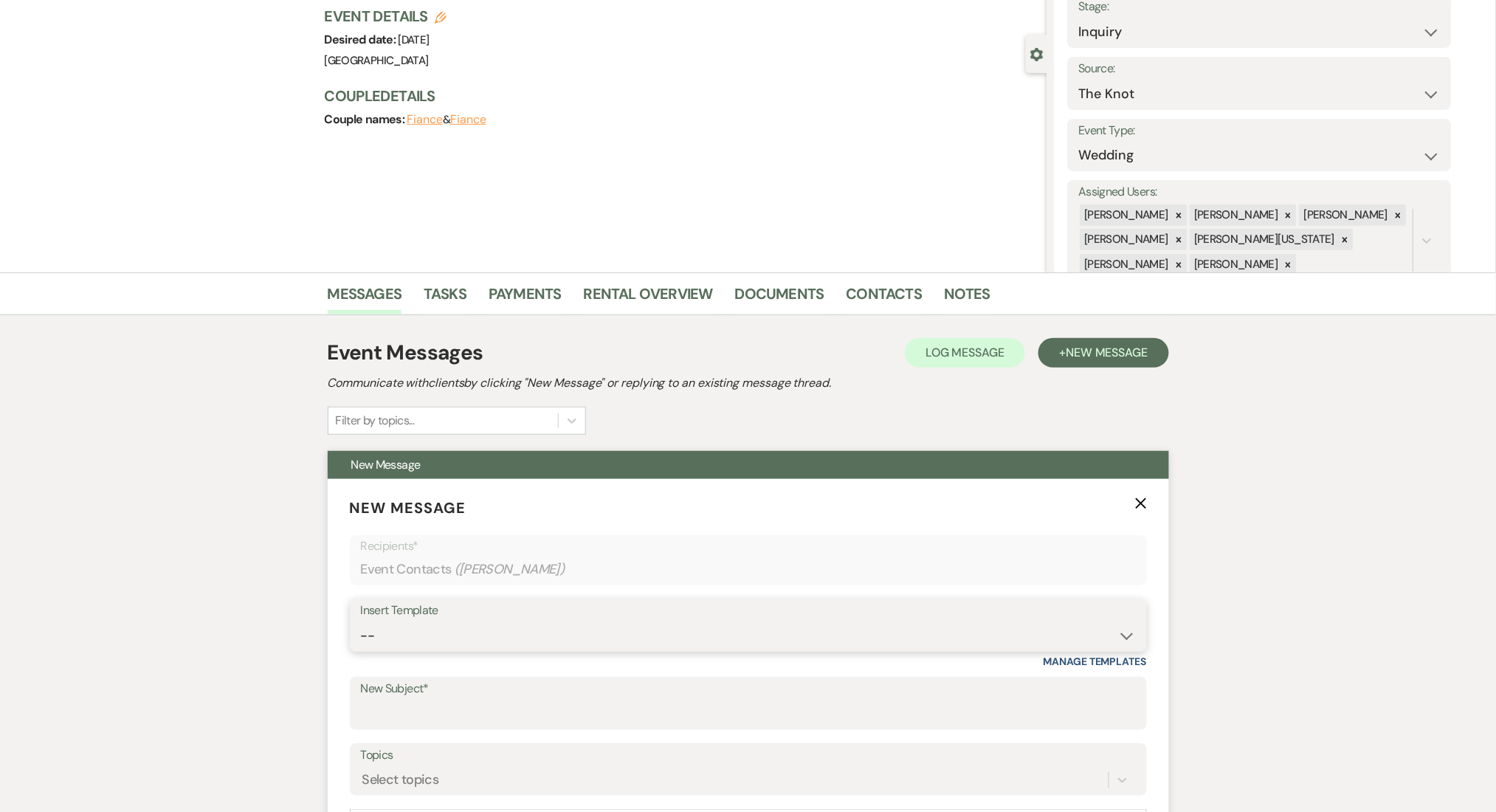
click at [615, 641] on select "-- Inquiry Follow Up Email #2 Contract Sending Template Payment Template Rental…" at bounding box center [748, 636] width 775 height 28
select select "1402"
click at [361, 621] on select "-- Inquiry Follow Up Email #2 Contract Sending Template Payment Template Rental…" at bounding box center [748, 636] width 775 height 28
type input "Ready to Schedule a Tour?"
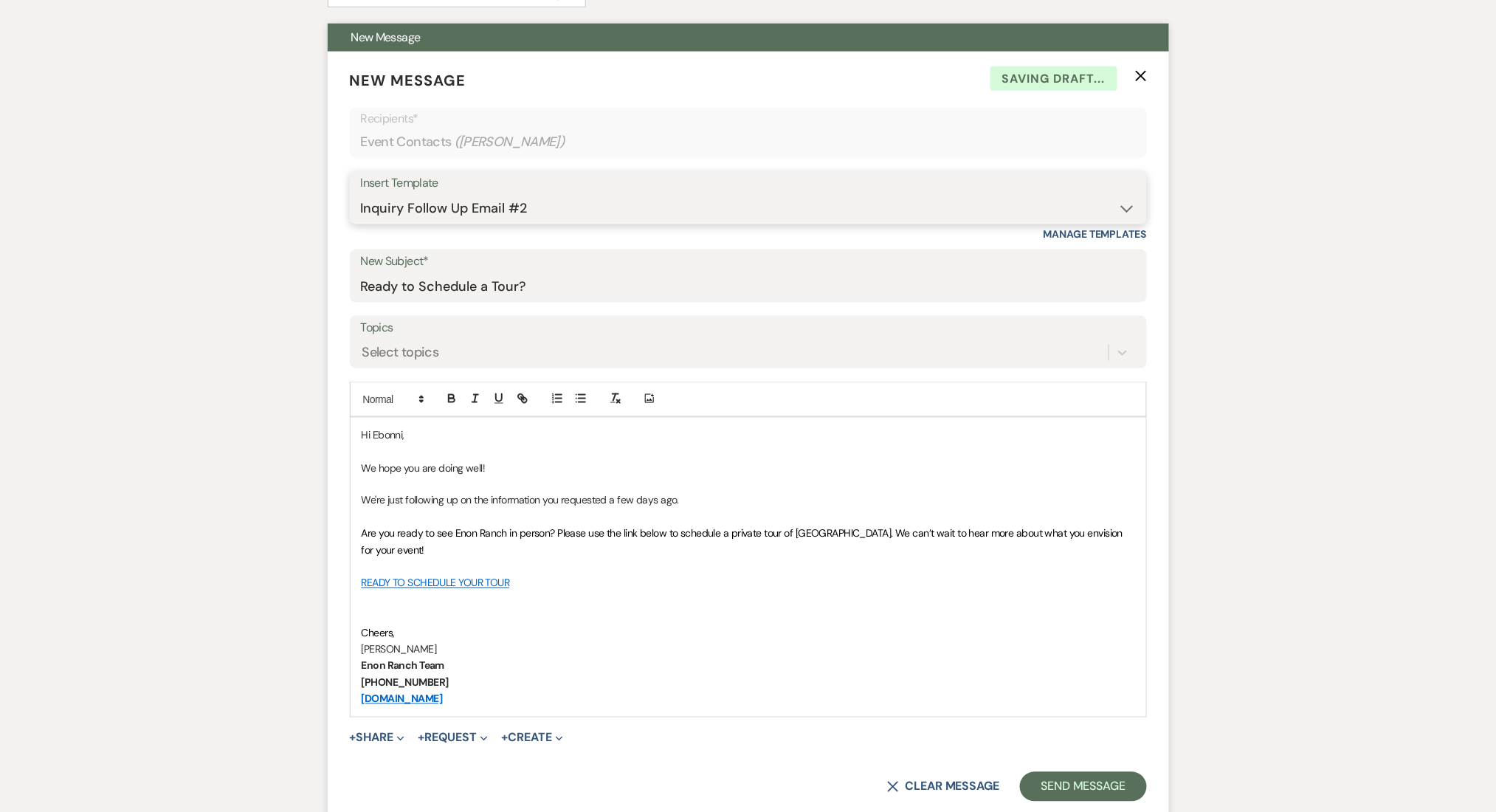
scroll to position [590, 0]
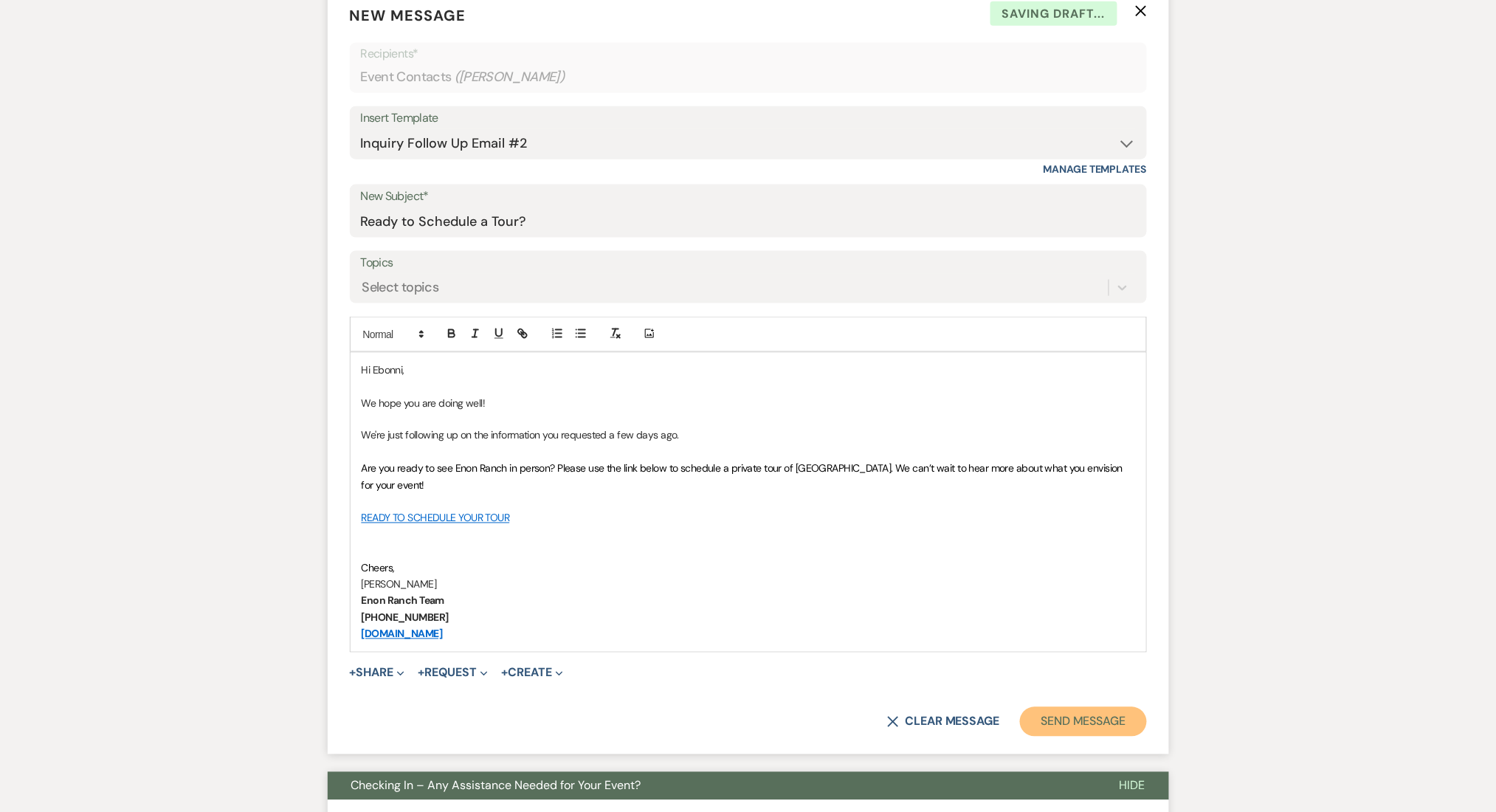
click at [1072, 728] on button "Send Message" at bounding box center [1083, 721] width 126 height 29
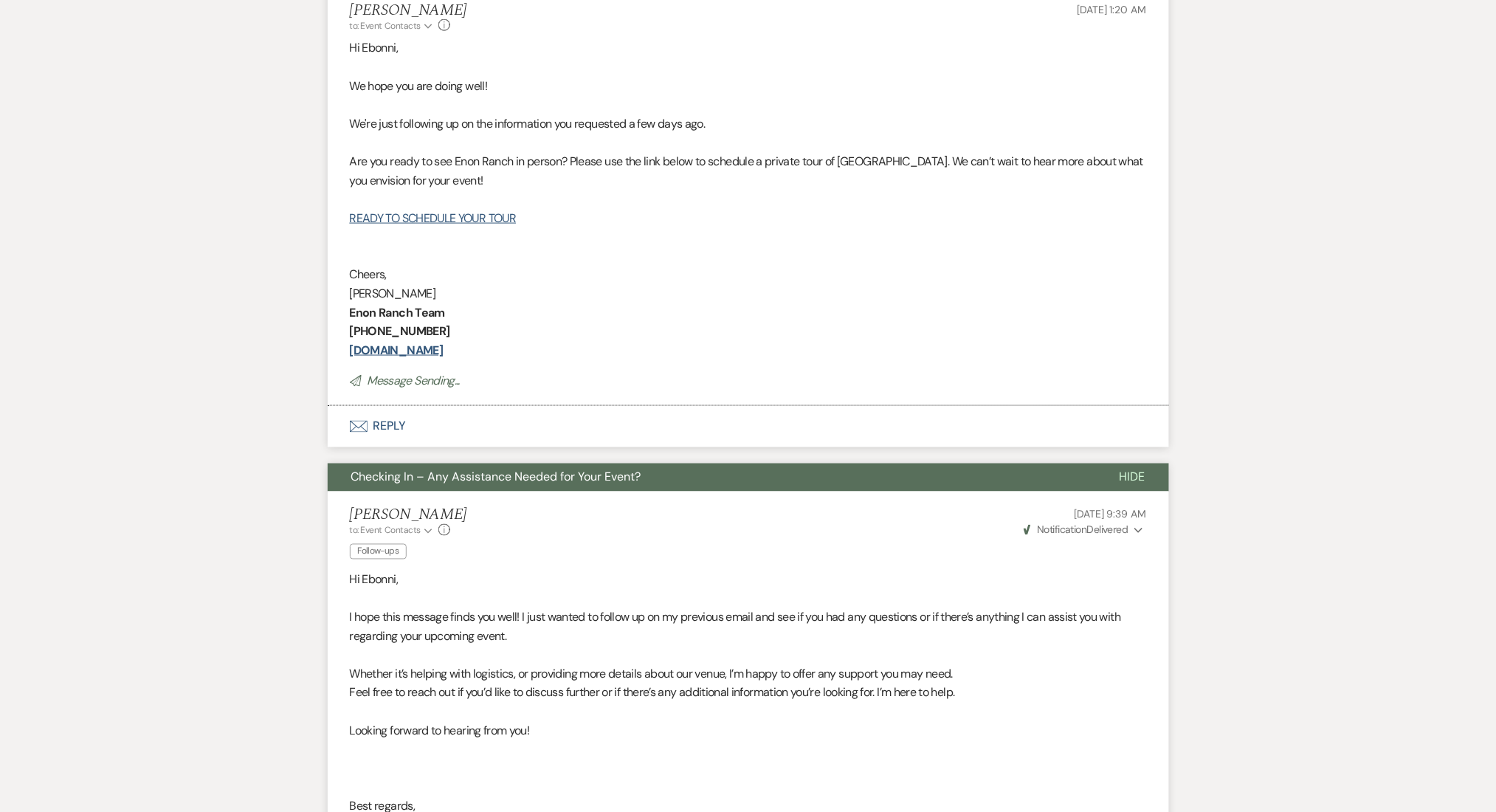
scroll to position [42, 0]
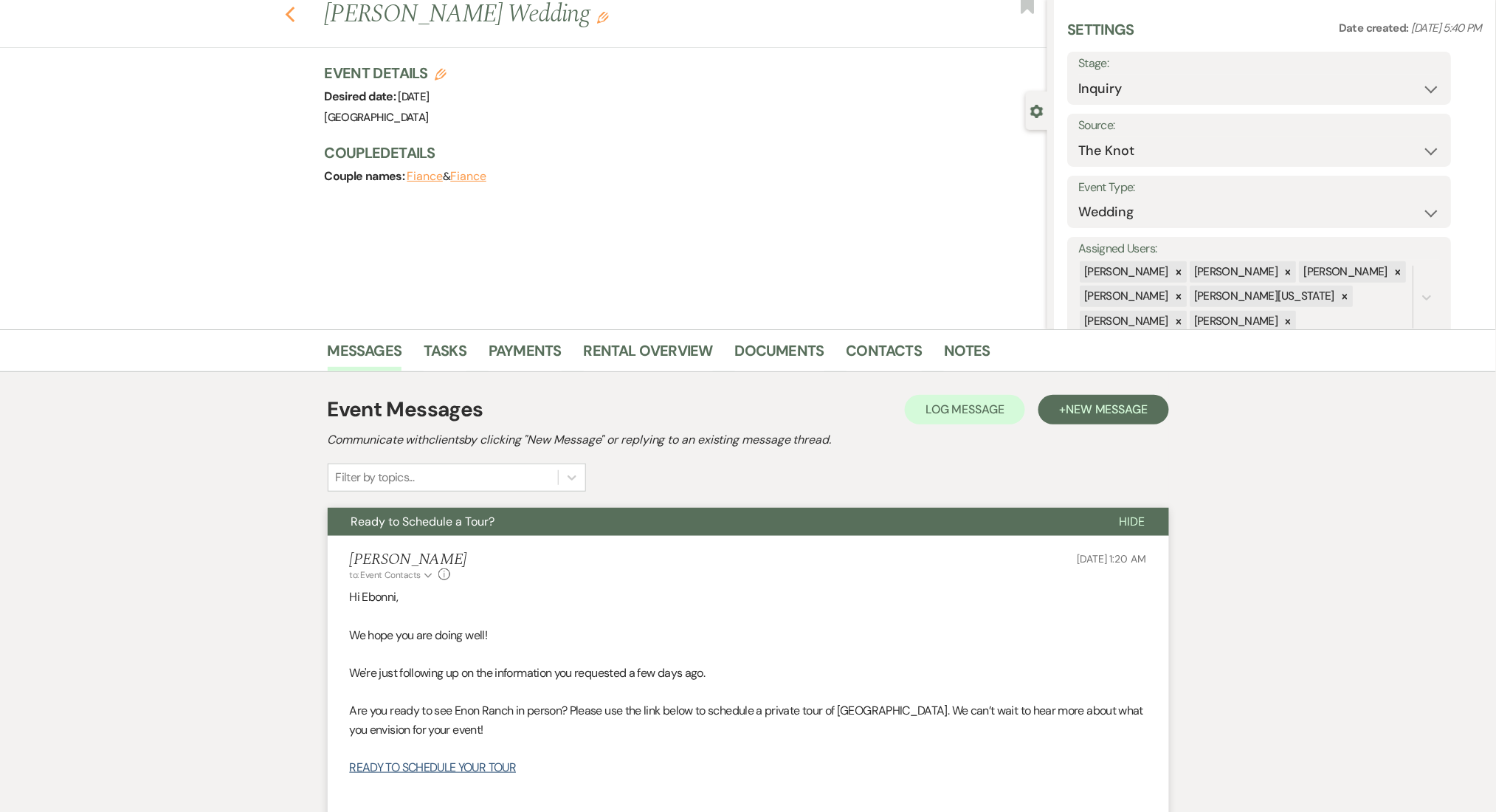
click at [296, 13] on icon "Previous" at bounding box center [290, 15] width 11 height 18
select select "8"
select select "4"
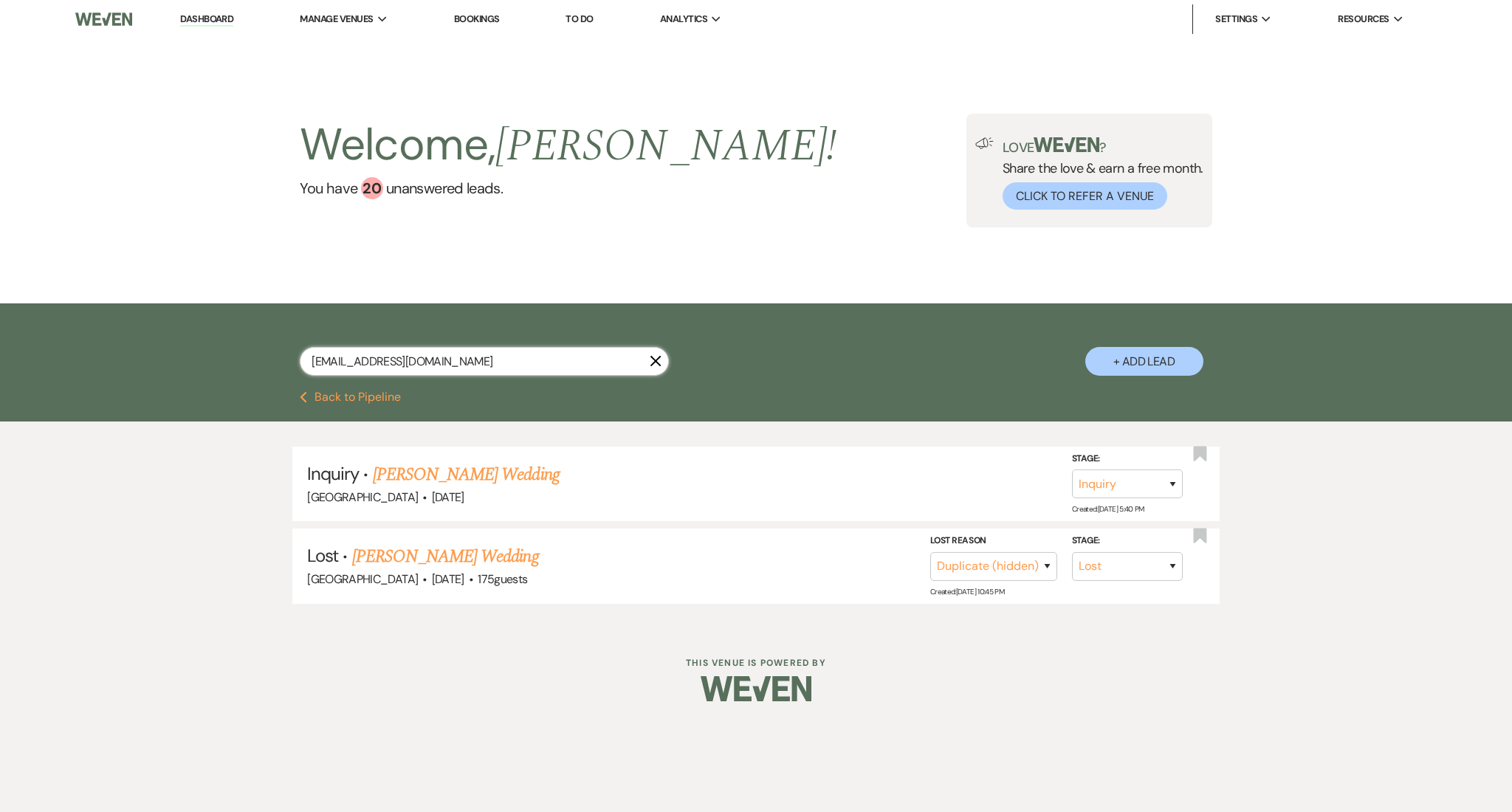
drag, startPoint x: 490, startPoint y: 366, endPoint x: 241, endPoint y: 363, distance: 249.0
click at [241, 363] on div "[EMAIL_ADDRESS][DOMAIN_NAME] X + Add Lead" at bounding box center [756, 348] width 1063 height 77
paste input "[PERSON_NAME][EMAIL_ADDRESS][PERSON_NAME]"
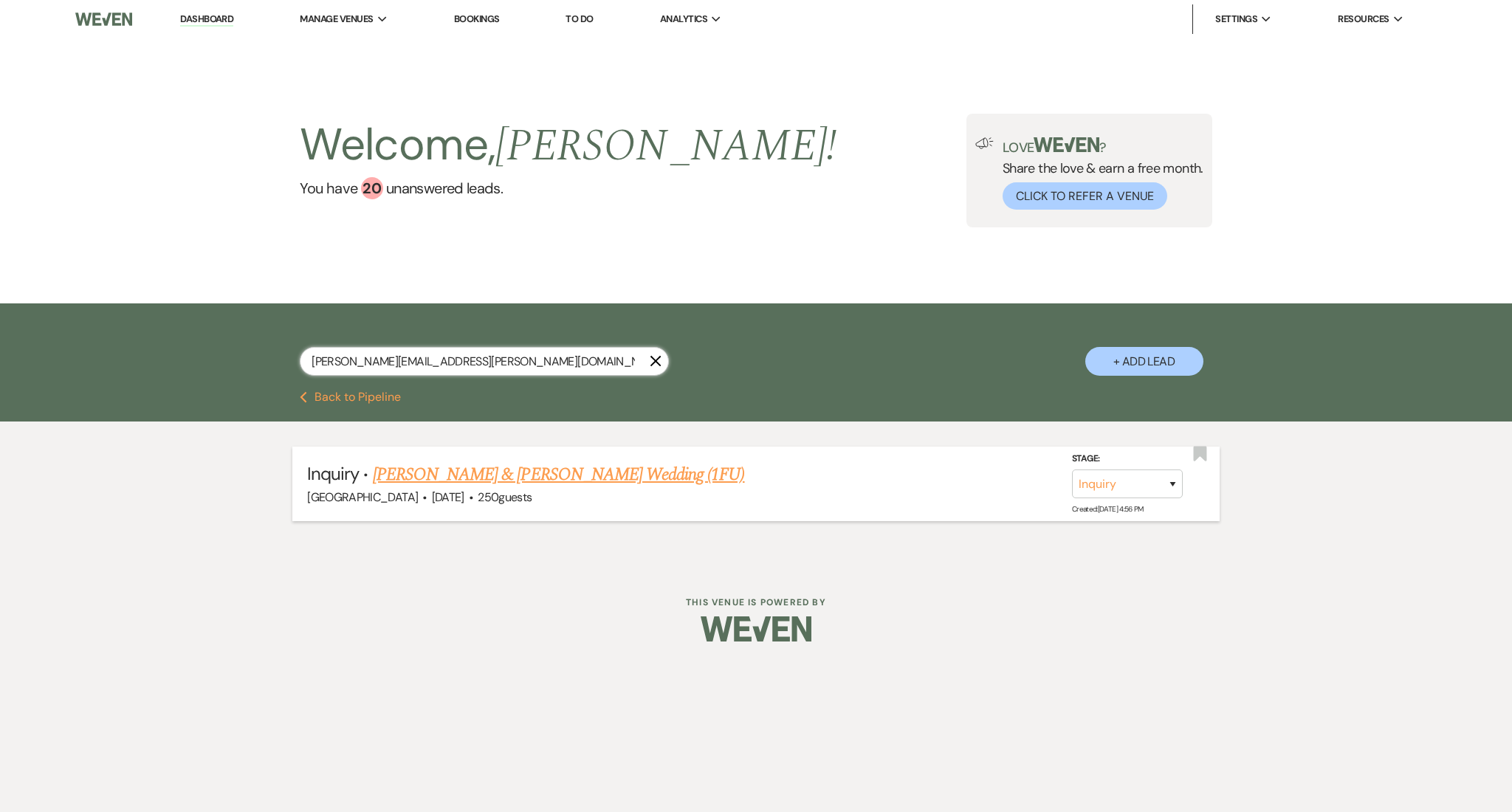
type input "[PERSON_NAME][EMAIL_ADDRESS][PERSON_NAME][DOMAIN_NAME]"
click at [580, 474] on link "[PERSON_NAME] & [PERSON_NAME] Wedding (1FU)" at bounding box center [559, 474] width 372 height 27
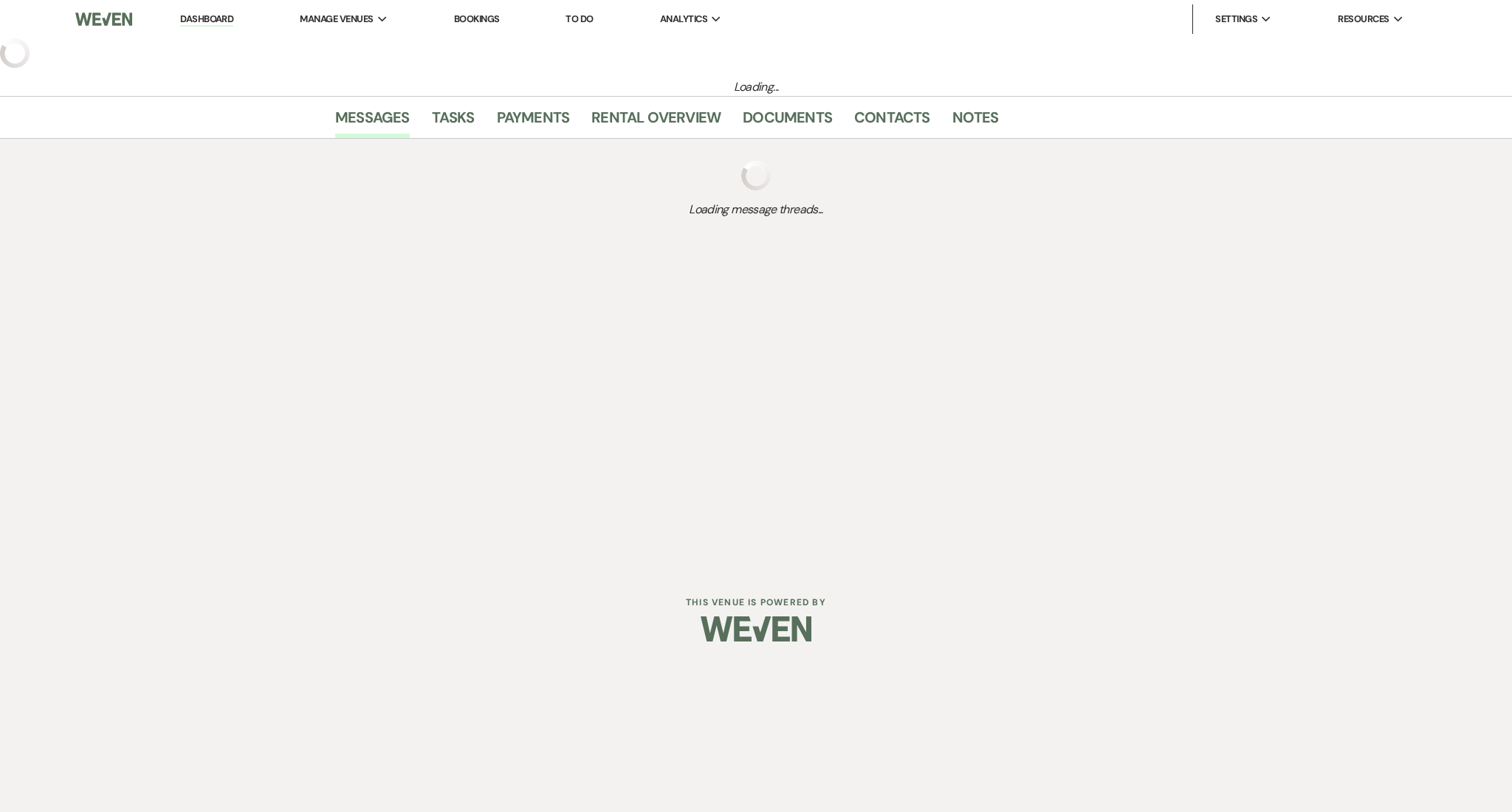
select select "5"
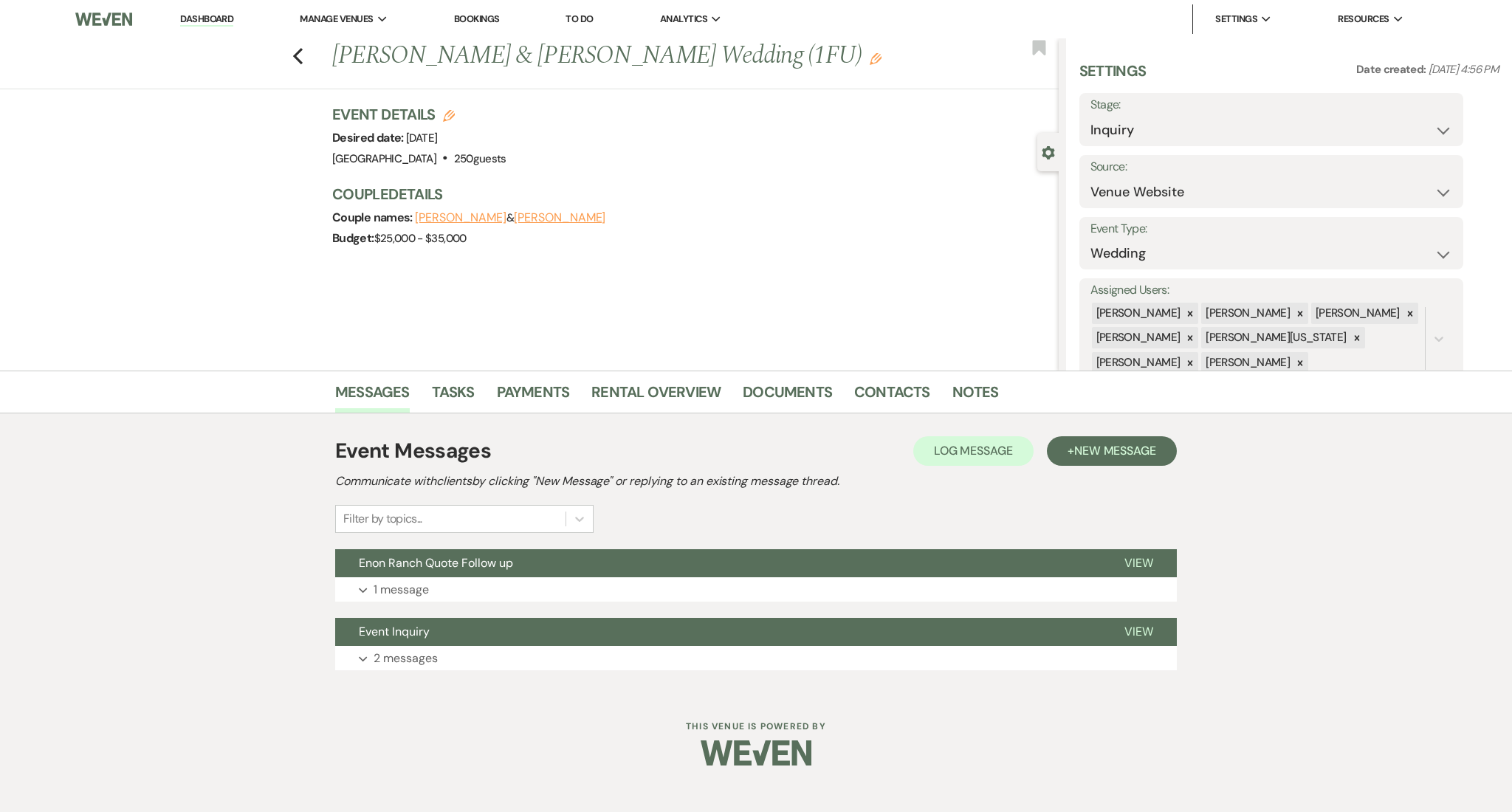
drag, startPoint x: 410, startPoint y: 595, endPoint x: 286, endPoint y: 581, distance: 124.8
click at [410, 595] on p "1 message" at bounding box center [401, 589] width 55 height 20
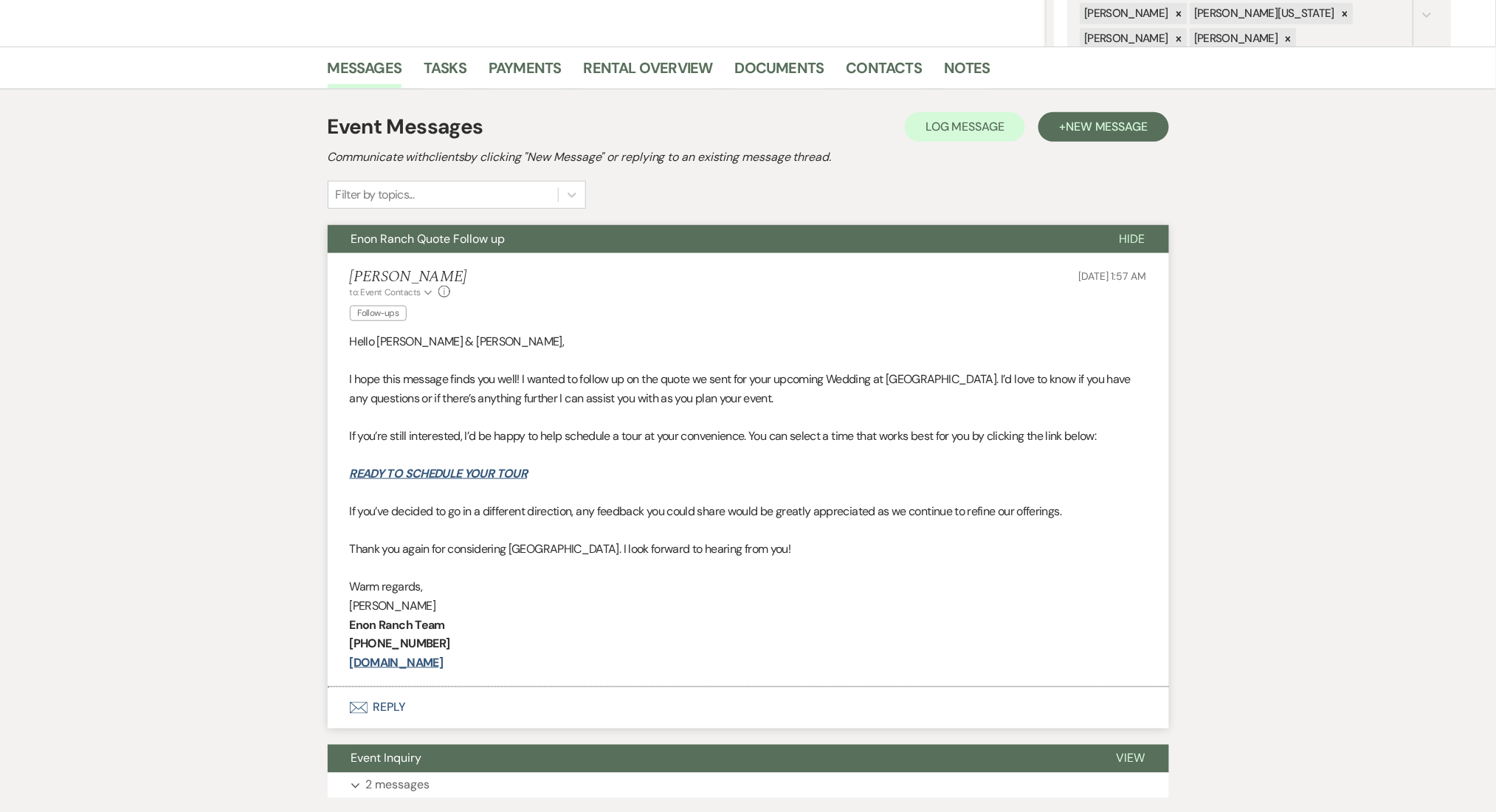
scroll to position [394, 0]
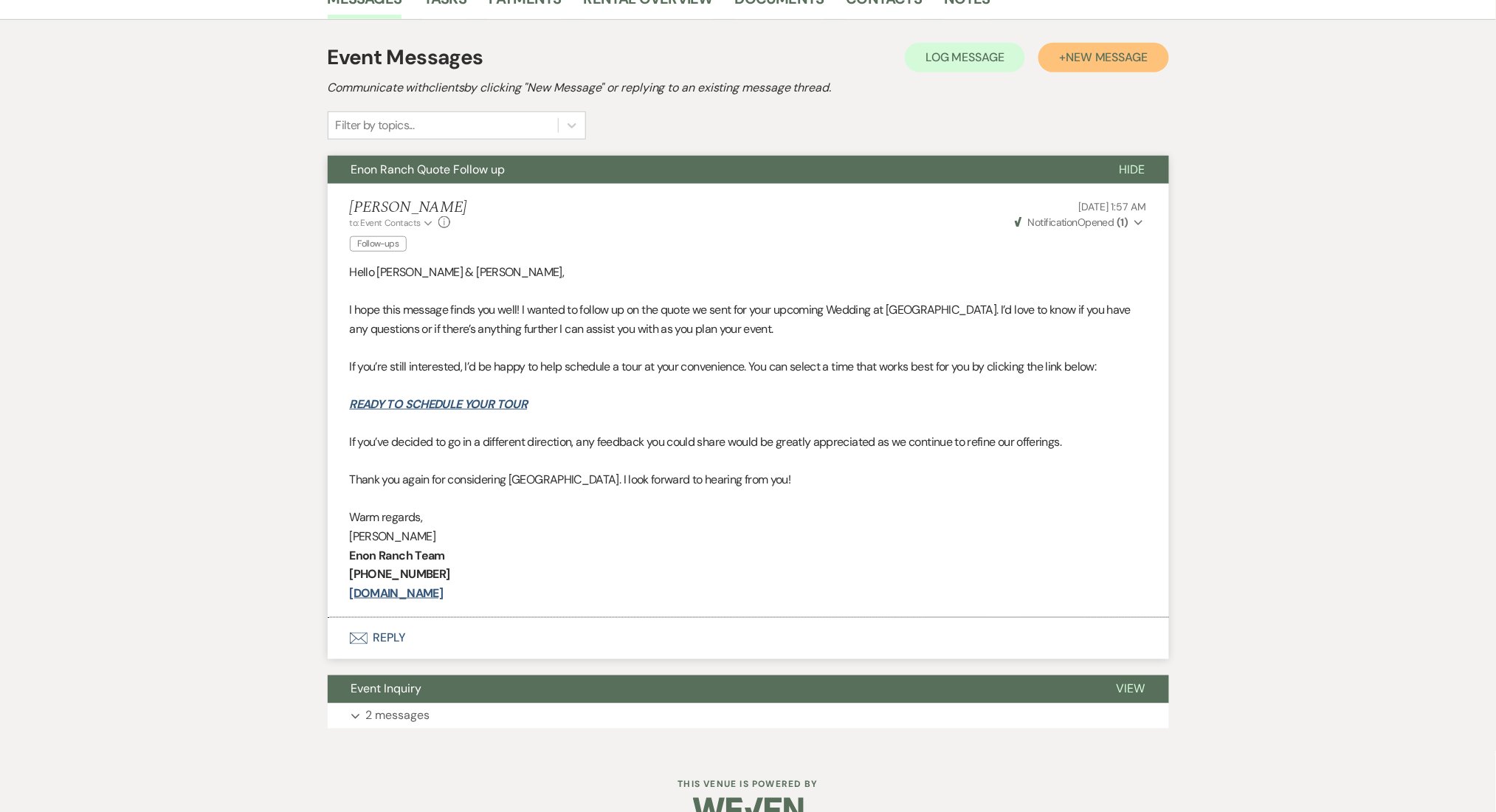
click at [1097, 68] on button "+ New Message" at bounding box center [1103, 57] width 130 height 29
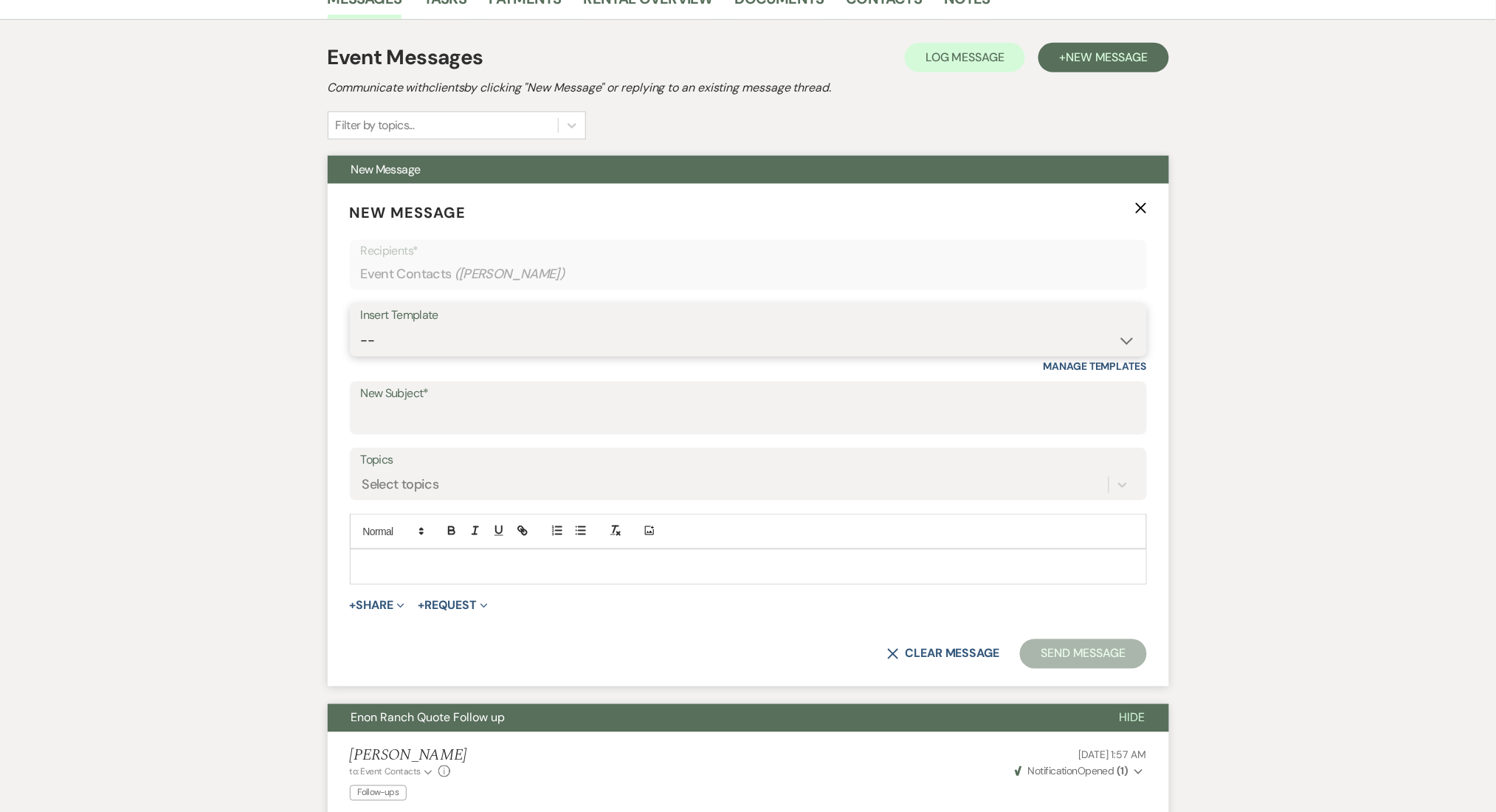
click at [680, 341] on select "-- Inquiry Follow Up Email #2 Contract Sending Template Payment Template Rental…" at bounding box center [748, 340] width 775 height 28
select select "4603"
click at [361, 326] on select "-- Inquiry Follow Up Email #2 Contract Sending Template Payment Template Rental…" at bounding box center [748, 340] width 775 height 28
type input "Checking In – Any Assistance Needed for Your Event?"
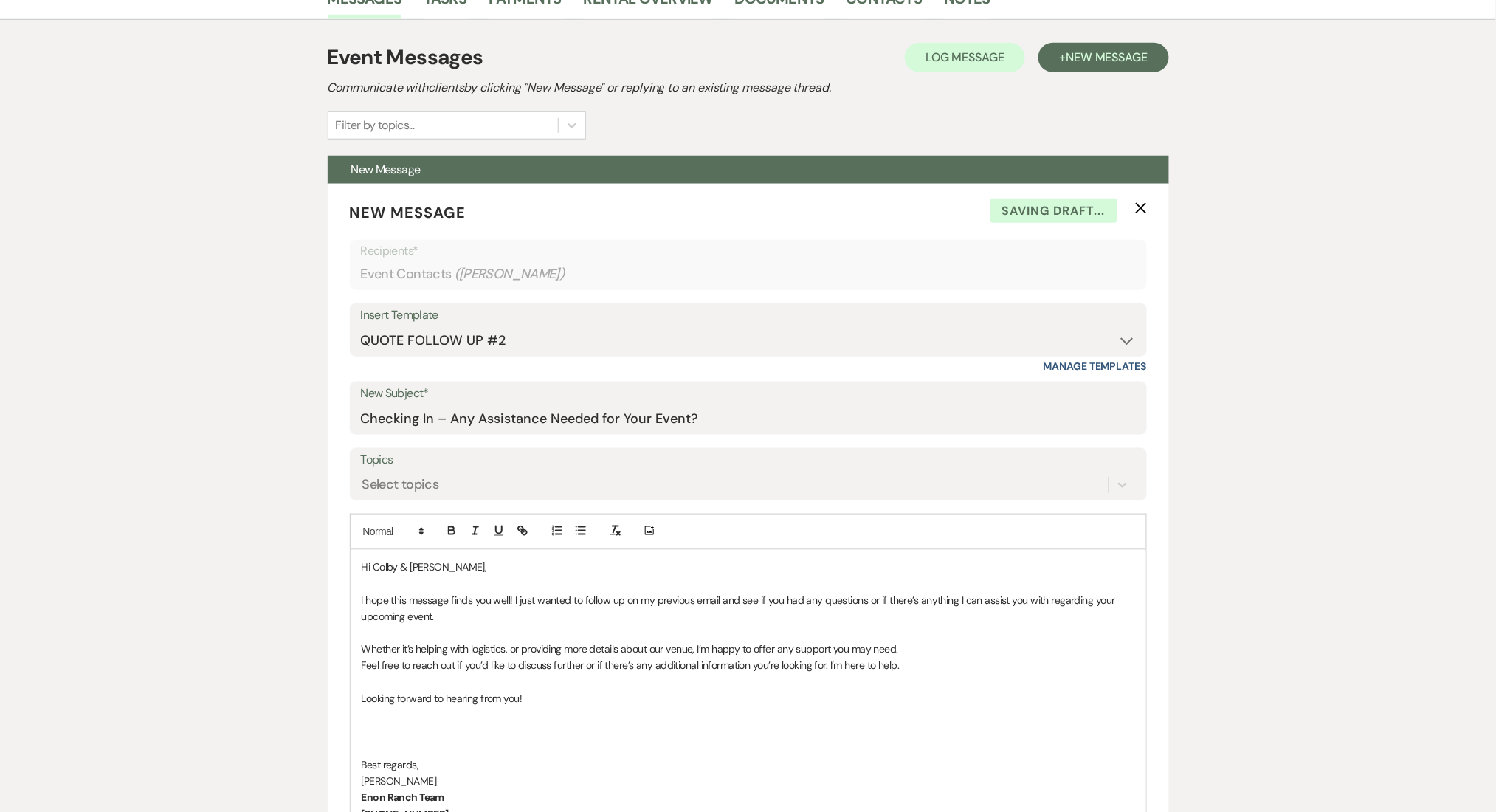
click at [71, 507] on div "Messages Tasks Payments Rental Overview Documents Contacts Notes Event Messages…" at bounding box center [748, 770] width 1496 height 1587
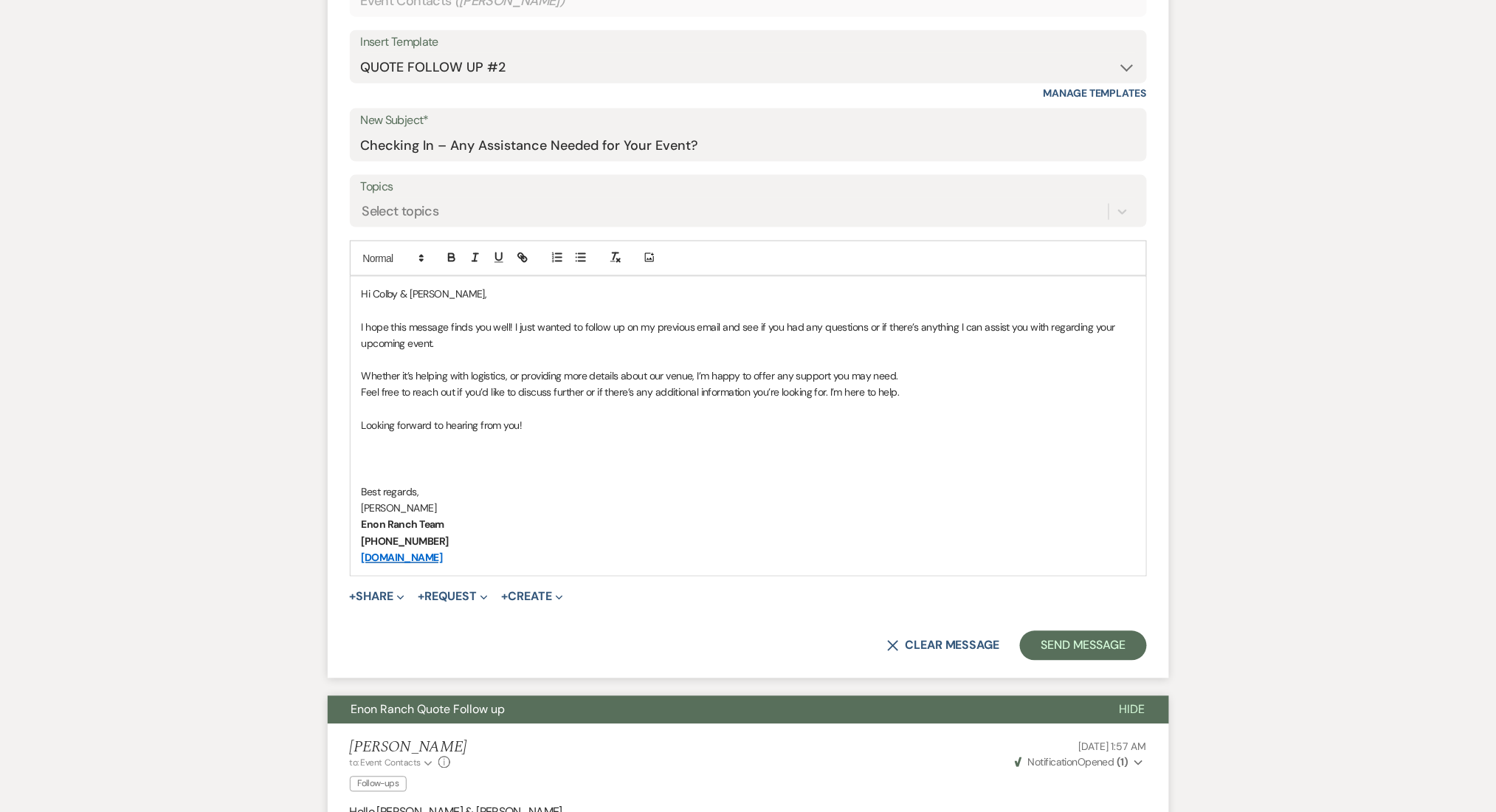
scroll to position [786, 0]
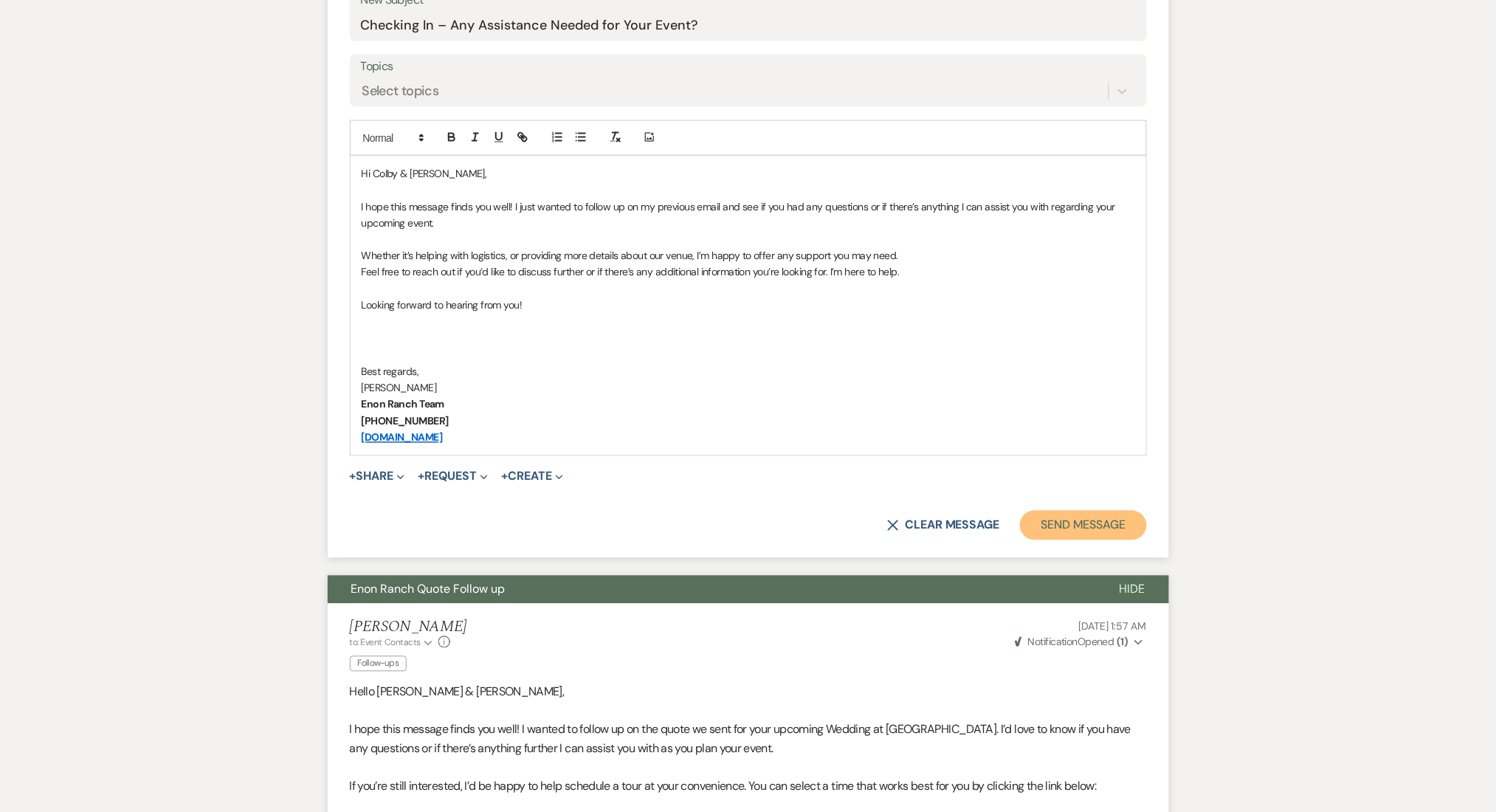
click at [1082, 525] on button "Send Message" at bounding box center [1083, 525] width 126 height 29
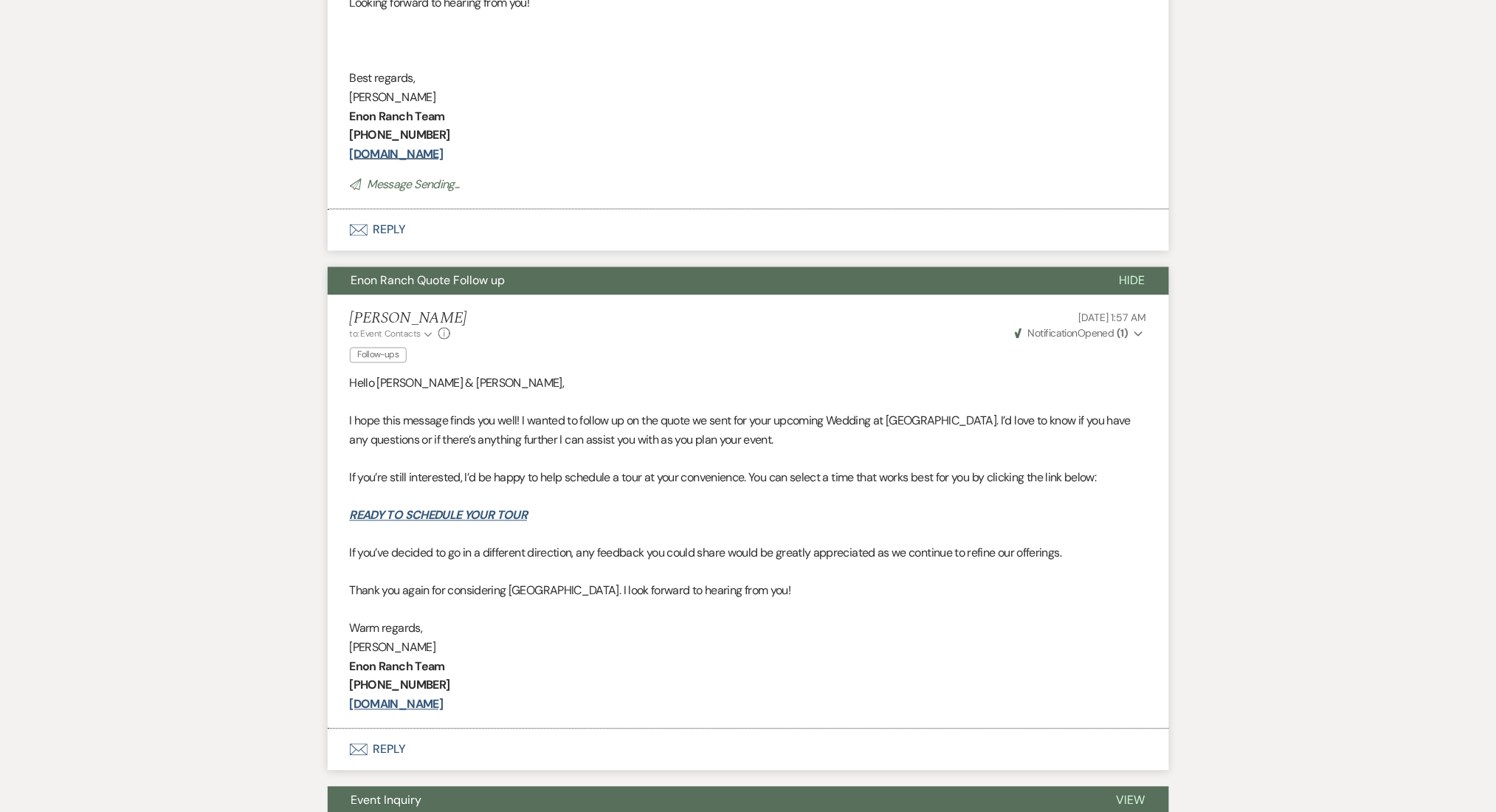
scroll to position [238, 0]
